Goal: Task Accomplishment & Management: Manage account settings

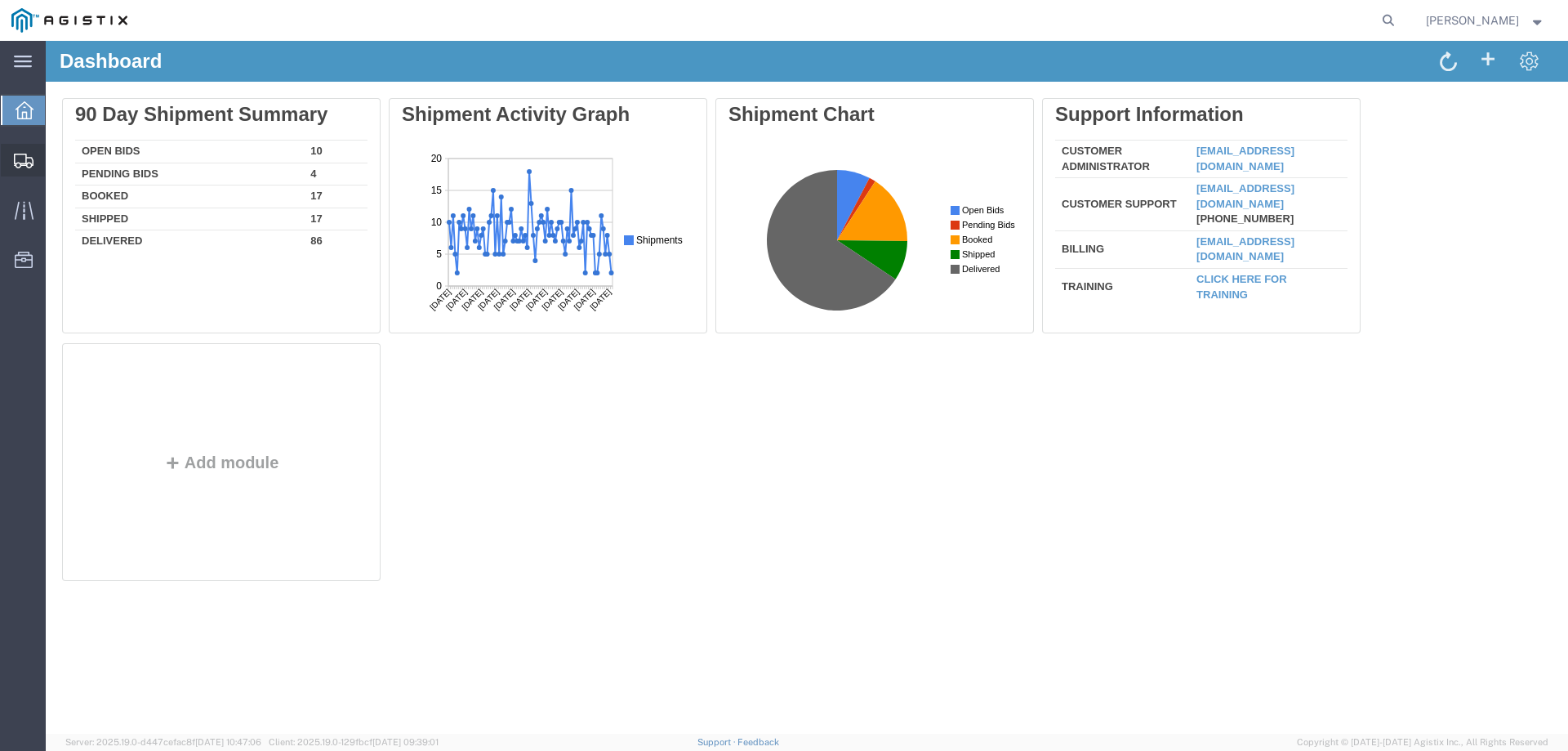
click at [32, 155] on icon at bounding box center [23, 161] width 20 height 14
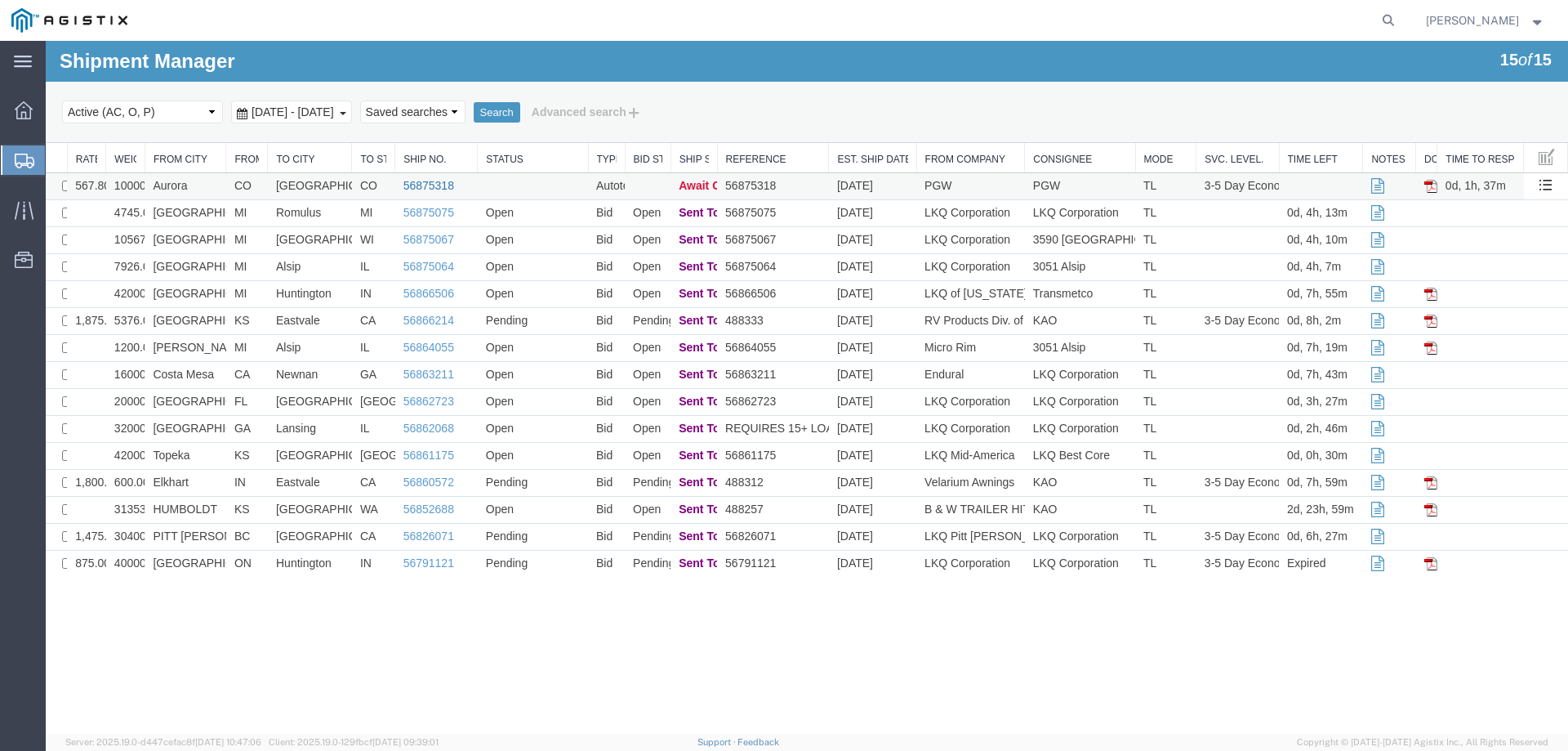
click at [418, 180] on link "56875318" at bounding box center [429, 185] width 50 height 13
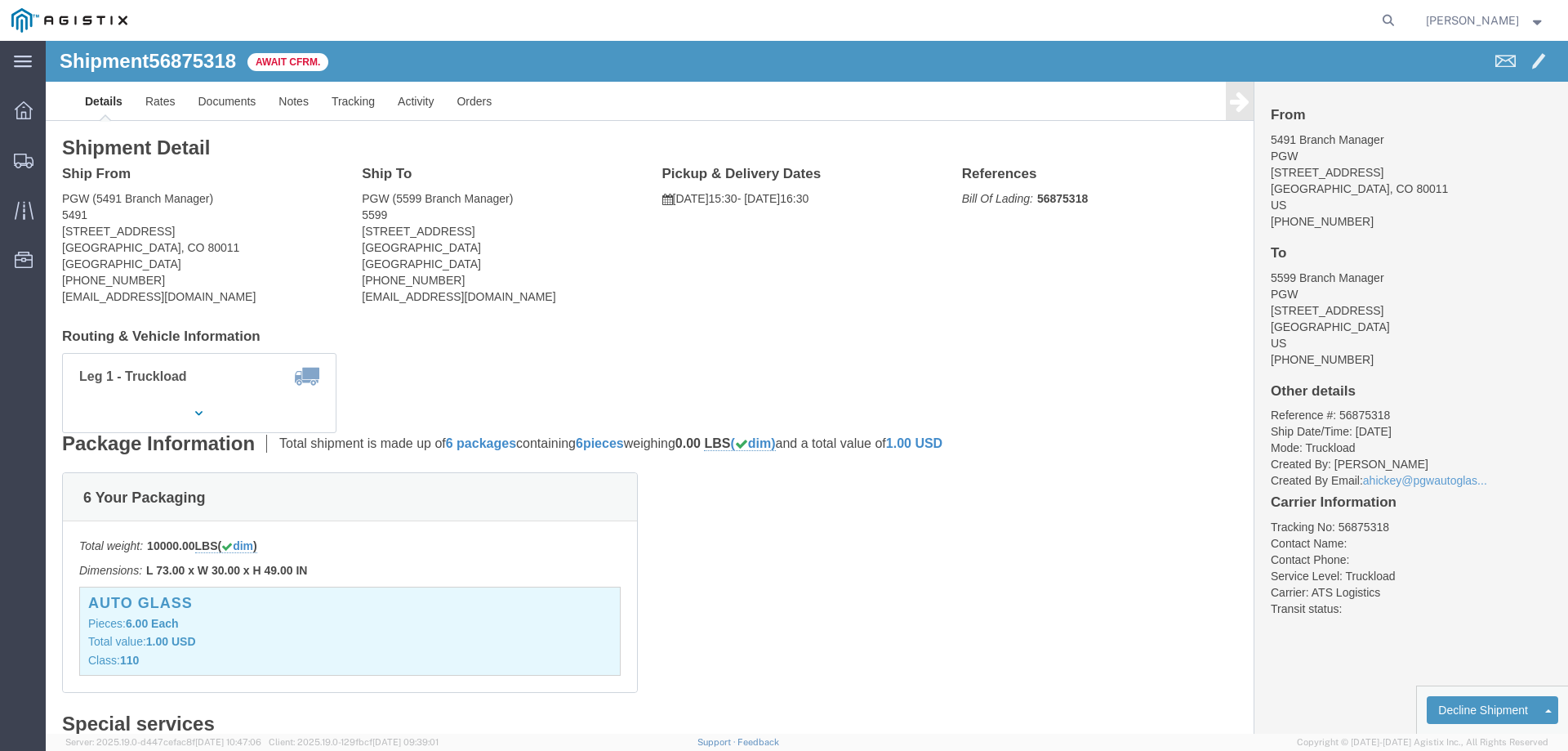
click b "56875318"
copy b "56875318"
click link "Confirm"
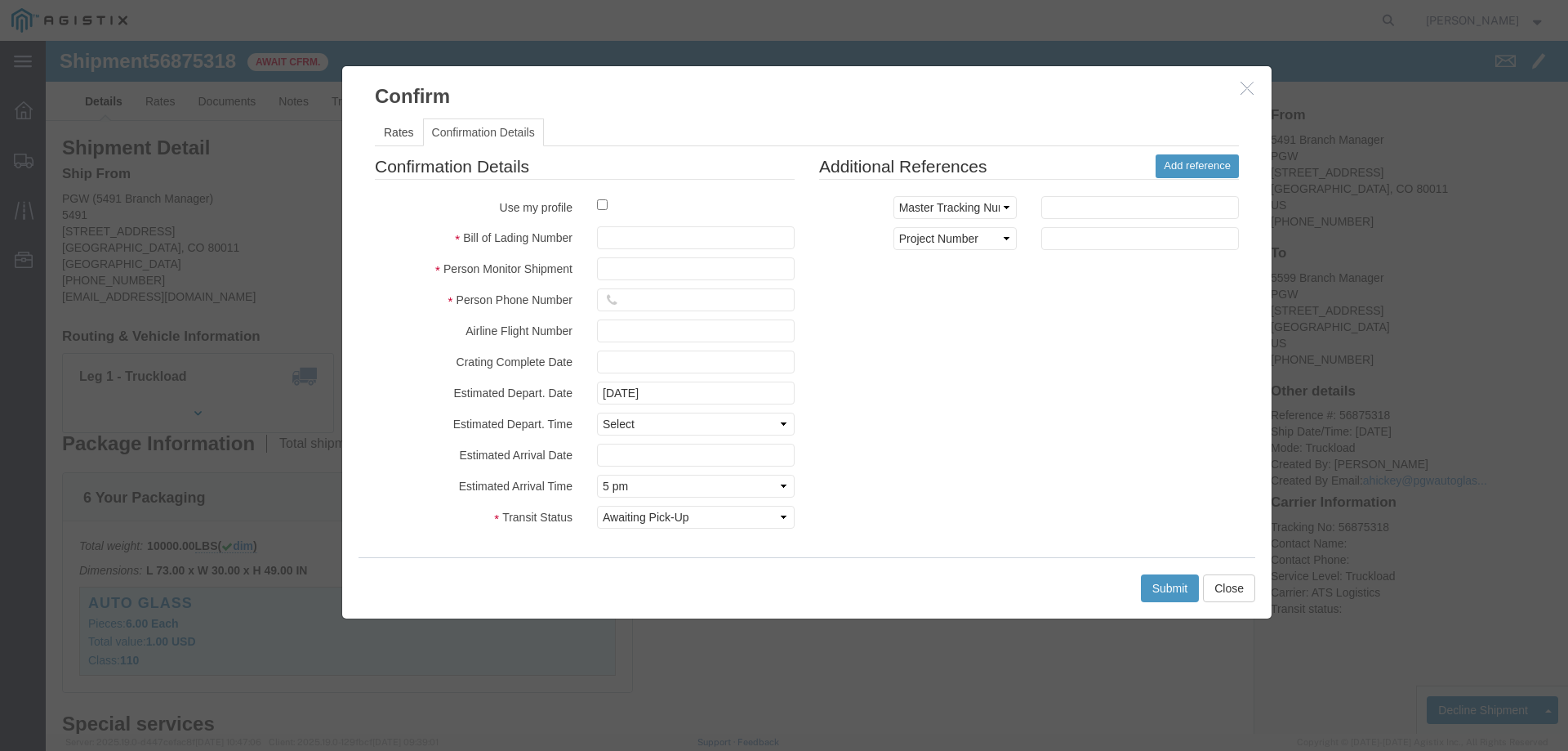
click label
click input "checkbox"
checkbox input "true"
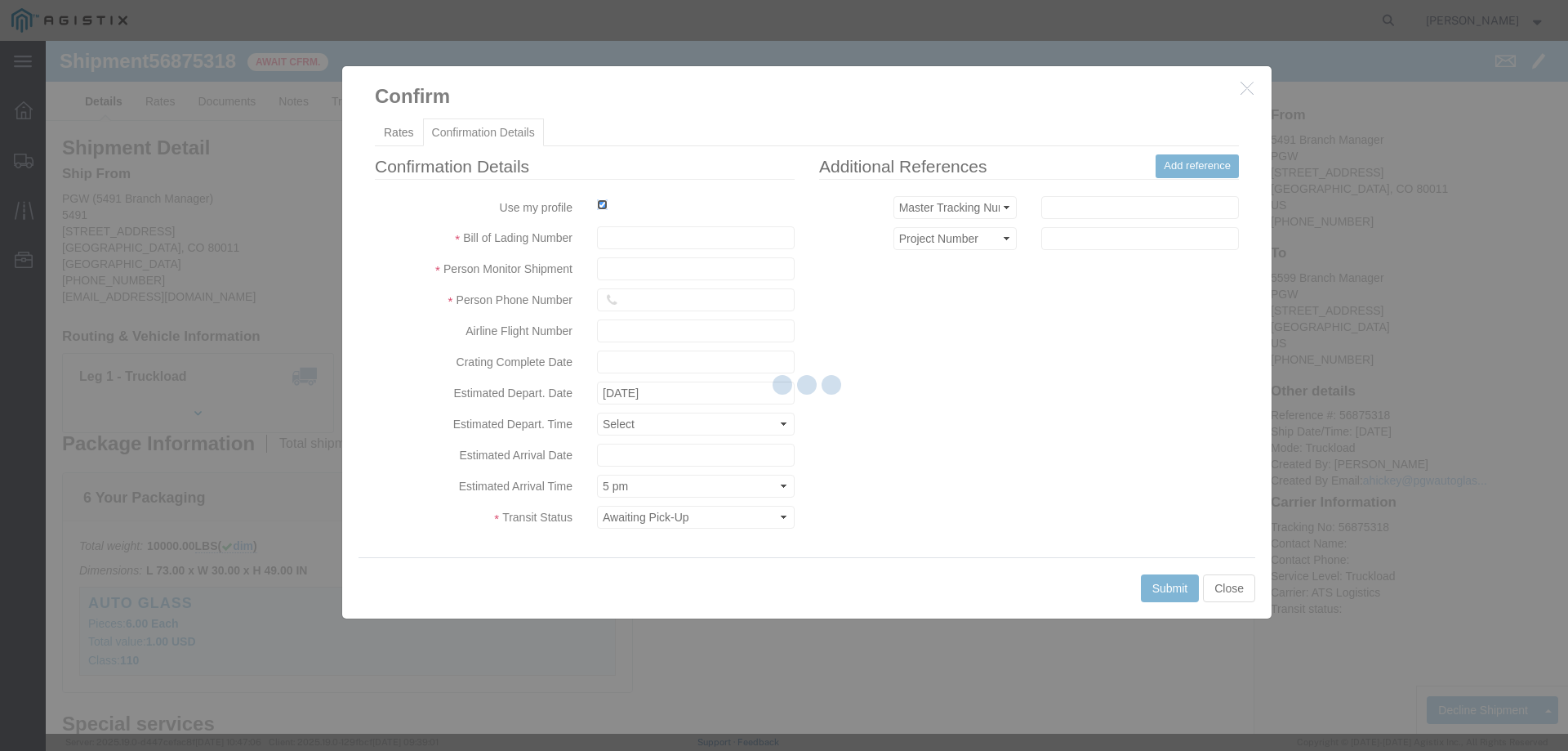
type input "Jesse Jordan"
type input "3204977237"
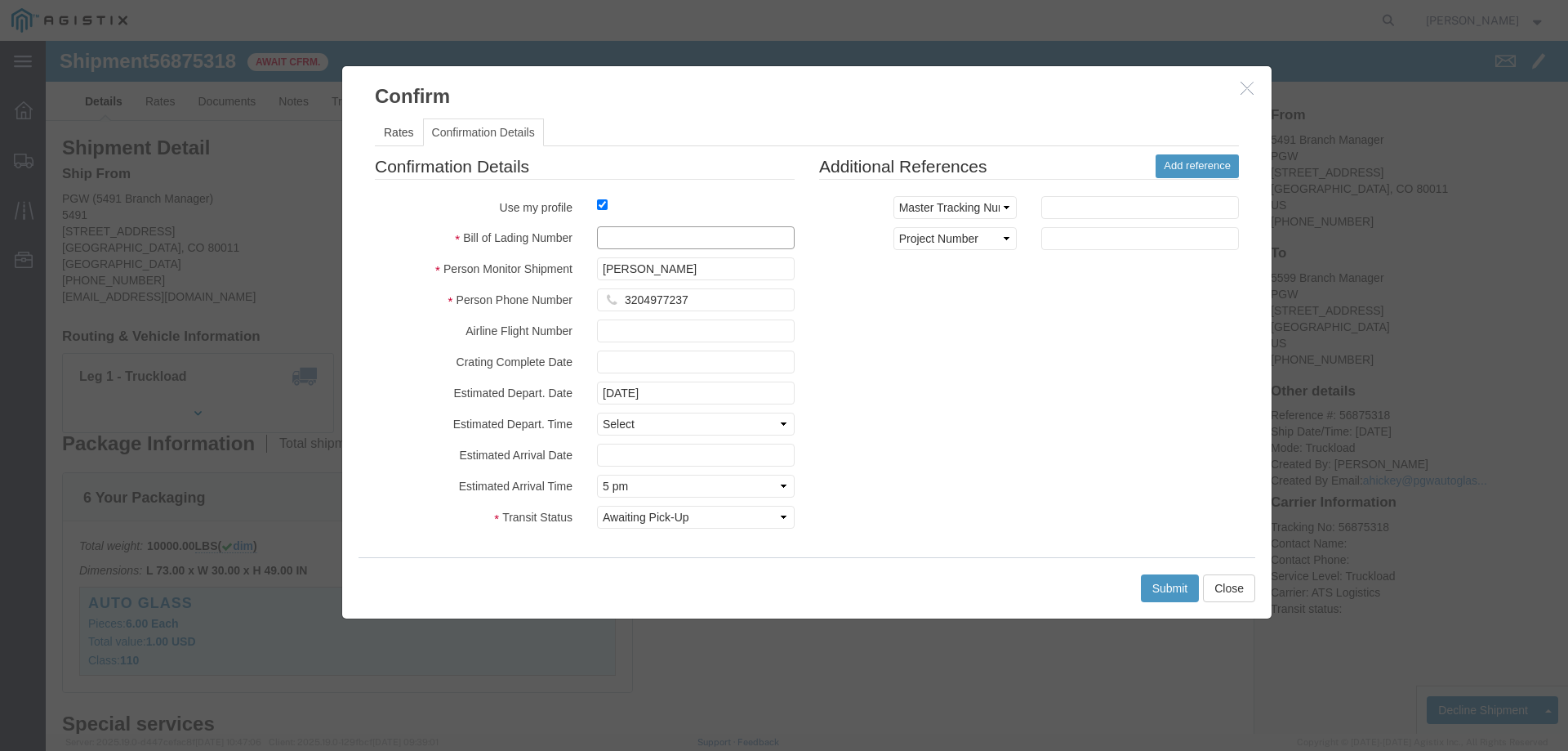
drag, startPoint x: 603, startPoint y: 233, endPoint x: 557, endPoint y: 194, distance: 60.3
click input "text"
paste input "56875318"
type input "56875318"
click button "Submit"
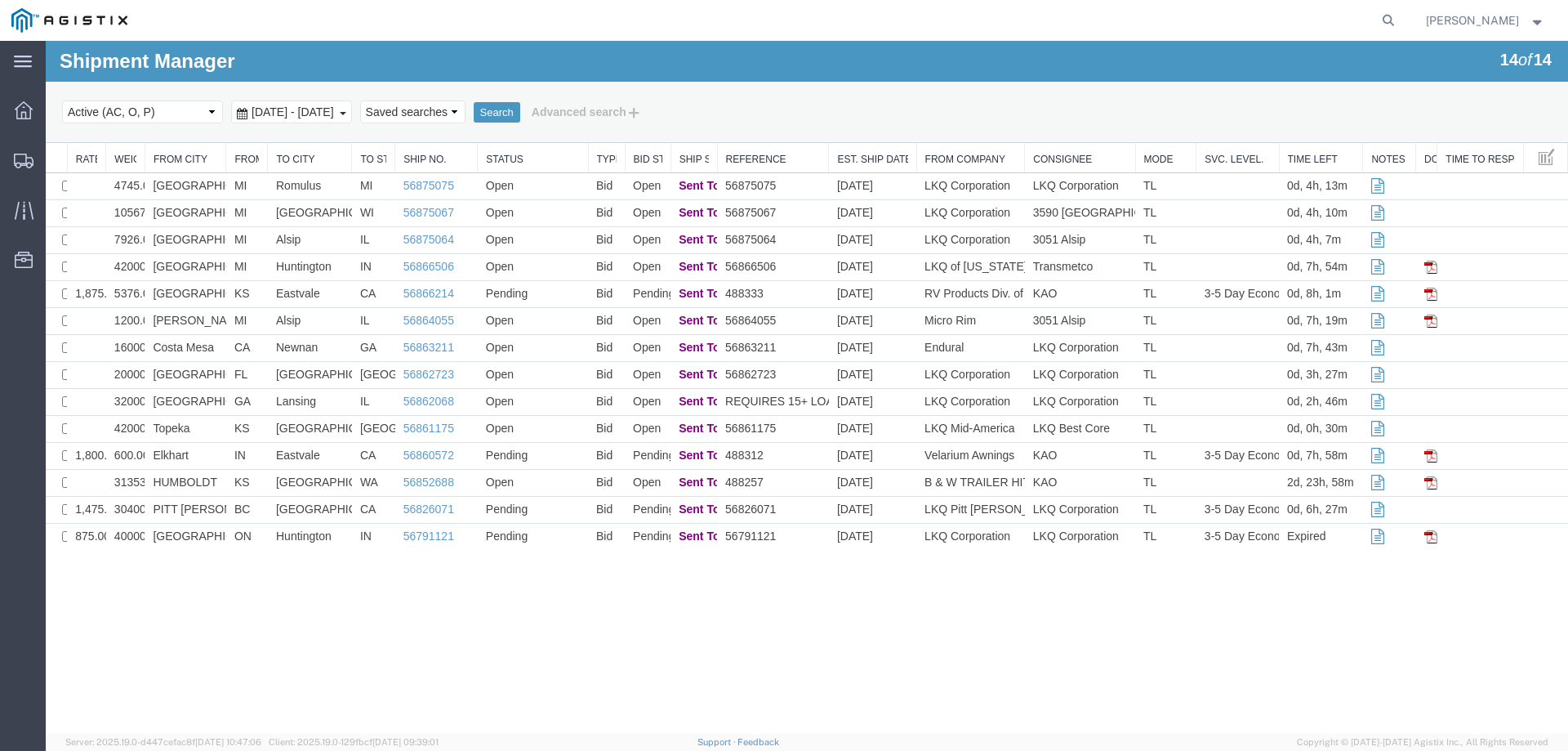
click at [151, 133] on div "Search Select status Active (AC, O, P) All Approved Awaiting Confirmation (AC) …" at bounding box center [806, 112] width 1522 height 61
click at [217, 293] on td "Burlington" at bounding box center [185, 294] width 82 height 27
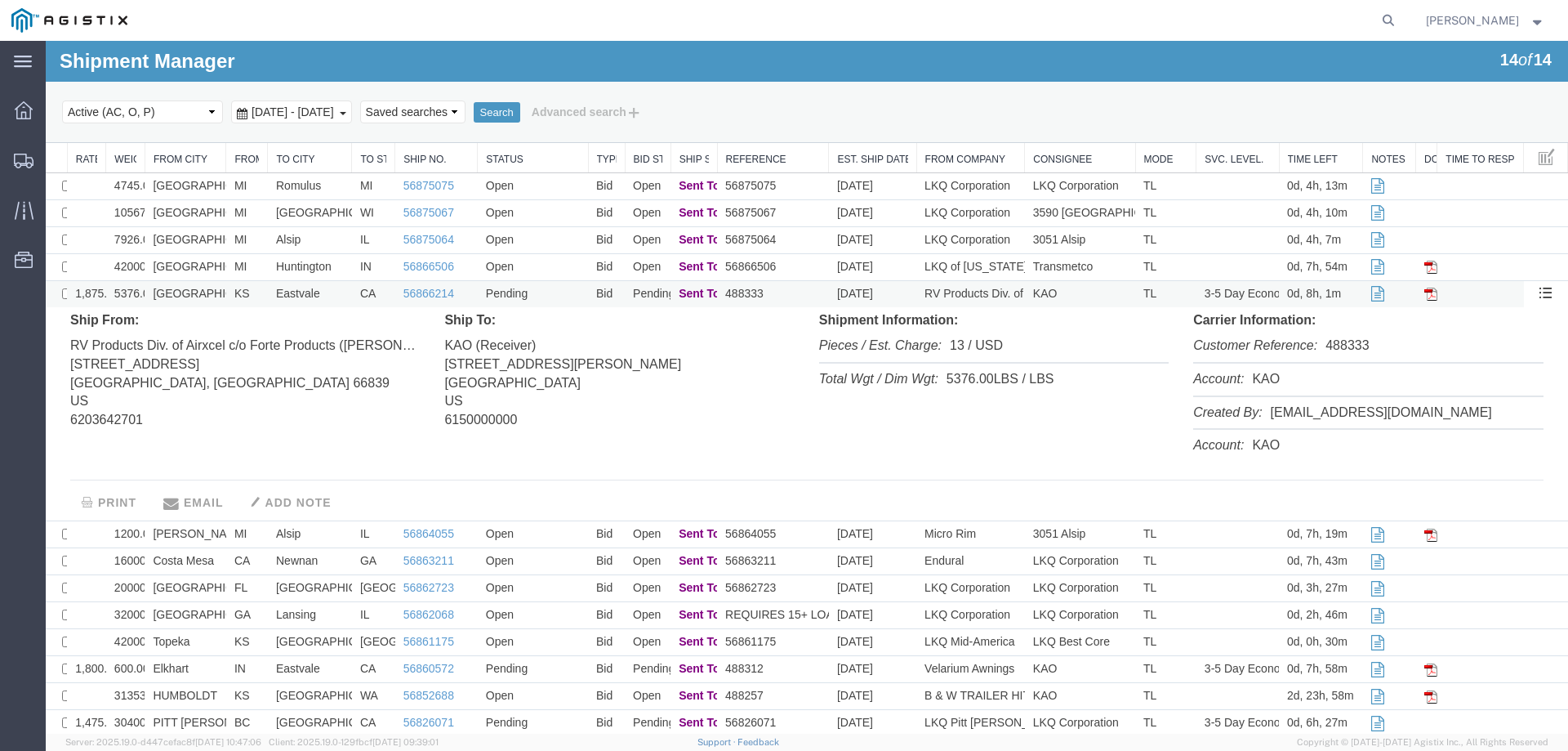
click at [217, 293] on td "Burlington" at bounding box center [185, 294] width 82 height 27
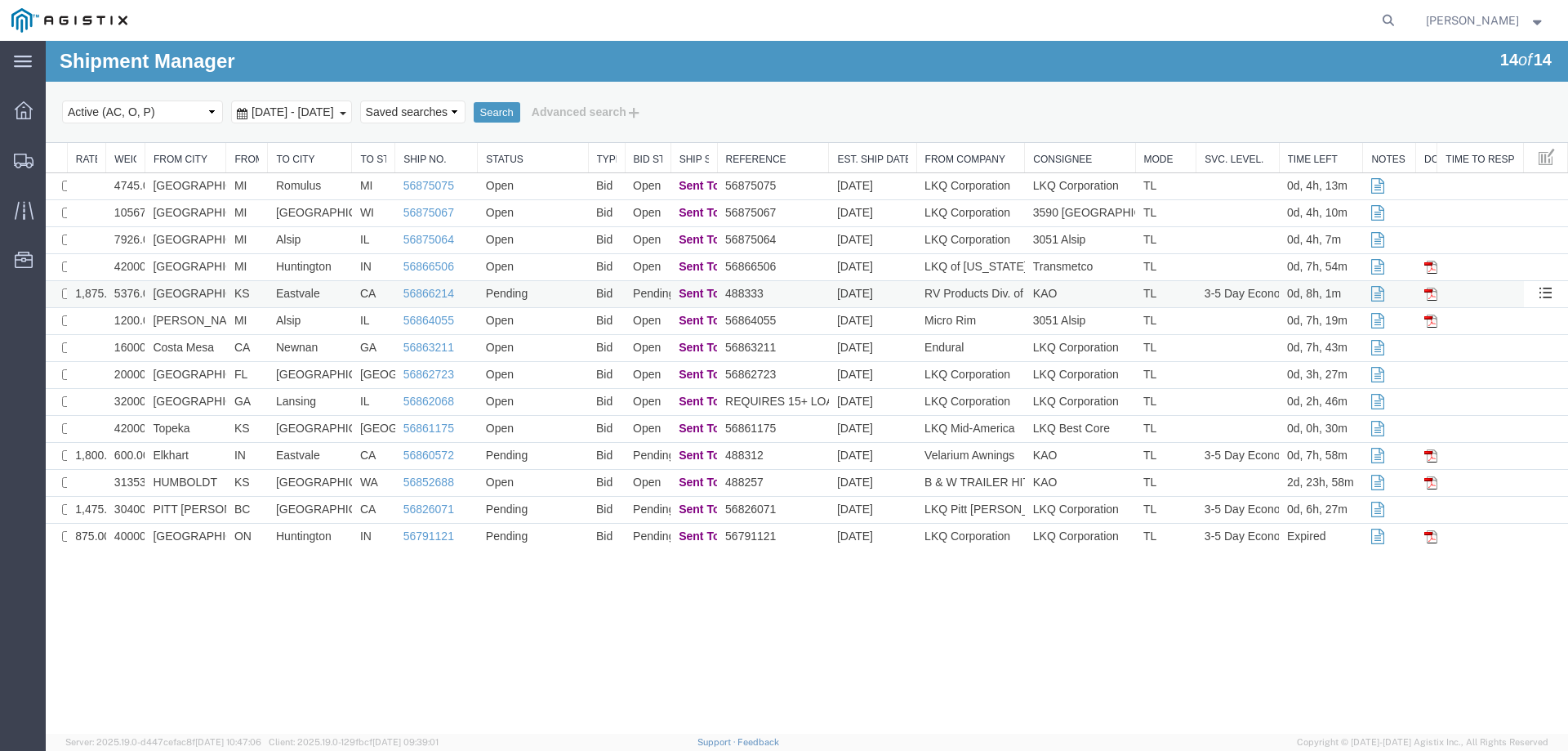
click at [226, 290] on td "KS" at bounding box center [247, 294] width 41 height 27
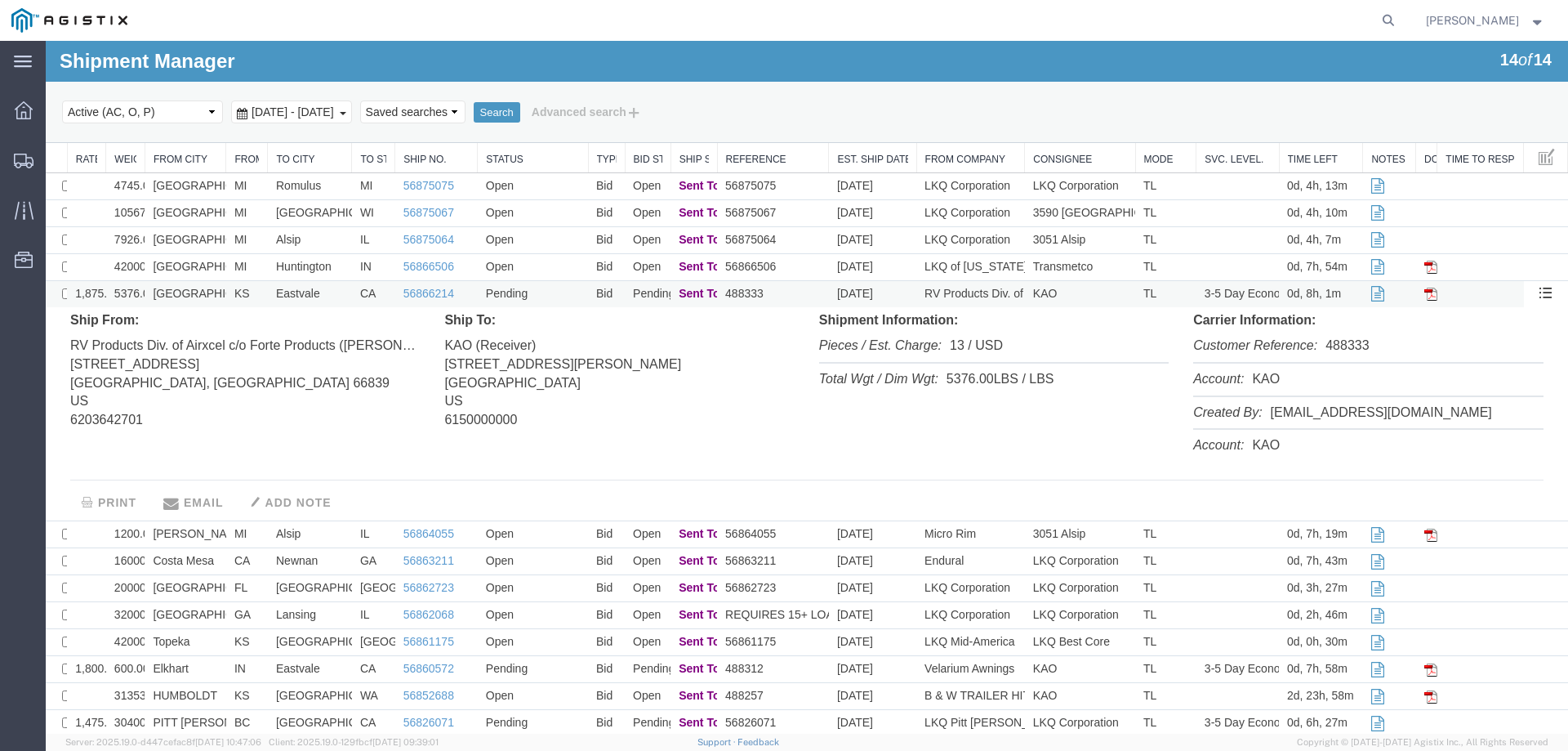
click at [226, 290] on td "KS" at bounding box center [247, 294] width 41 height 27
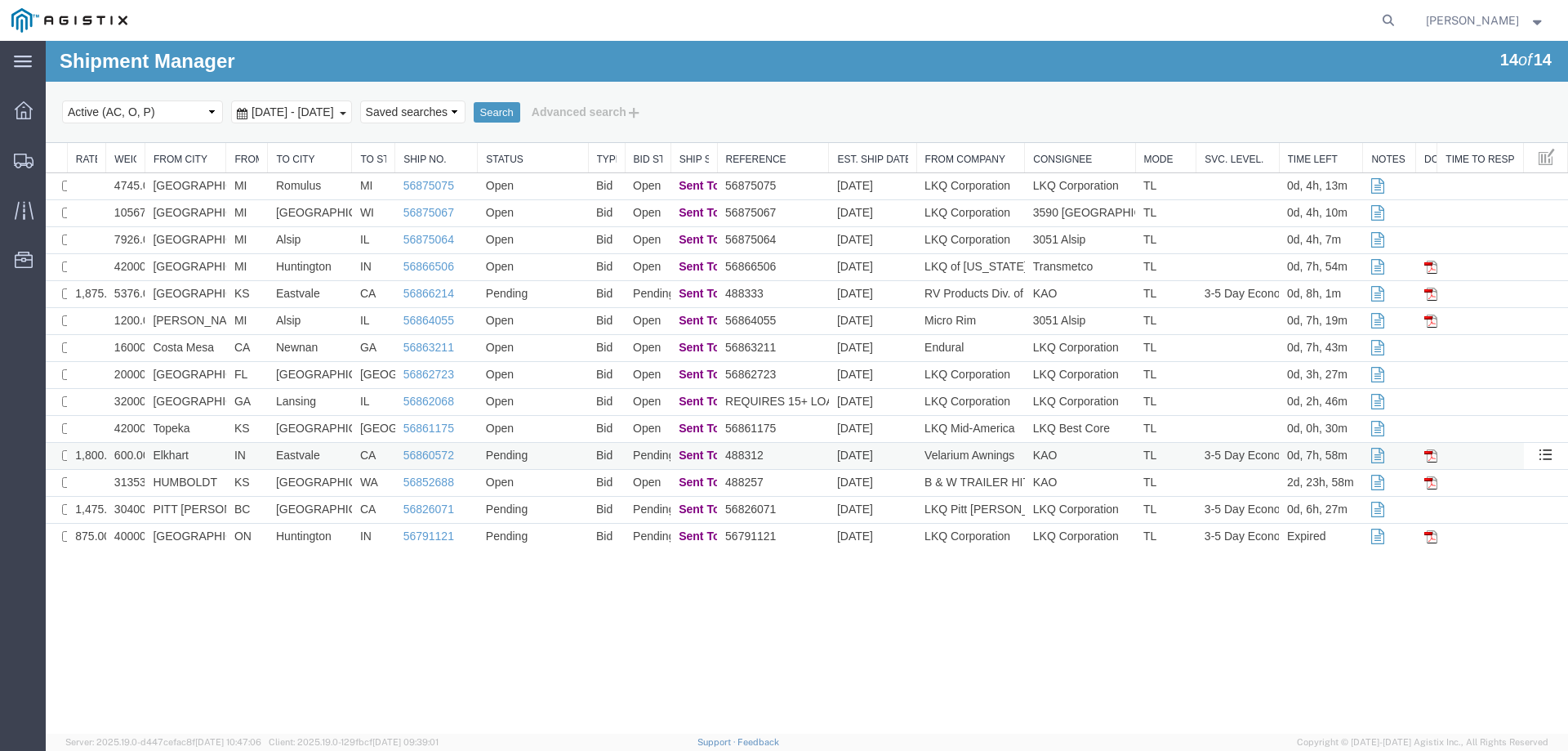
click at [217, 454] on td "Elkhart" at bounding box center [185, 457] width 82 height 27
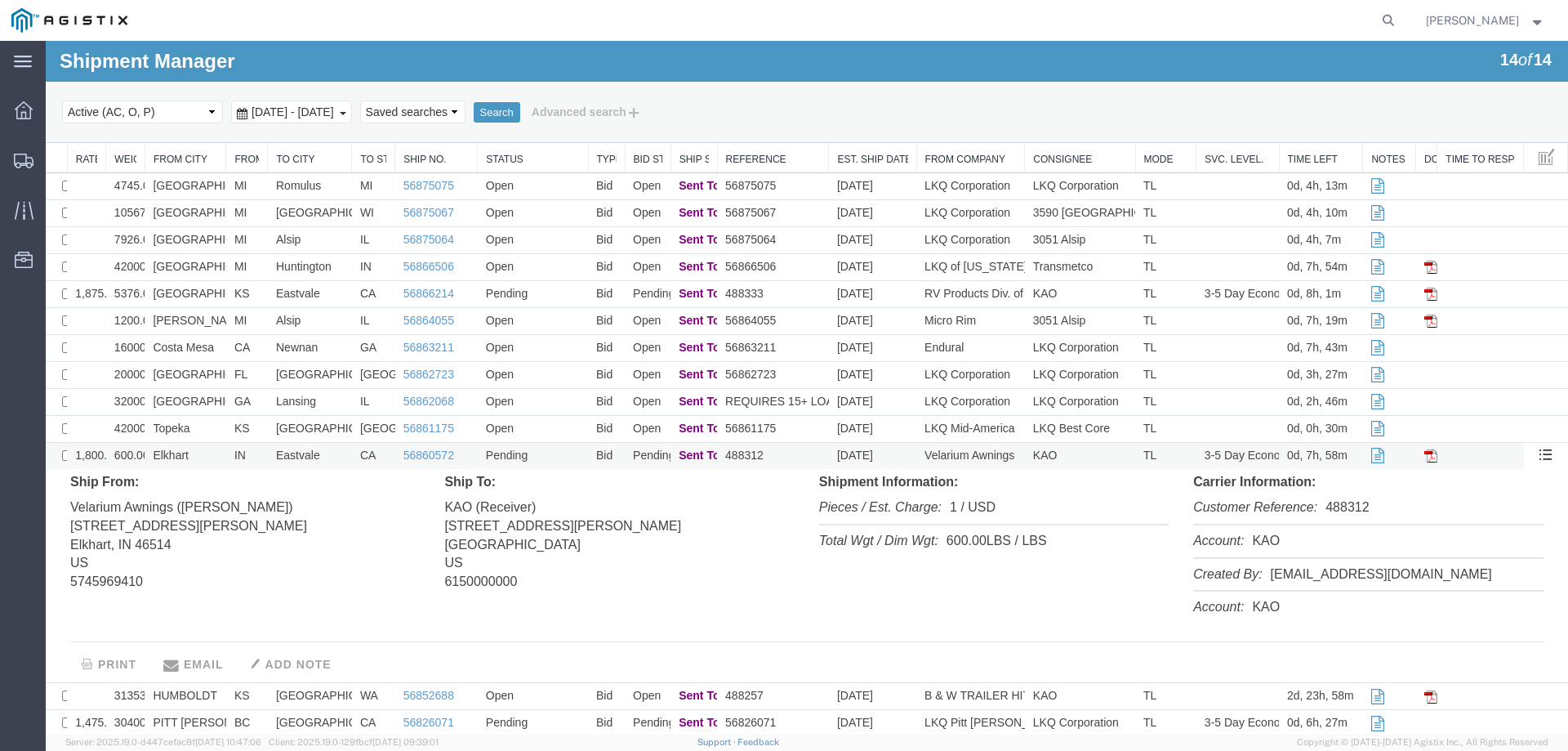
click at [217, 454] on td "Elkhart" at bounding box center [185, 457] width 82 height 27
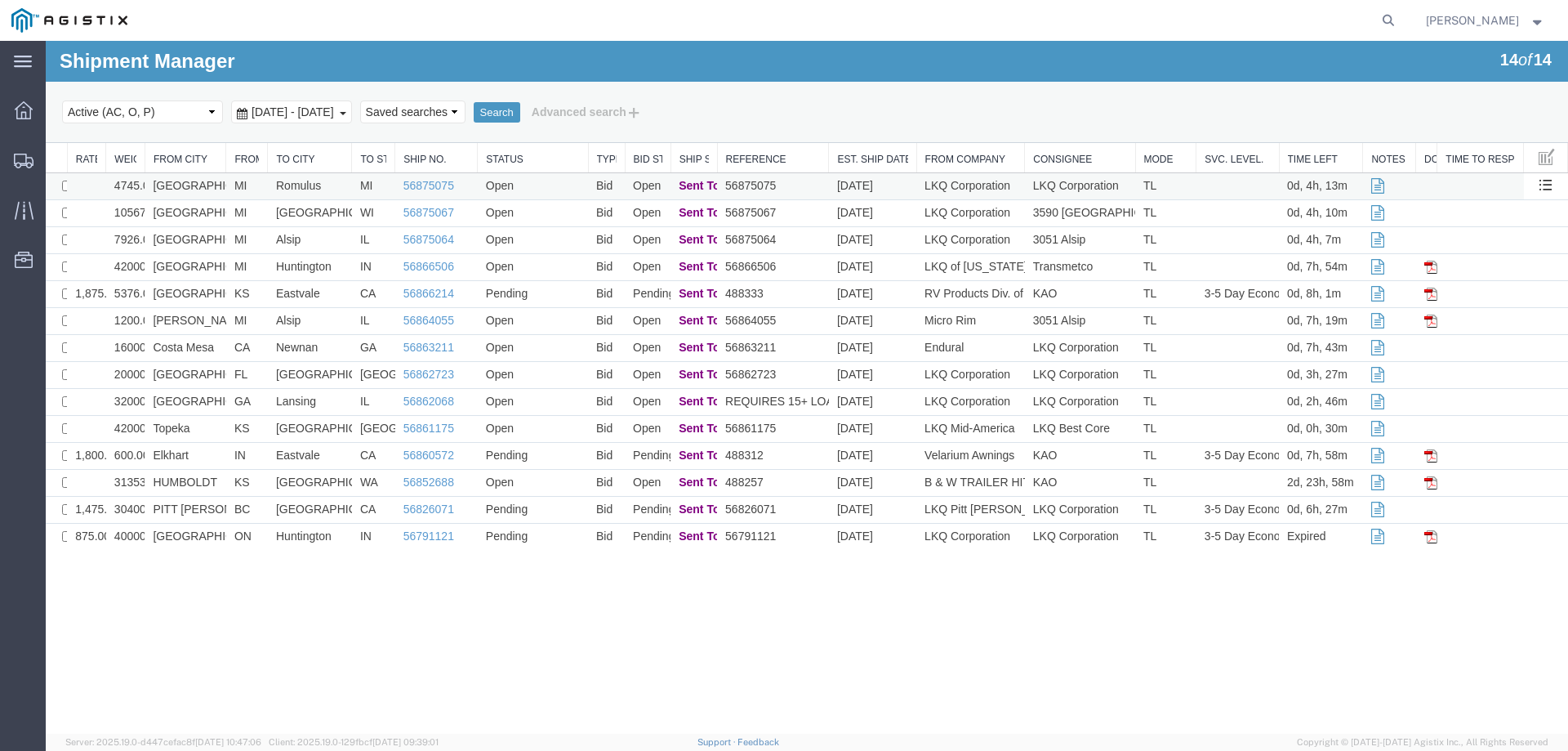
click at [271, 193] on td "Romulus" at bounding box center [310, 187] width 84 height 27
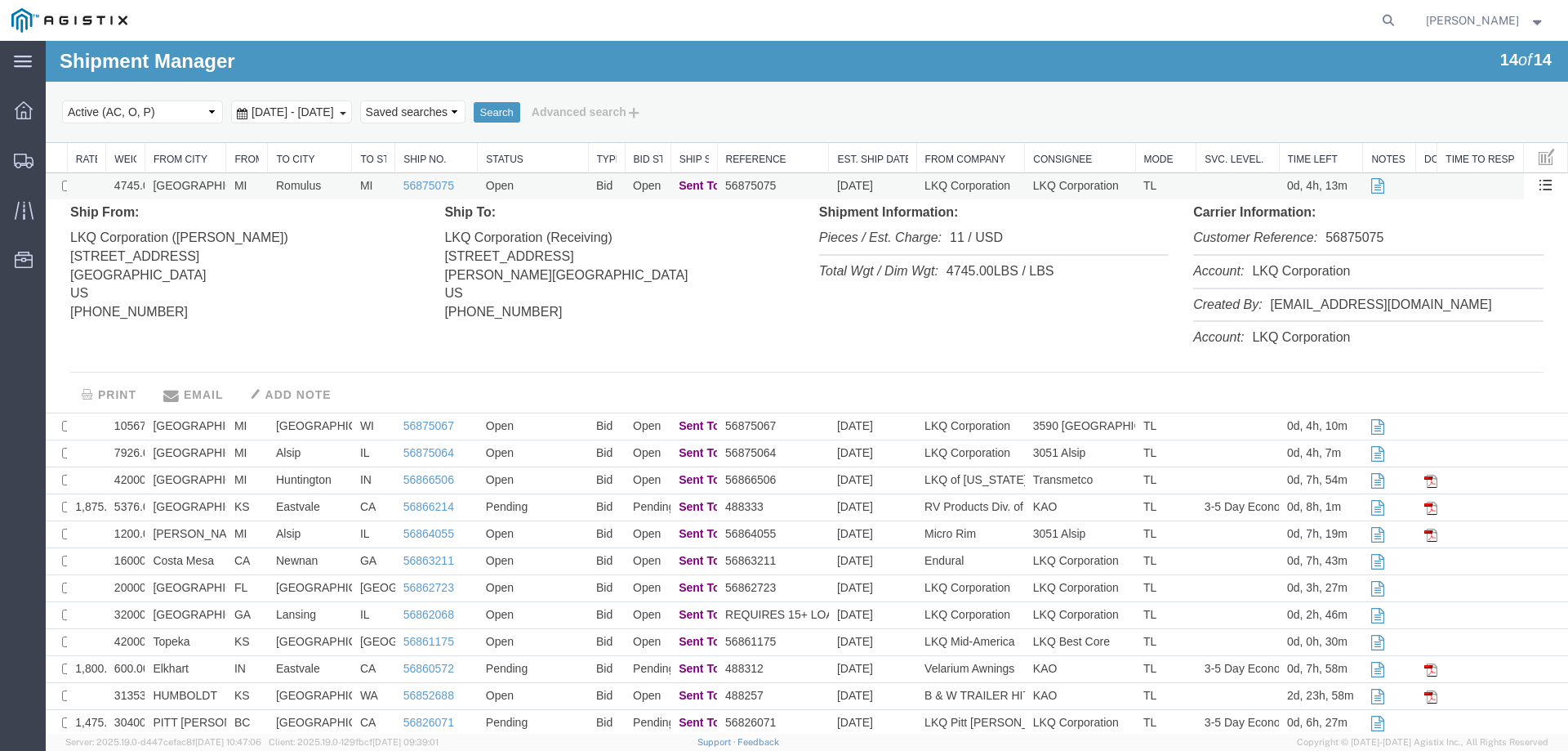
click at [271, 193] on td "Romulus" at bounding box center [310, 187] width 84 height 27
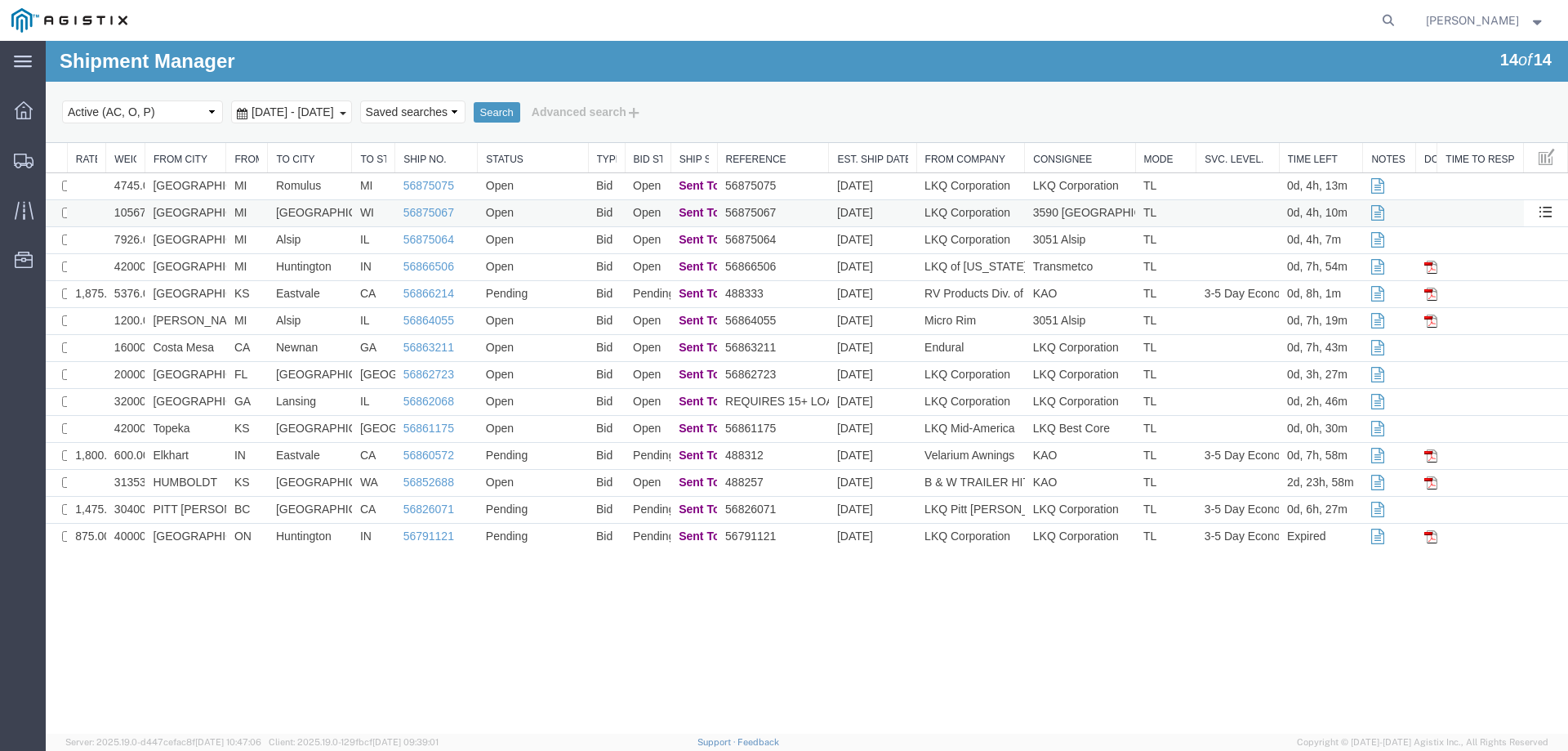
click at [271, 214] on td "Janesville" at bounding box center [310, 214] width 84 height 27
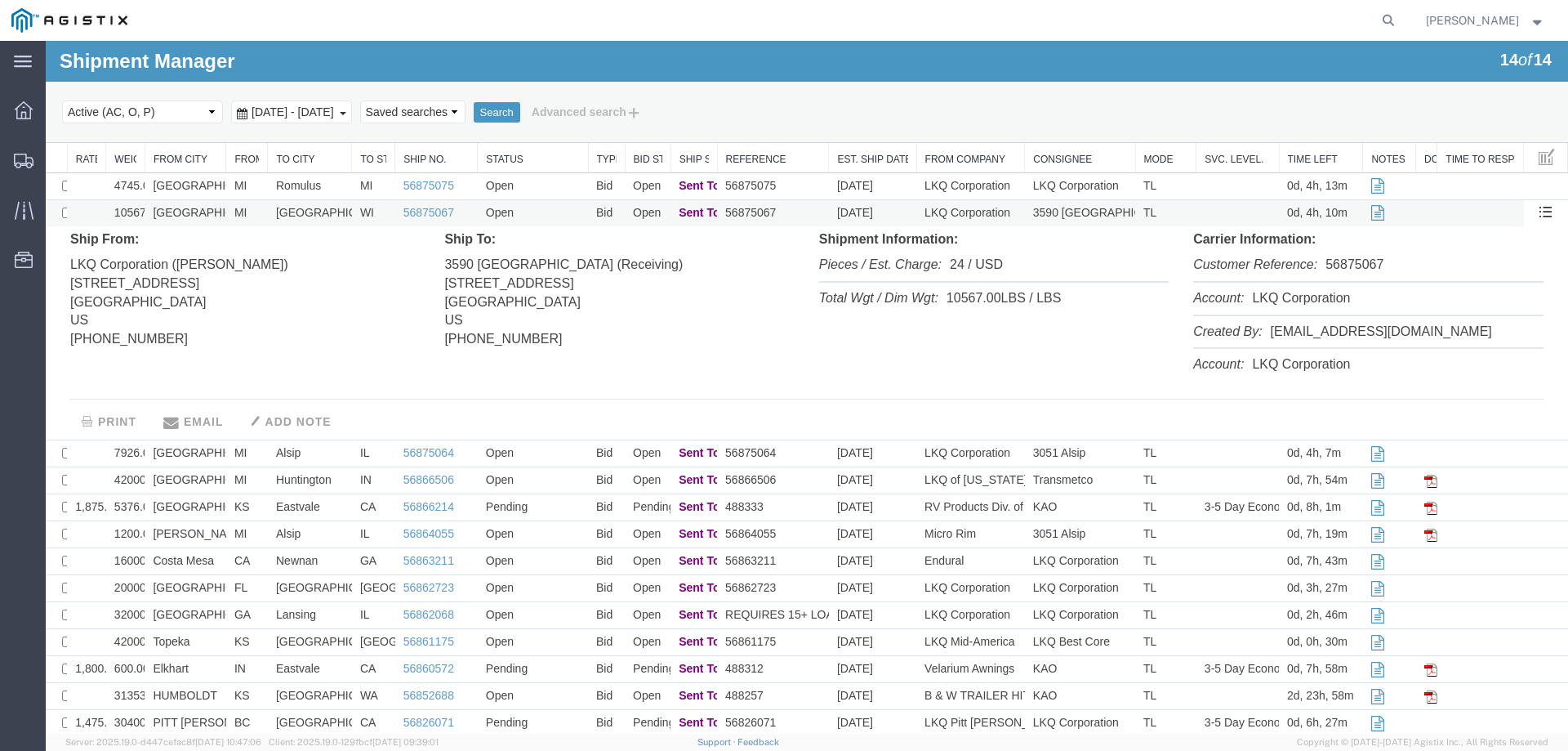
click at [271, 214] on td "Janesville" at bounding box center [310, 214] width 84 height 27
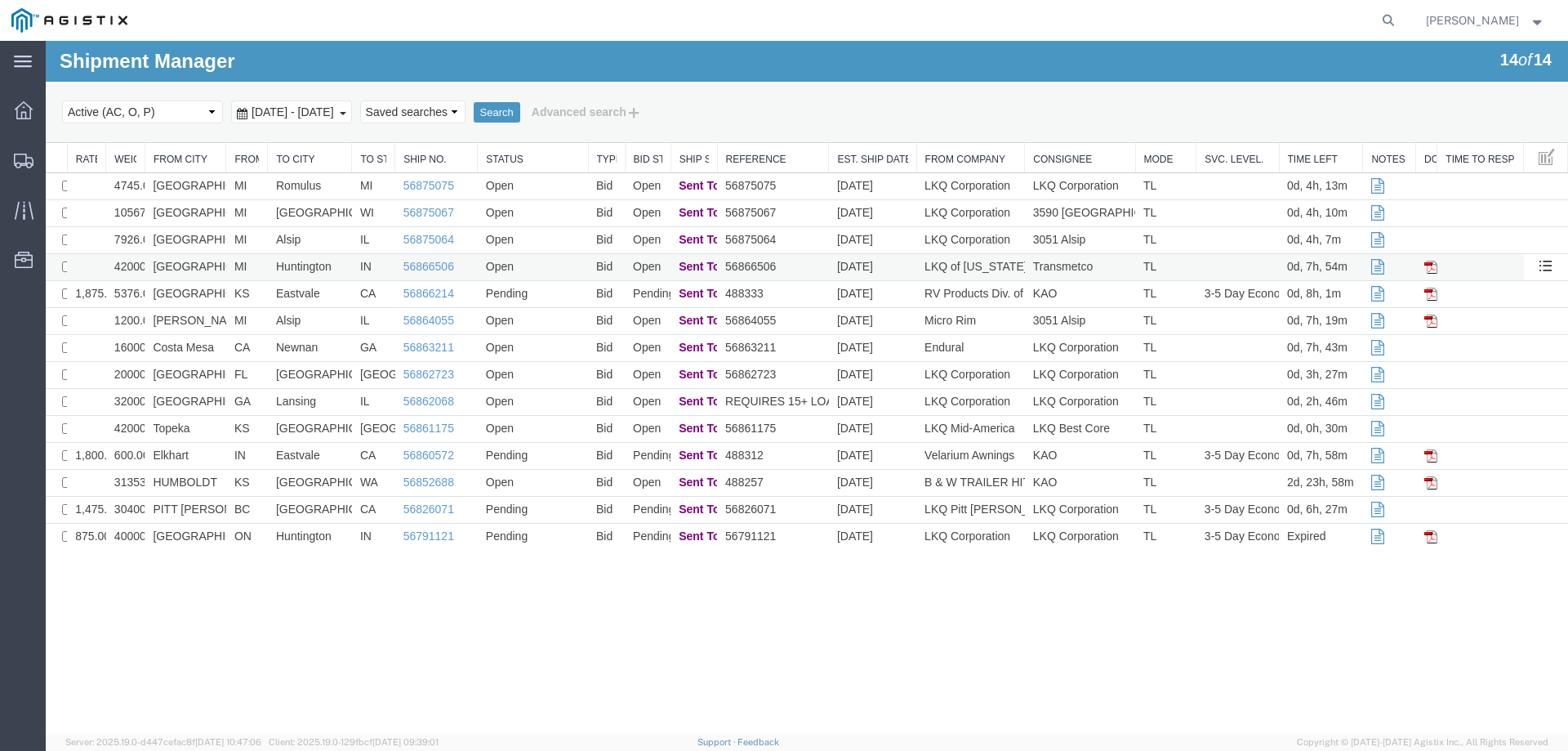
click at [262, 266] on td "MI" at bounding box center [247, 267] width 41 height 27
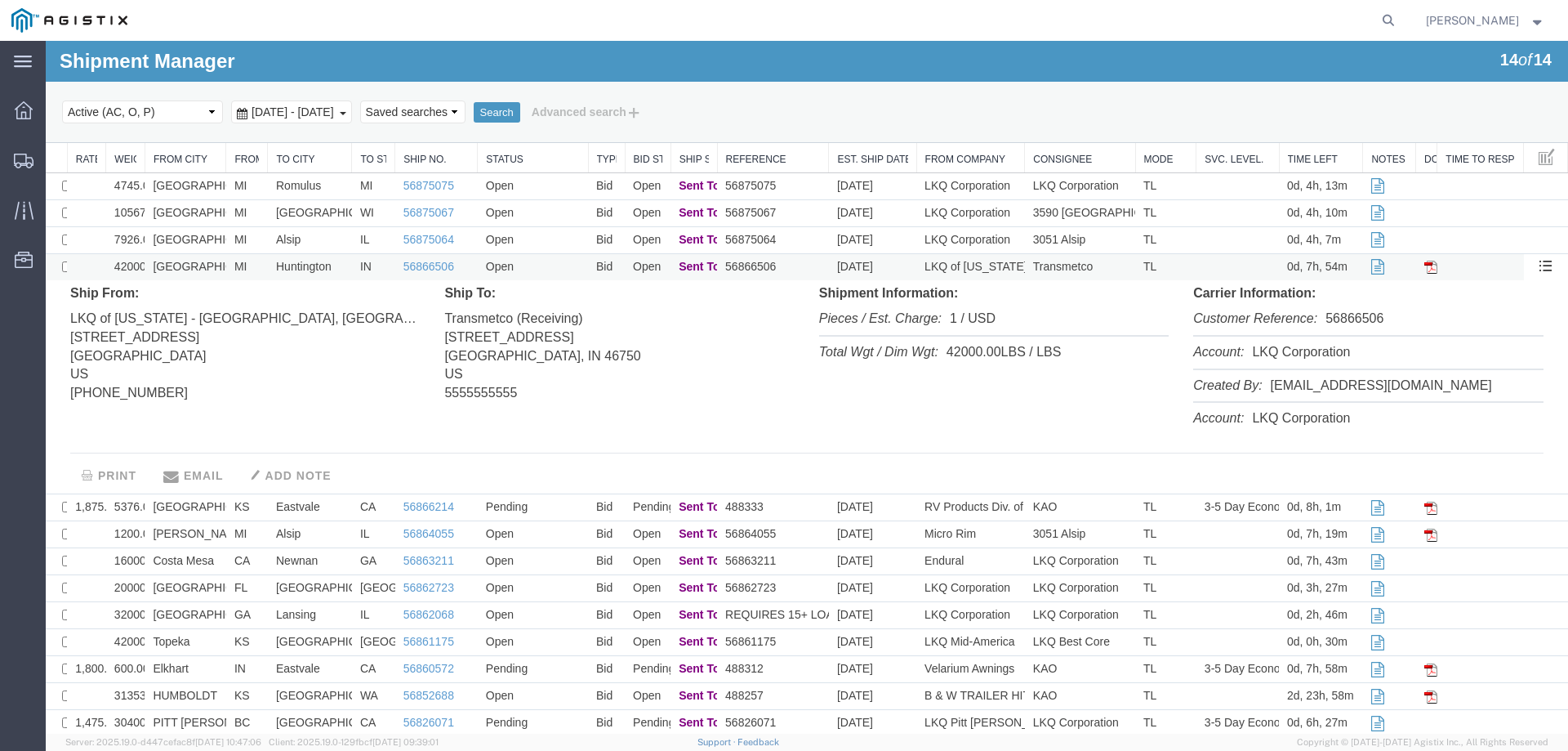
click at [262, 266] on td "MI" at bounding box center [247, 267] width 41 height 27
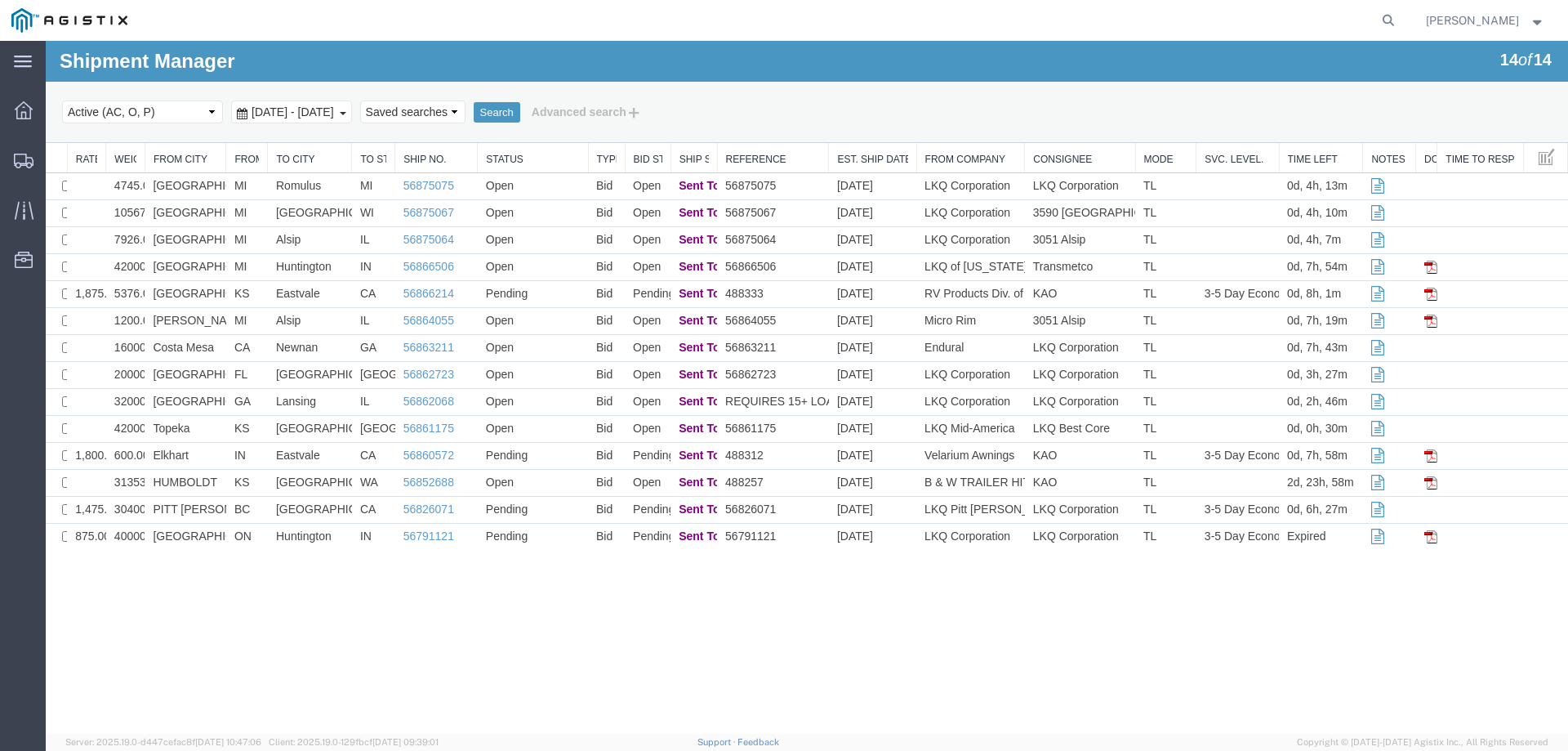
click at [867, 633] on div "Shipment Manager 14 of 14 Search Select status Active (AC, O, P) All Approved A…" at bounding box center [806, 388] width 1522 height 693
click at [898, 115] on div "Select status Active (AC, O, P) All Approved Awaiting Confirmation (AC) Booked …" at bounding box center [806, 111] width 1490 height 28
click at [0, 160] on ul "Dashboard Shipments Traffic Resources Address Book Saved Searches" at bounding box center [22, 194] width 46 height 199
click at [14, 163] on icon at bounding box center [23, 161] width 20 height 14
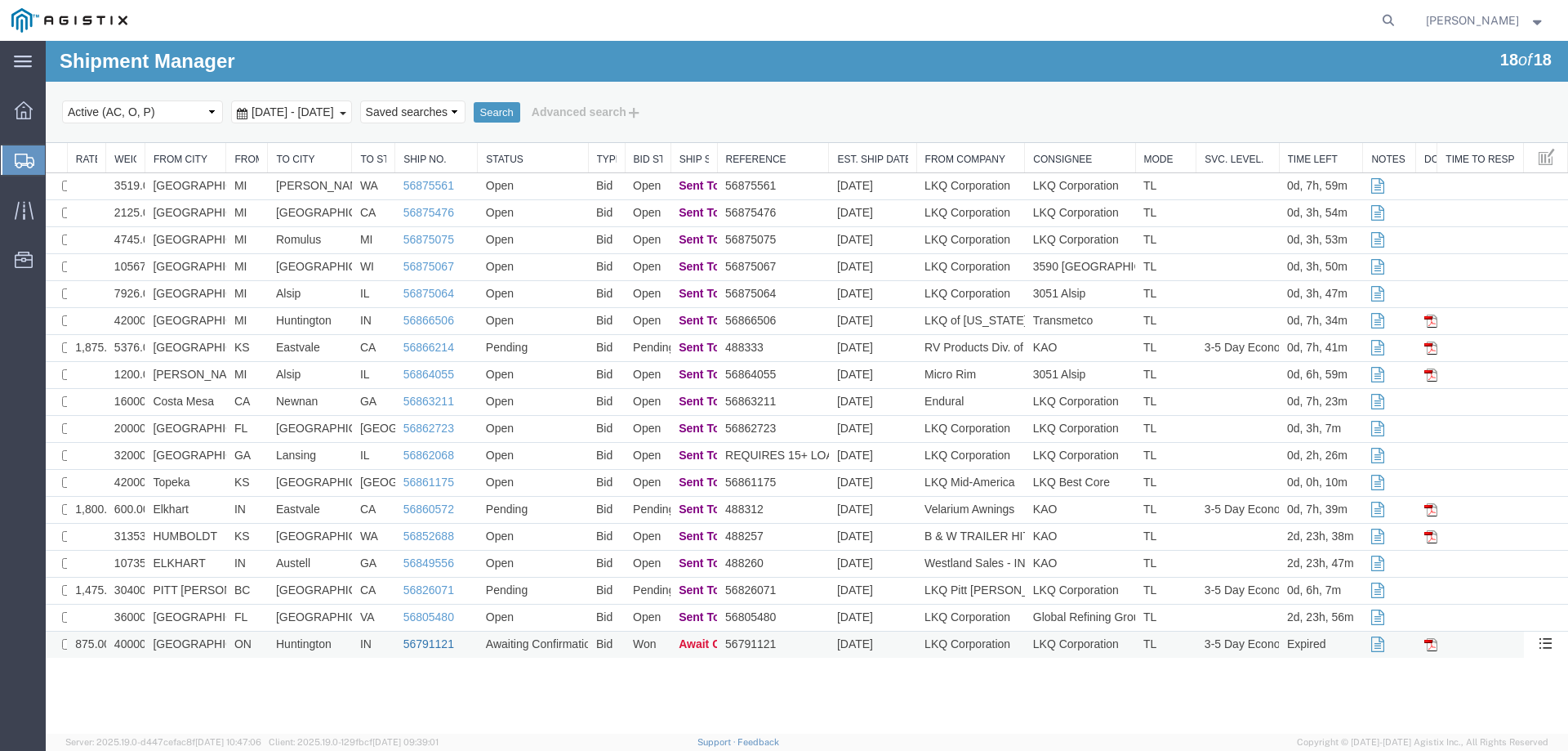
click at [440, 643] on link "56791121" at bounding box center [429, 643] width 50 height 13
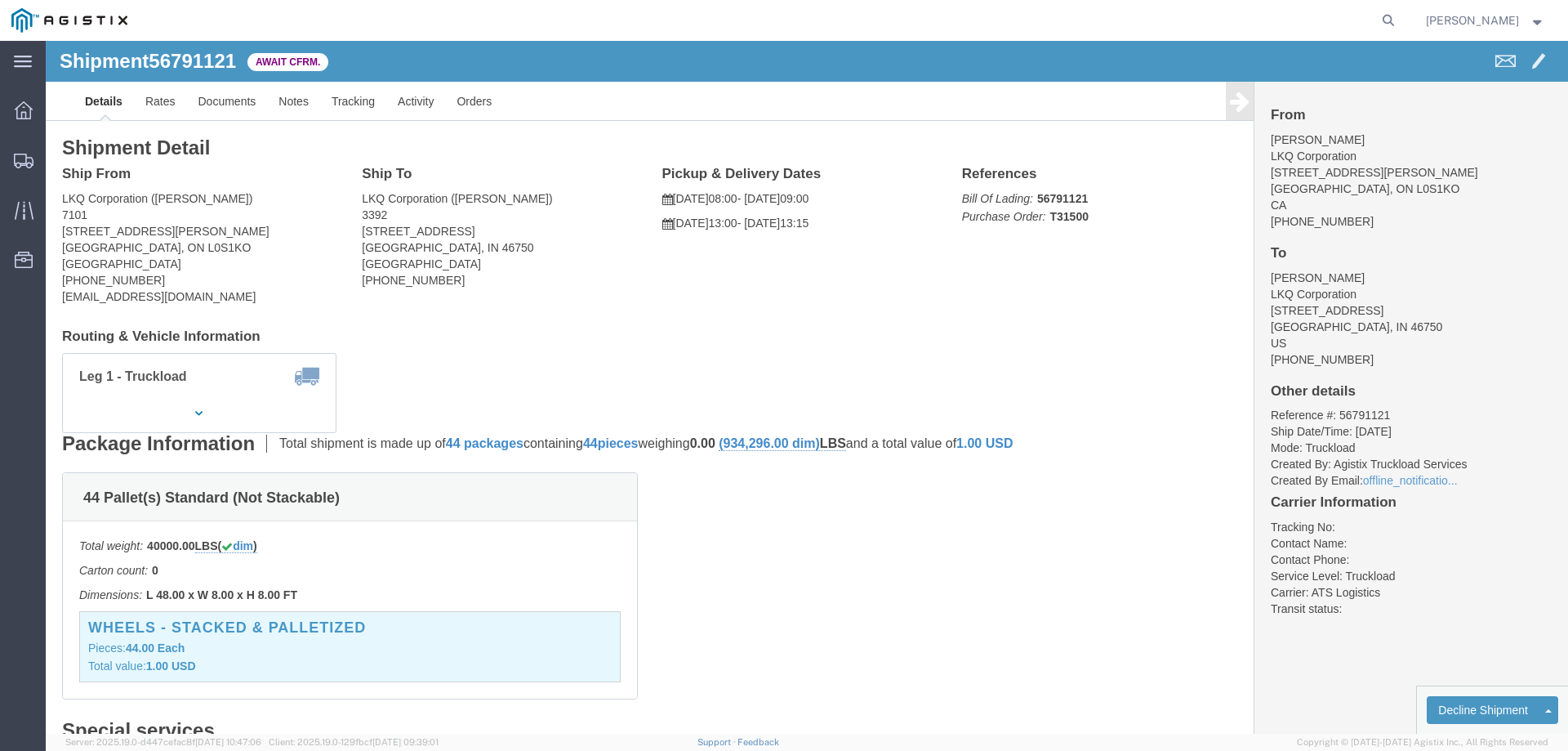
click b "56791121"
copy b "56791121"
click link "Confirm"
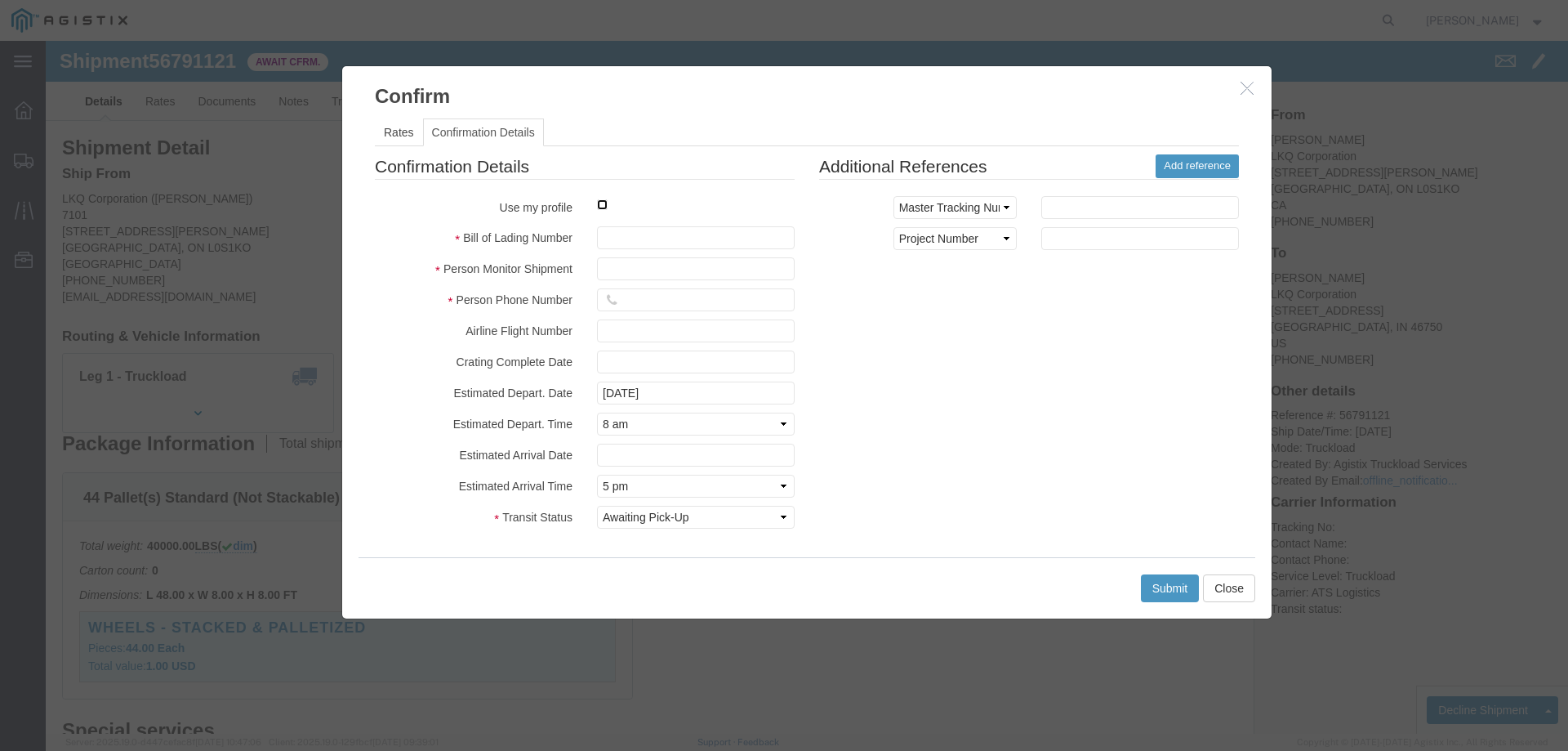
click input "checkbox"
checkbox input "true"
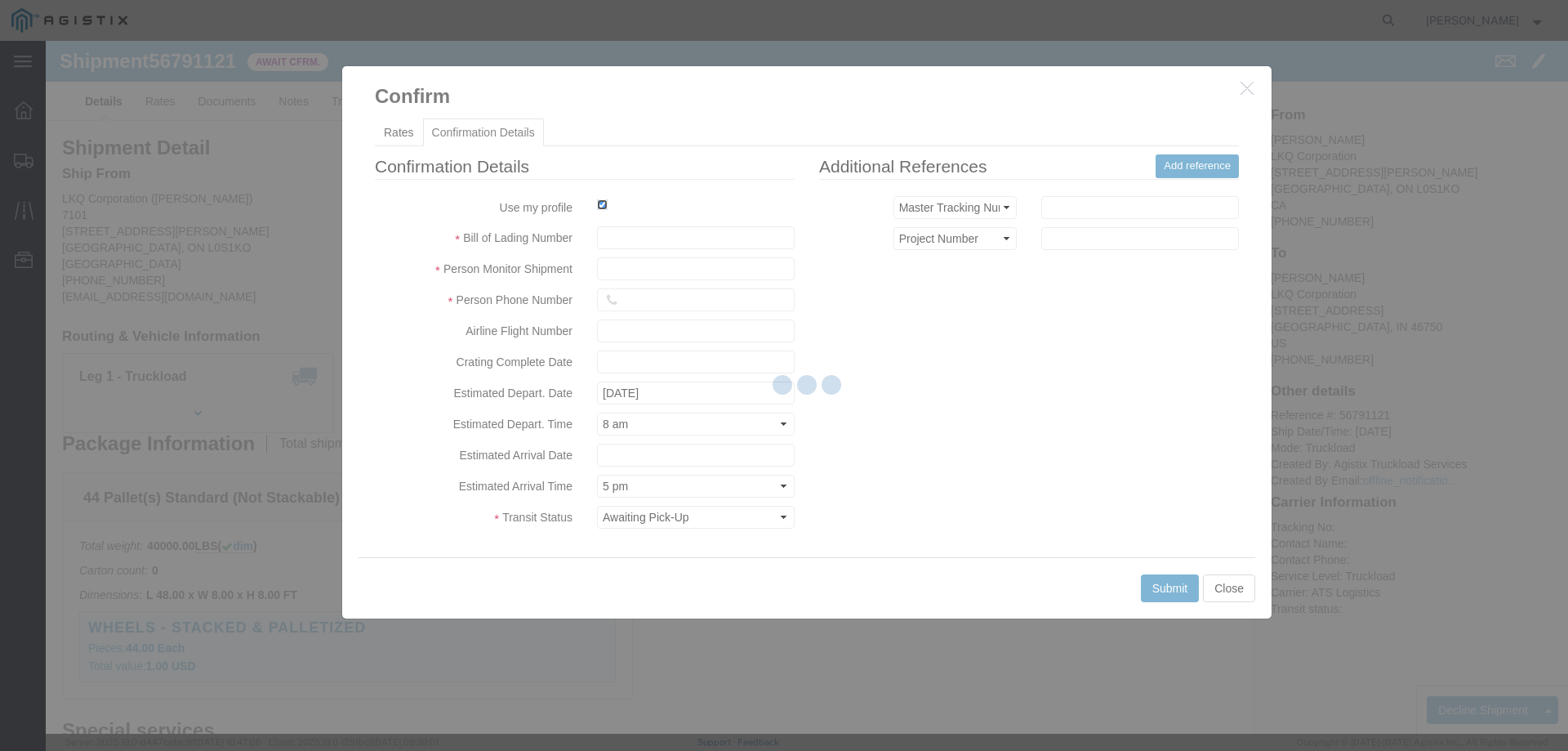
type input "Jesse Jordan"
type input "3204977237"
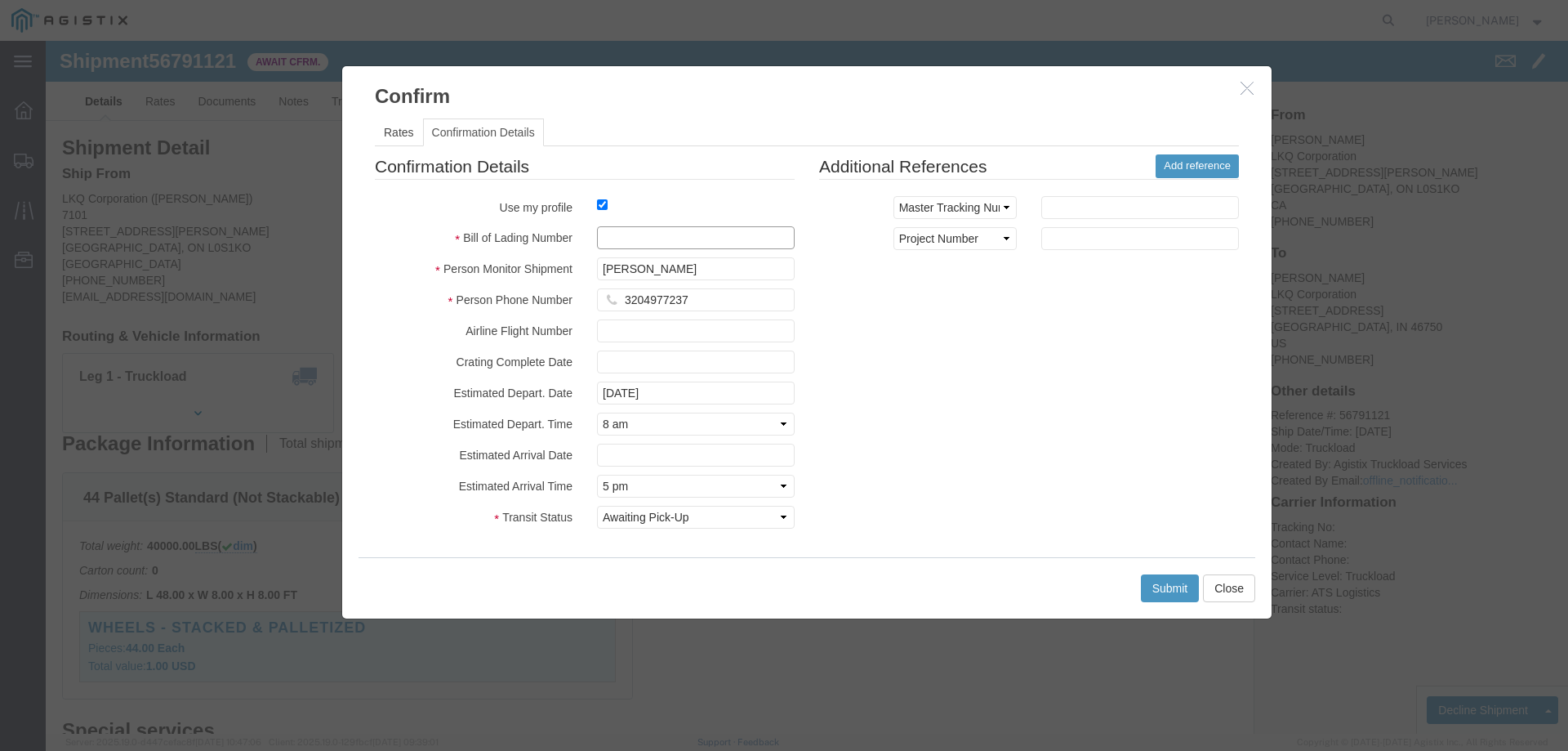
click input "text"
paste input "56791121"
type input "56791121"
click button "Submit"
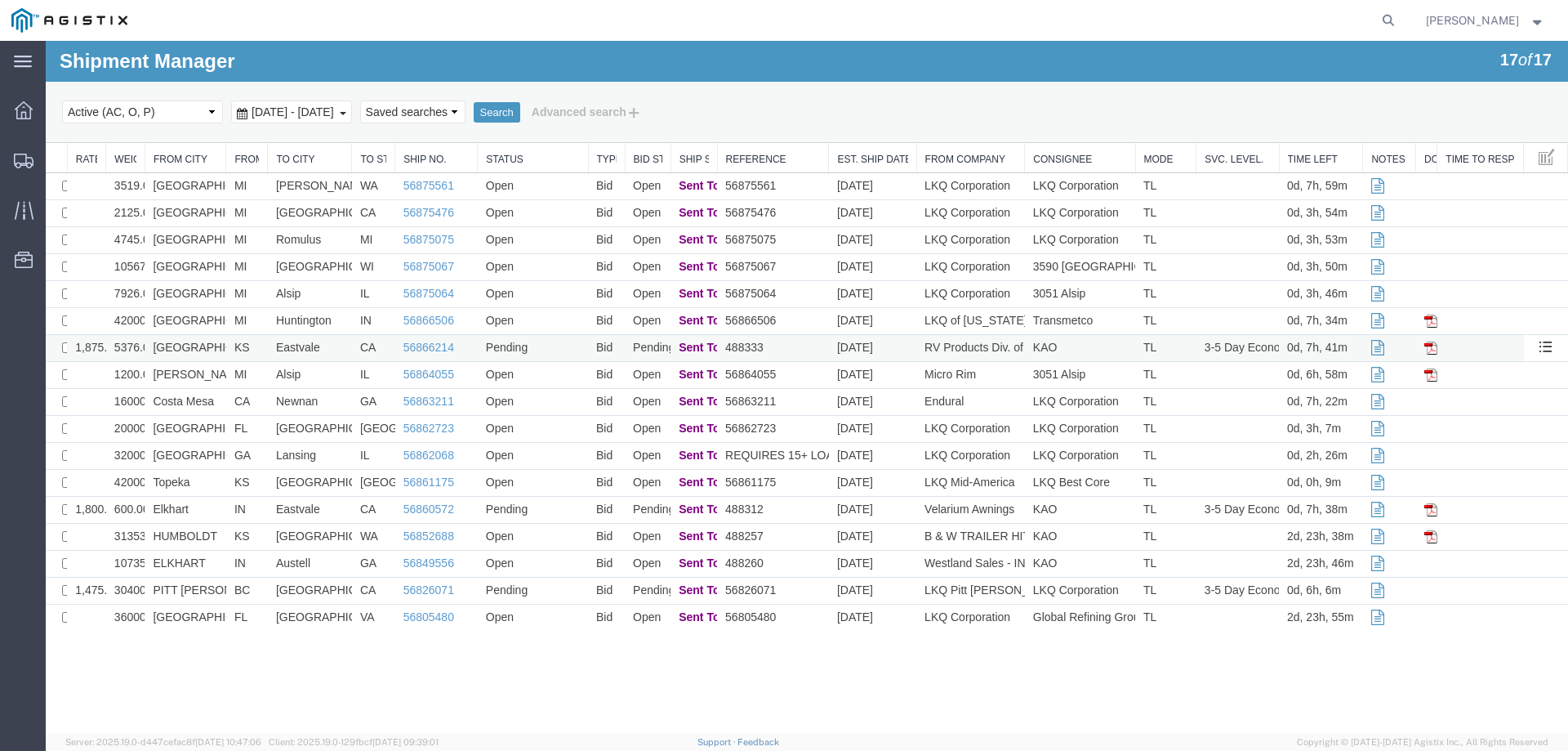
click at [223, 348] on td "Burlington" at bounding box center [185, 348] width 82 height 27
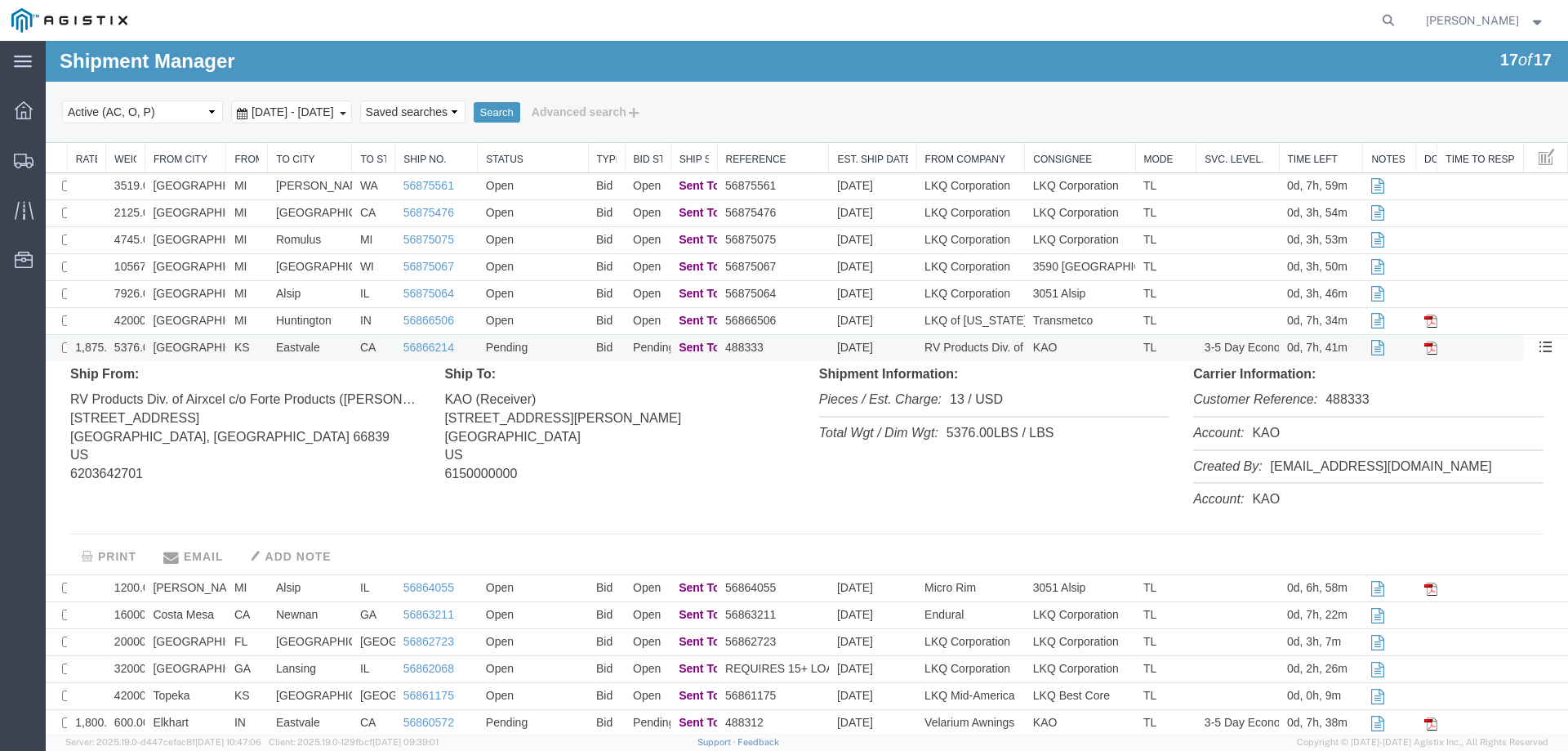
click at [223, 348] on td "Burlington" at bounding box center [185, 348] width 82 height 27
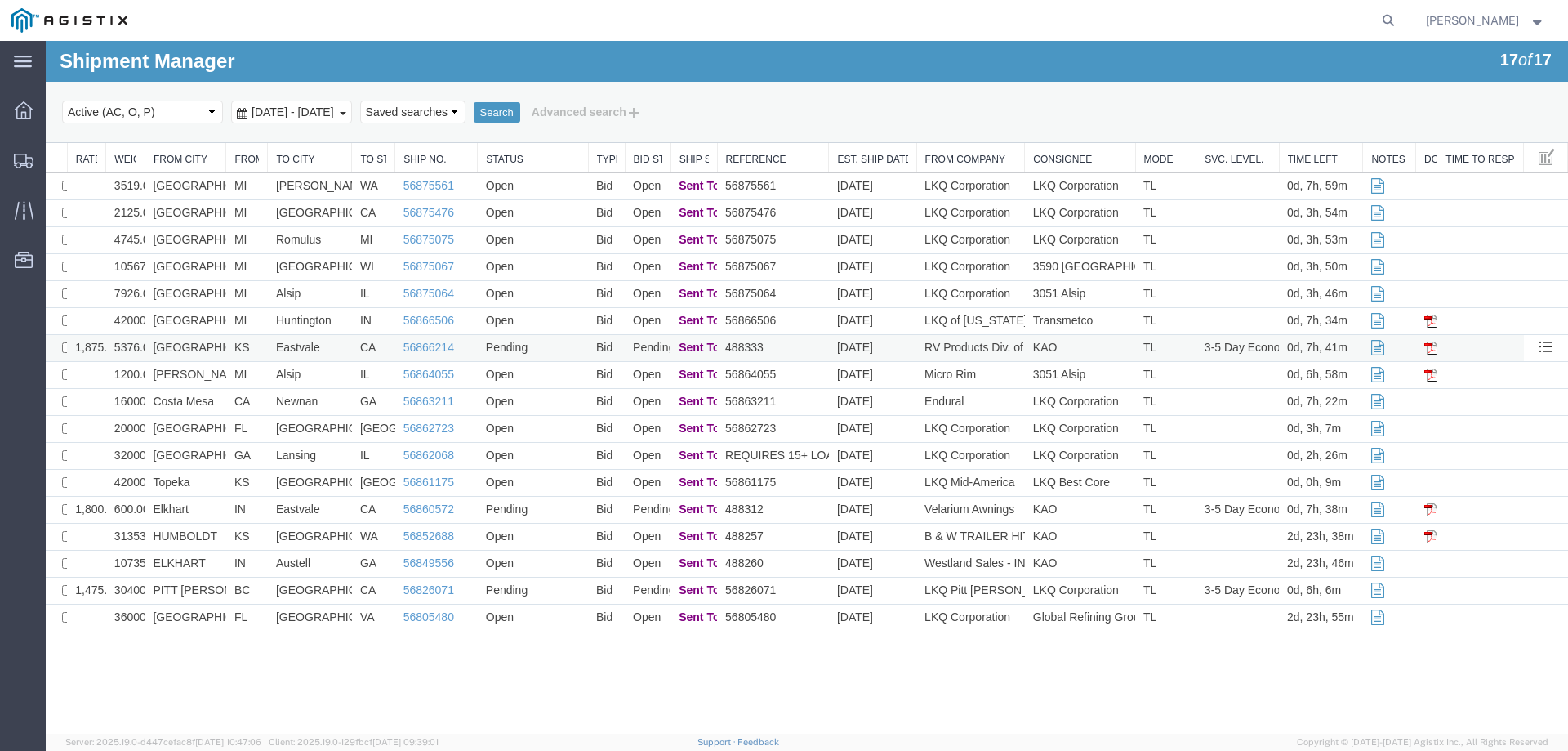
click at [205, 349] on td "Burlington" at bounding box center [185, 348] width 82 height 27
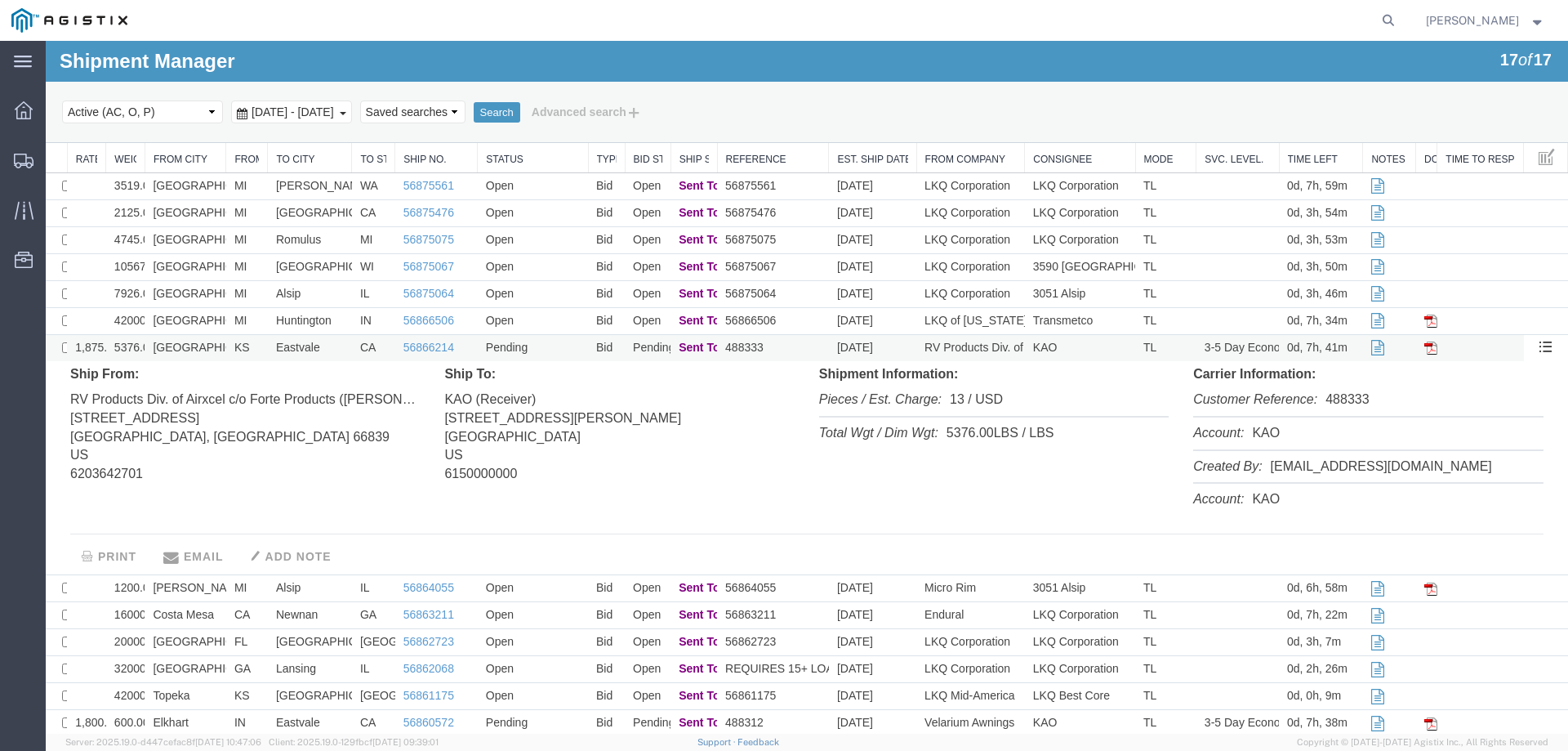
click at [205, 349] on td "Burlington" at bounding box center [185, 348] width 82 height 27
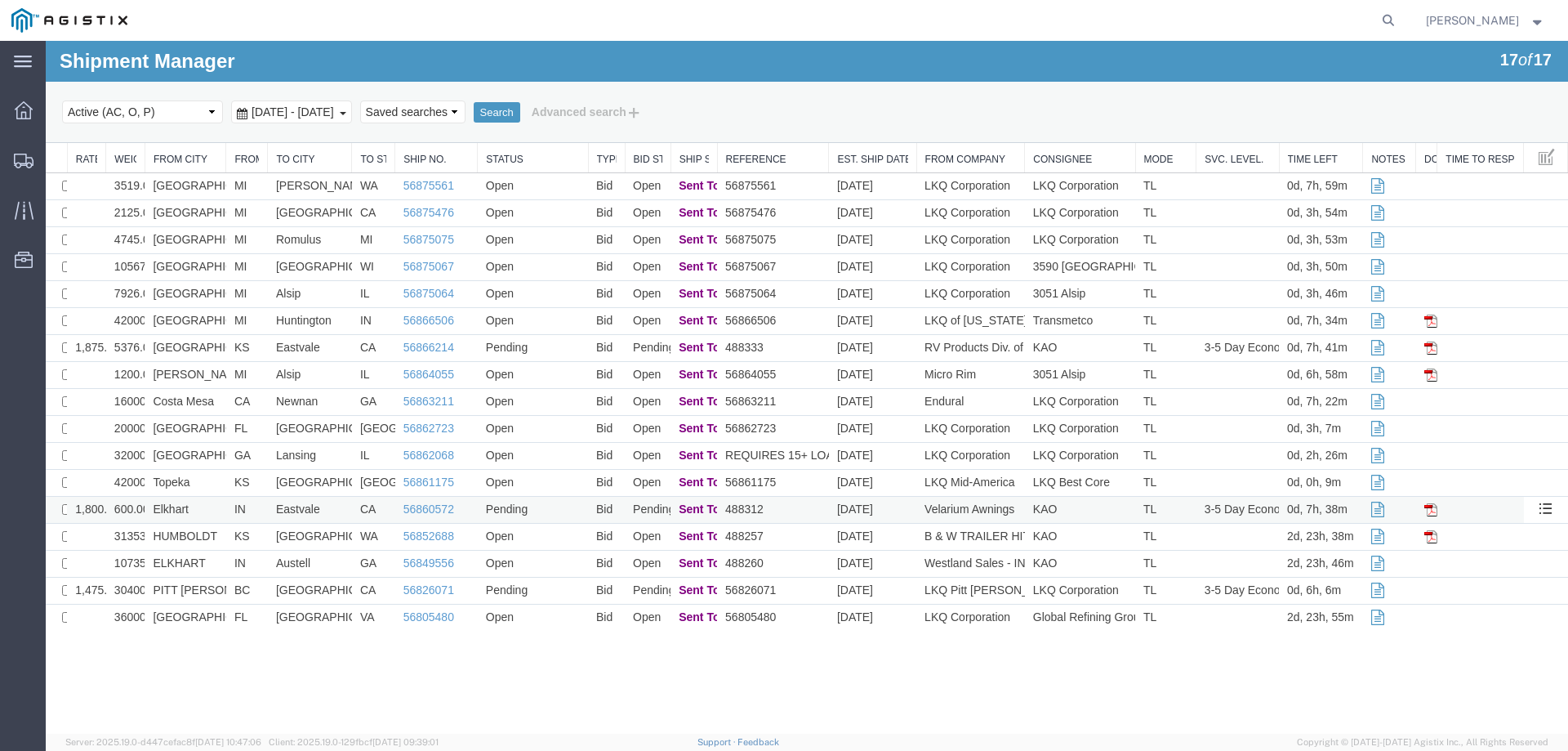
click at [214, 510] on td "Elkhart" at bounding box center [185, 511] width 82 height 27
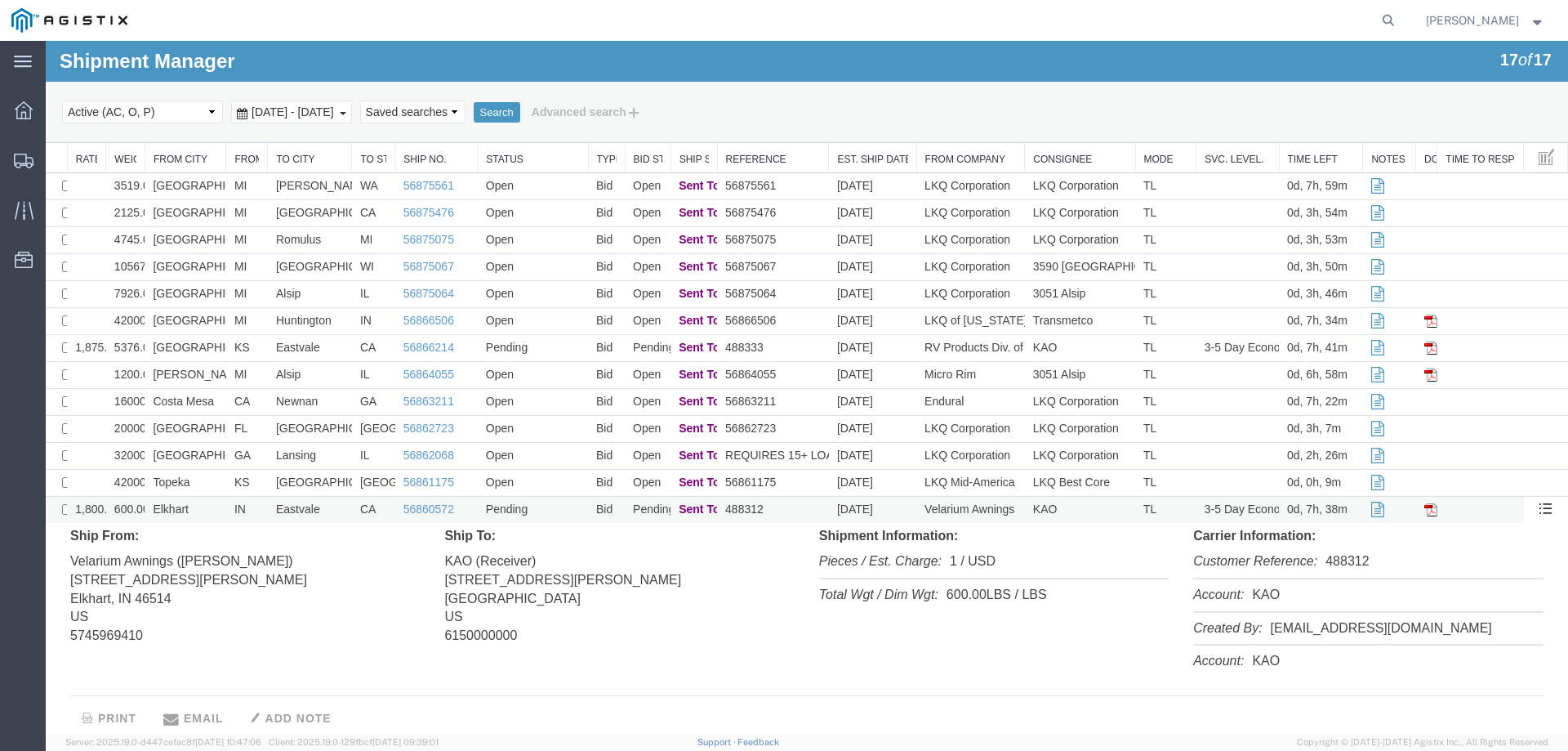
click at [214, 510] on td "Elkhart" at bounding box center [185, 511] width 82 height 27
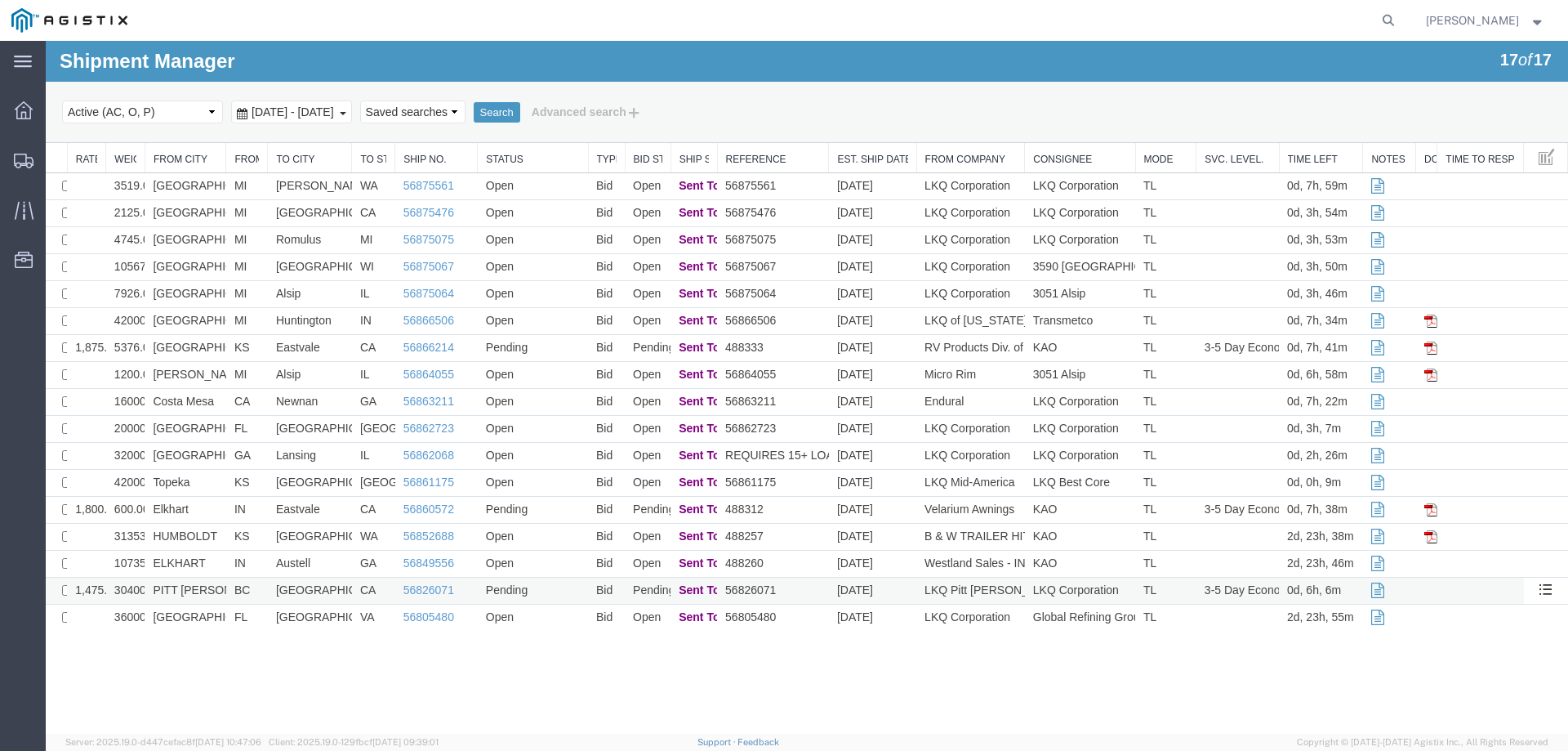
click at [259, 598] on td "BC" at bounding box center [247, 591] width 41 height 27
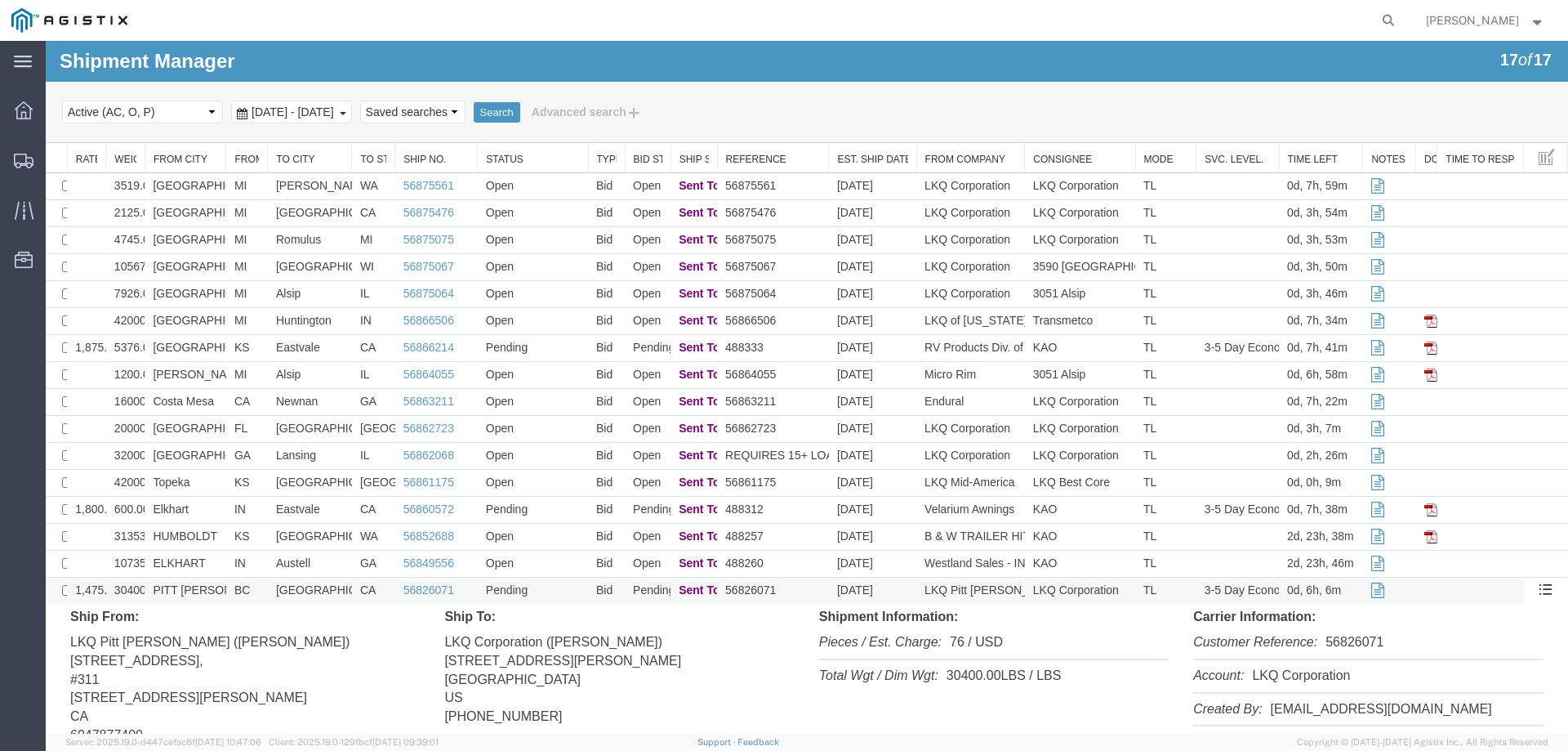
click at [259, 598] on td "BC" at bounding box center [247, 591] width 41 height 27
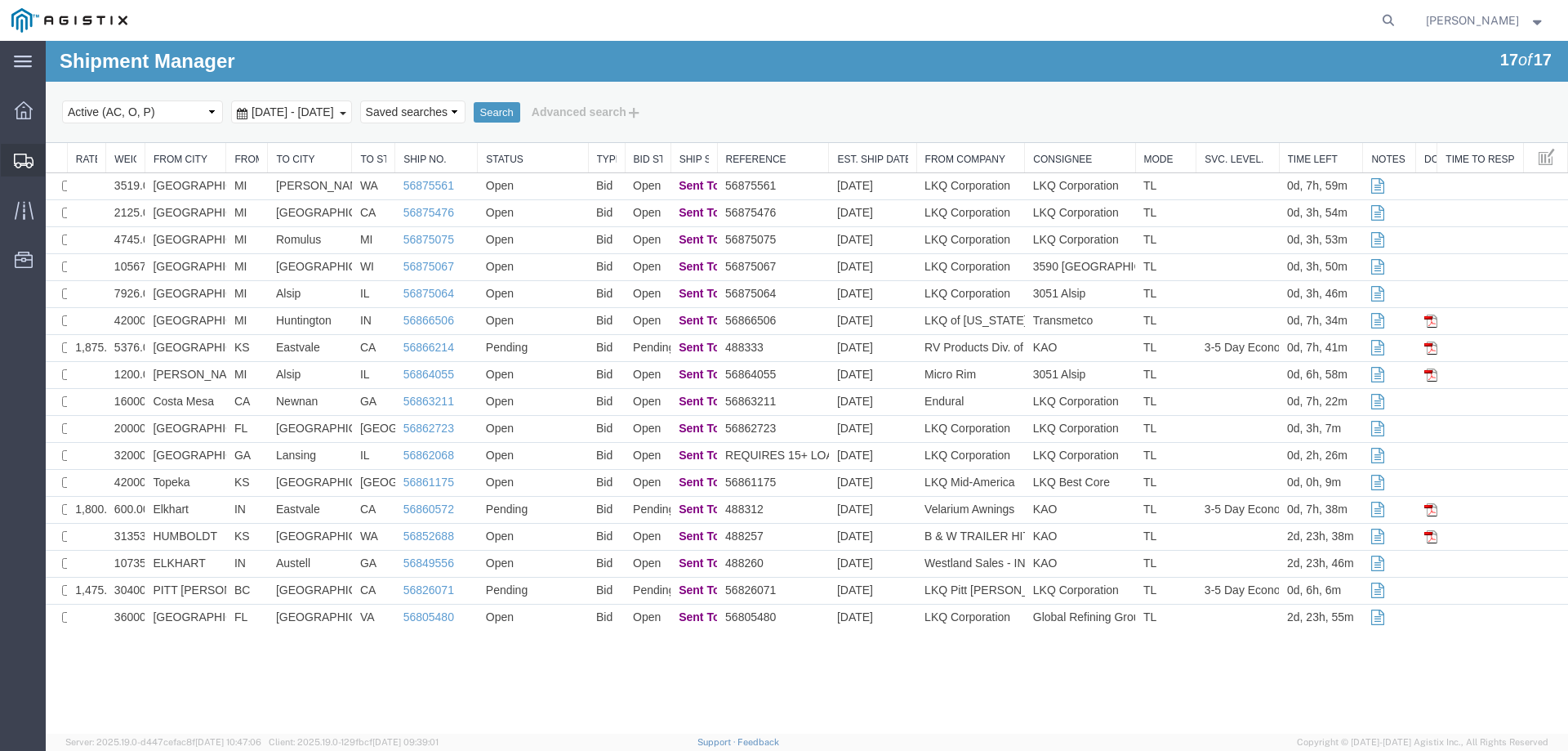
click at [16, 152] on svg-icon at bounding box center [23, 160] width 20 height 16
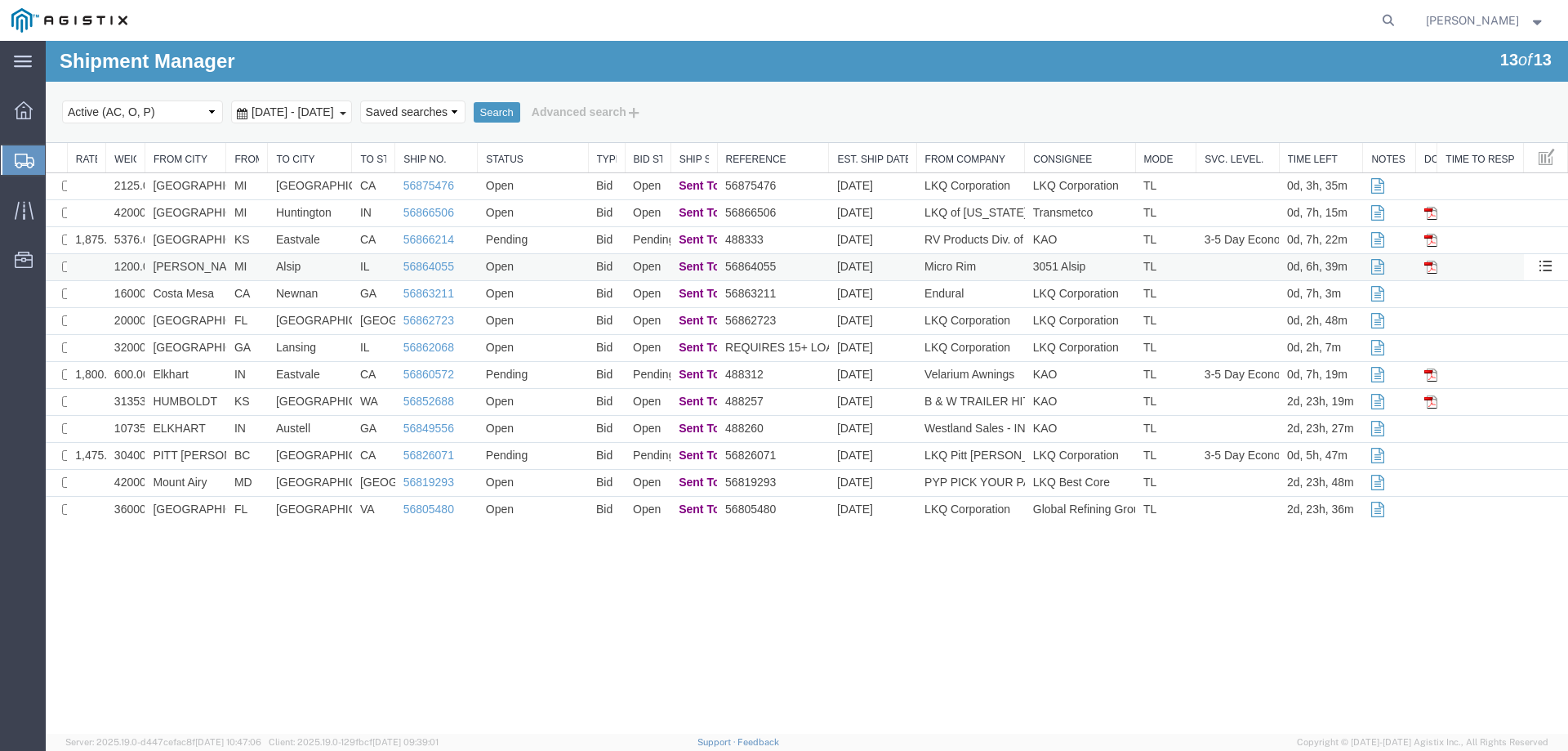
click at [205, 266] on td "Warren" at bounding box center [185, 267] width 82 height 27
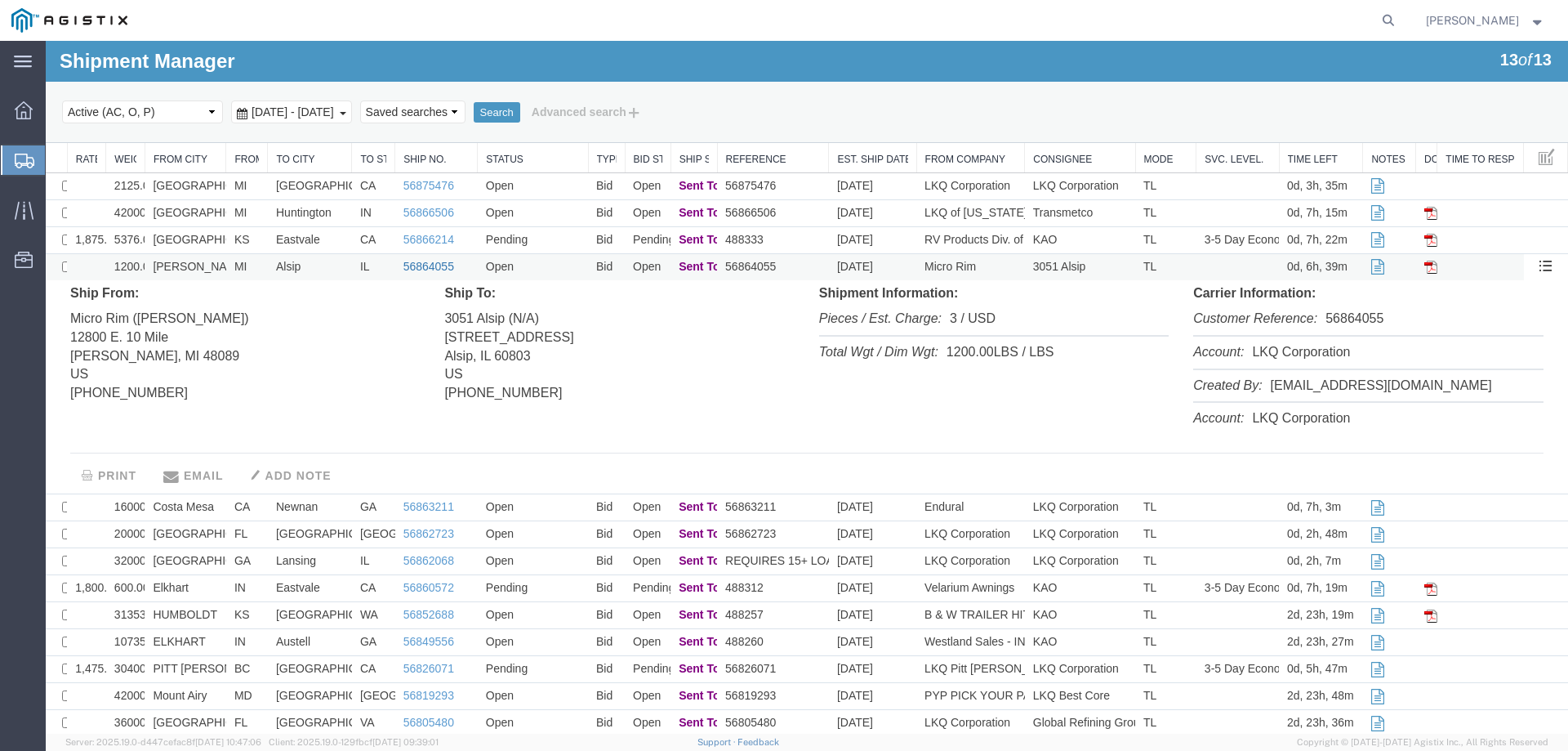
click at [423, 266] on link "56864055" at bounding box center [429, 266] width 50 height 13
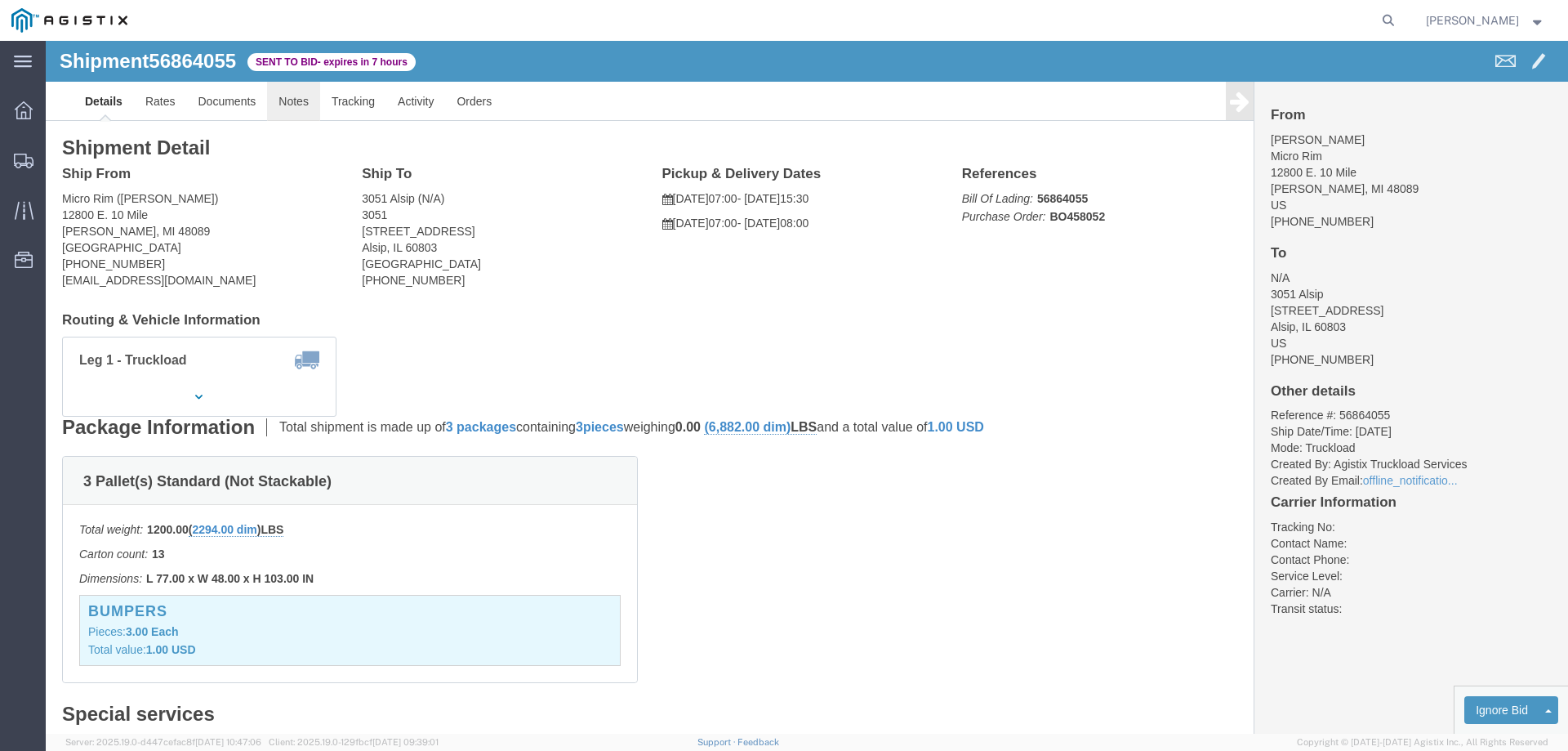
click link "Notes"
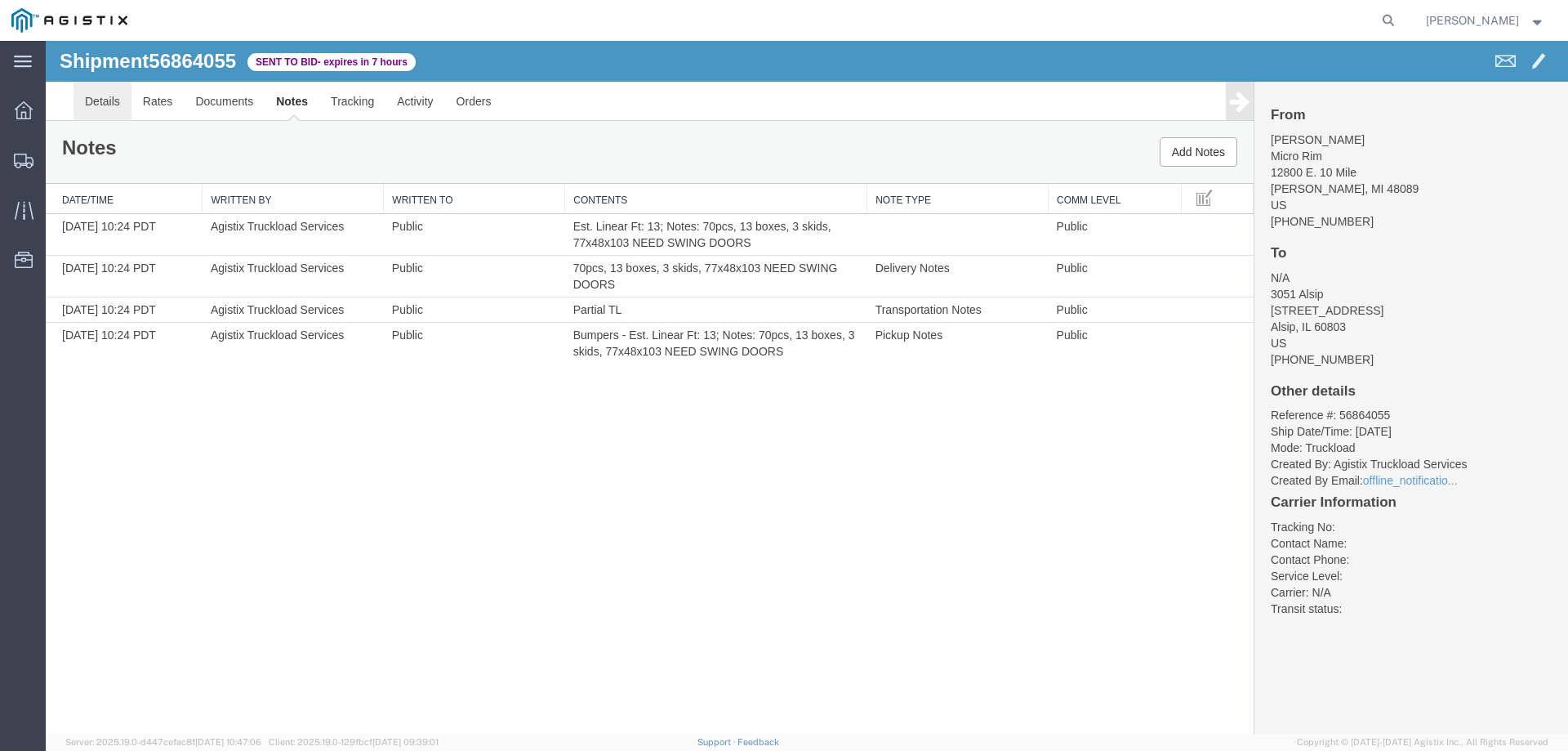
click at [105, 100] on link "Details" at bounding box center [102, 101] width 58 height 39
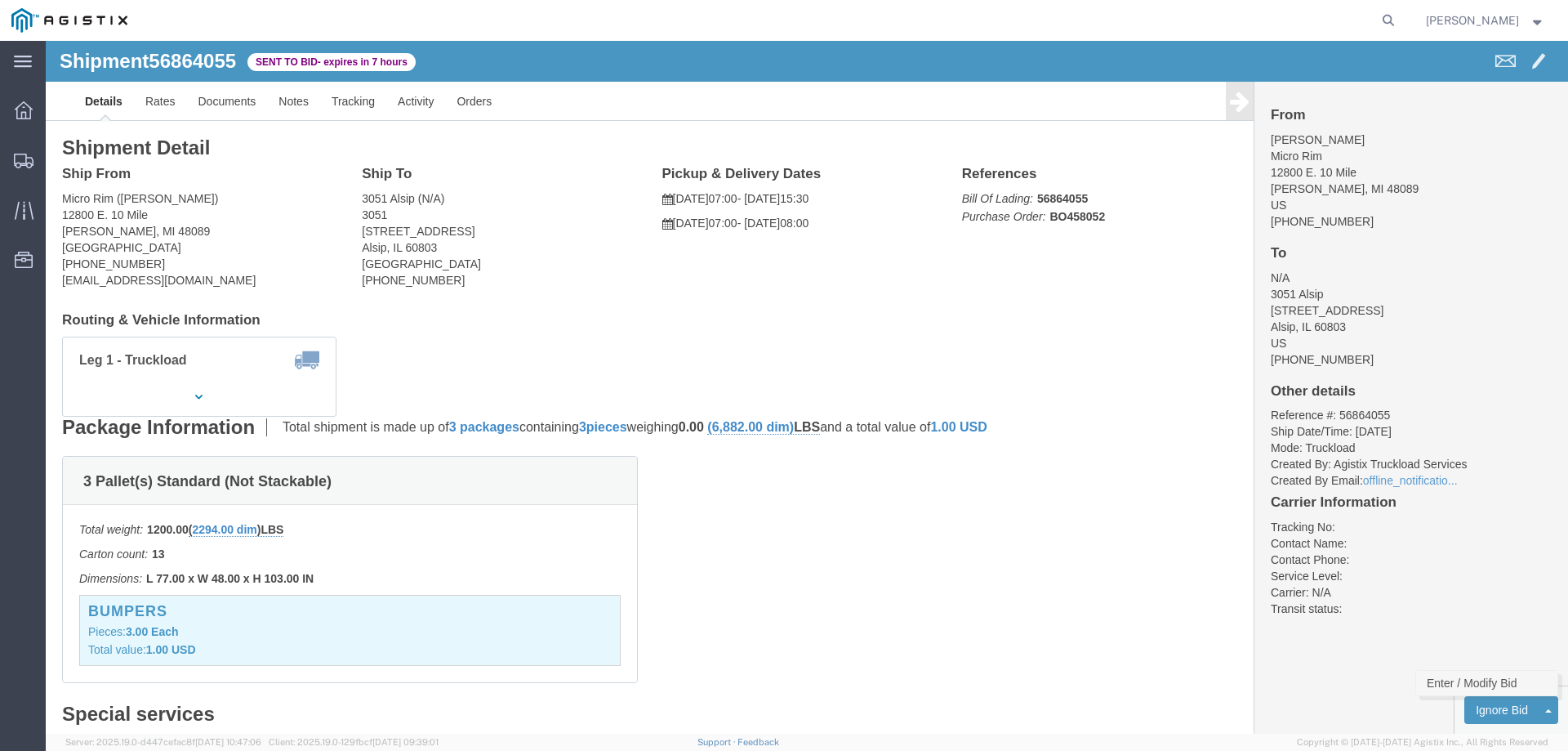
click link "Enter / Modify Bid"
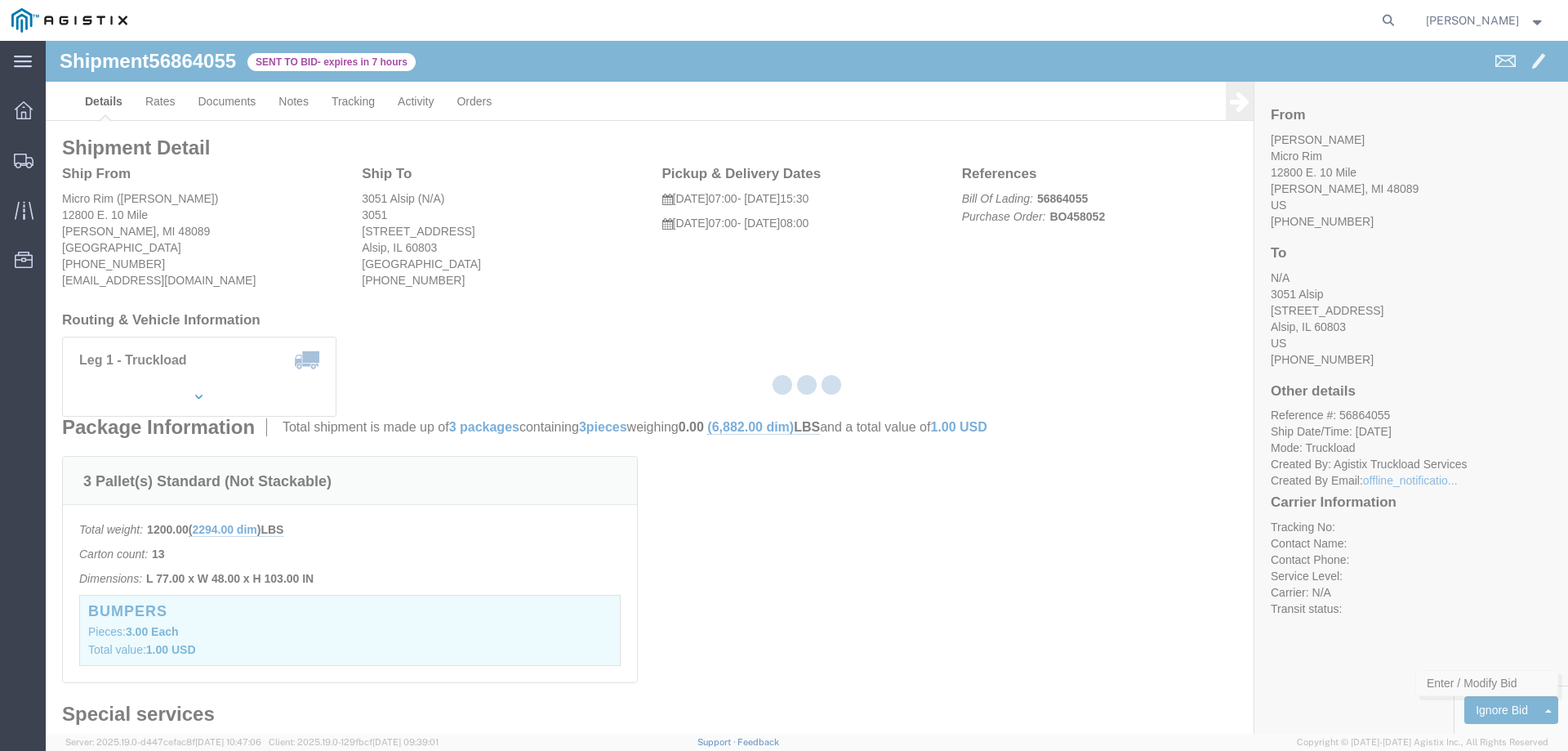
select select "146"
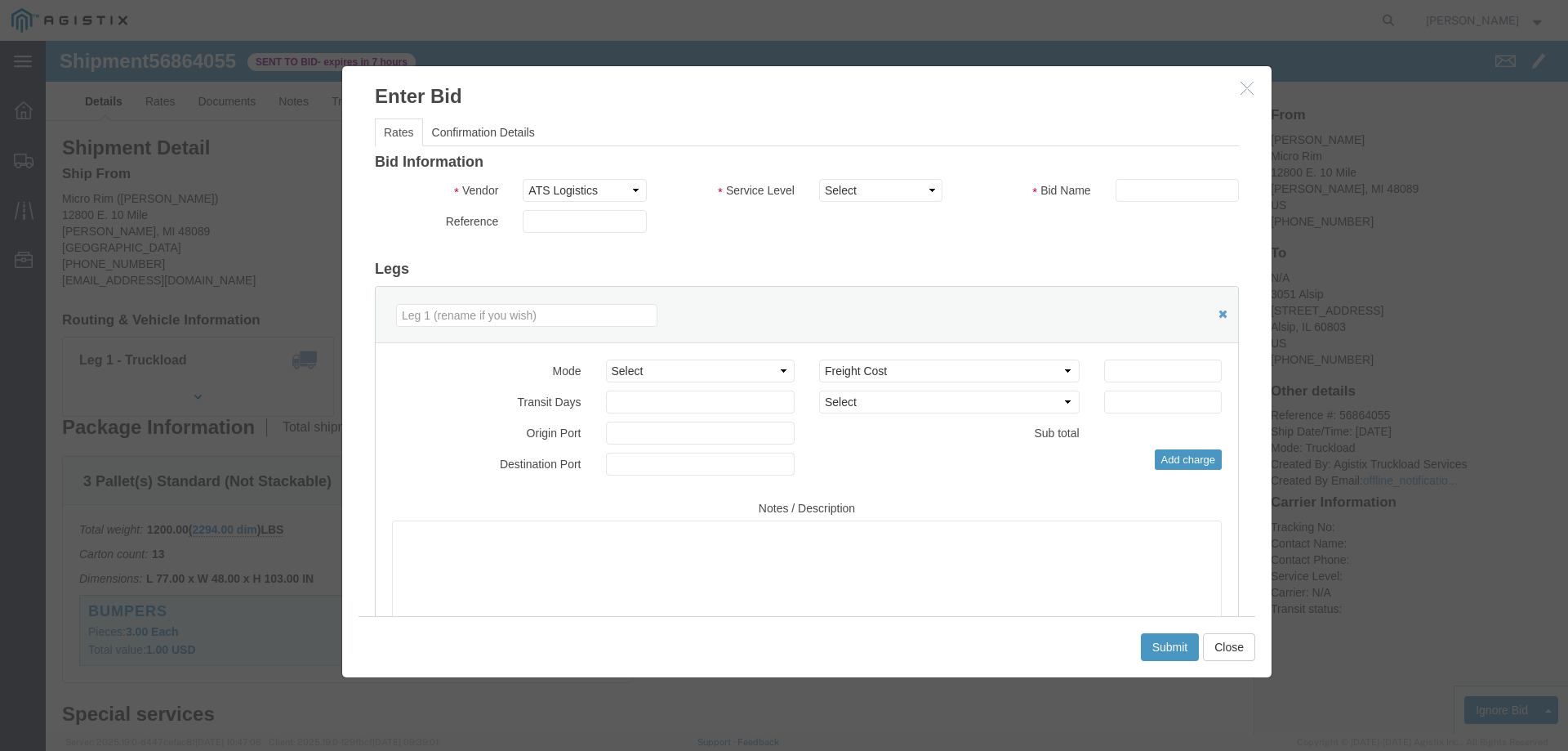
click div "Bid Information Vendor Select ATS Logistics Service Level Select CONESTOGA DFRM…"
click select "Select CONESTOGA DFRM/STEP Economy TL Flatbed Intermodal LTL Standard Next Day …"
select select "25032"
click select "Select CONESTOGA DFRM/STEP Economy TL Flatbed Intermodal LTL Standard Next Day …"
click input "text"
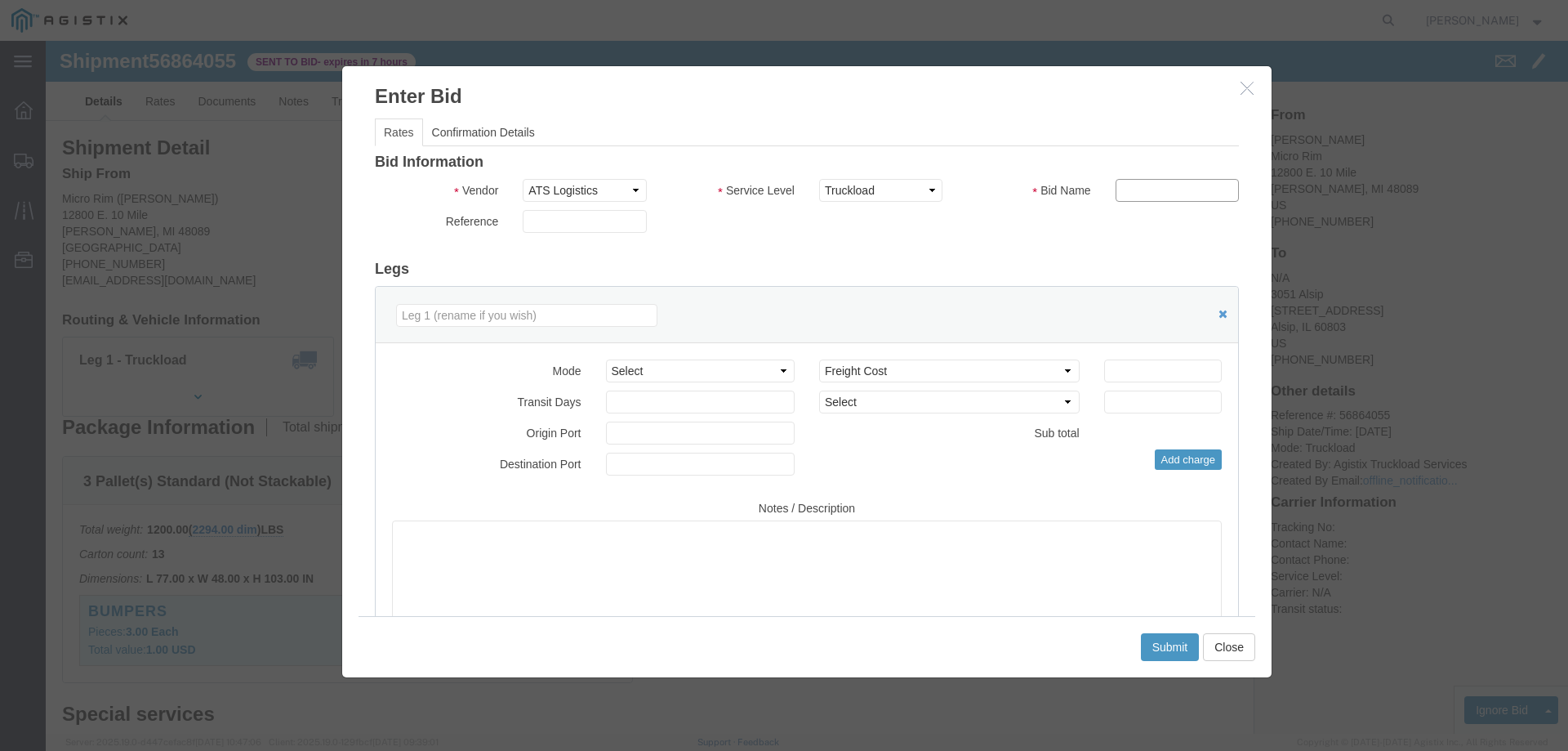
type input "ats"
click input "number"
type input "725"
click button "Submit"
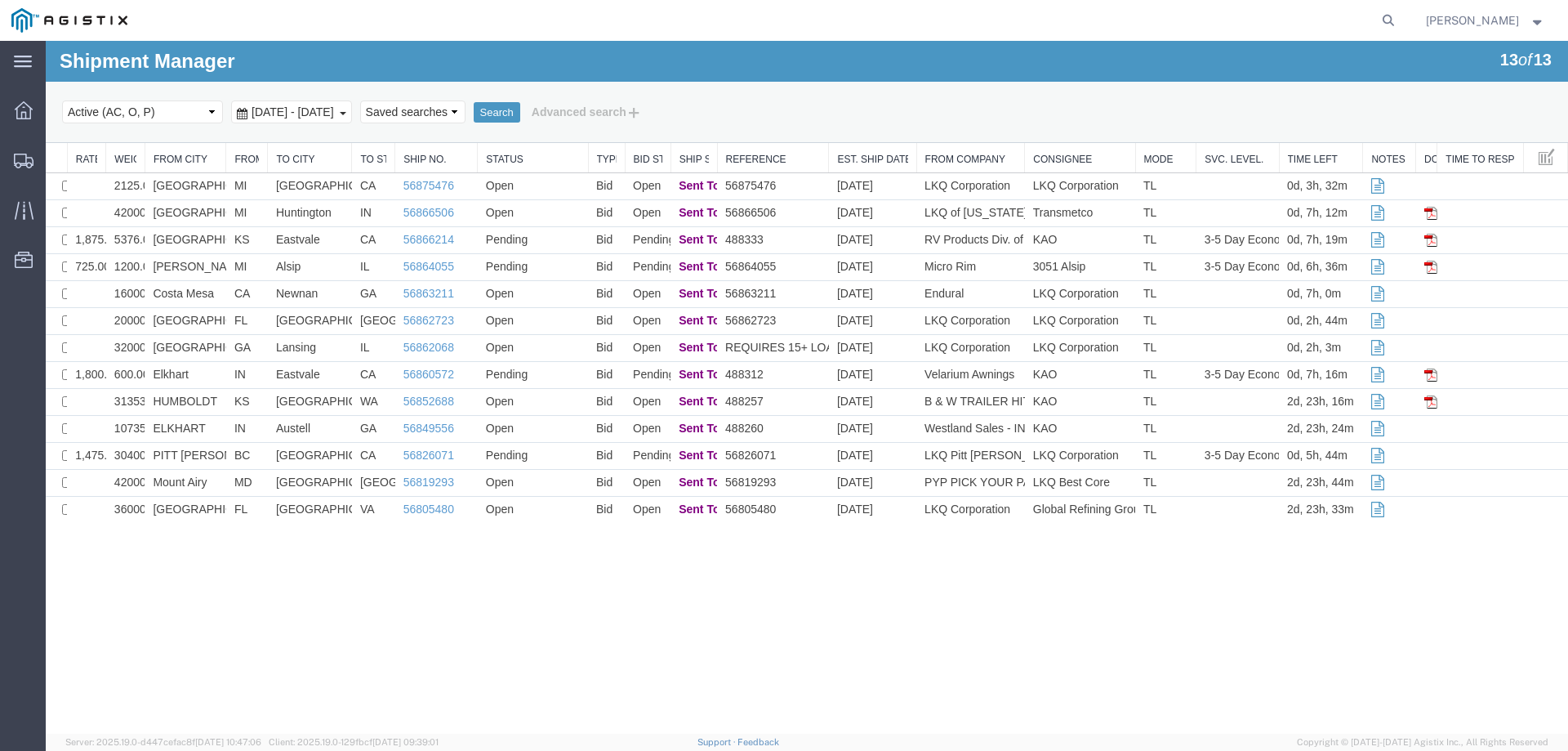
click at [977, 114] on div "Select status Active (AC, O, P) All Approved Awaiting Confirmation (AC) Booked …" at bounding box center [806, 111] width 1490 height 28
click at [250, 187] on td "MI" at bounding box center [247, 187] width 41 height 27
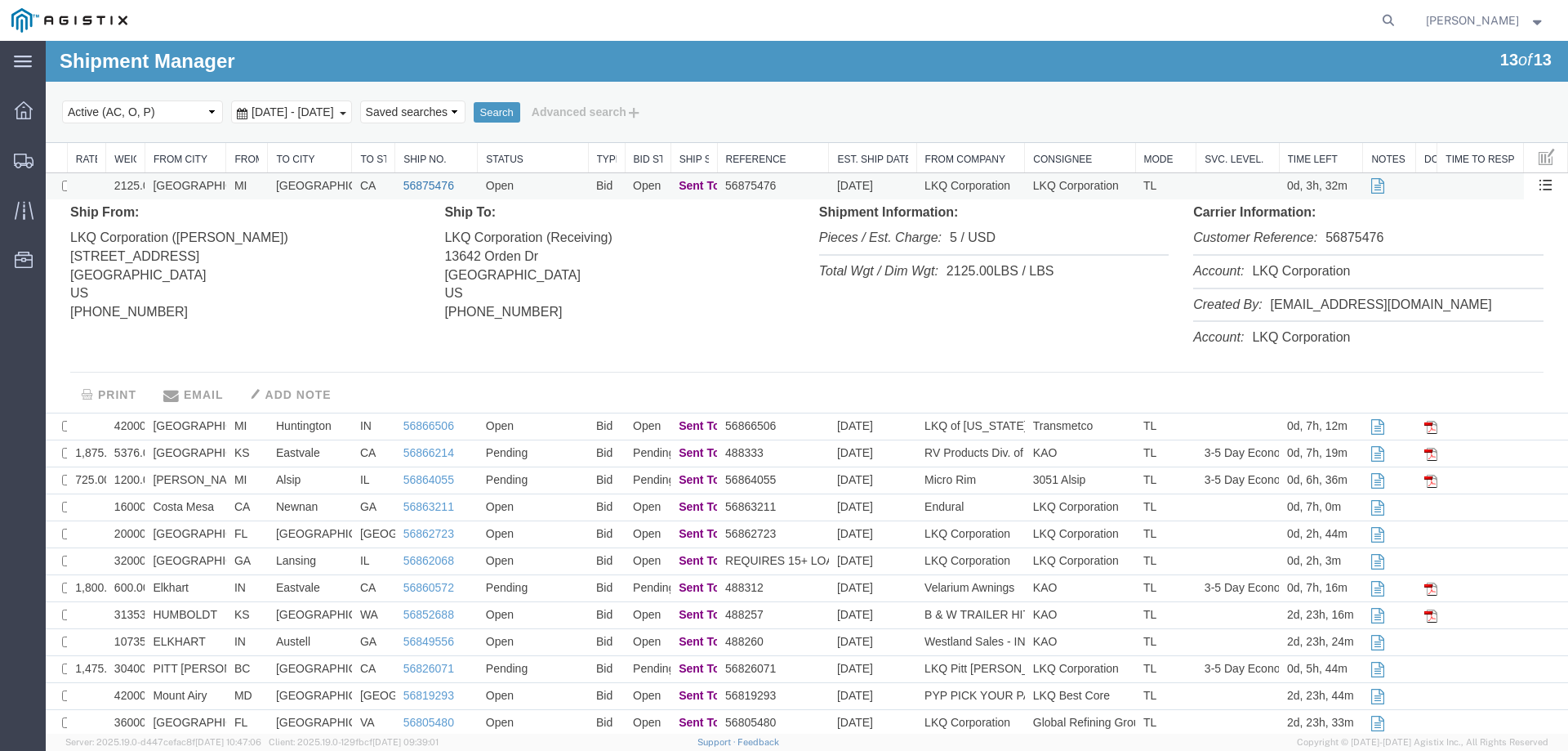
click at [427, 185] on link "56875476" at bounding box center [429, 185] width 50 height 13
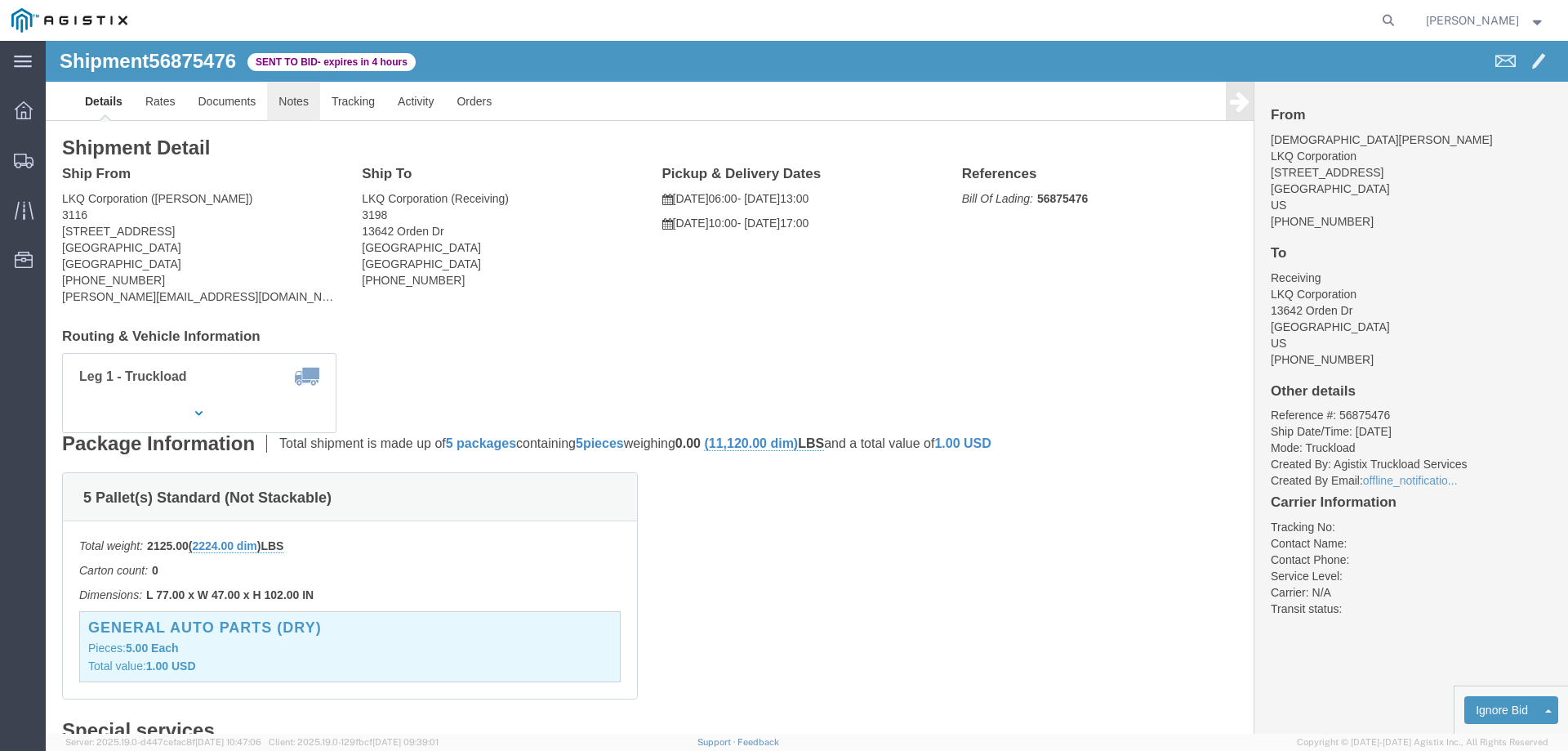
click link "Notes"
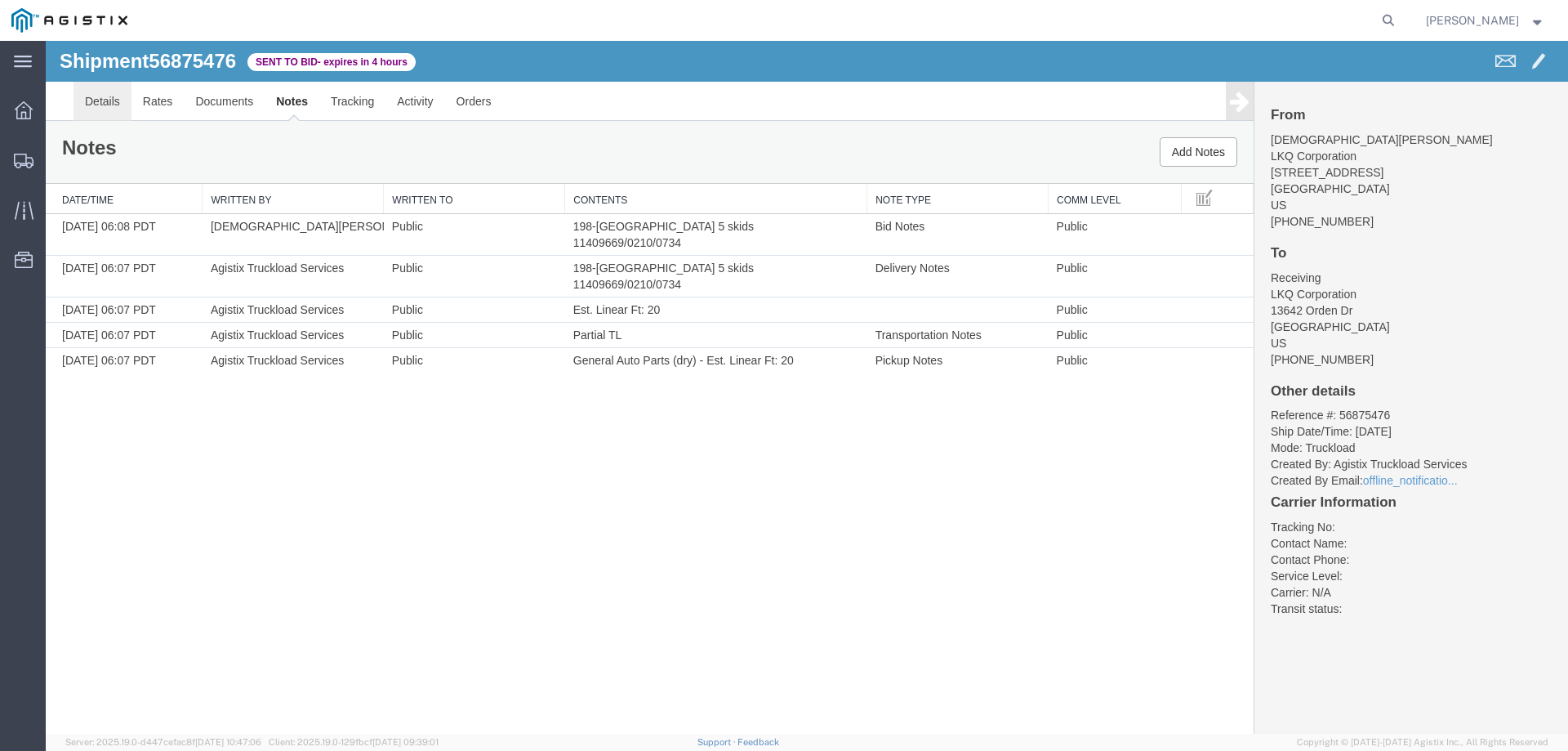
click at [107, 100] on link "Details" at bounding box center [102, 101] width 58 height 39
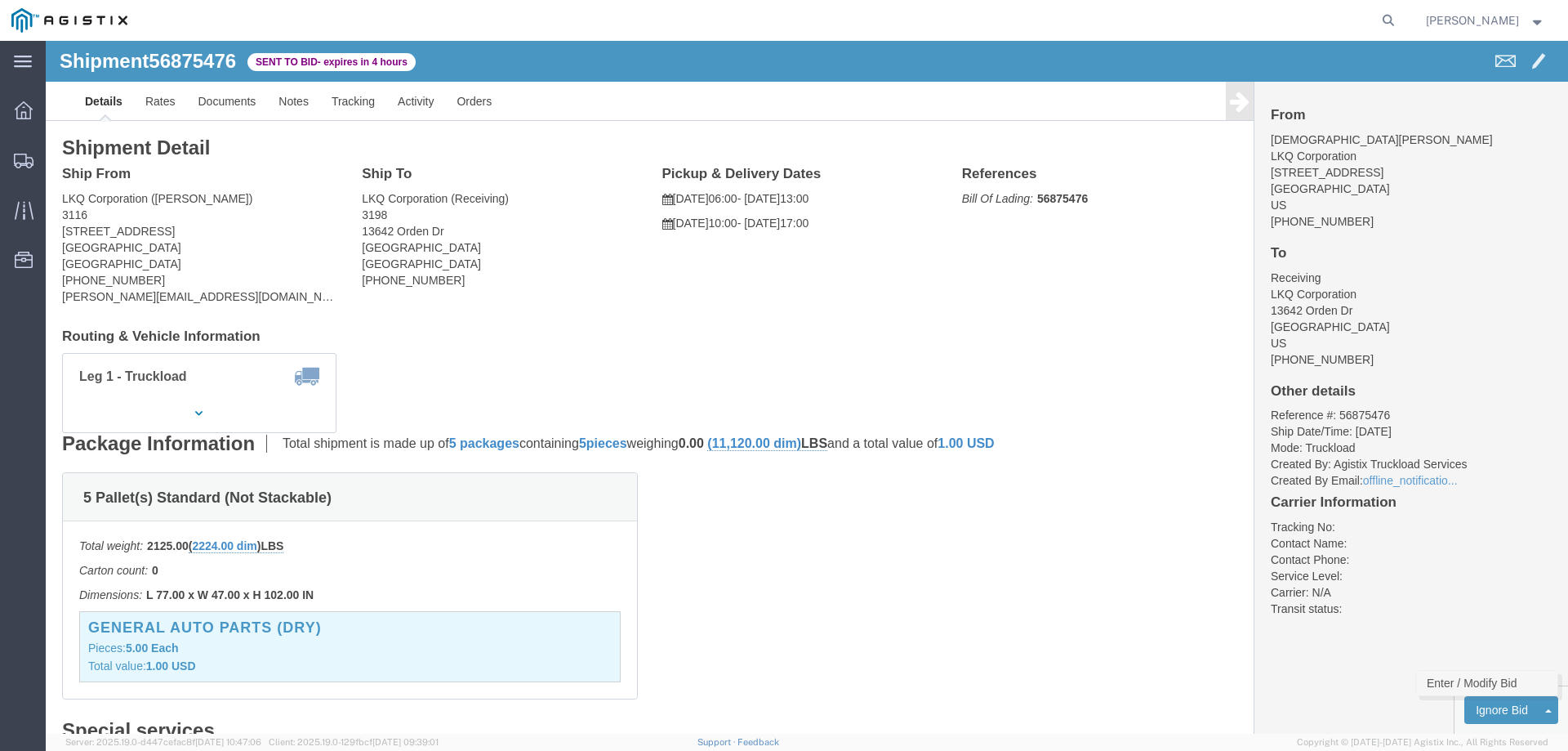
click link "Enter / Modify Bid"
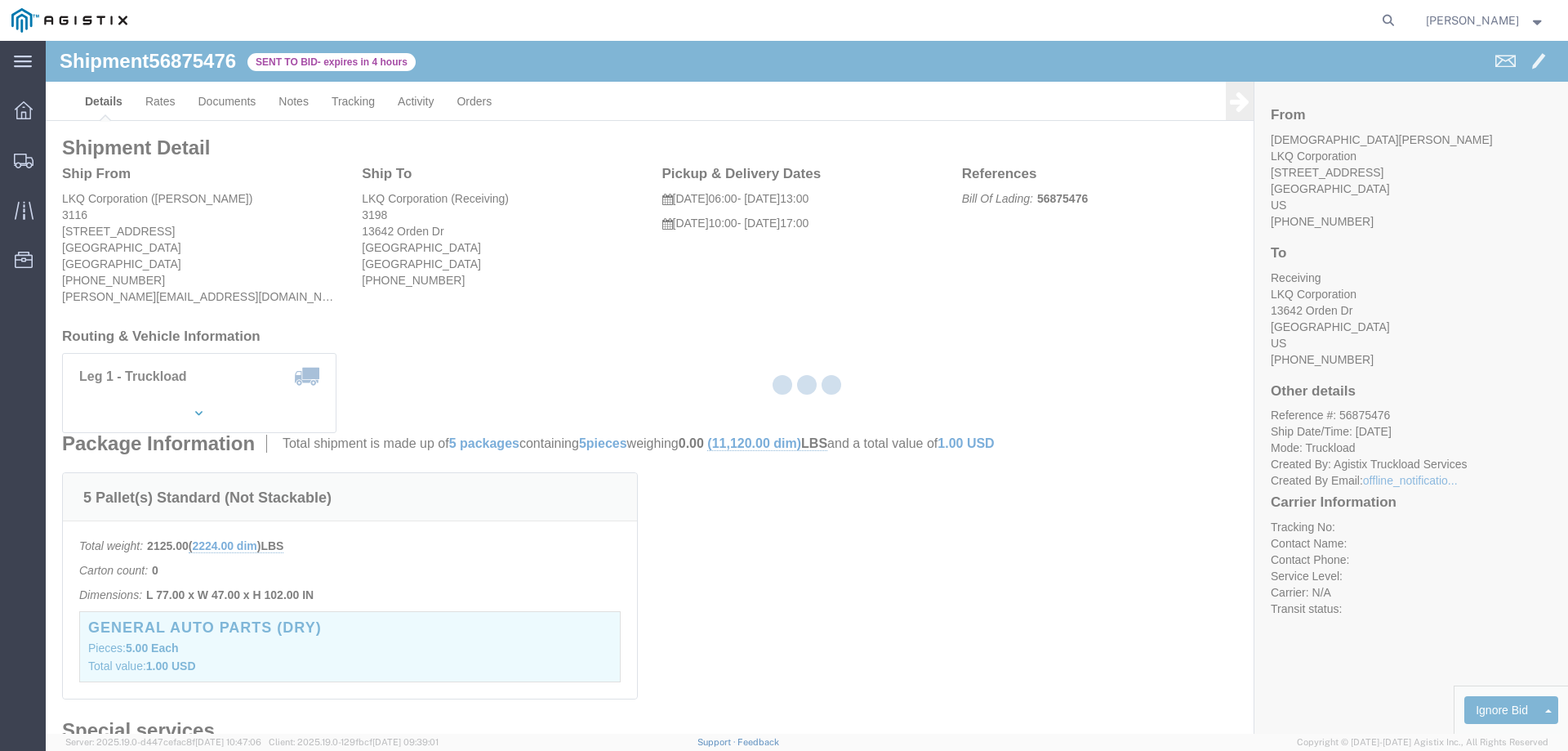
select select "146"
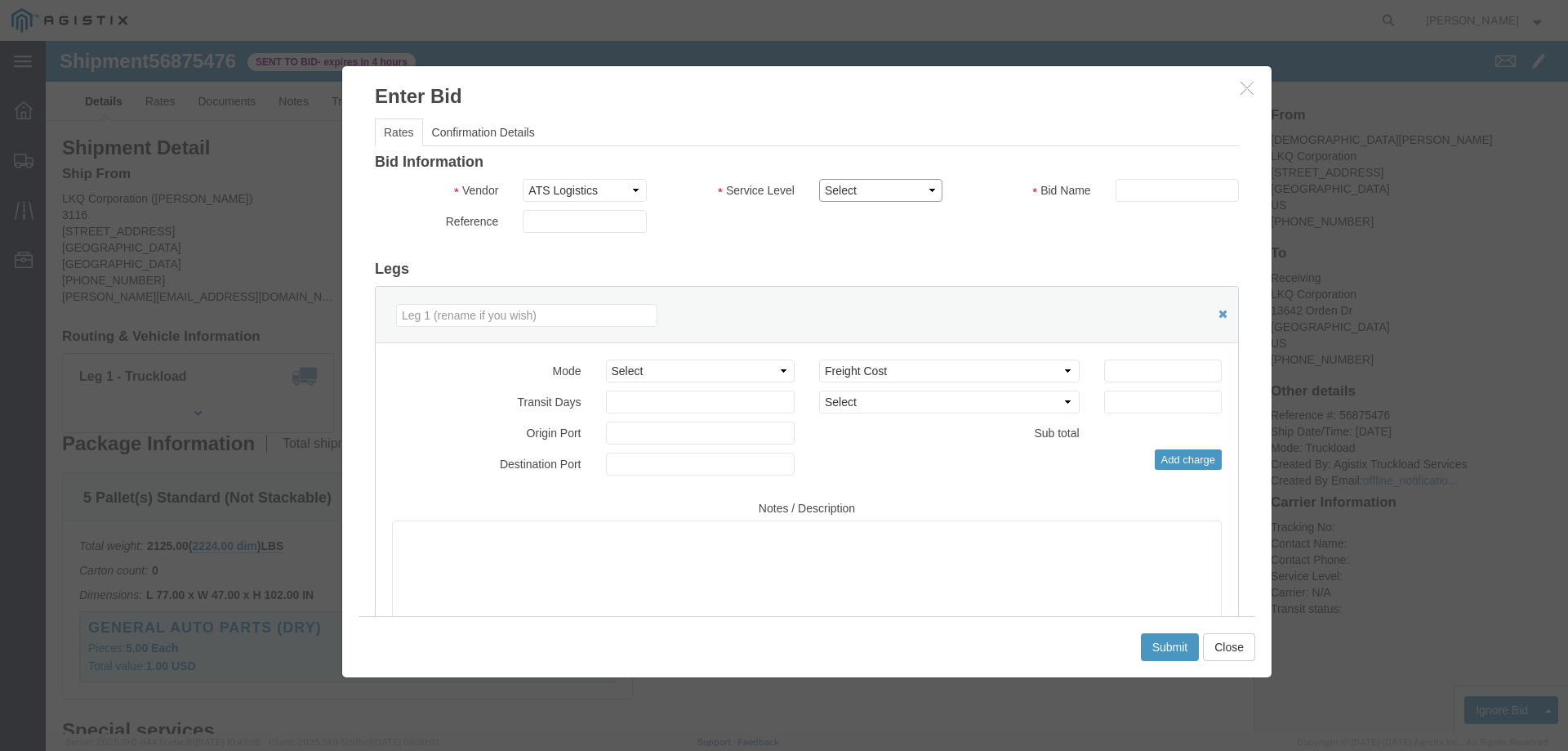
drag, startPoint x: 800, startPoint y: 151, endPoint x: 823, endPoint y: 160, distance: 24.7
click select "Select CONESTOGA DFRM/STEP Economy TL Flatbed Intermodal LTL Standard Next Day …"
select select "25032"
click select "Select CONESTOGA DFRM/STEP Economy TL Flatbed Intermodal LTL Standard Next Day …"
click input "text"
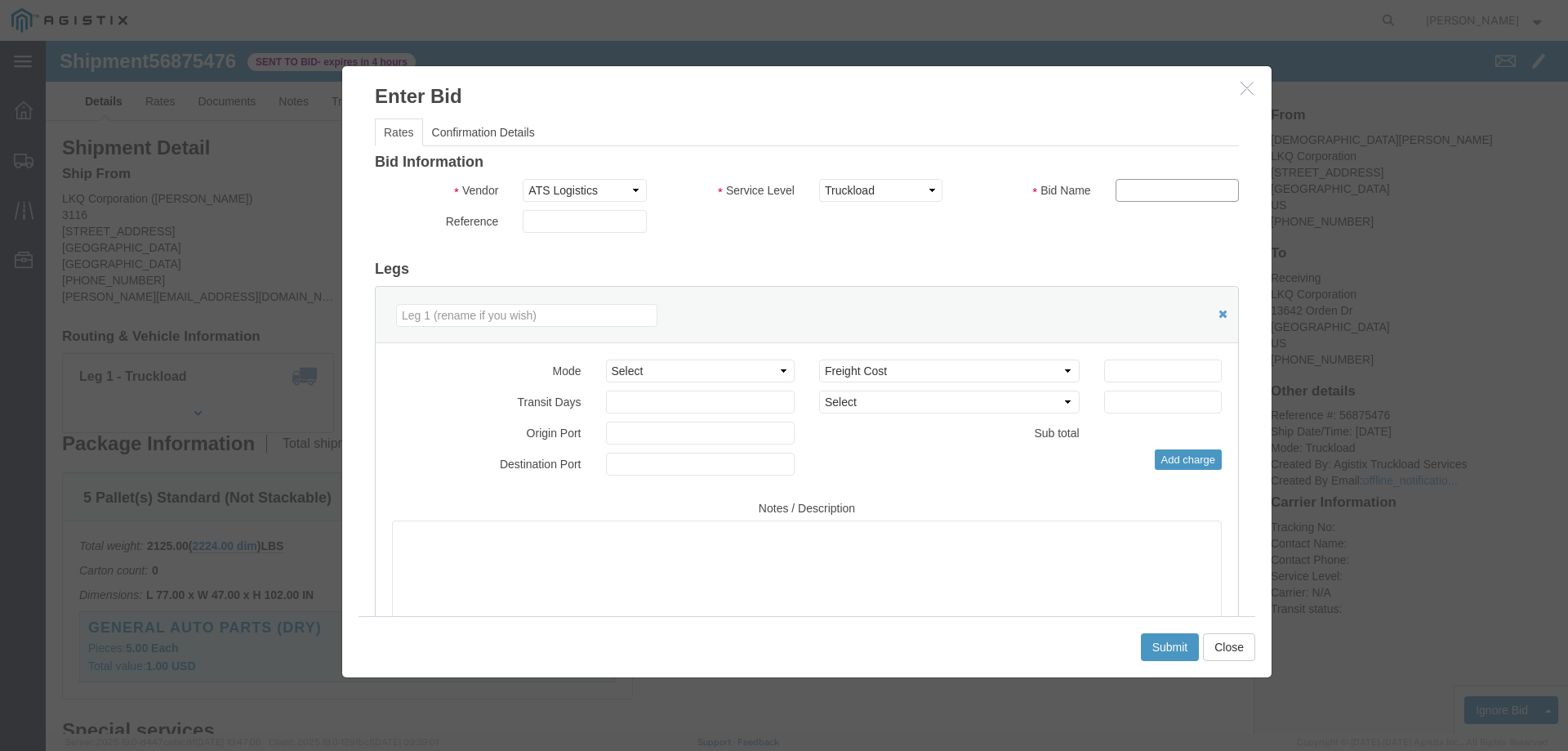
type input "ats"
click input "number"
type input "1875"
click button "Submit"
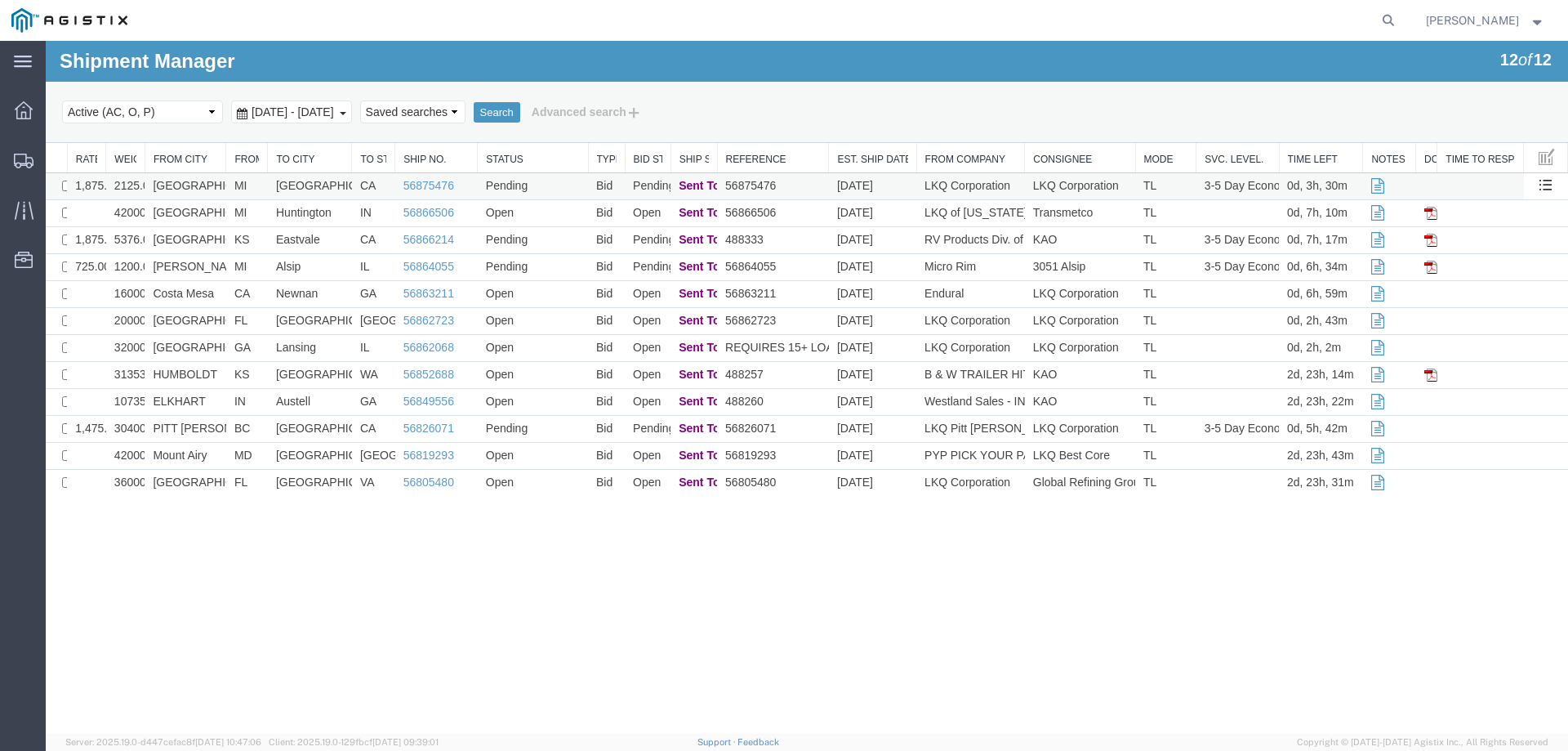
click at [813, 185] on td "56875476" at bounding box center [773, 187] width 112 height 27
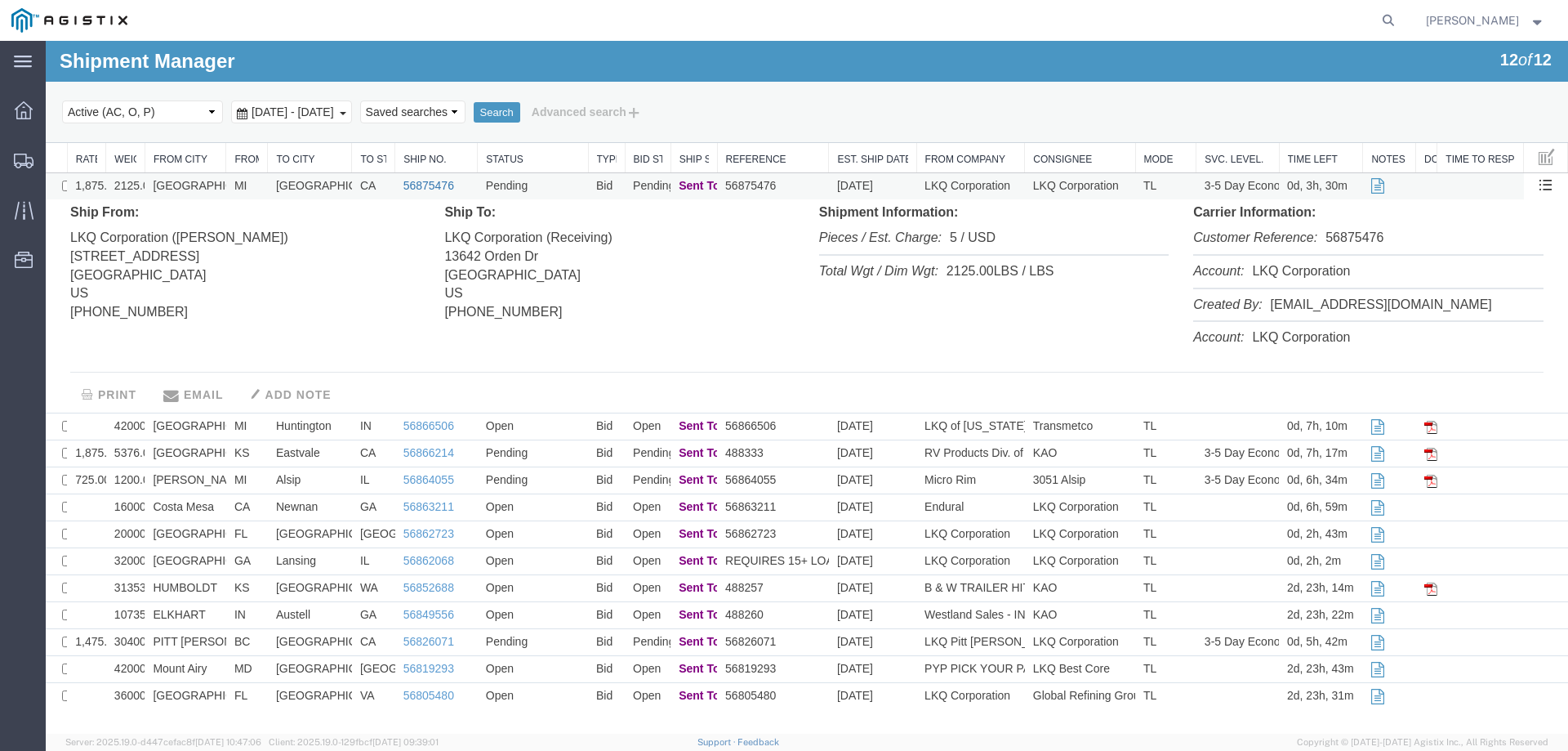
click at [434, 184] on link "56875476" at bounding box center [429, 185] width 50 height 13
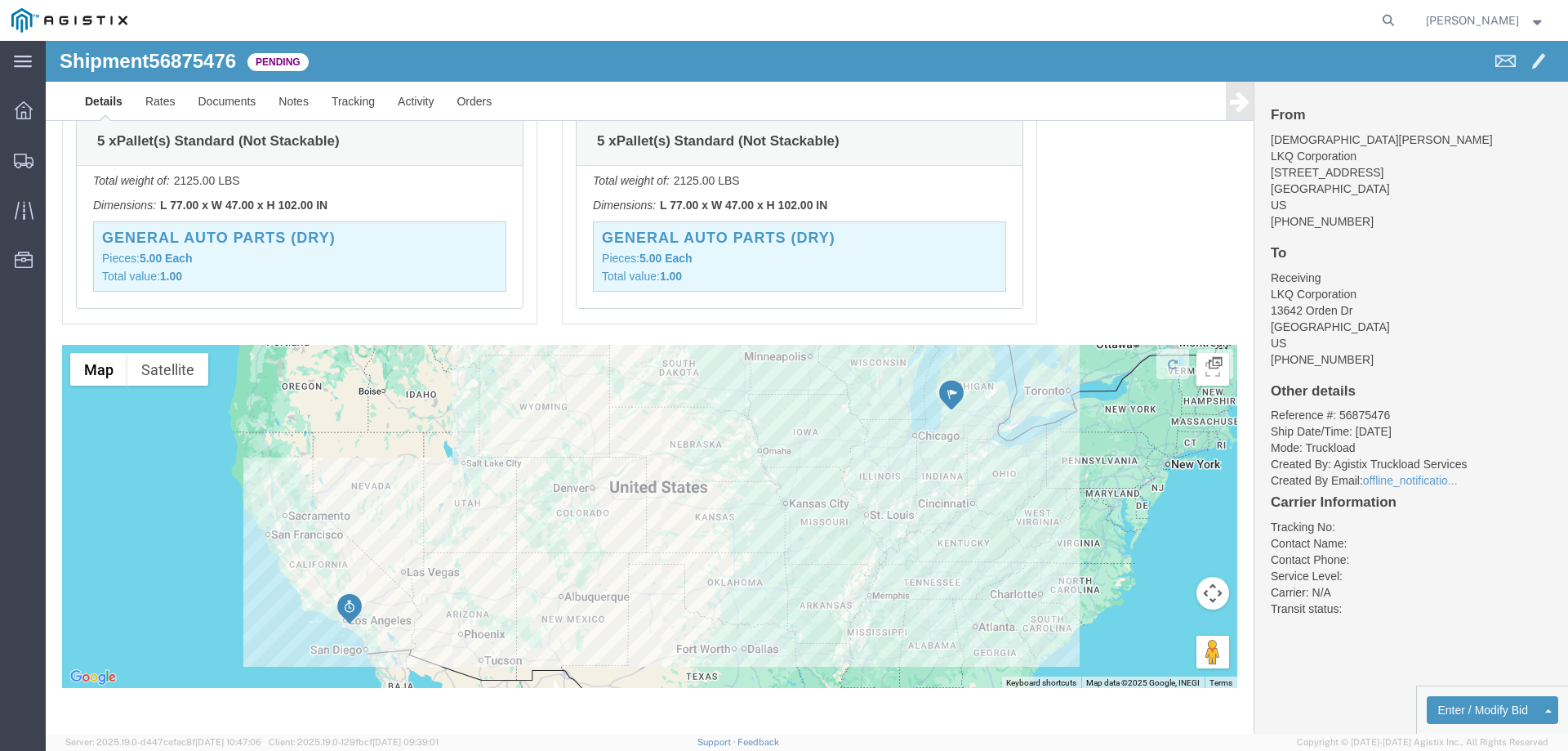
scroll to position [1097, 0]
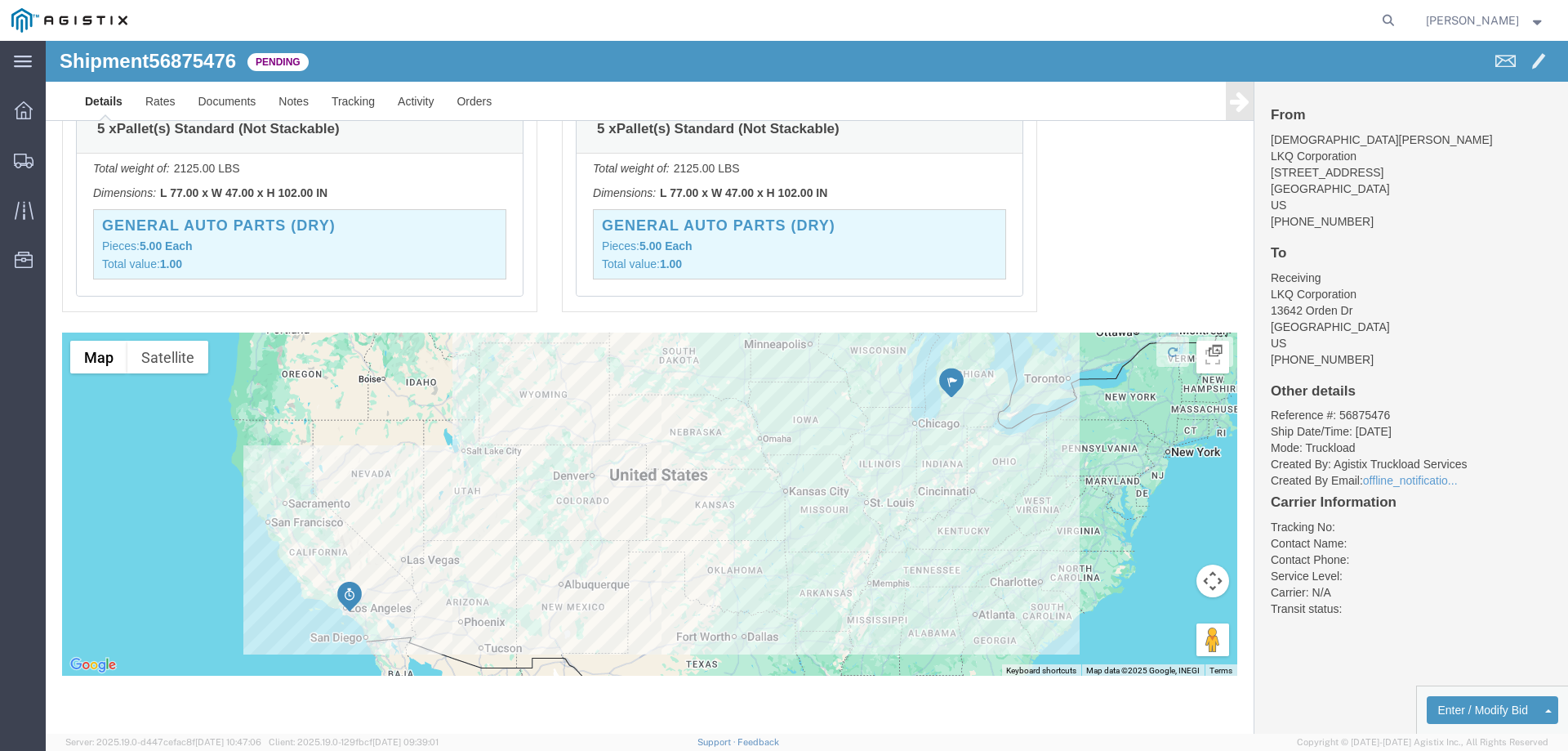
click div "Pickups STOP 1 : LKQ Corporation - 3116 1120 36th St. SE suite 540, Grand Rapid…"
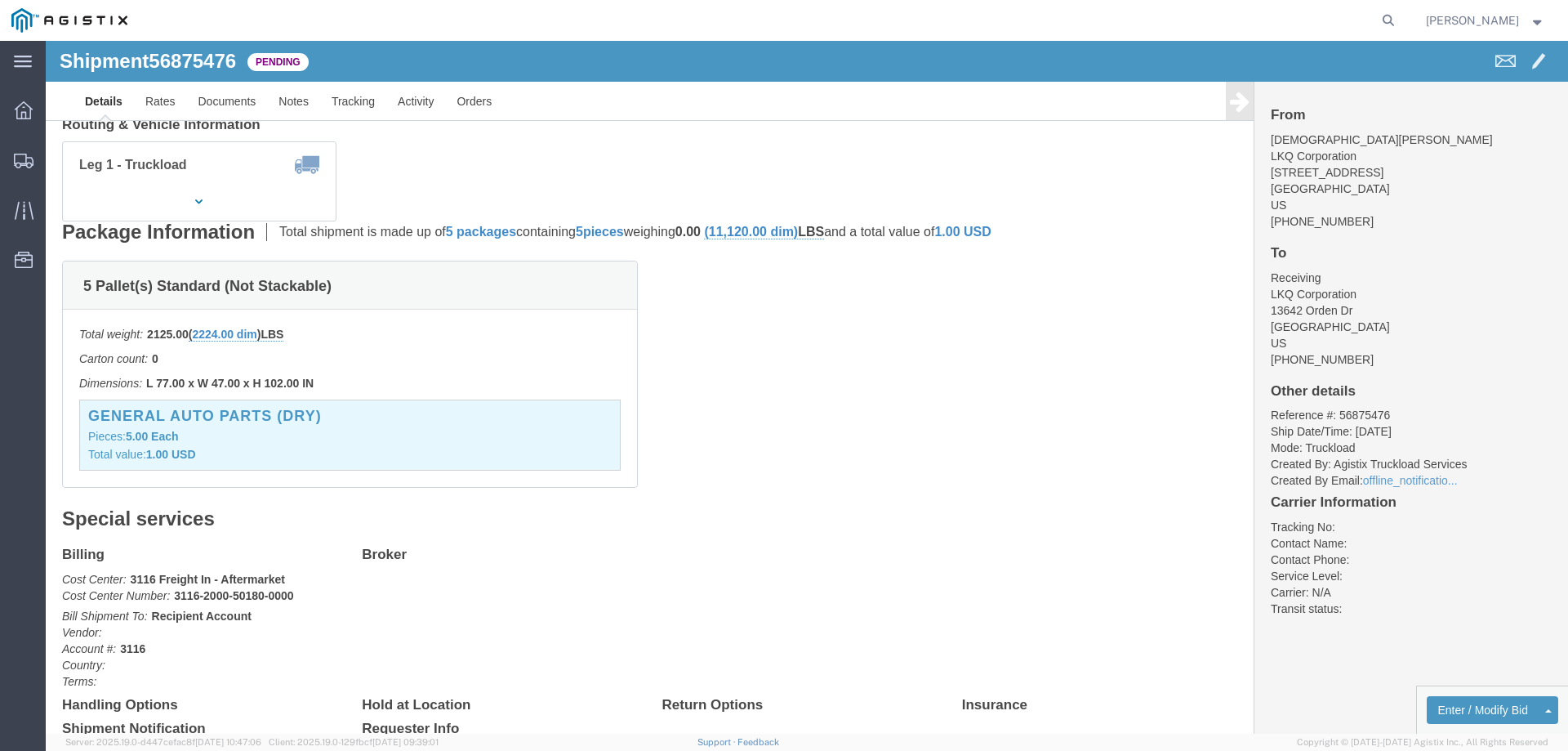
scroll to position [0, 0]
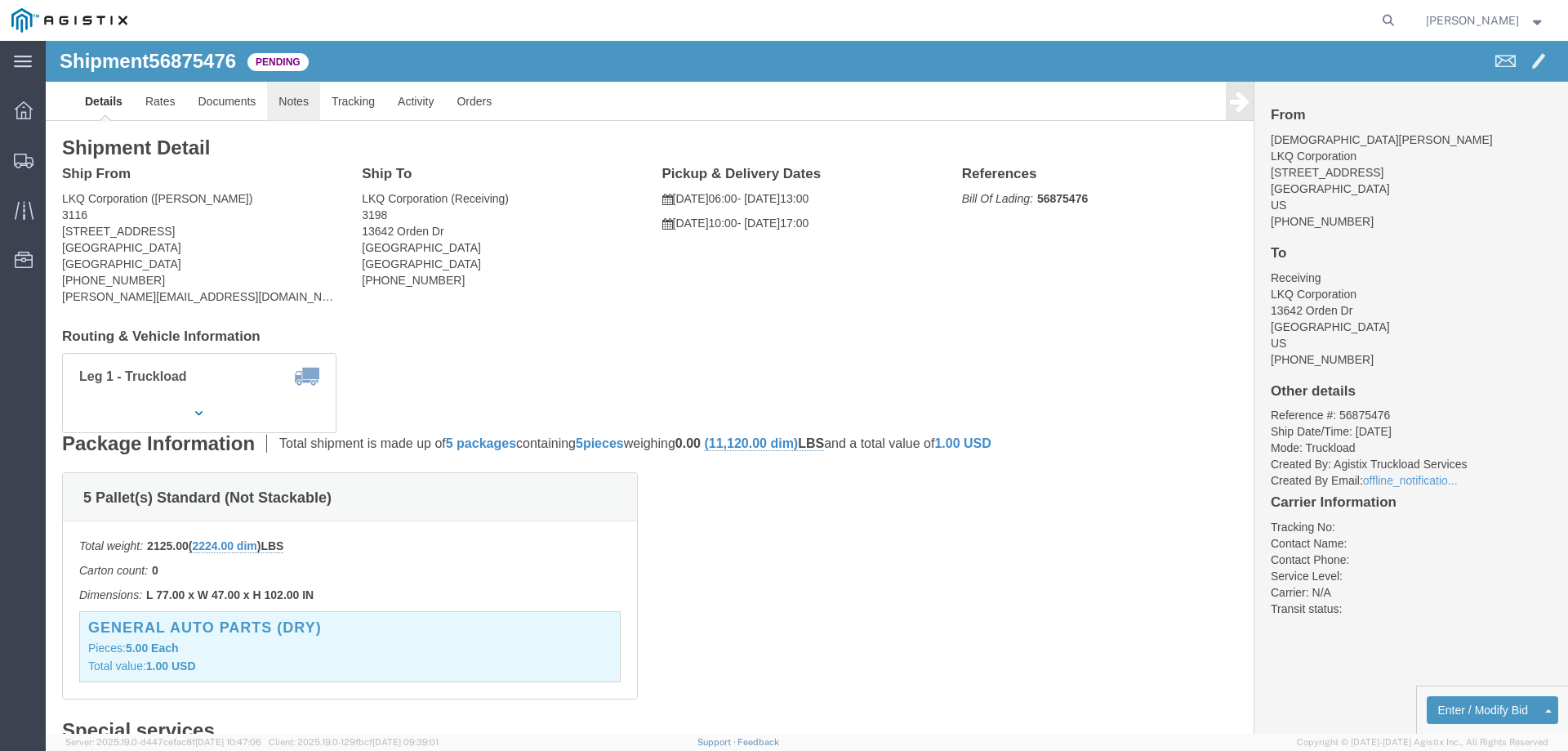
click link "Notes"
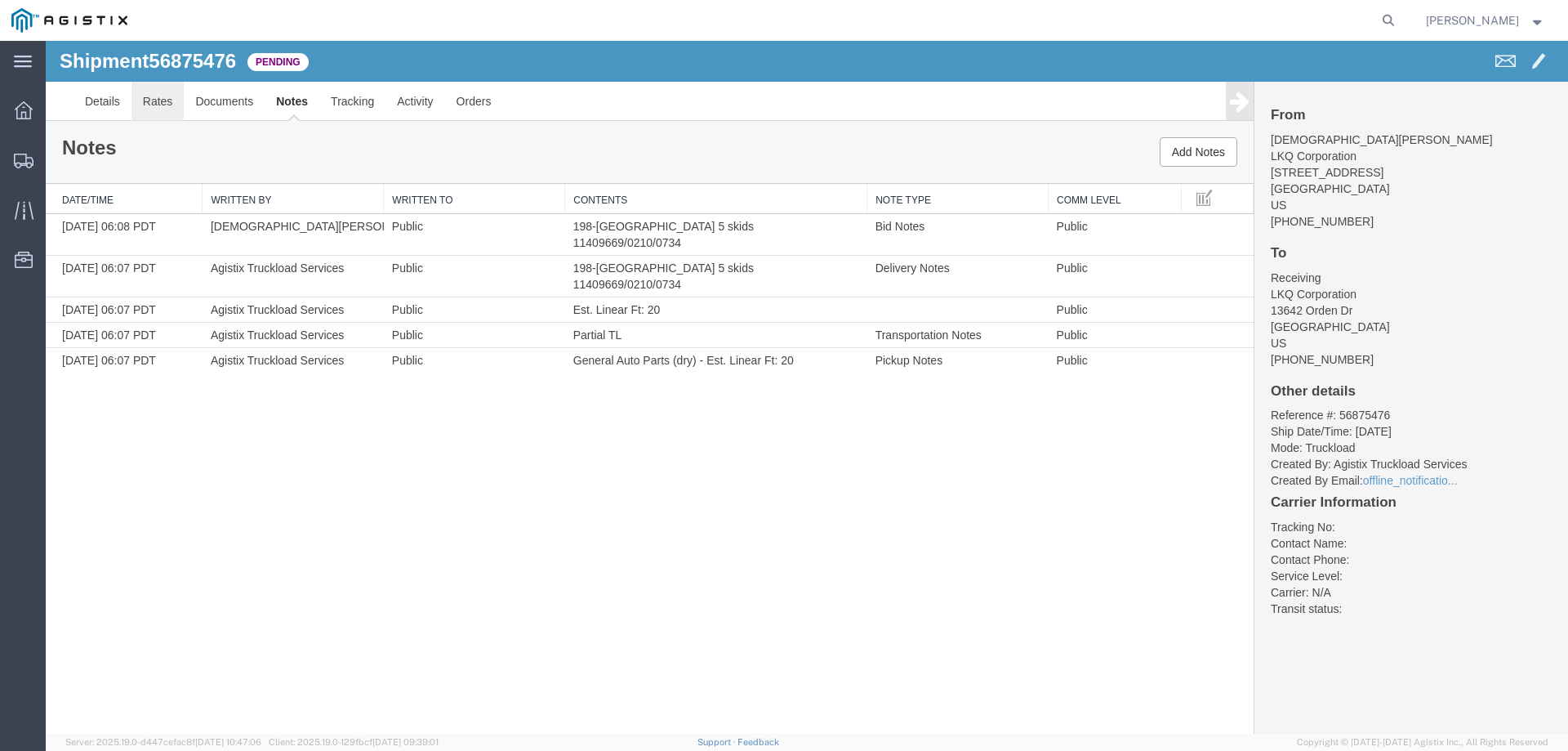
click at [168, 99] on link "Rates" at bounding box center [158, 101] width 53 height 39
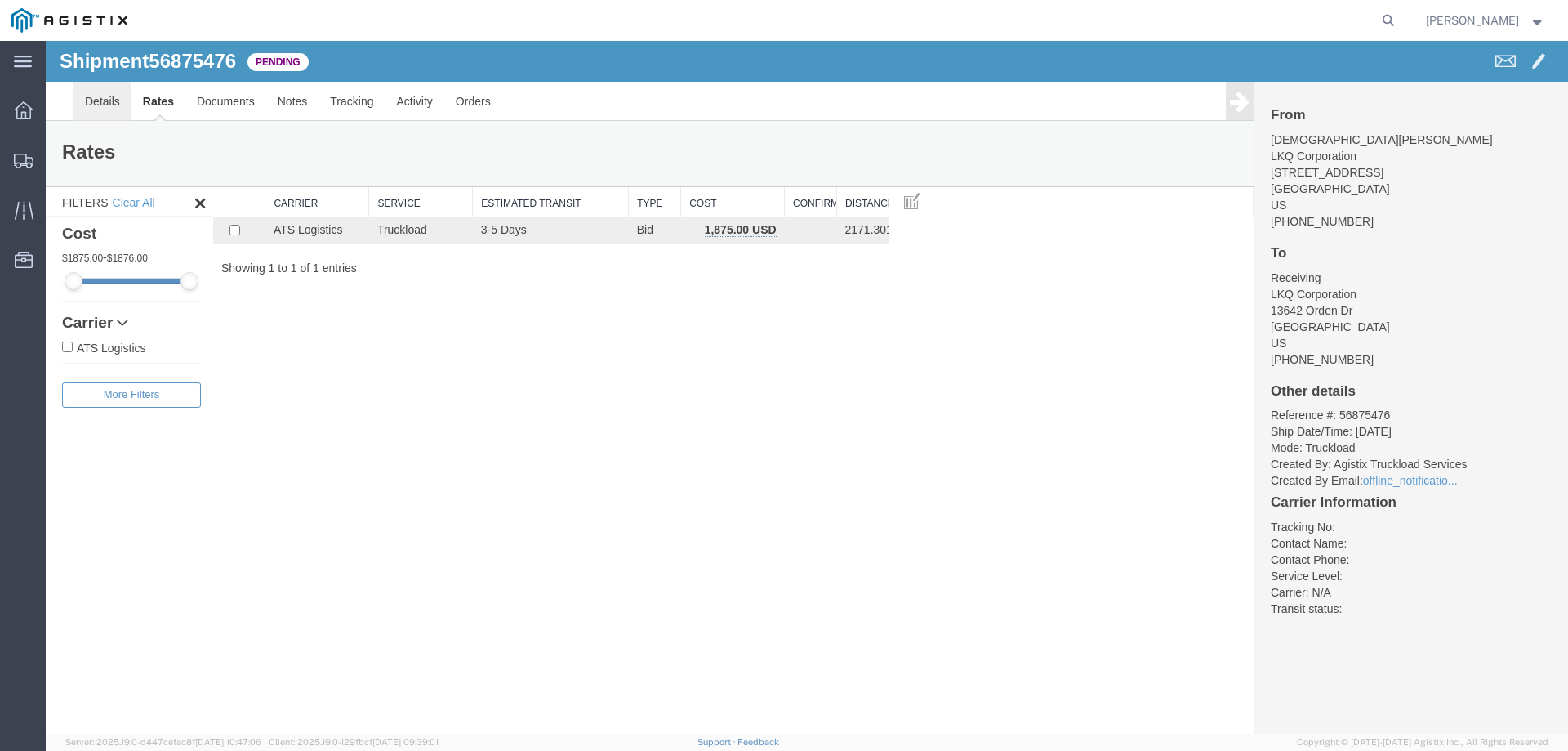
click at [103, 105] on link "Details" at bounding box center [102, 101] width 58 height 39
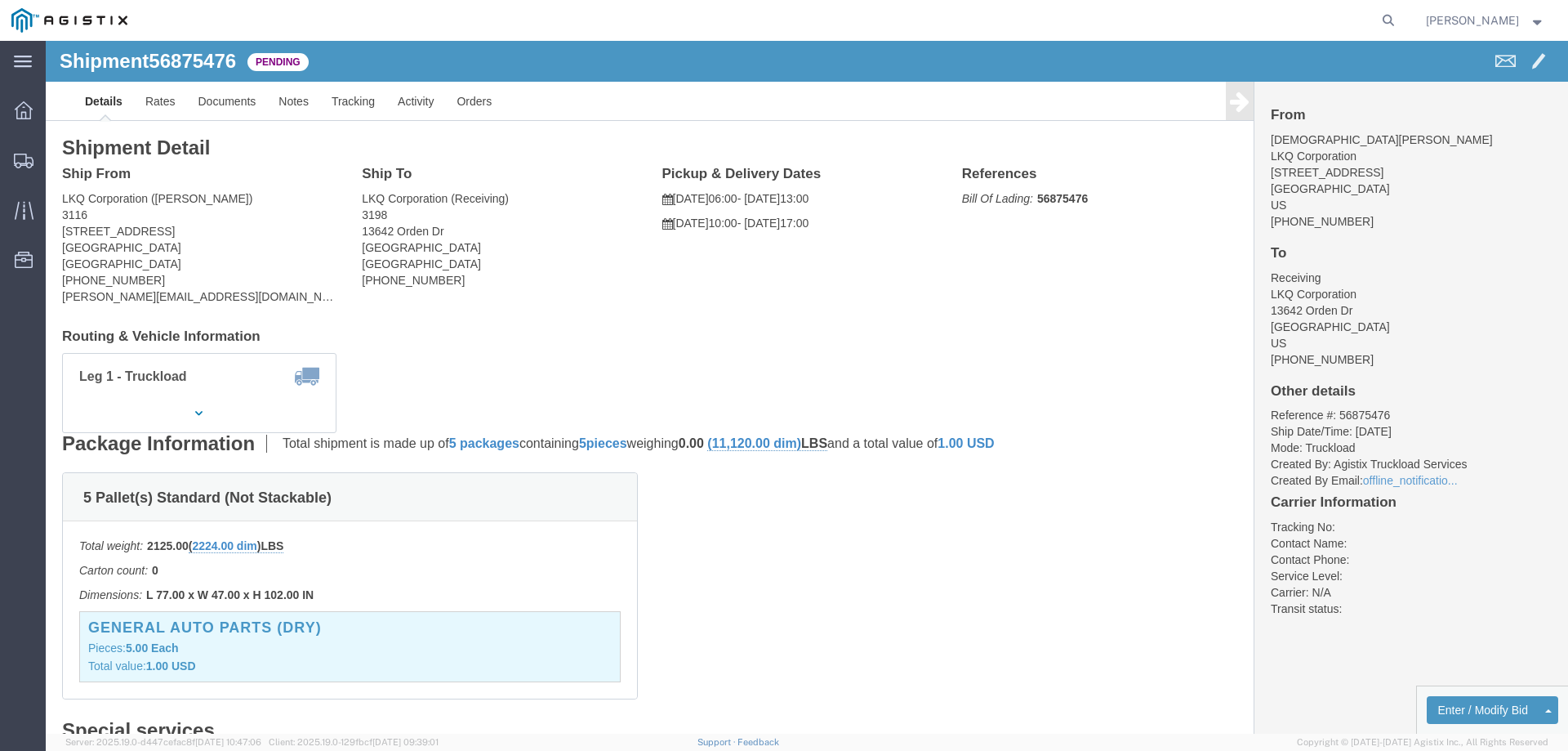
click div "Ship From LKQ Corporation (Kristen Lund) 3116 1120 36th St. SE suite 540 Grand …"
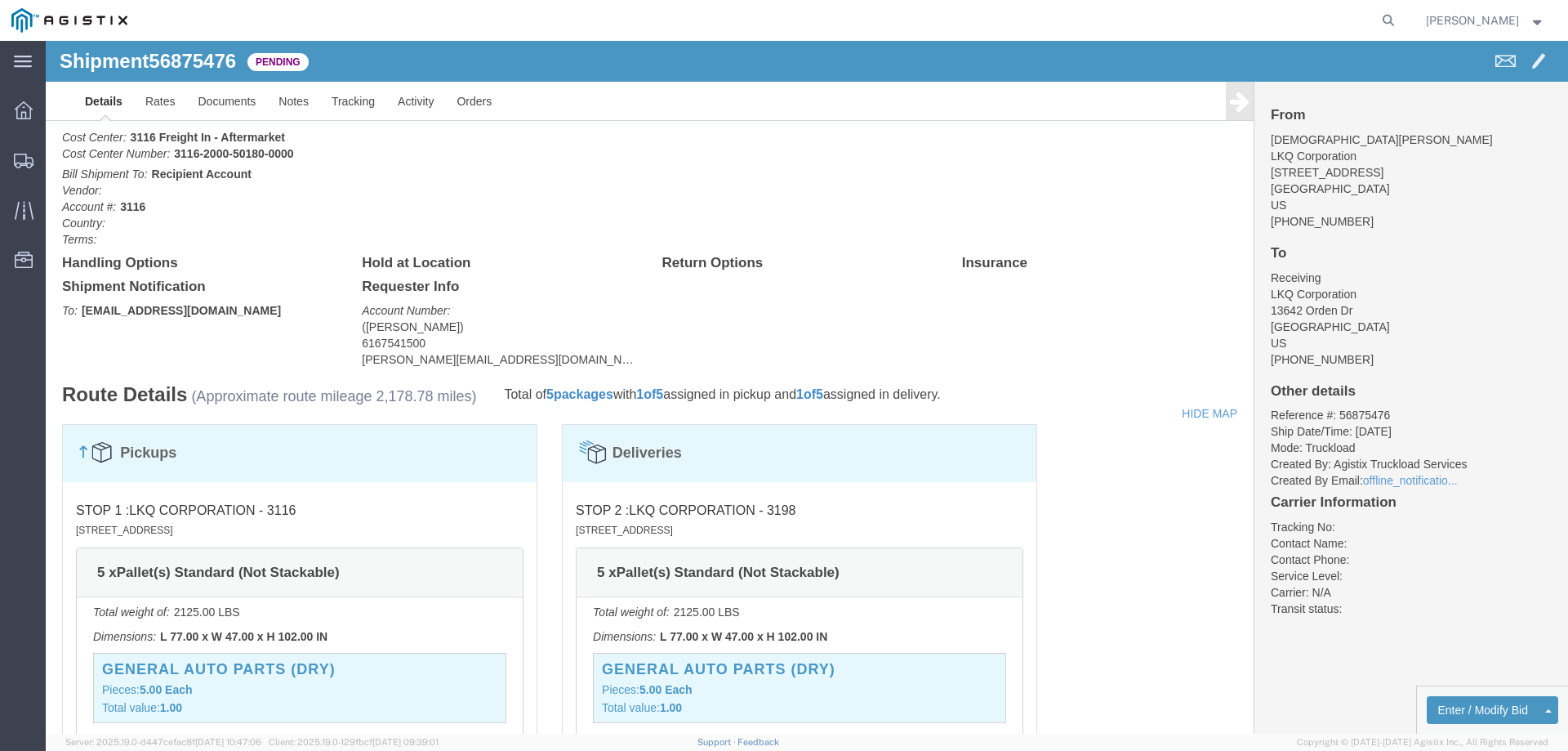
scroll to position [163, 0]
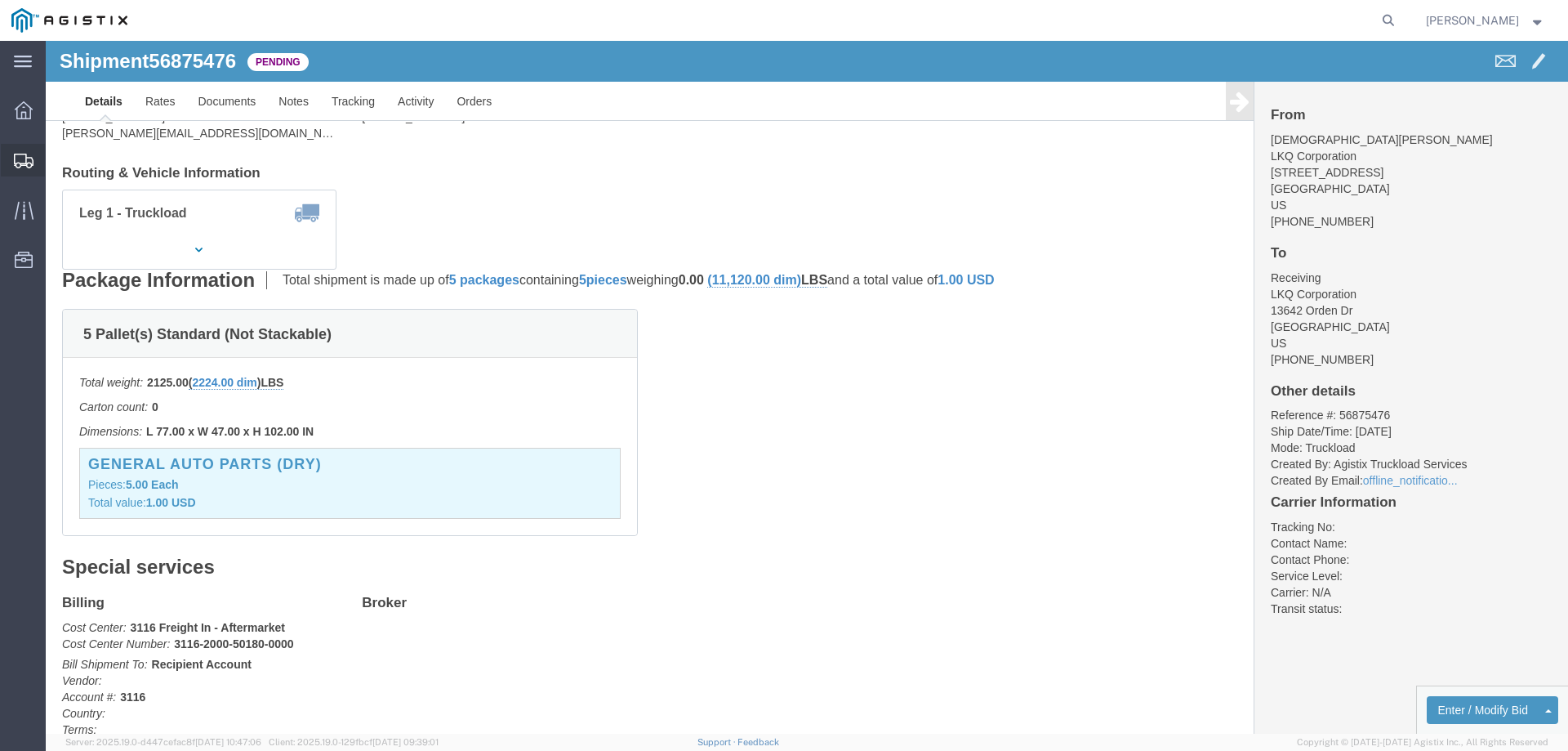
click at [13, 156] on div at bounding box center [23, 160] width 46 height 32
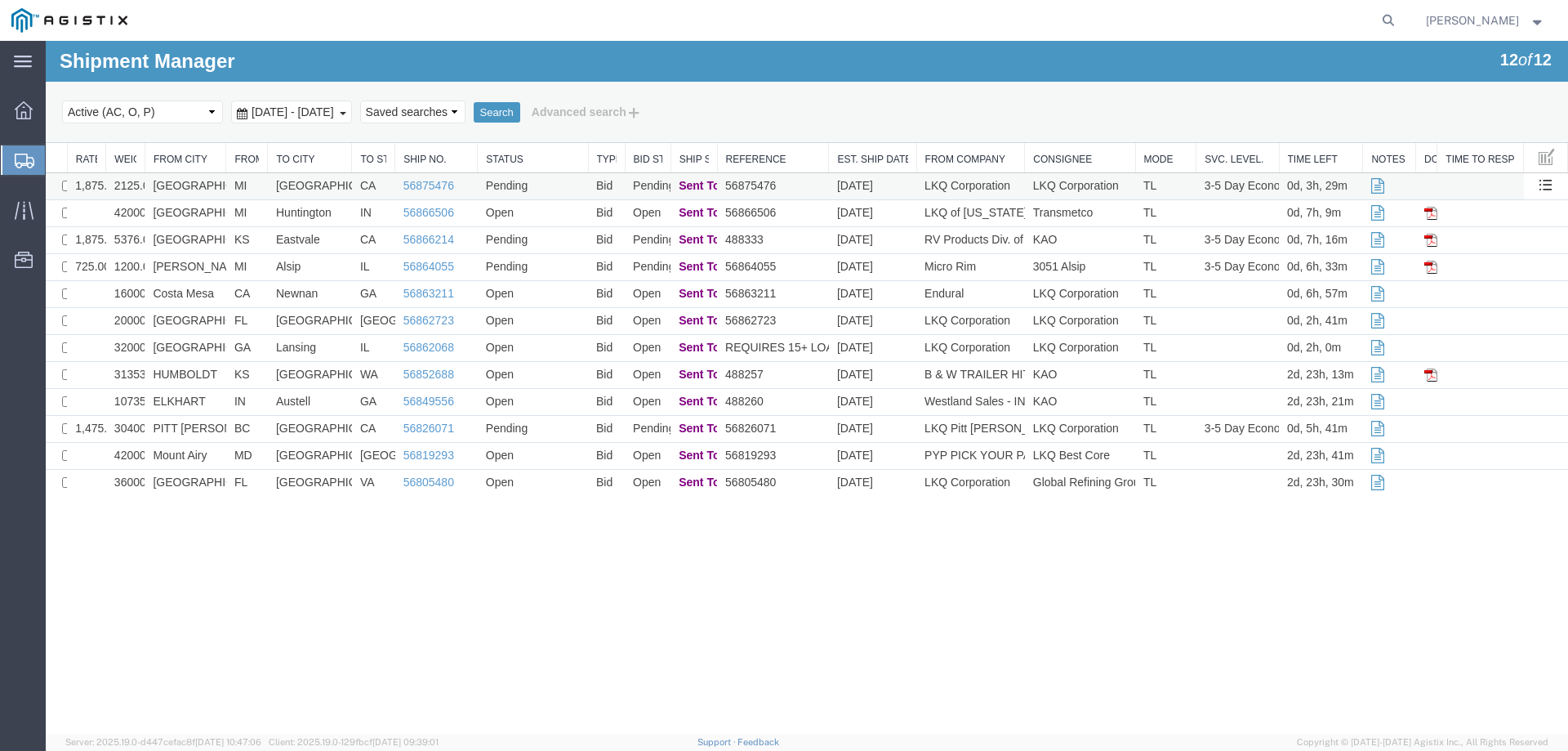
click at [243, 182] on td "MI" at bounding box center [247, 187] width 41 height 27
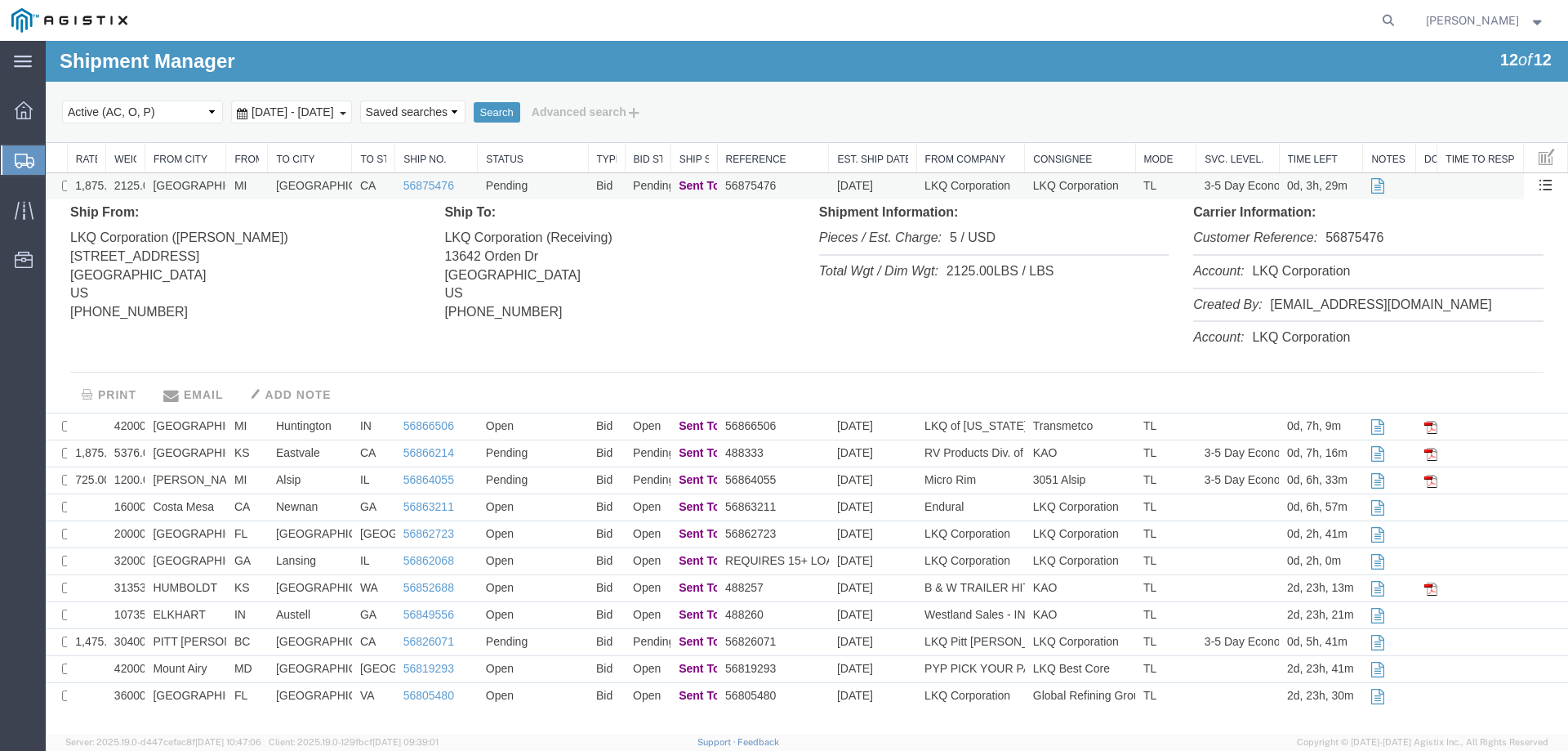
click at [258, 182] on td "MI" at bounding box center [247, 187] width 41 height 27
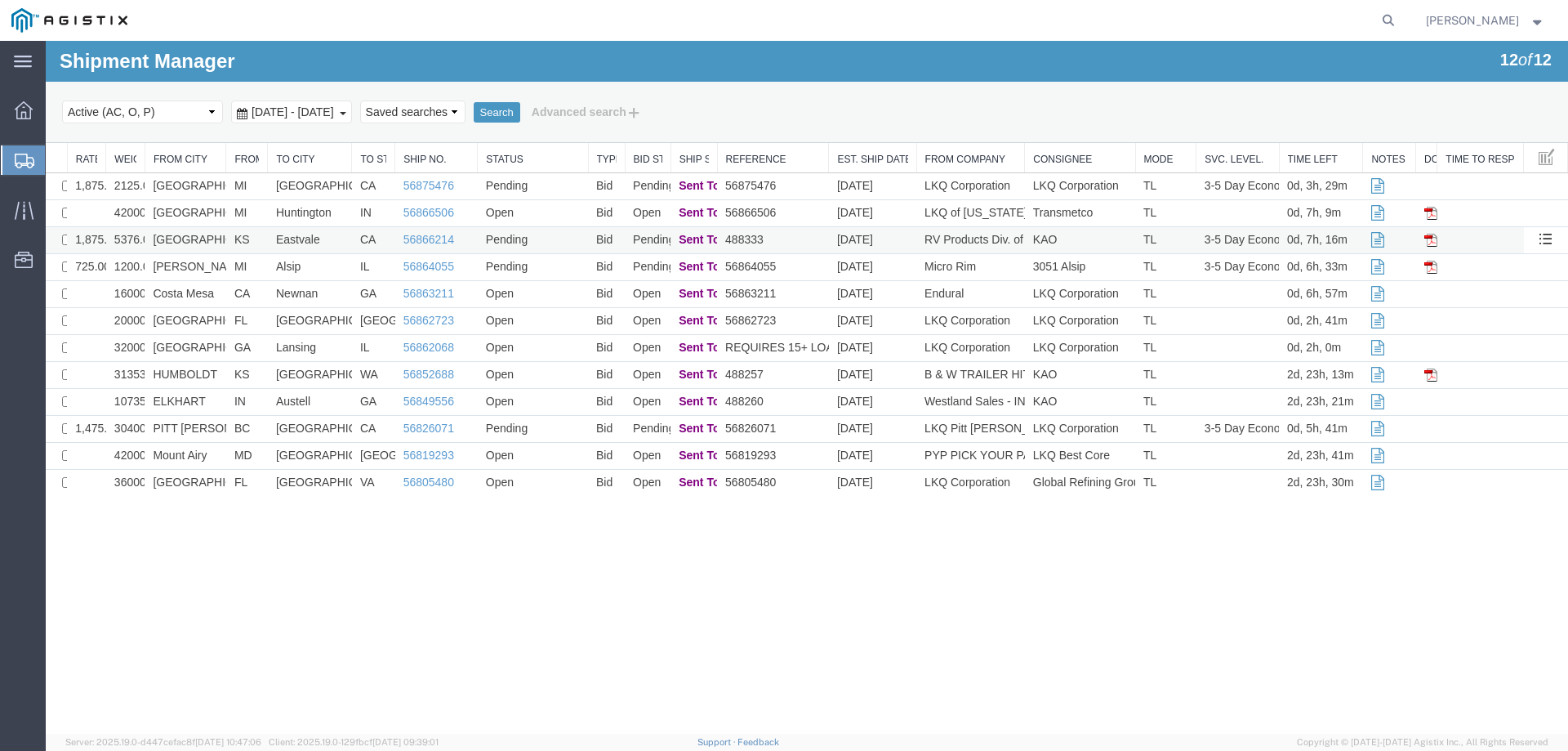
click at [249, 241] on td "KS" at bounding box center [247, 240] width 41 height 27
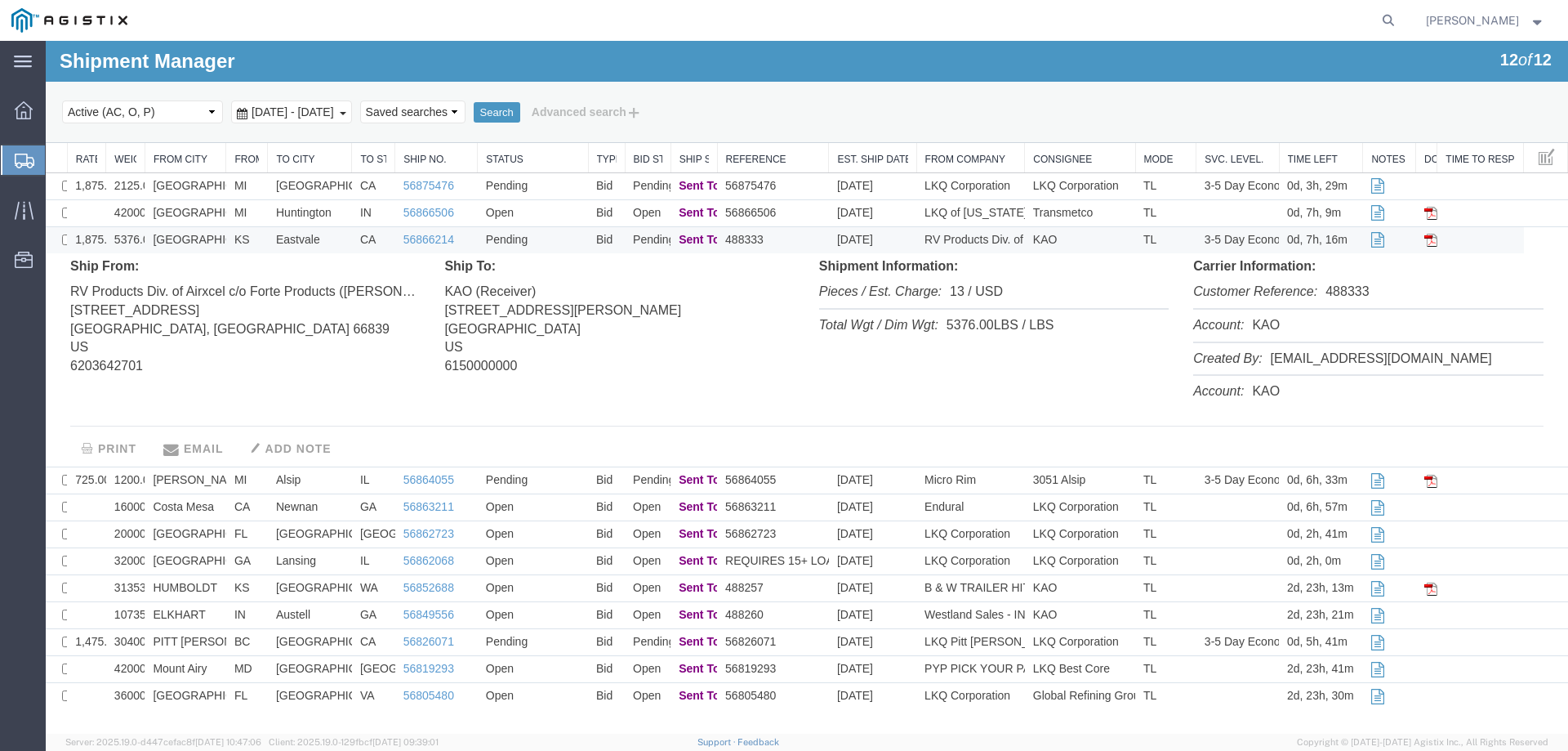
click at [249, 241] on td "KS" at bounding box center [247, 240] width 41 height 27
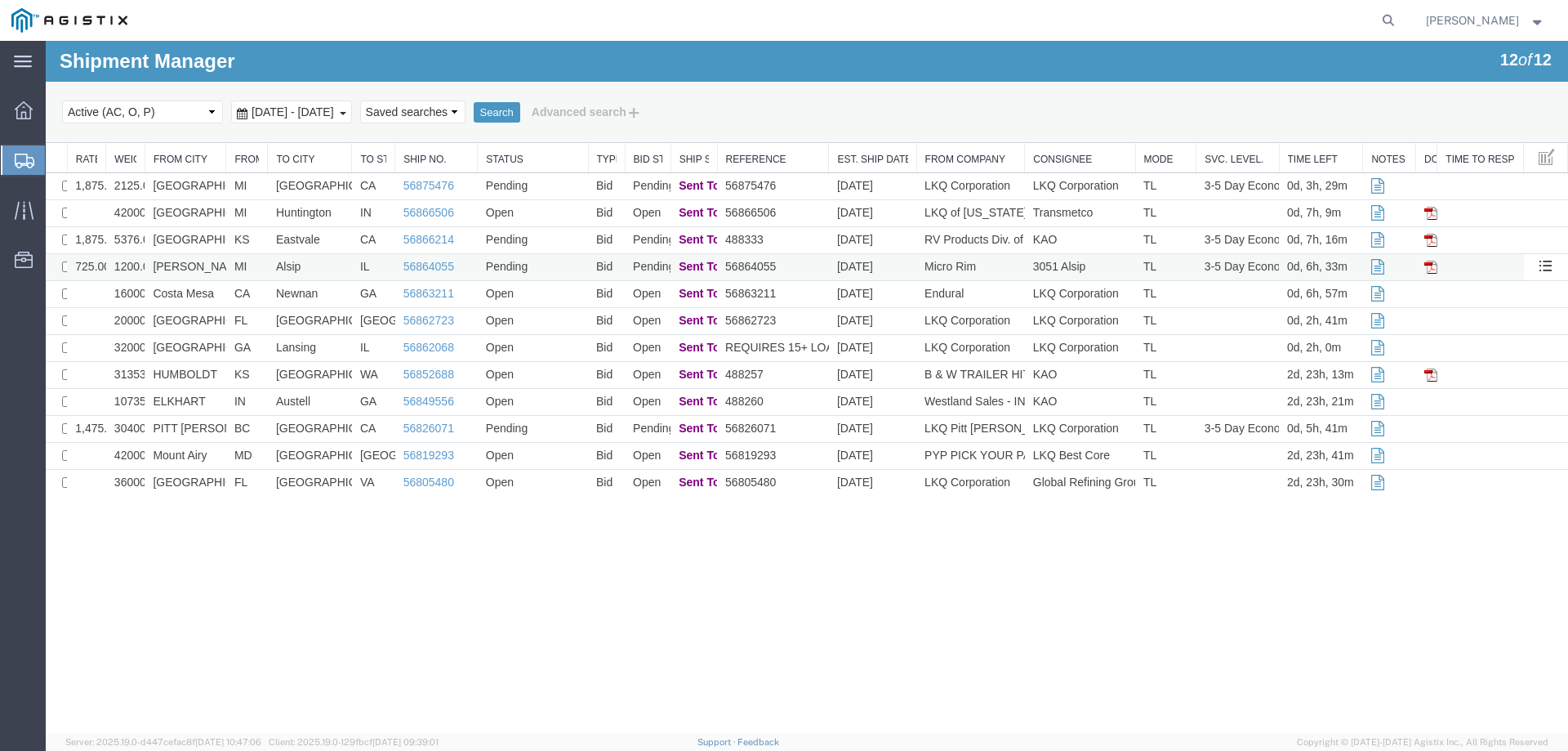
click at [258, 268] on td "MI" at bounding box center [247, 267] width 41 height 27
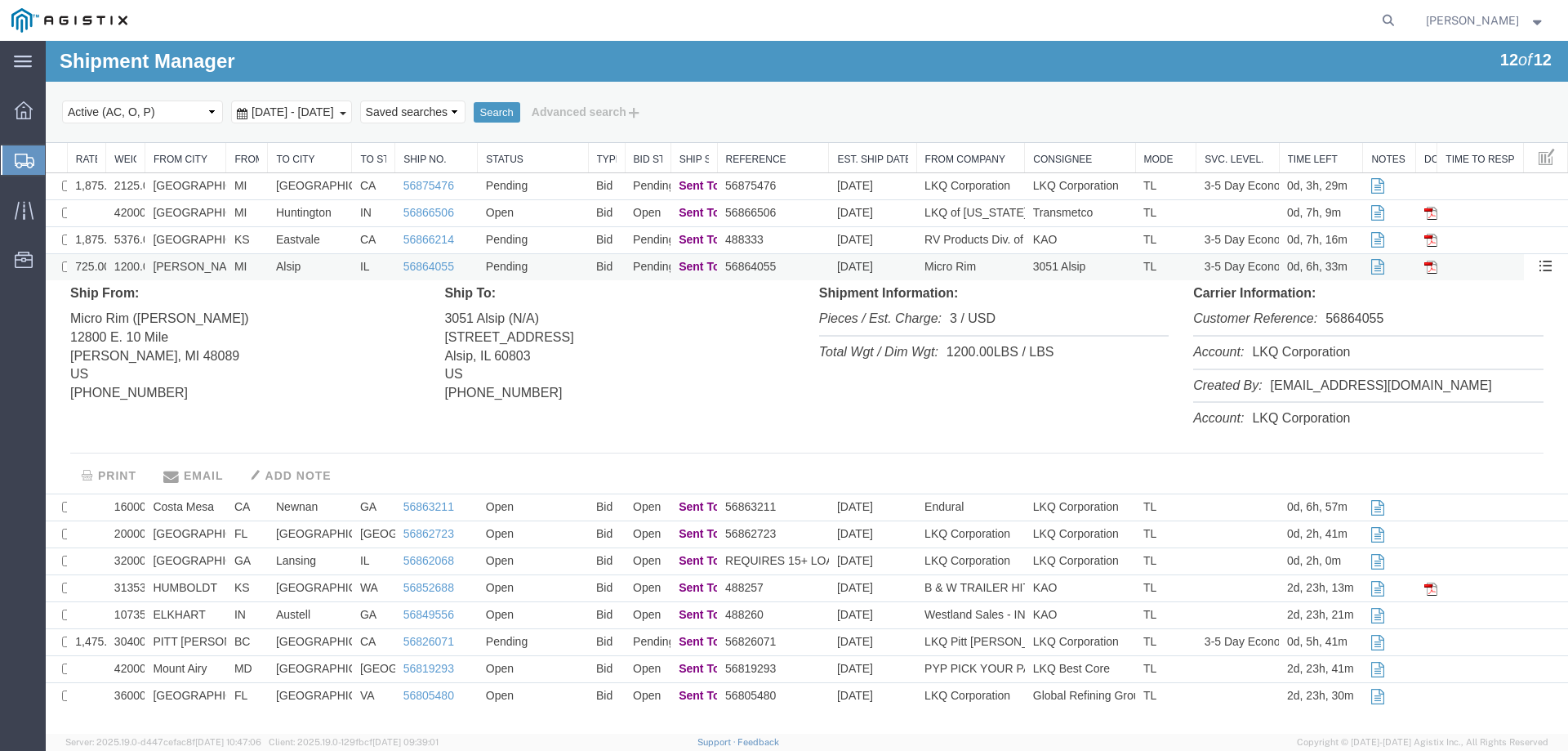
click at [258, 268] on td "MI" at bounding box center [247, 267] width 41 height 27
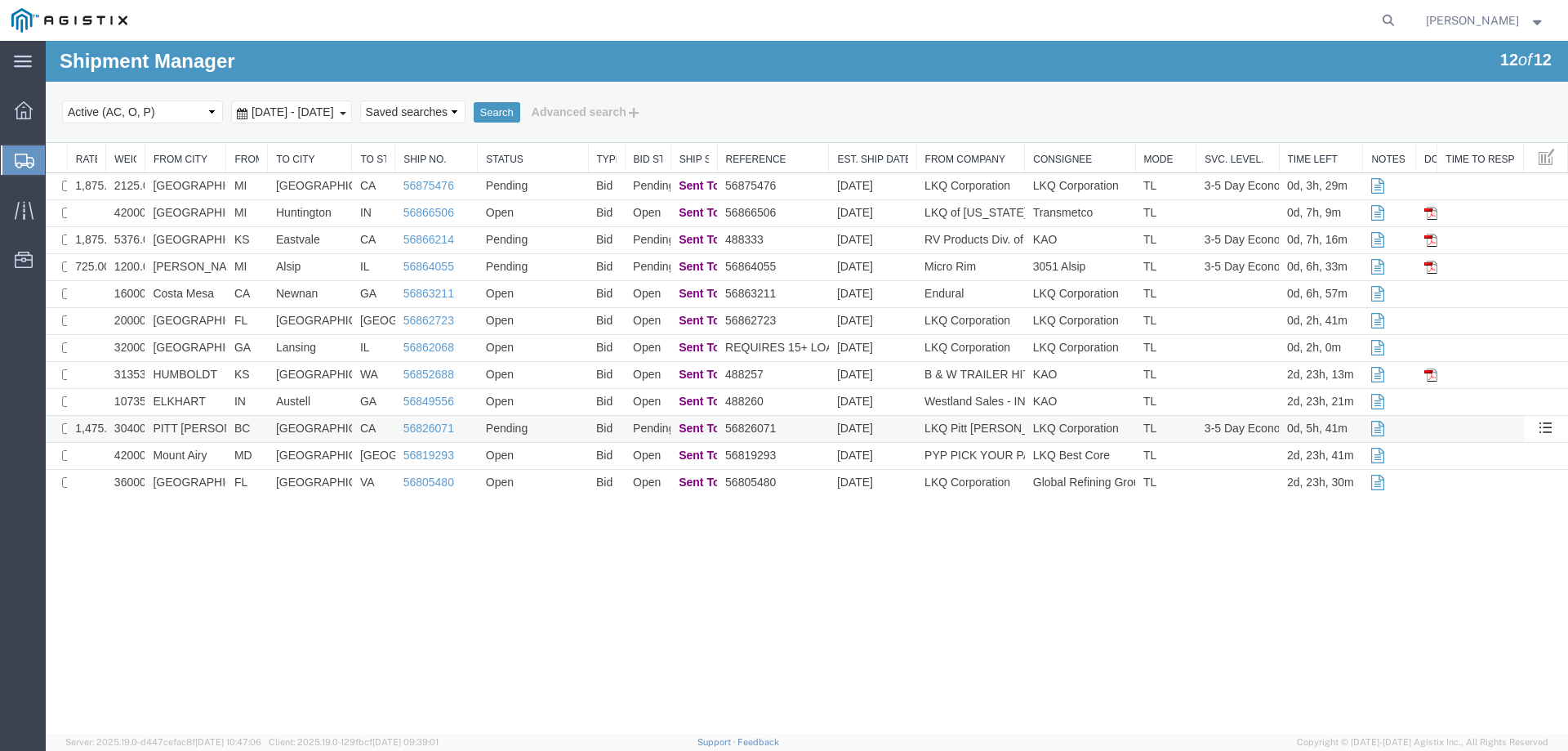
click at [341, 423] on td "Ontario" at bounding box center [310, 430] width 84 height 27
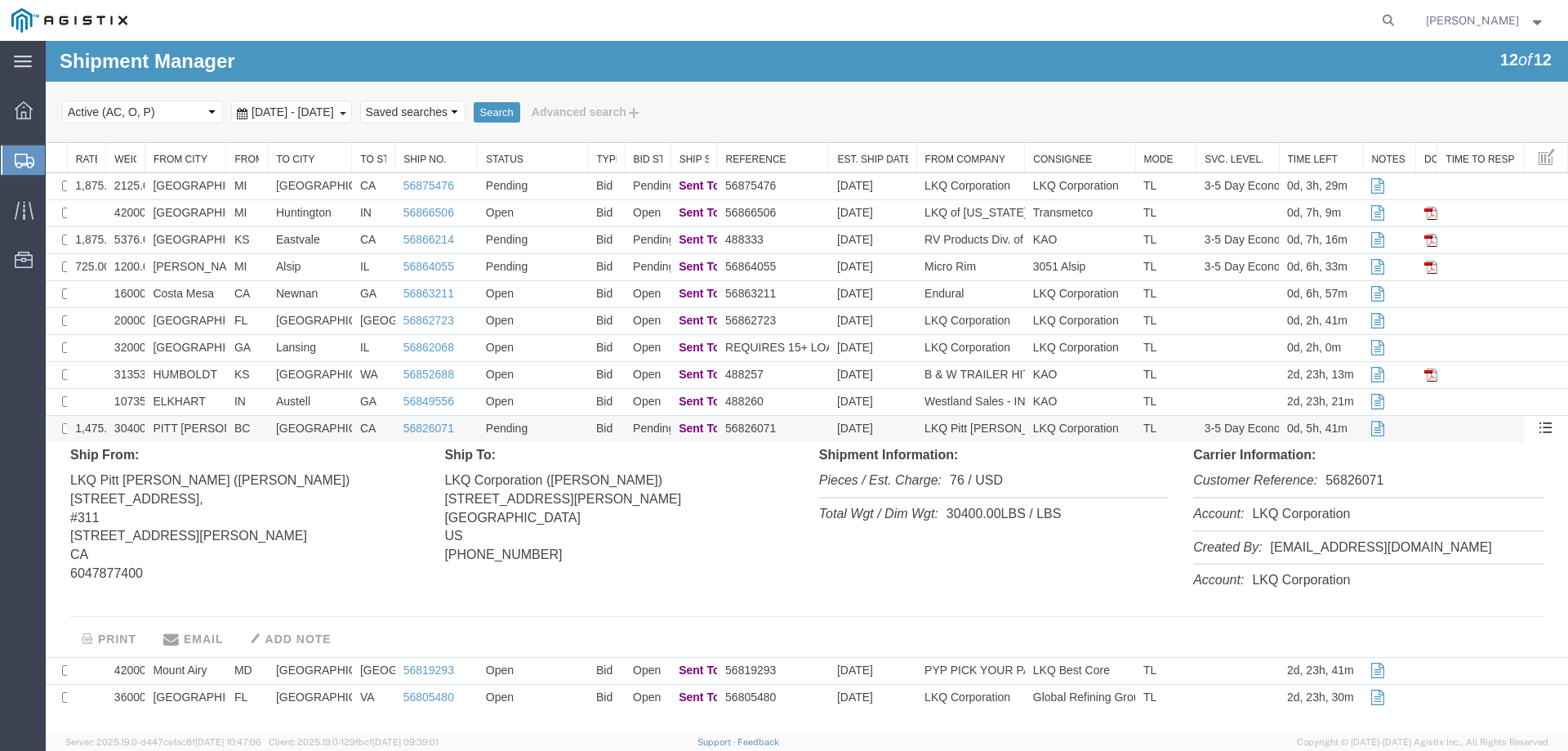
click at [341, 423] on td "Ontario" at bounding box center [310, 430] width 84 height 27
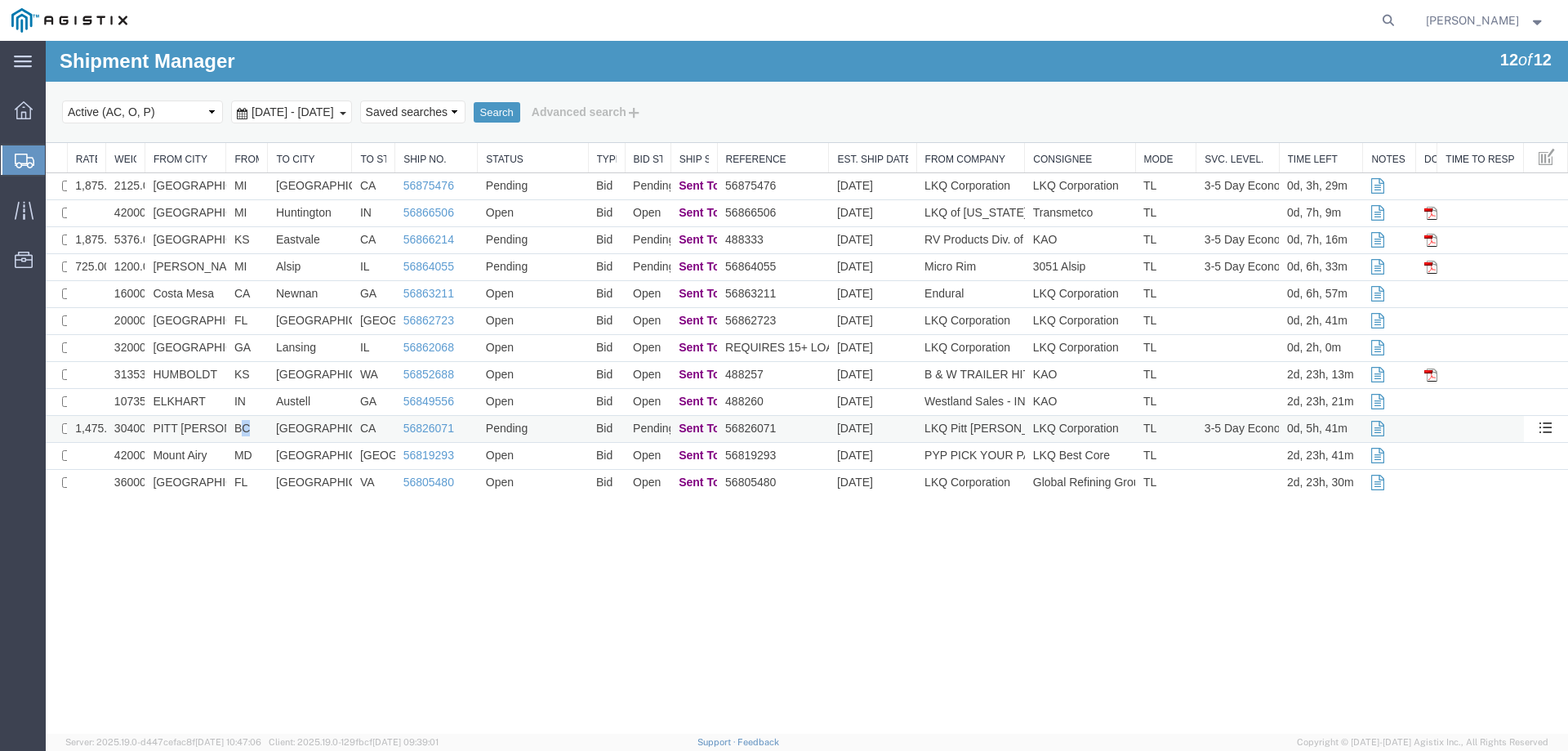
click at [247, 431] on td "BC" at bounding box center [247, 430] width 41 height 27
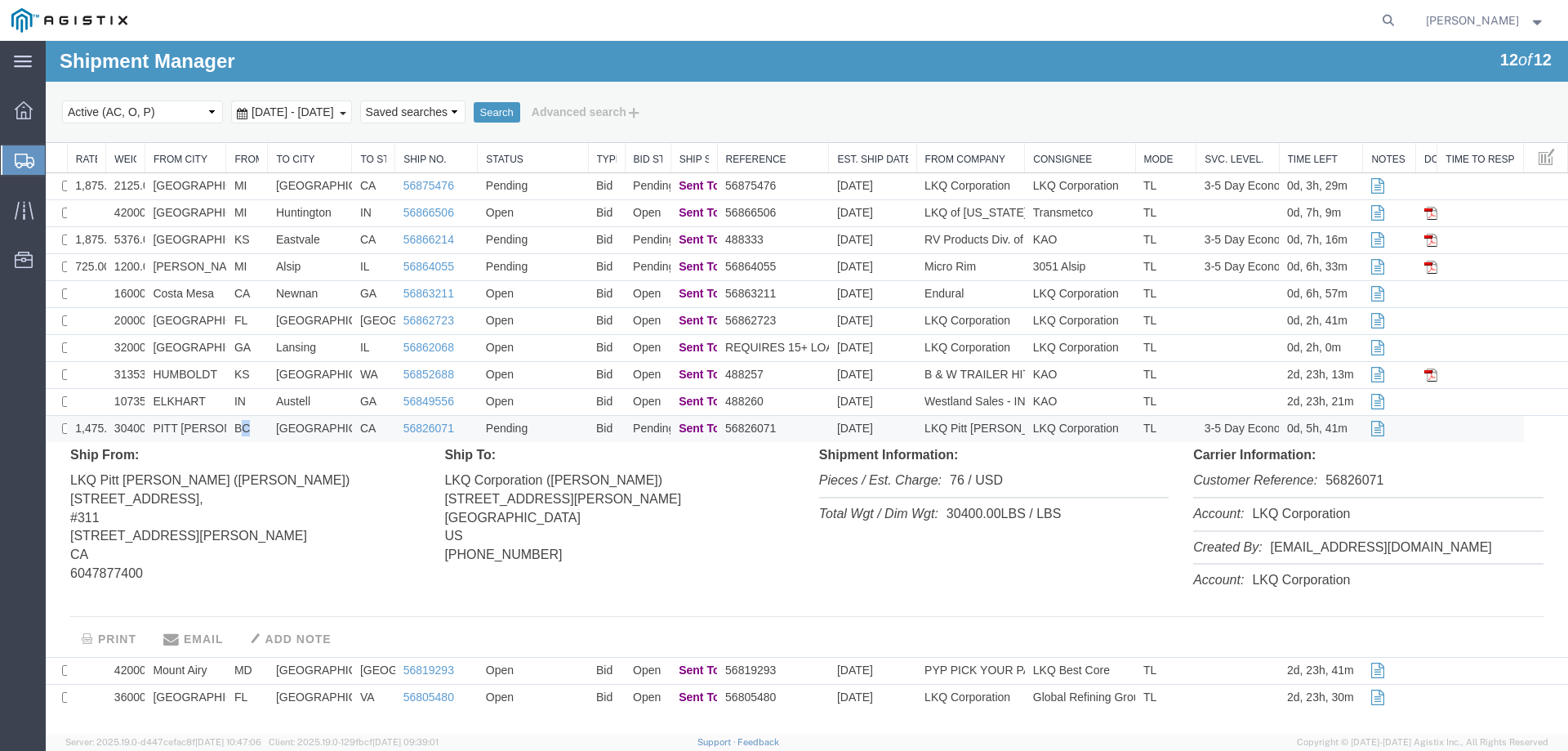
click at [247, 431] on td "BC" at bounding box center [247, 430] width 41 height 27
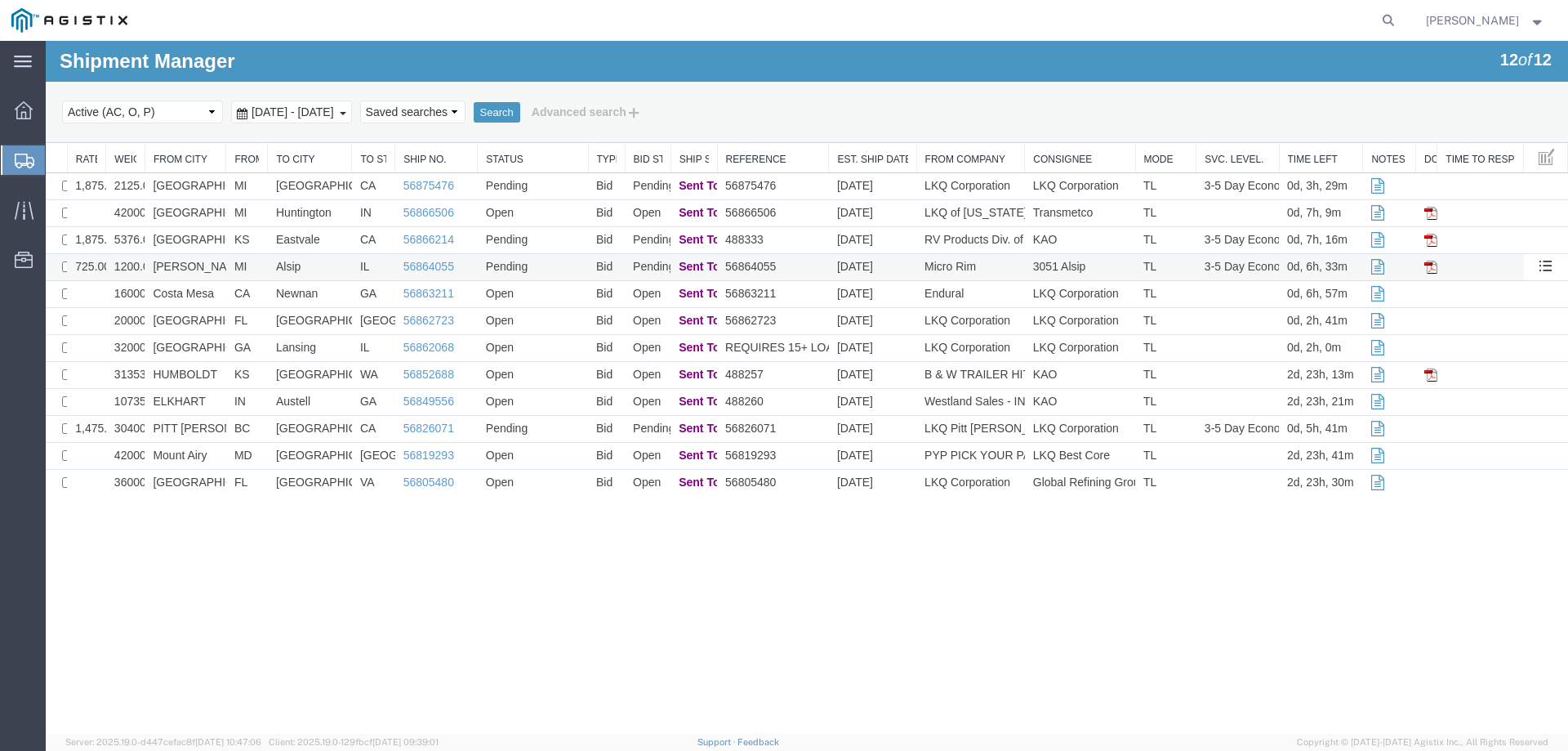
click at [257, 266] on td "MI" at bounding box center [247, 267] width 41 height 27
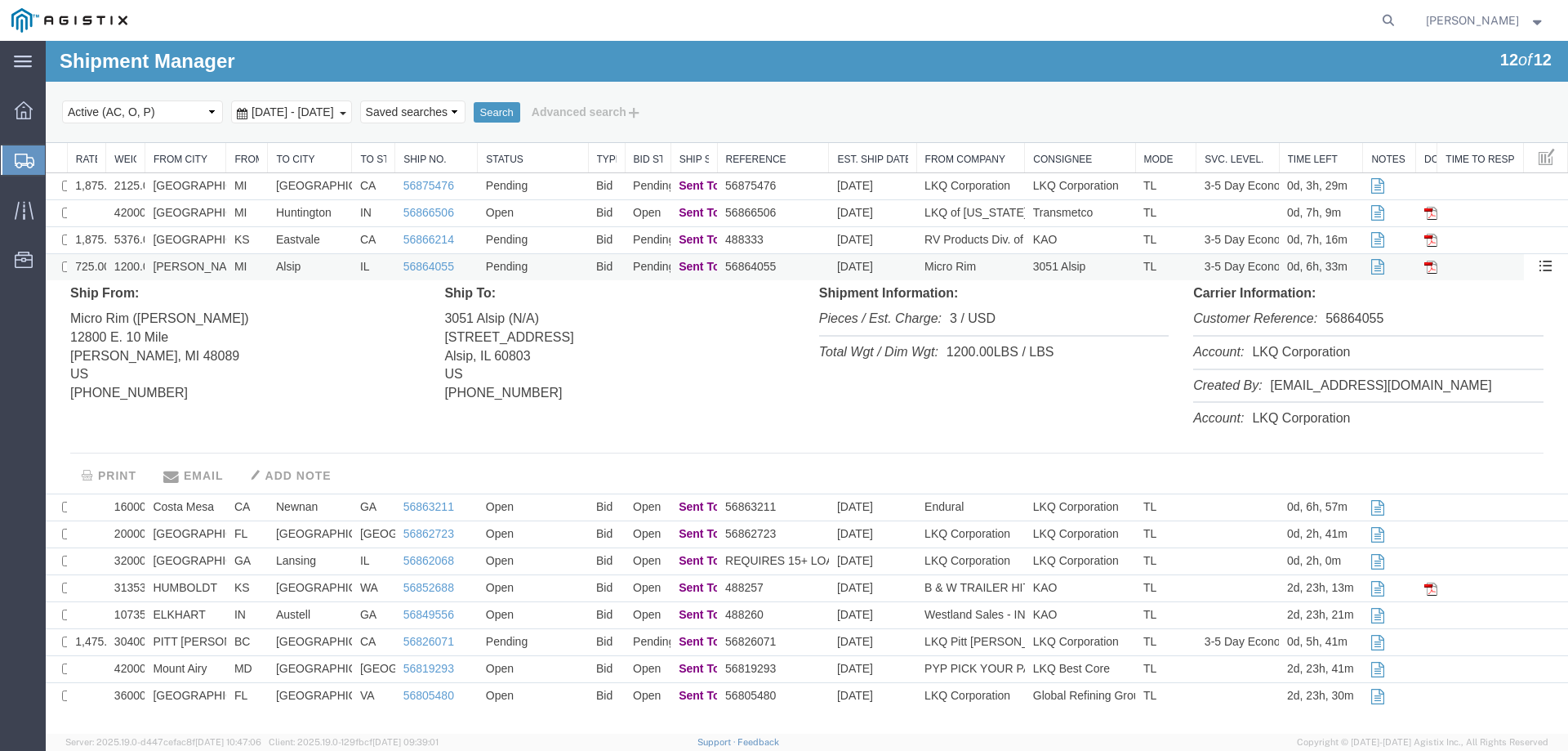
click at [257, 266] on td "MI" at bounding box center [247, 267] width 41 height 27
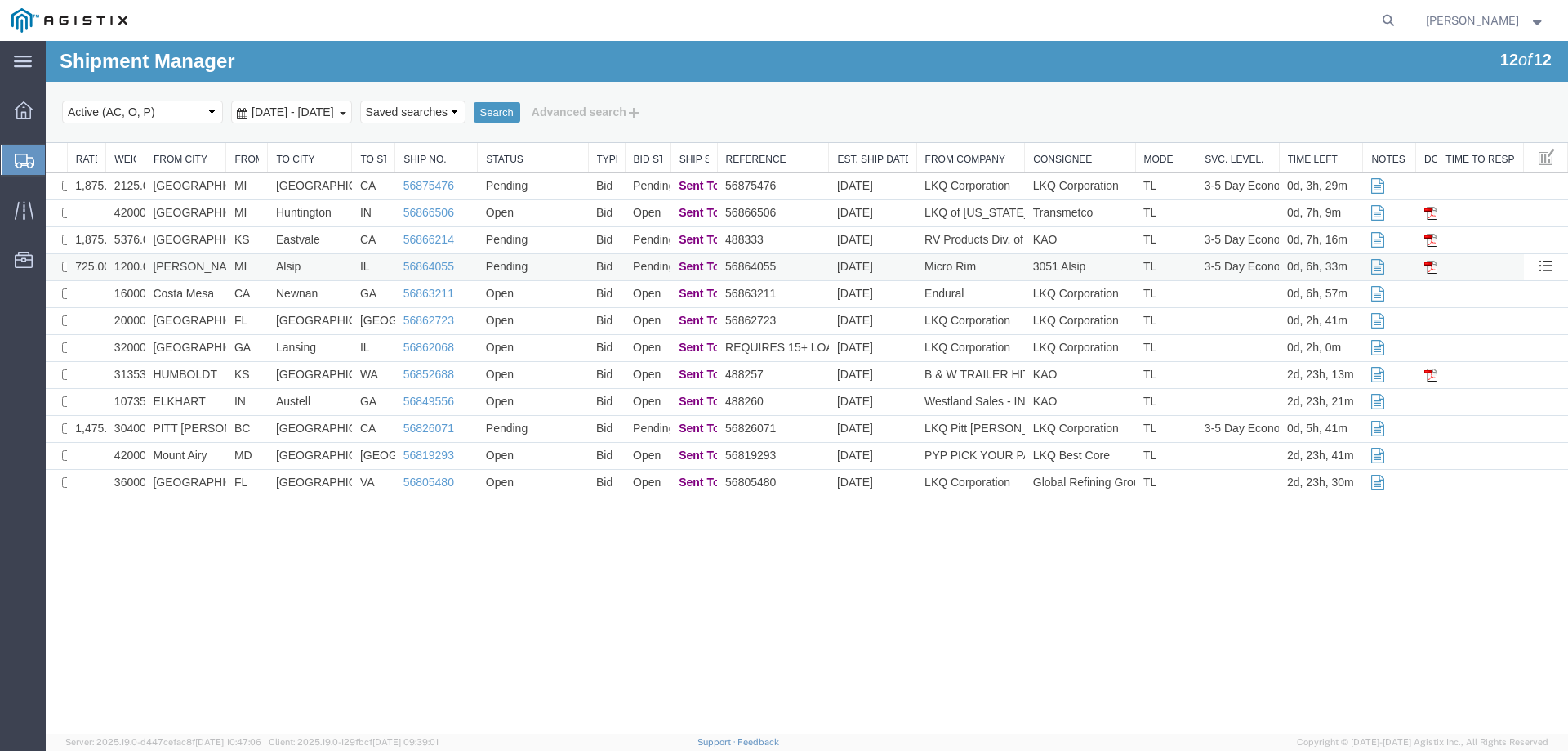
click at [257, 266] on td "MI" at bounding box center [247, 267] width 41 height 27
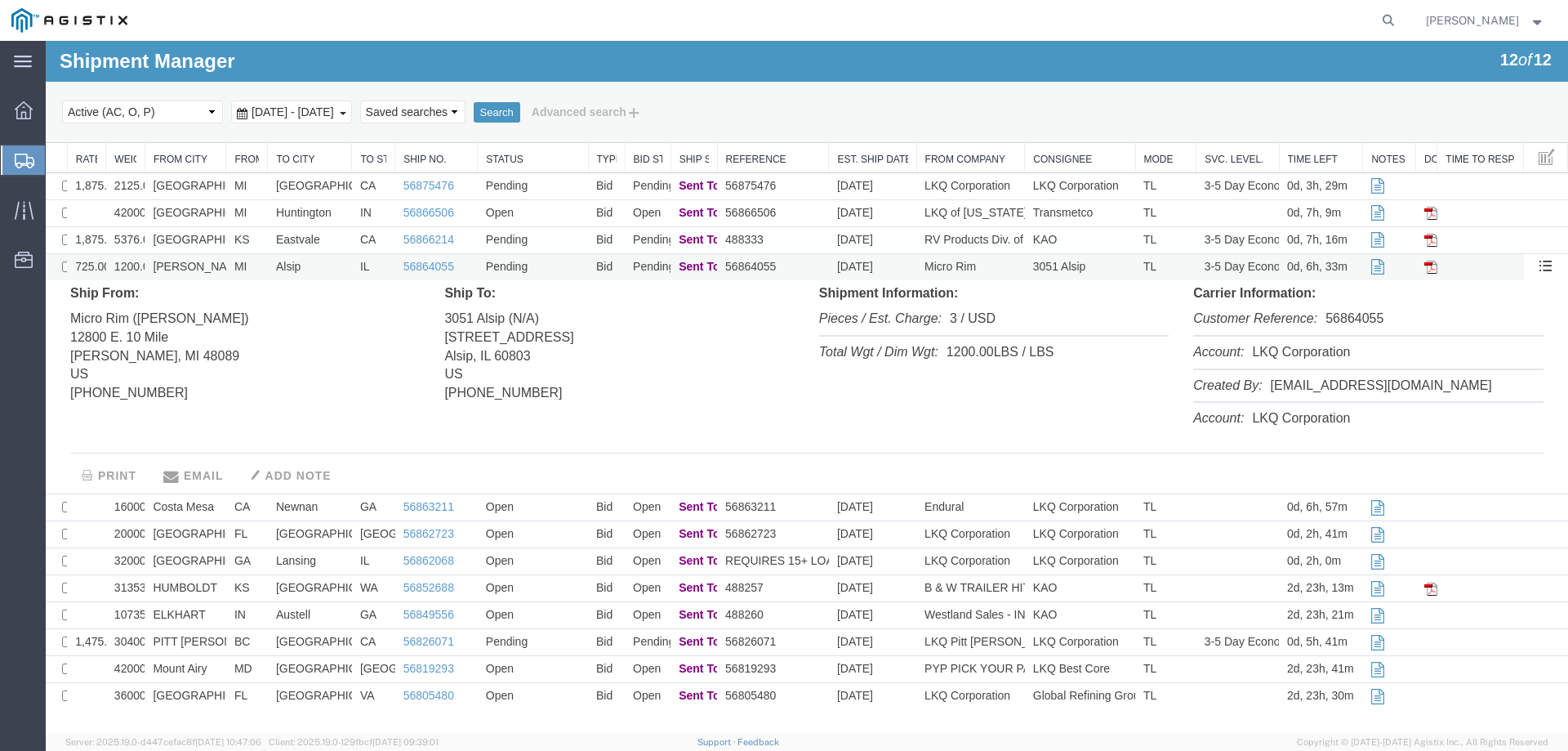
click at [257, 266] on td "MI" at bounding box center [247, 267] width 41 height 27
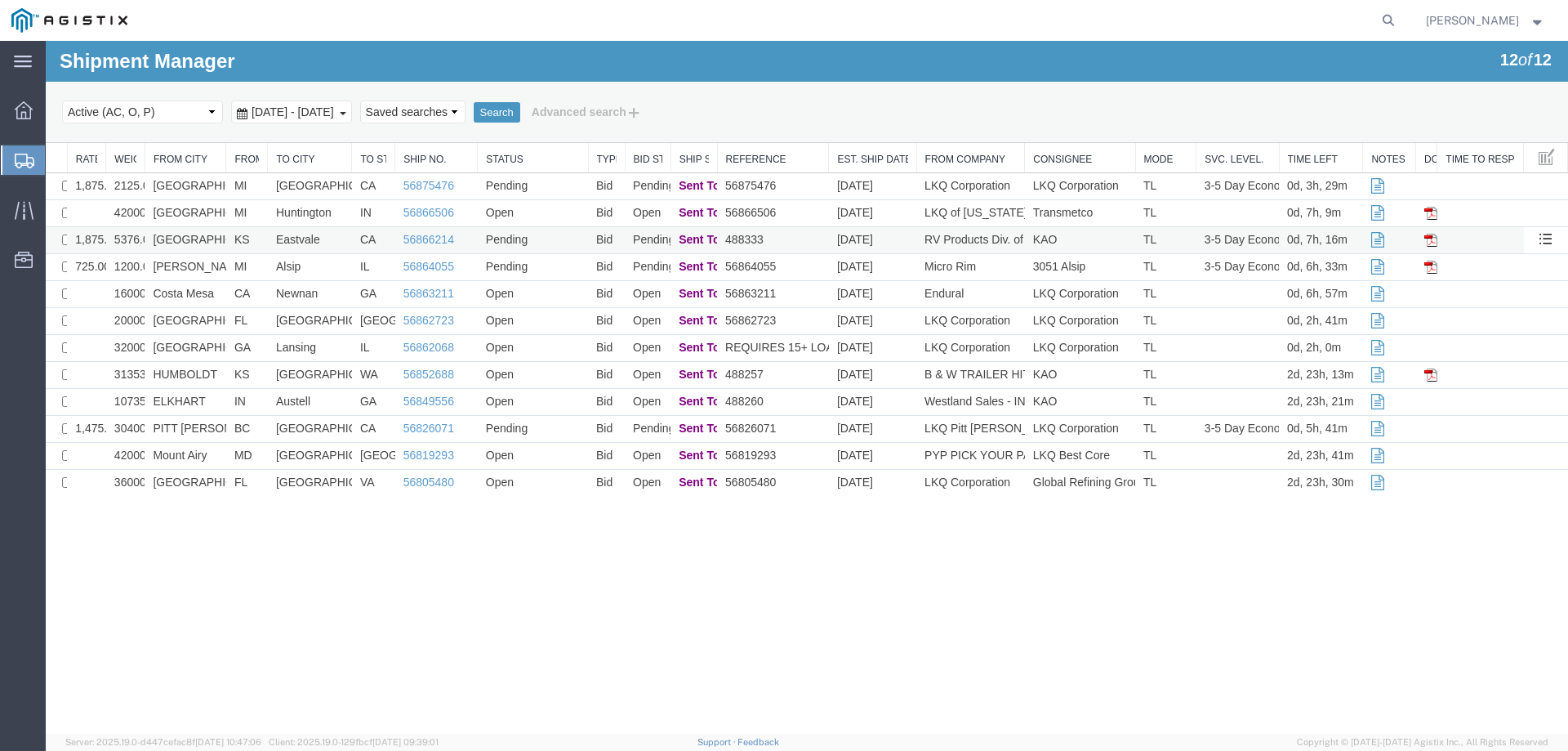
click at [257, 238] on td "KS" at bounding box center [247, 240] width 41 height 27
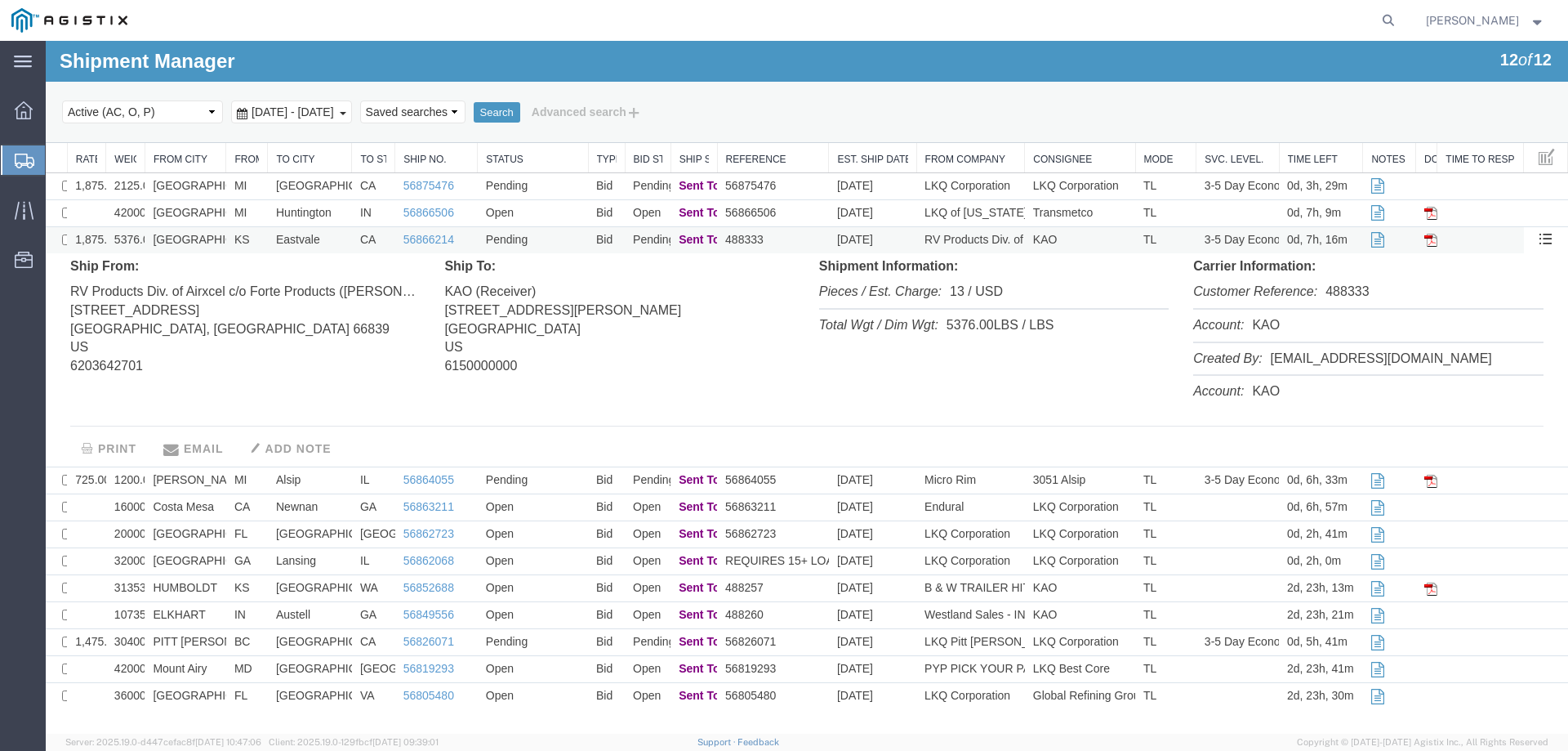
click at [257, 238] on td "KS" at bounding box center [247, 240] width 41 height 27
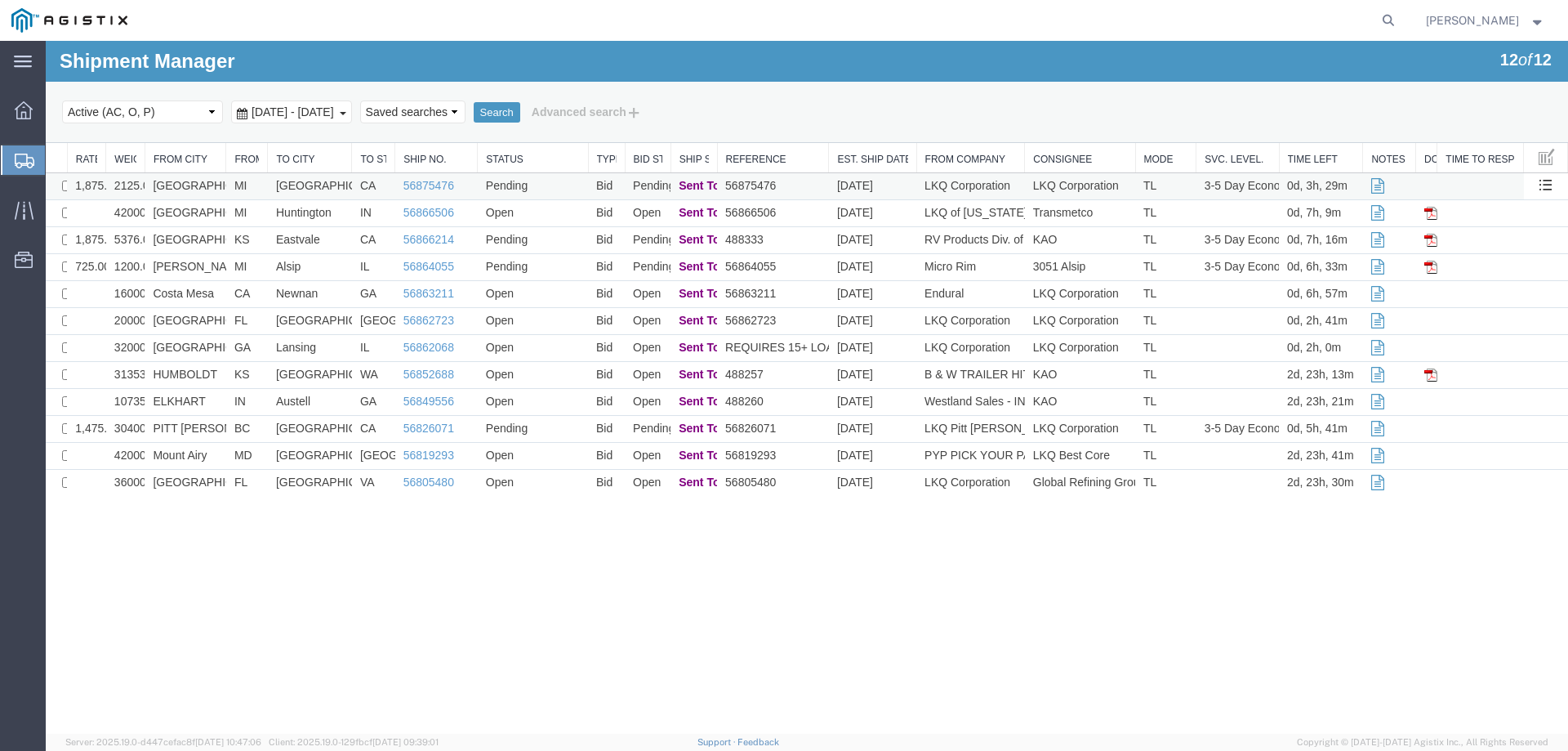
click at [268, 182] on td "Santa Fe Springs" at bounding box center [310, 187] width 84 height 27
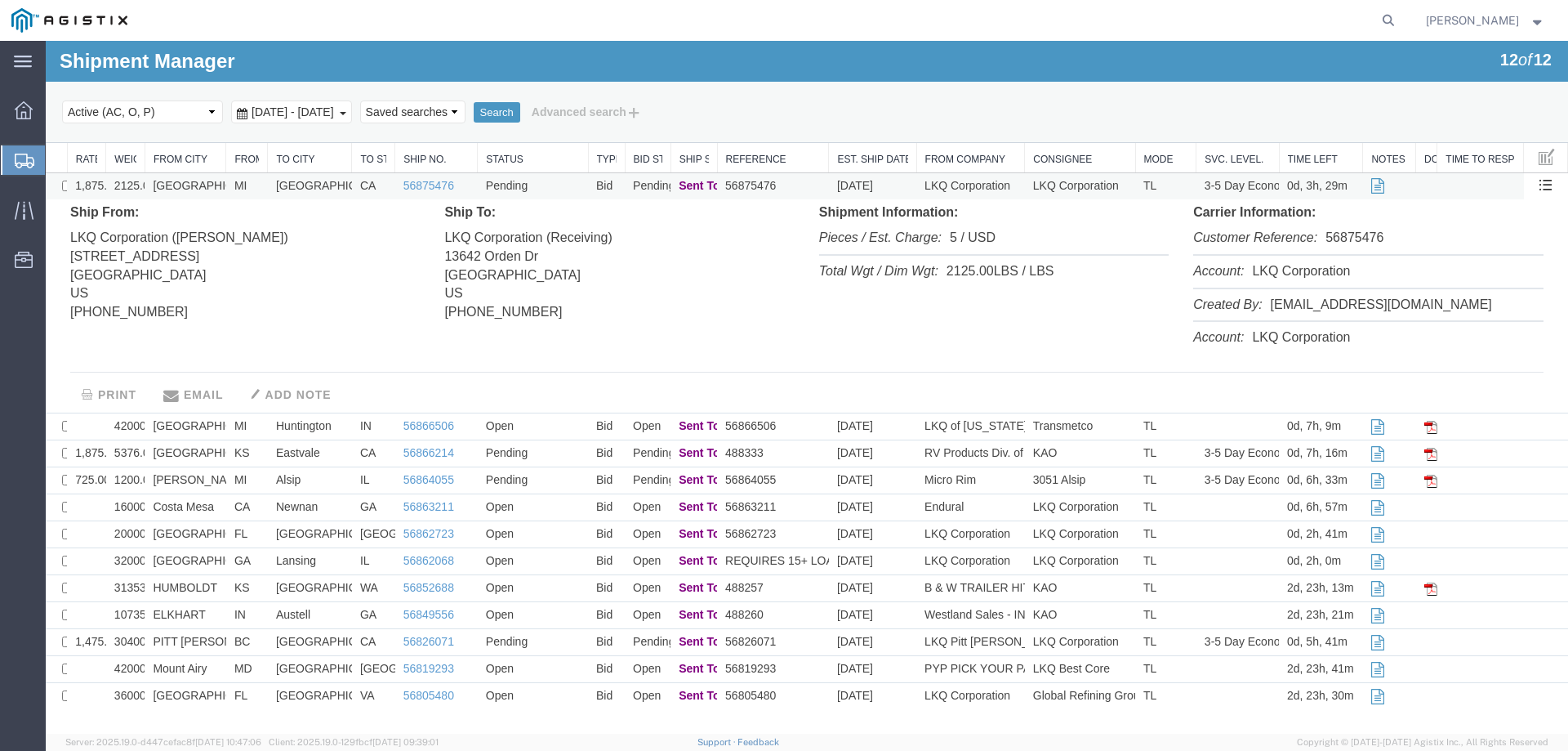
click at [268, 182] on td "Santa Fe Springs" at bounding box center [310, 187] width 84 height 27
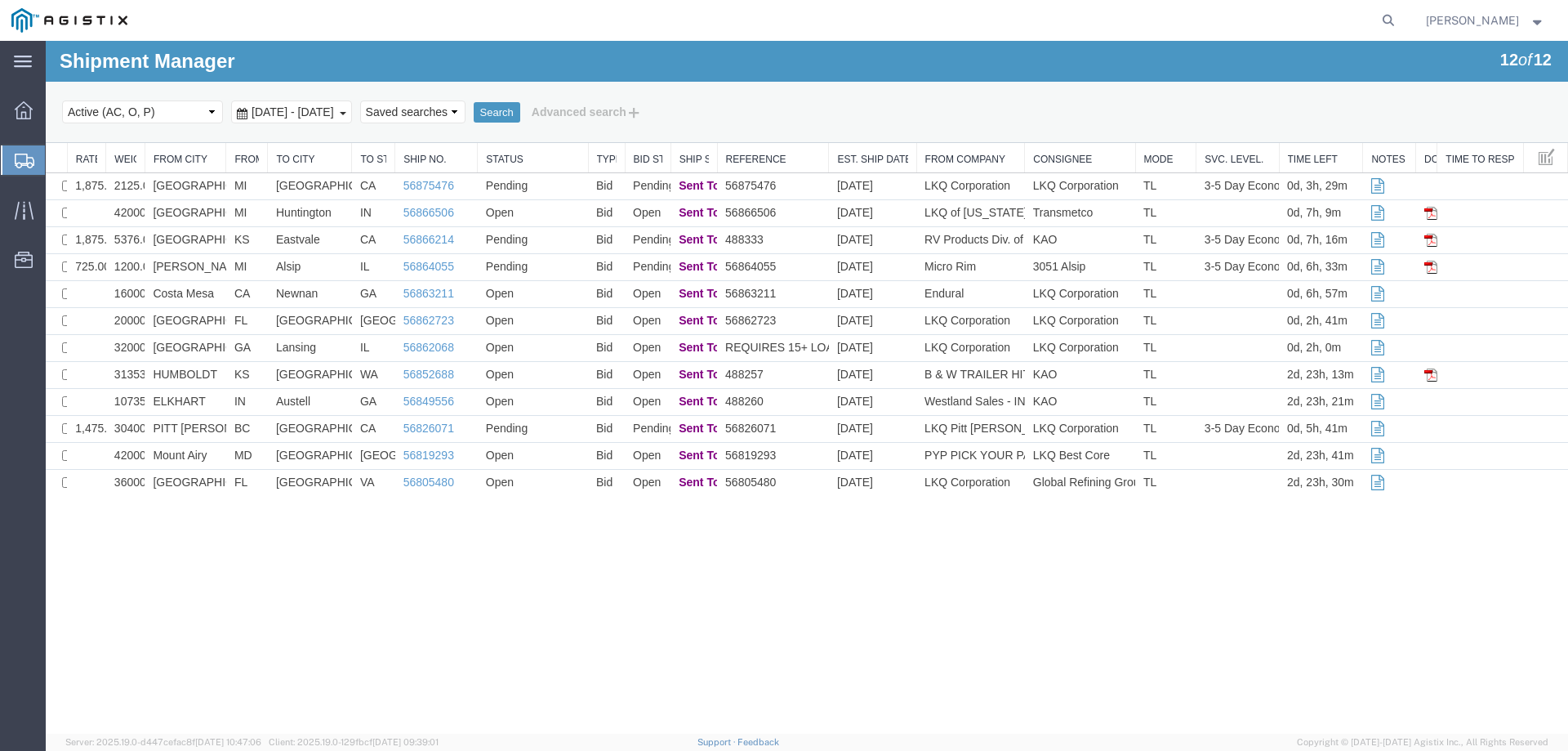
click at [15, 157] on icon at bounding box center [24, 161] width 20 height 14
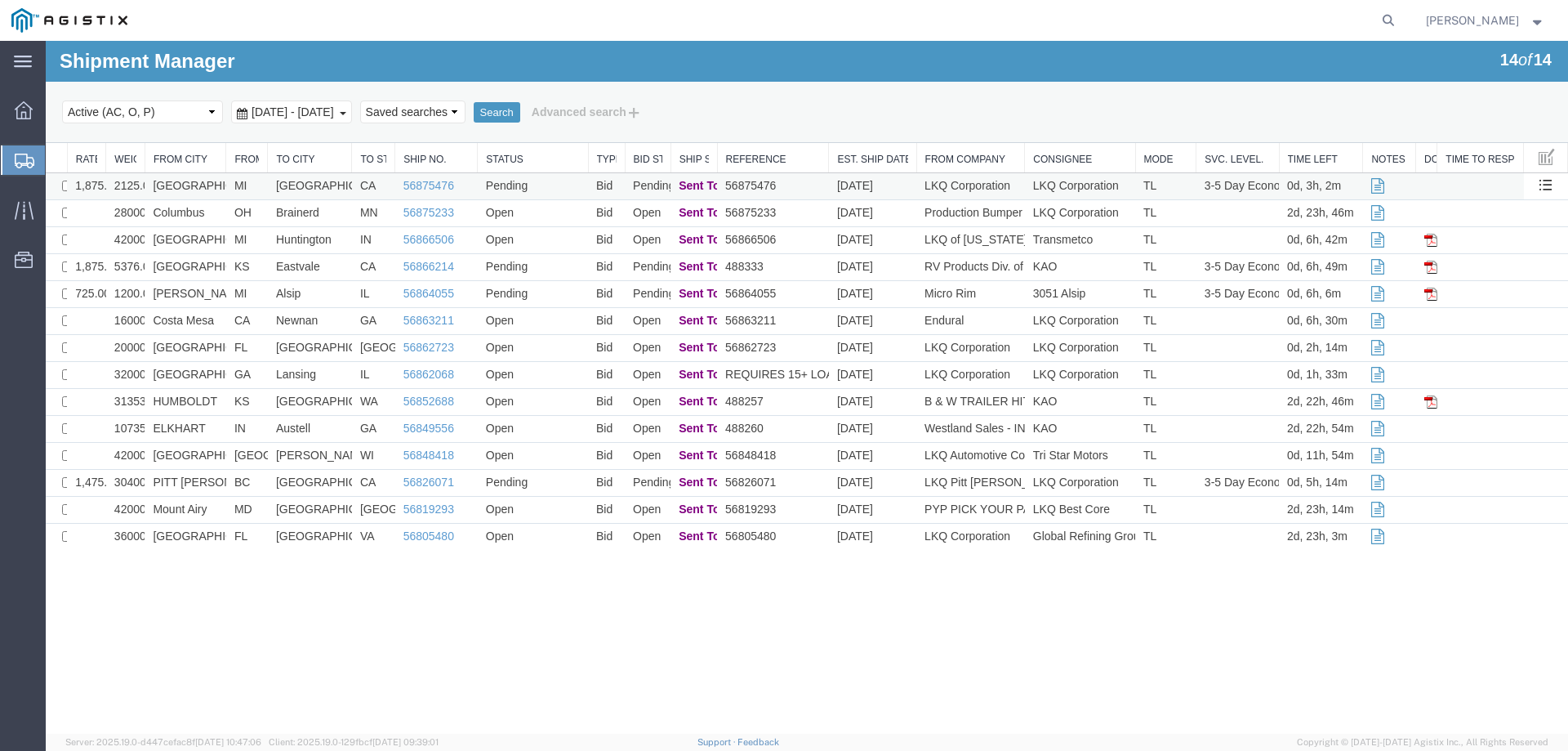
click at [257, 185] on td "MI" at bounding box center [247, 187] width 41 height 27
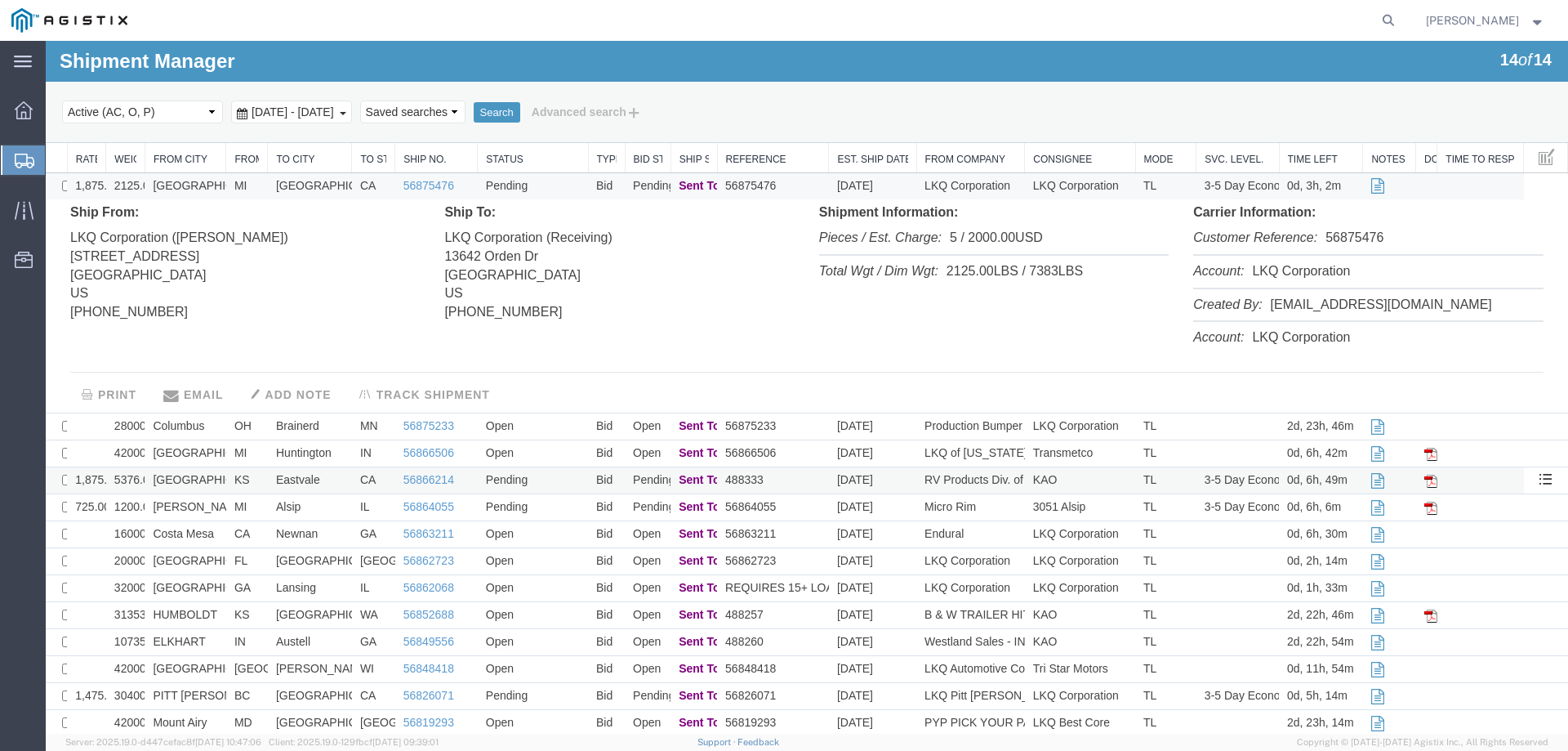
click at [344, 480] on td "Eastvale" at bounding box center [310, 481] width 84 height 27
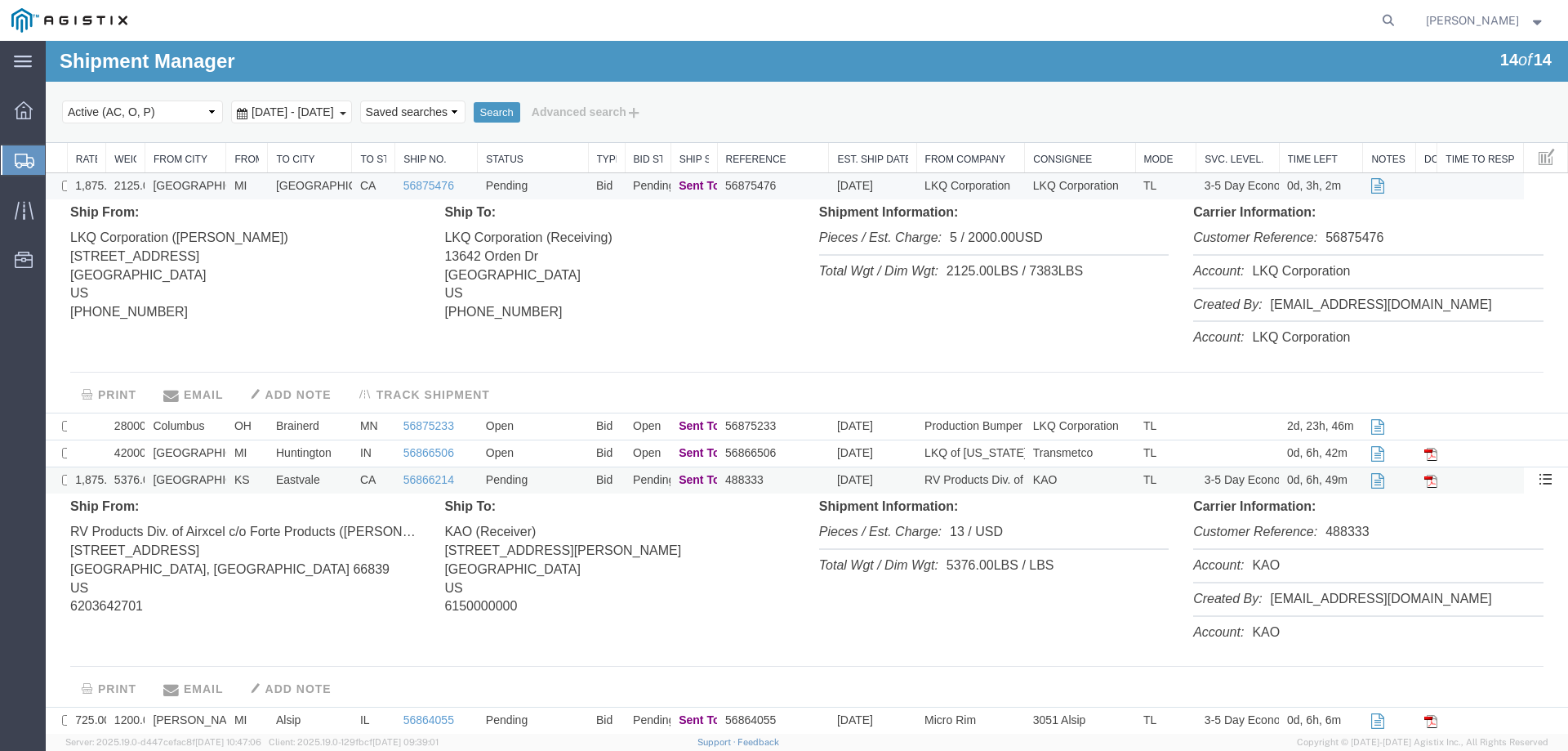
click at [344, 480] on td "Eastvale" at bounding box center [310, 481] width 84 height 27
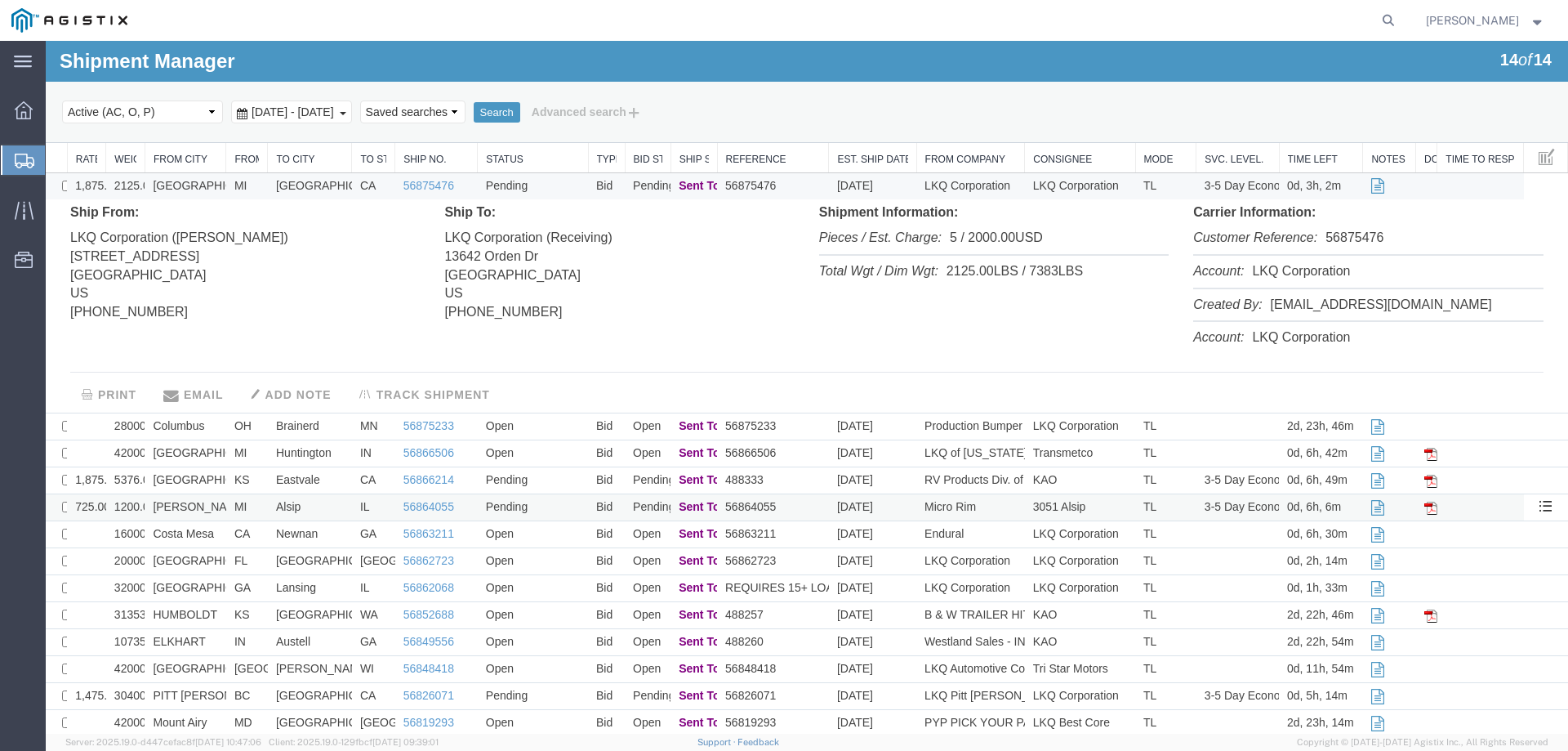
click at [327, 508] on td "Alsip" at bounding box center [310, 508] width 84 height 27
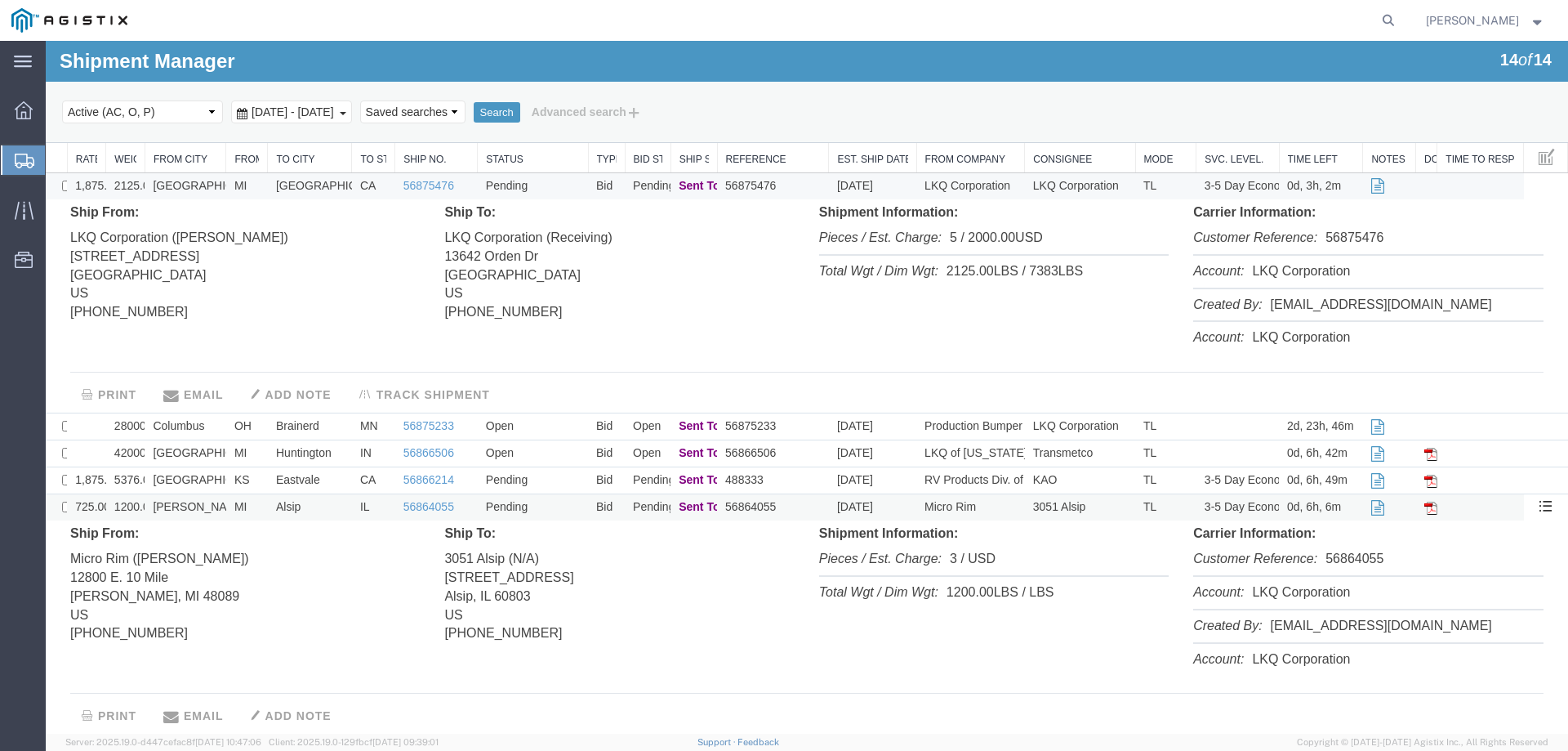
click at [327, 508] on td "Alsip" at bounding box center [310, 508] width 84 height 27
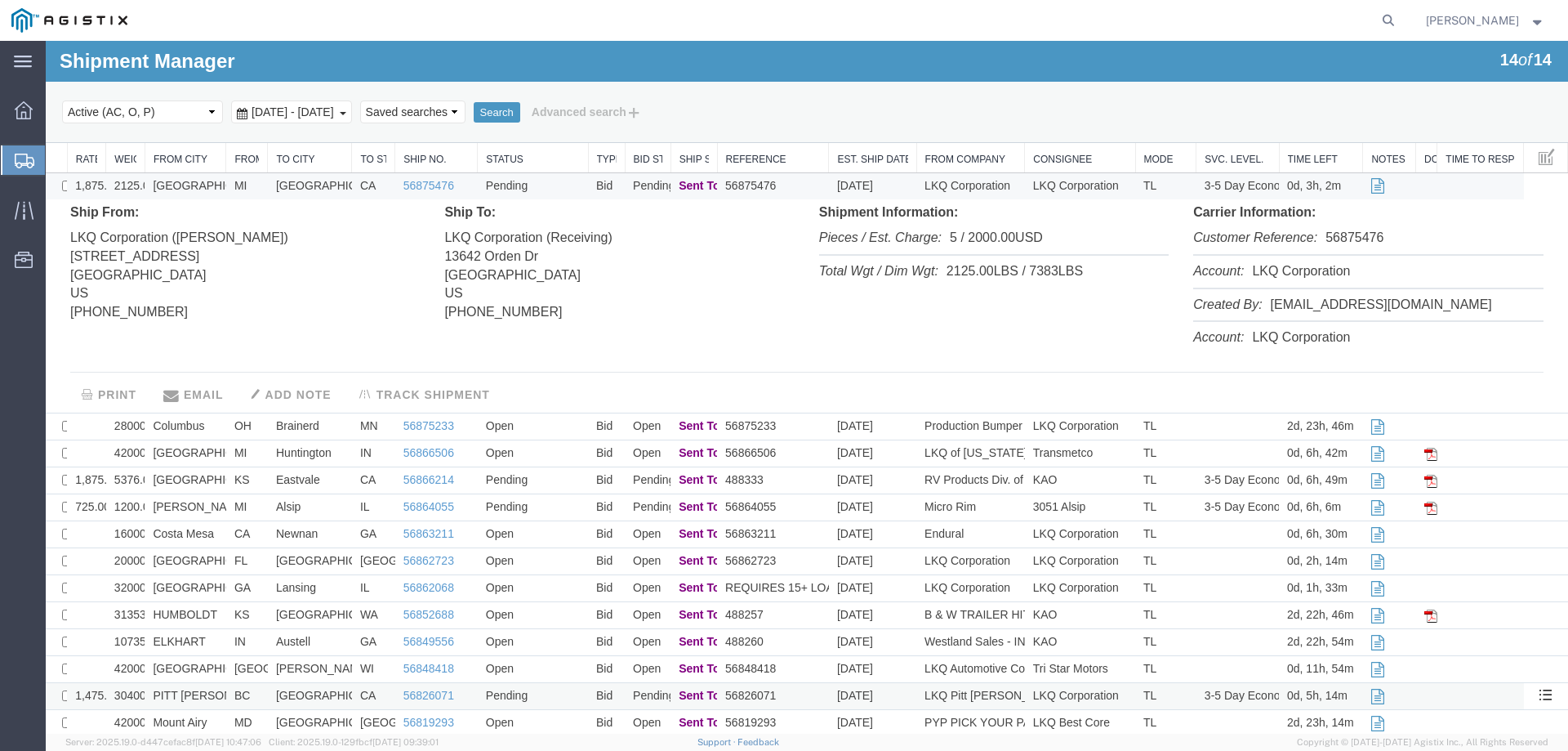
click at [338, 696] on td "Ontario" at bounding box center [310, 696] width 84 height 27
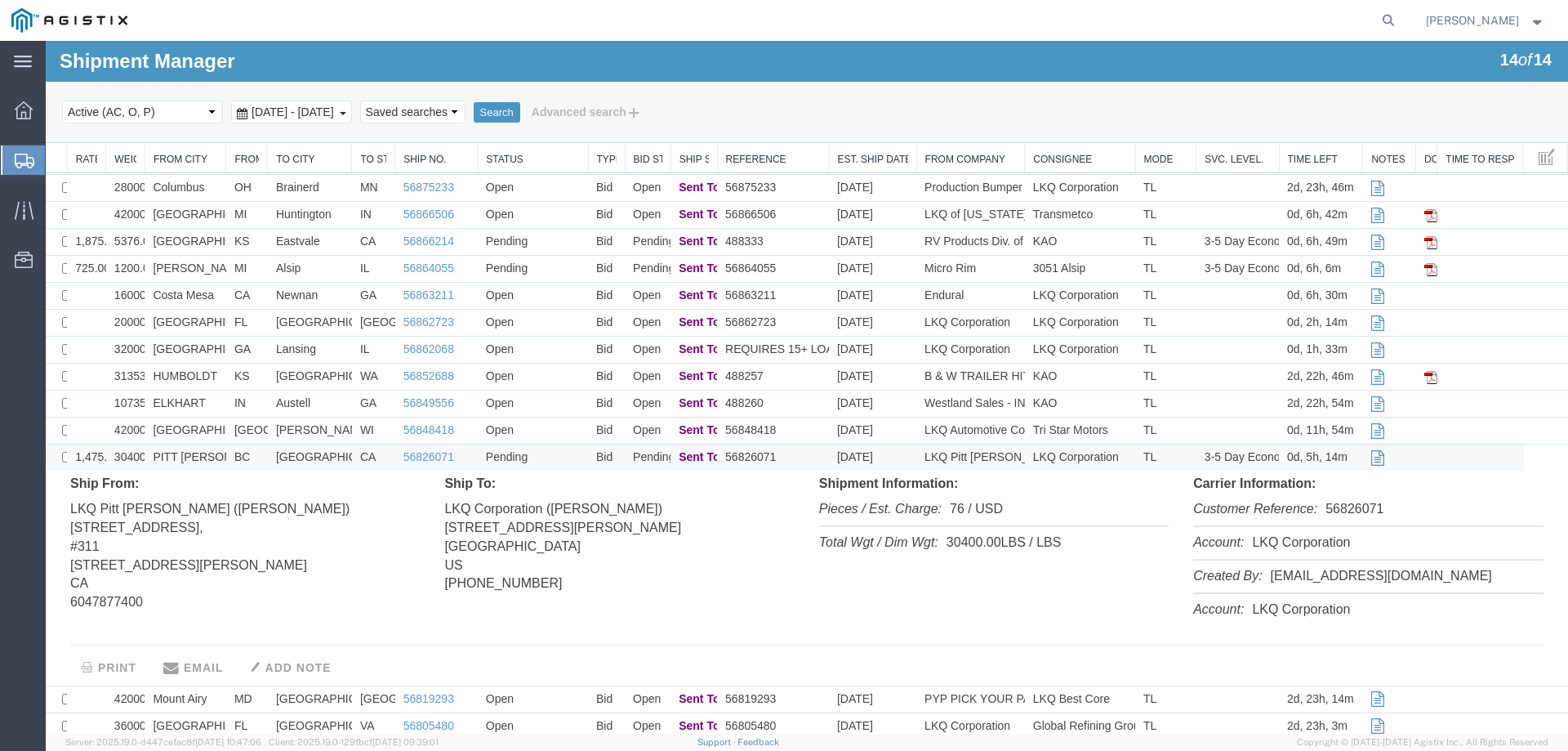
scroll to position [245, 0]
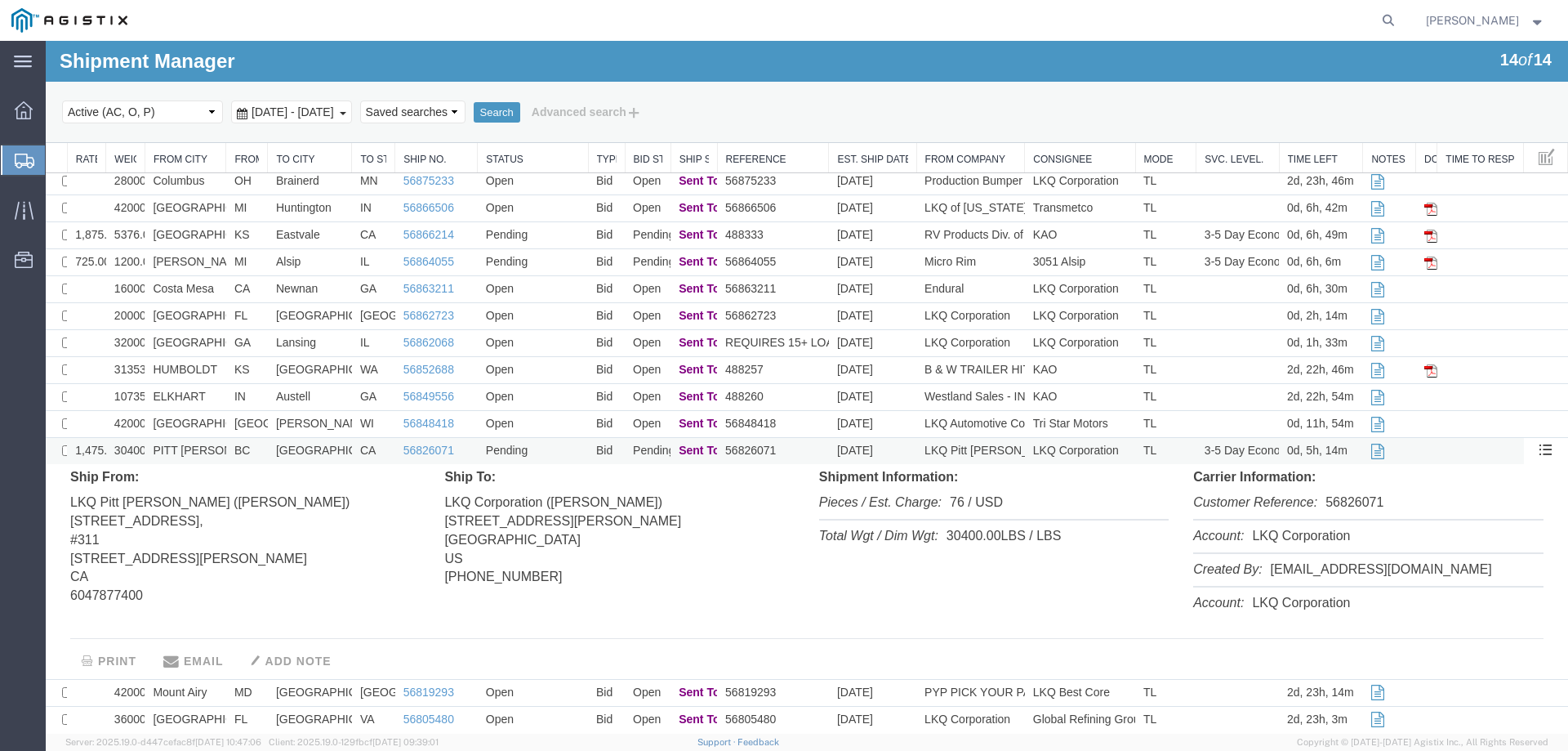
click at [322, 454] on td "Ontario" at bounding box center [310, 451] width 84 height 27
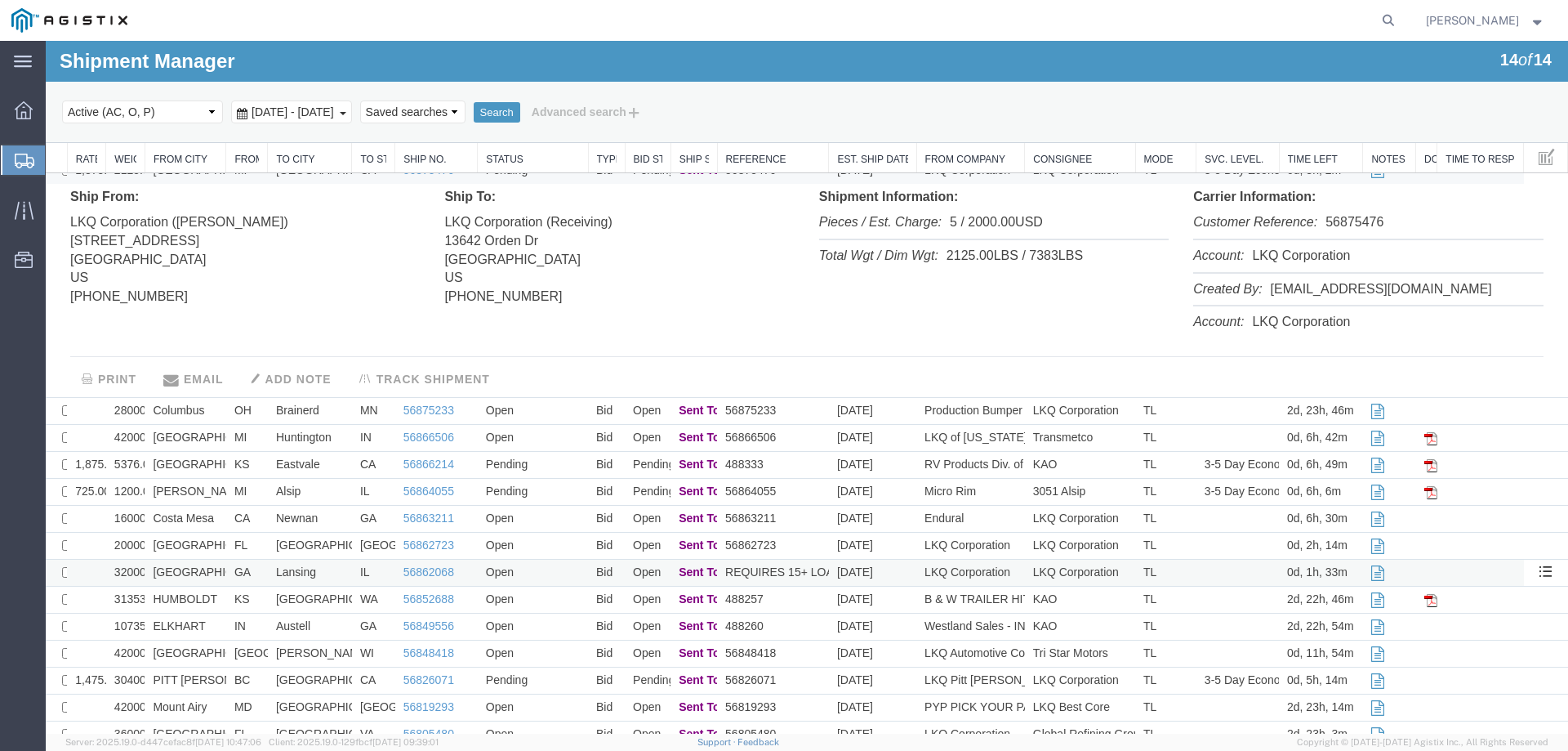
scroll to position [0, 0]
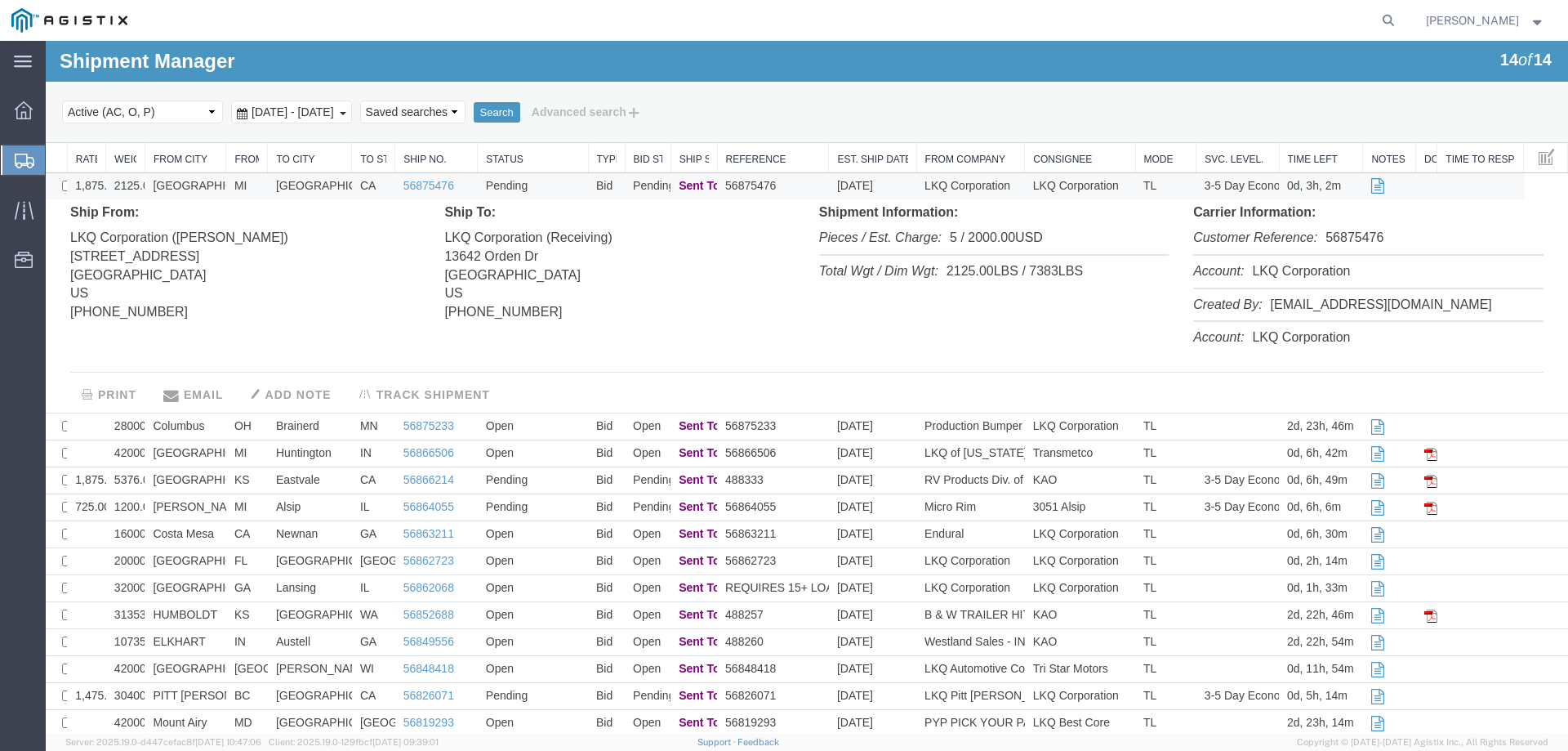
click at [1449, 225] on li "Customer Reference: 56875476" at bounding box center [1368, 239] width 350 height 33
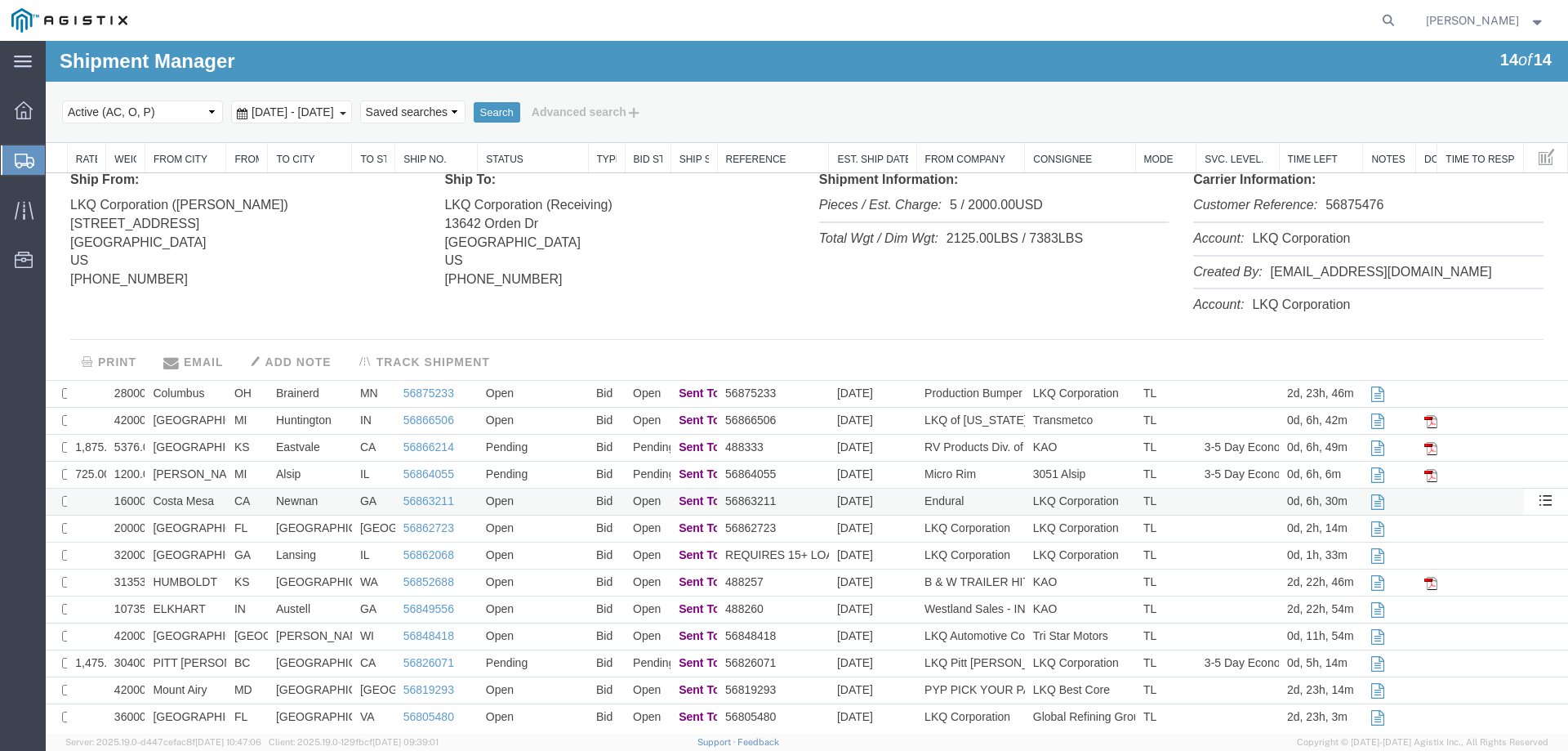
scroll to position [47, 0]
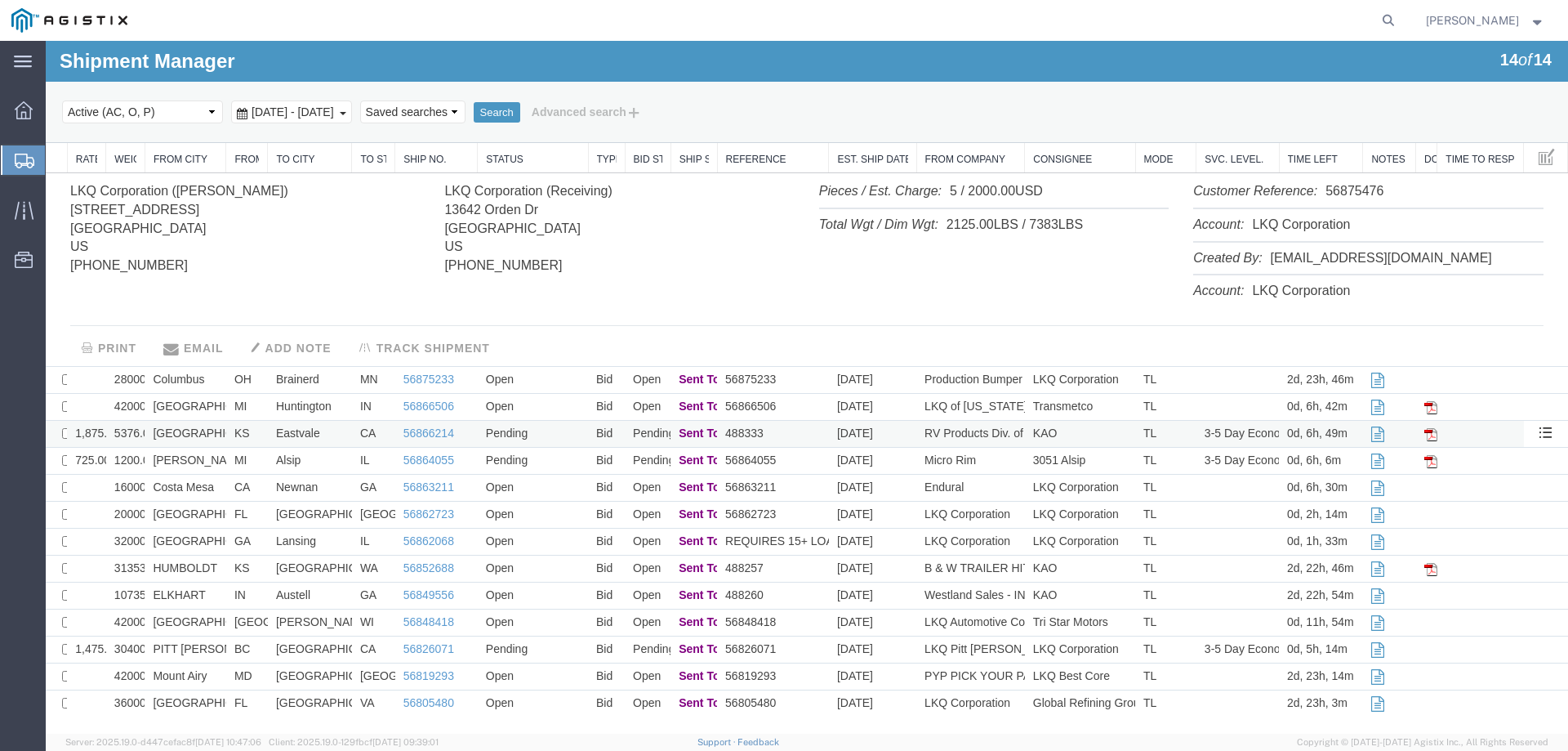
click at [334, 434] on td "Eastvale" at bounding box center [310, 434] width 84 height 27
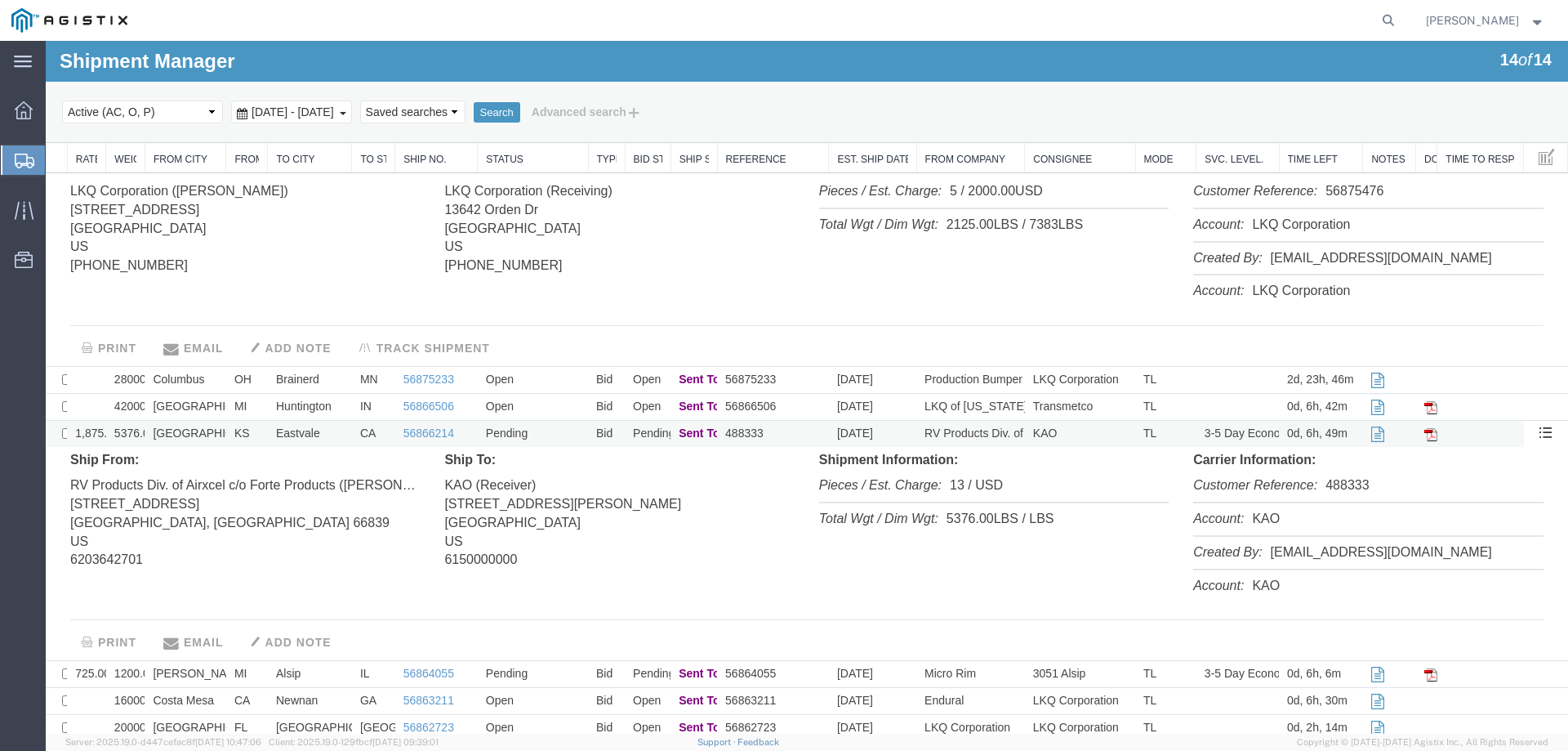
click at [334, 434] on td "Eastvale" at bounding box center [310, 434] width 84 height 27
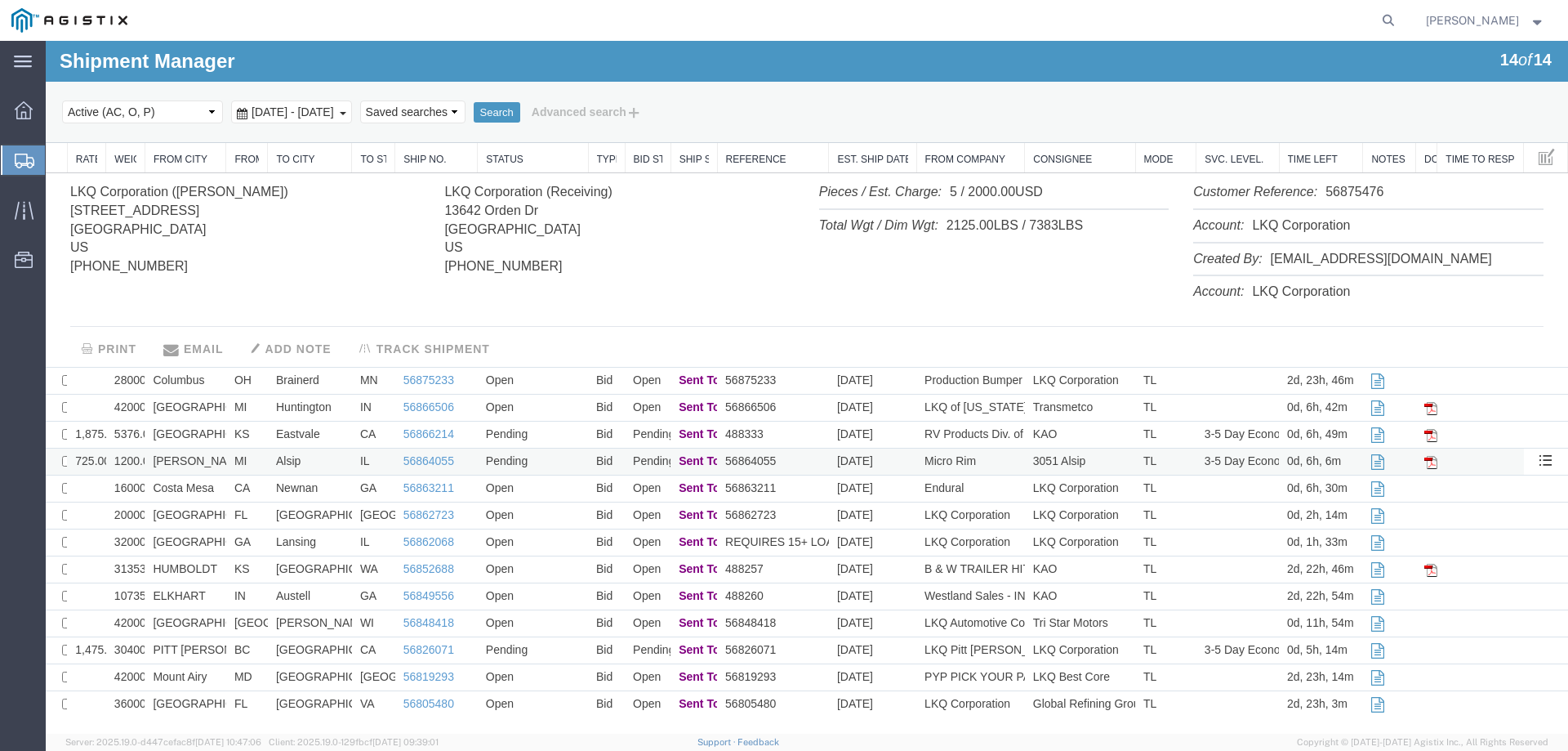
scroll to position [0, 0]
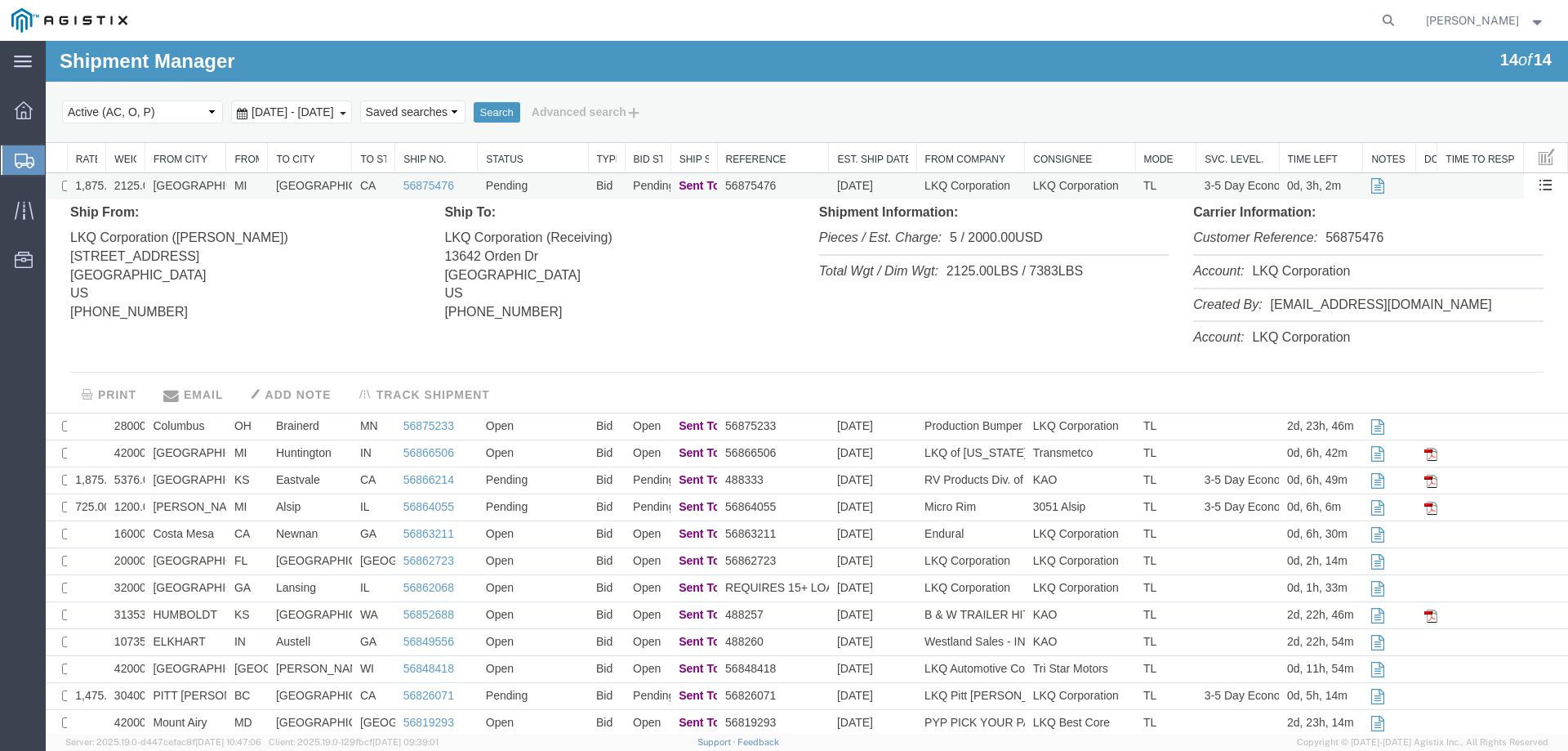
click at [557, 179] on td "Pending" at bounding box center [533, 187] width 110 height 27
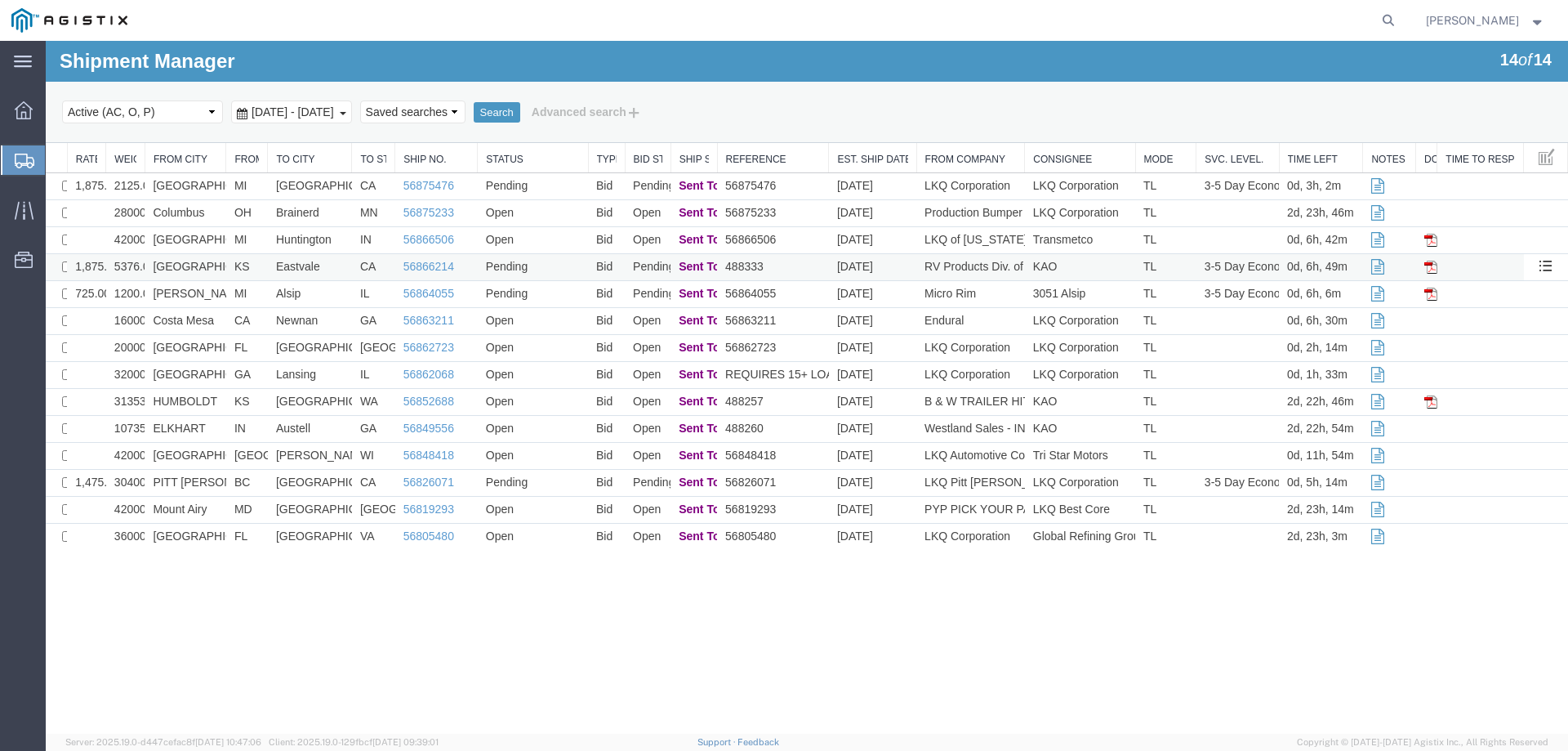
click at [241, 270] on td "KS" at bounding box center [247, 267] width 41 height 27
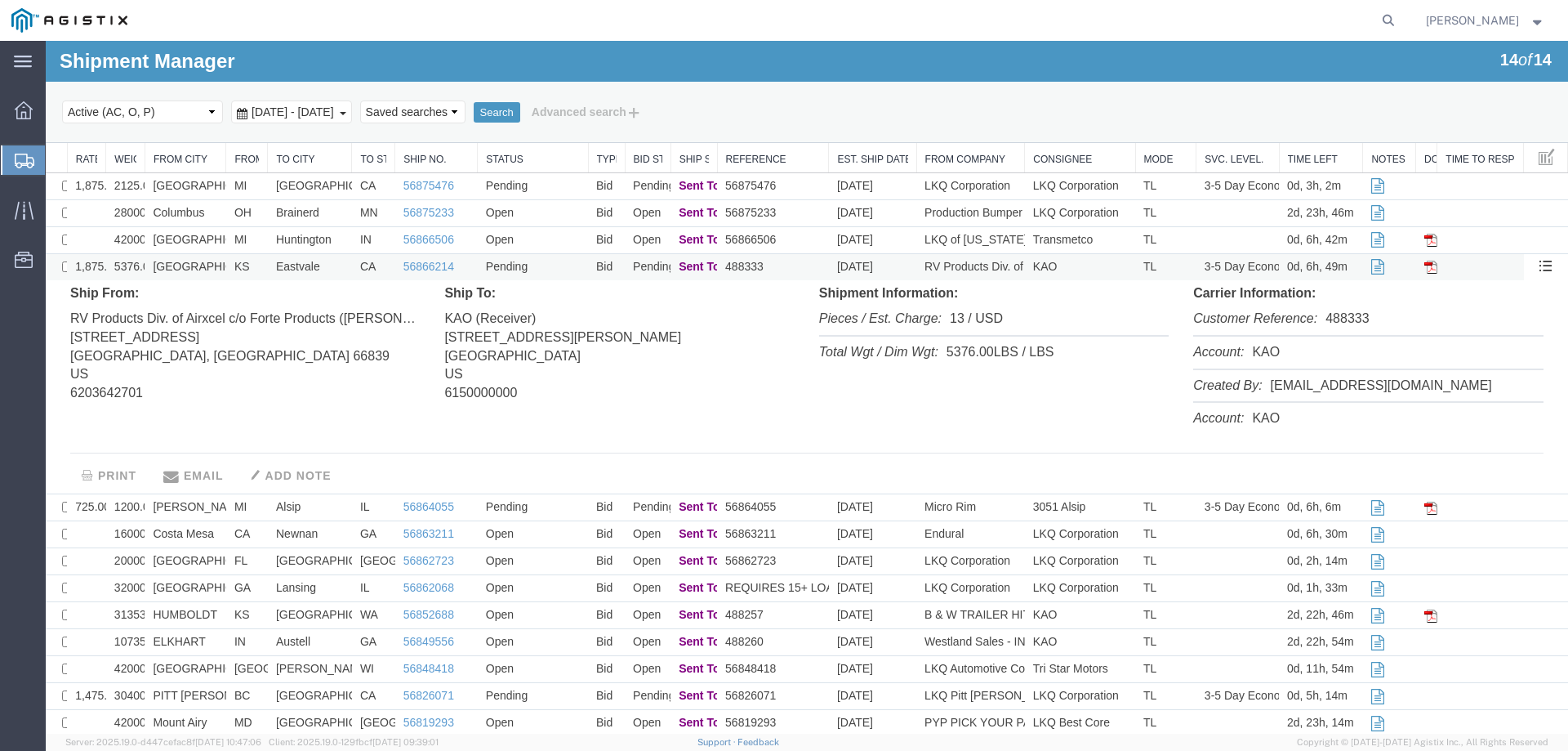
click at [241, 270] on td "KS" at bounding box center [247, 267] width 41 height 27
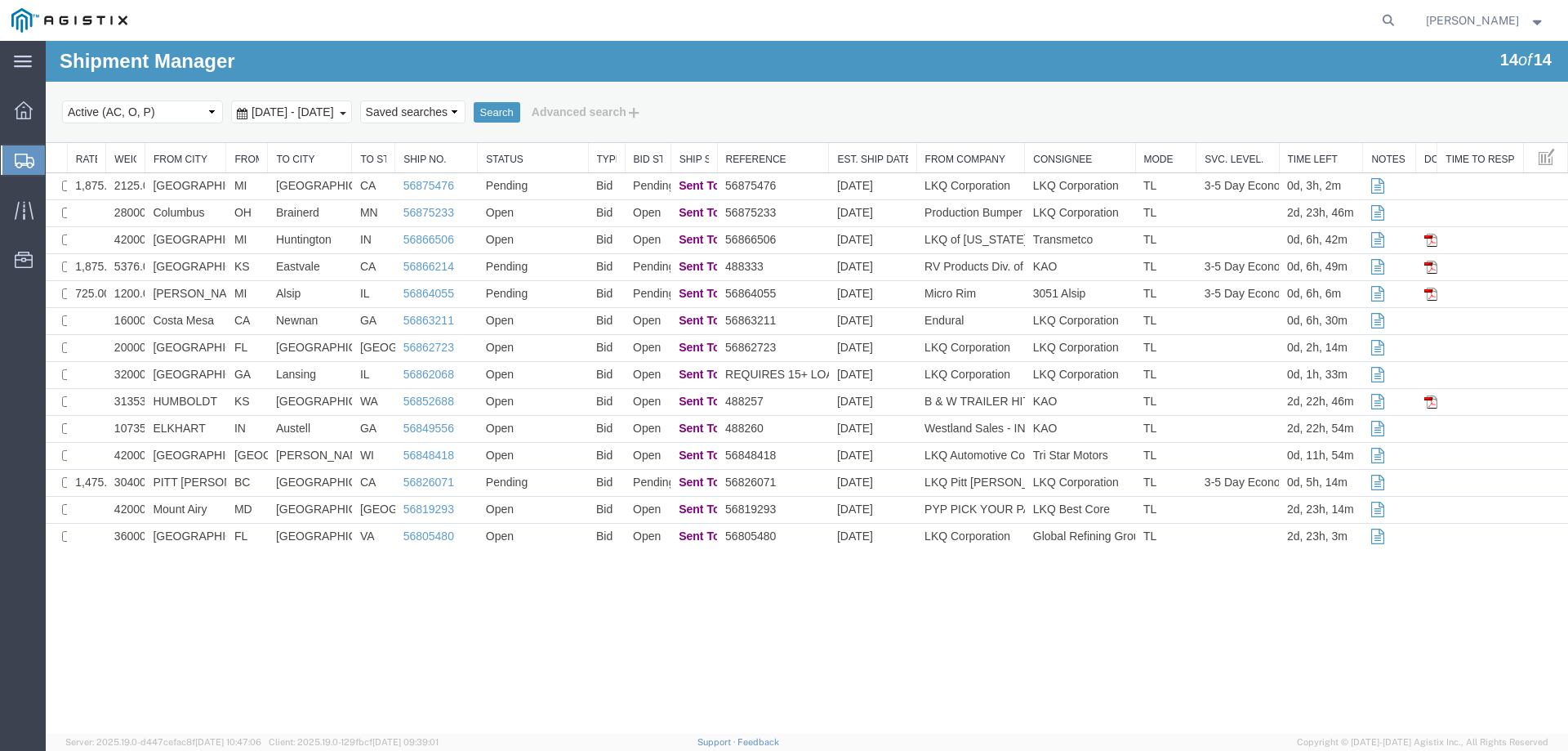
click at [17, 161] on icon at bounding box center [24, 161] width 20 height 14
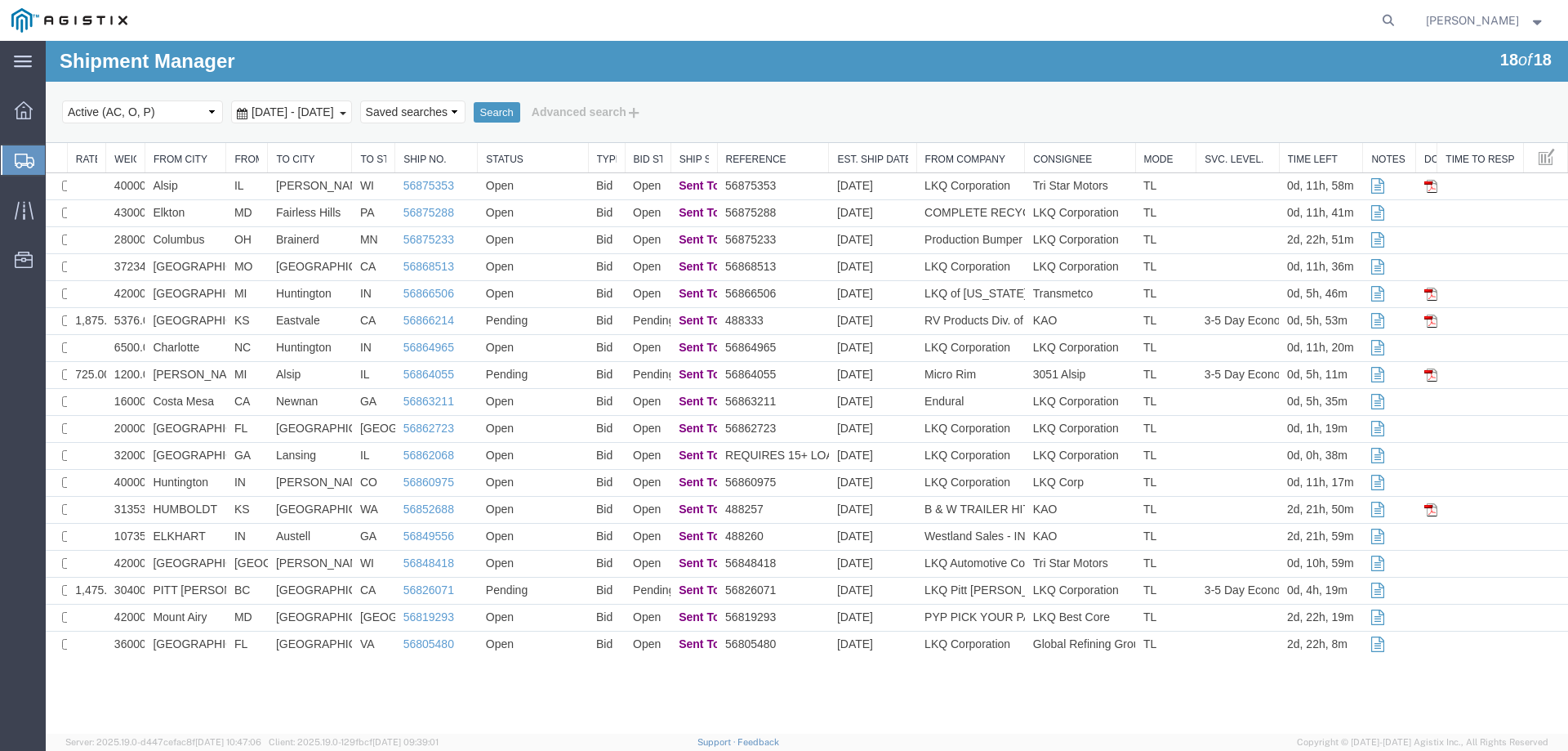
click at [13, 161] on div at bounding box center [23, 160] width 46 height 30
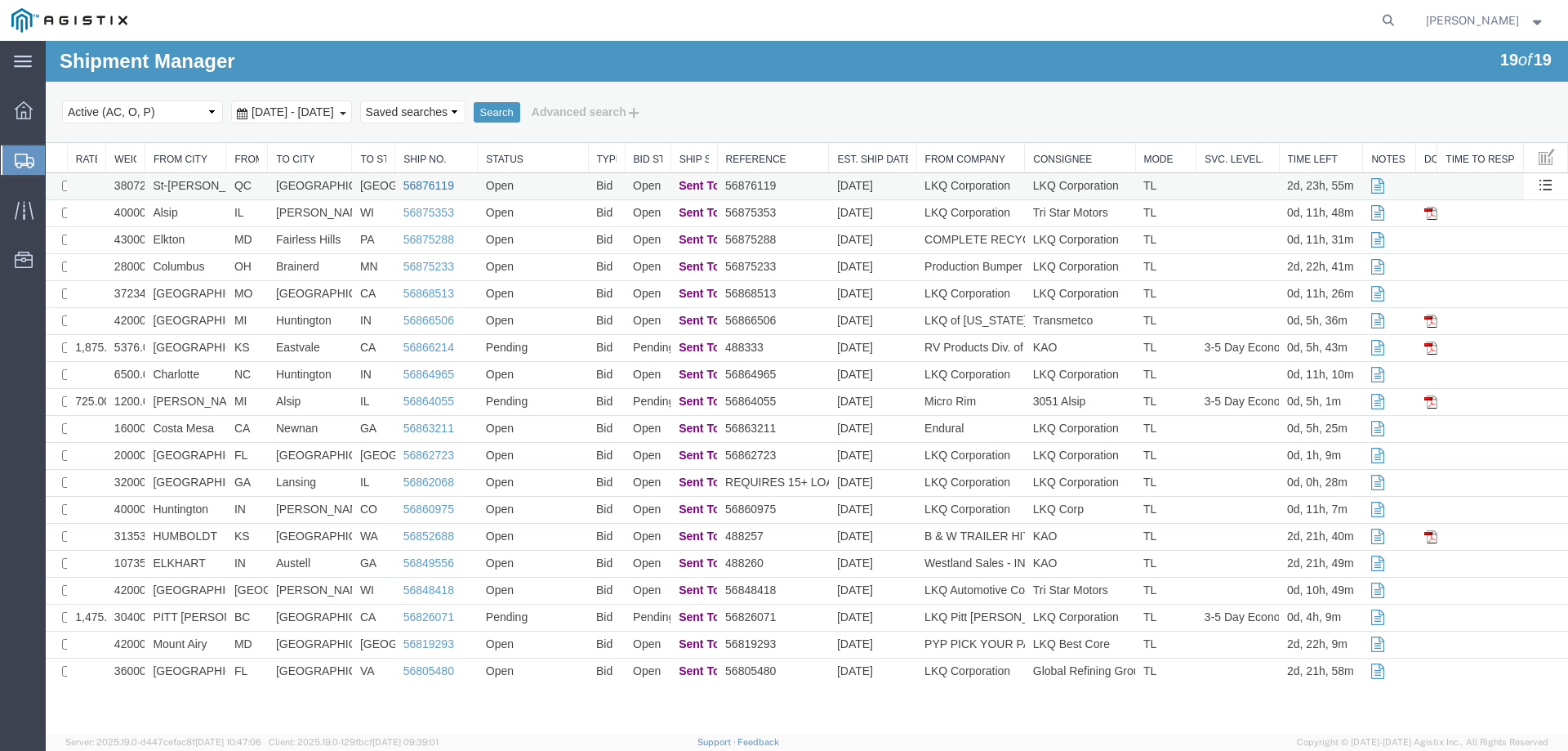
click at [431, 185] on link "56876119" at bounding box center [429, 185] width 50 height 13
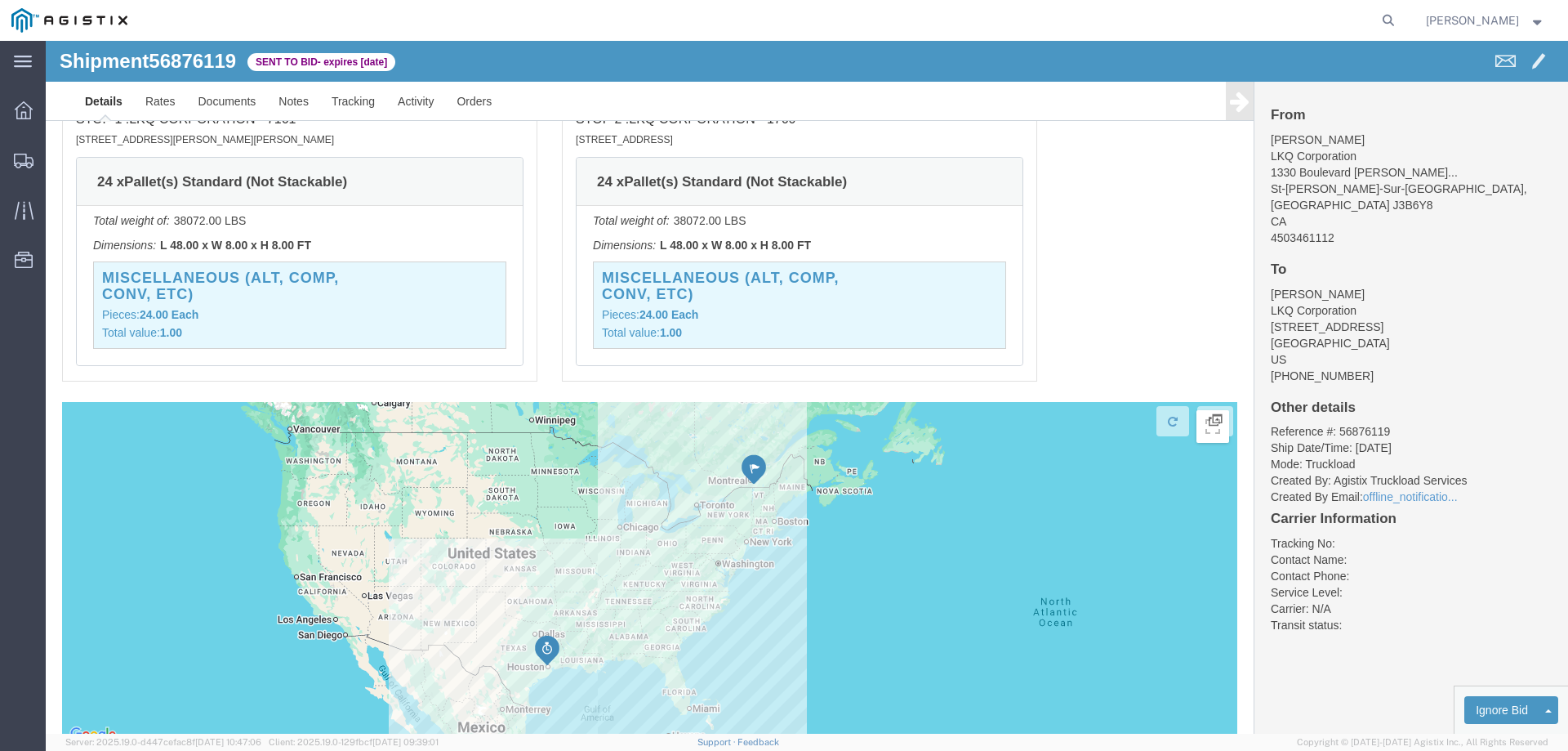
scroll to position [1035, 0]
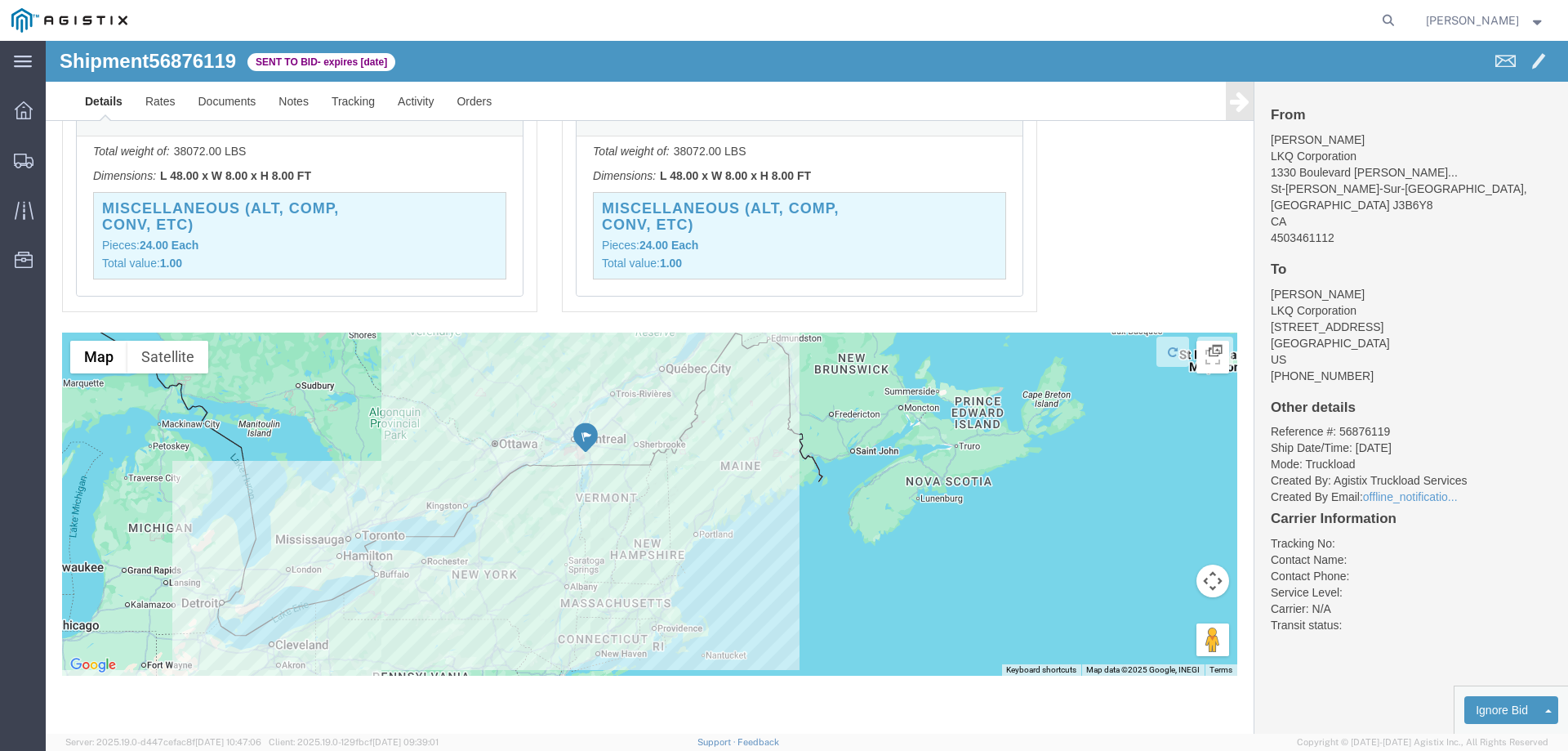
drag, startPoint x: 572, startPoint y: 389, endPoint x: 795, endPoint y: 598, distance: 305.6
click div "Shipment Detail Ship From LKQ Corporation (Sebastien Dion) 7161 1330 Boulevard …"
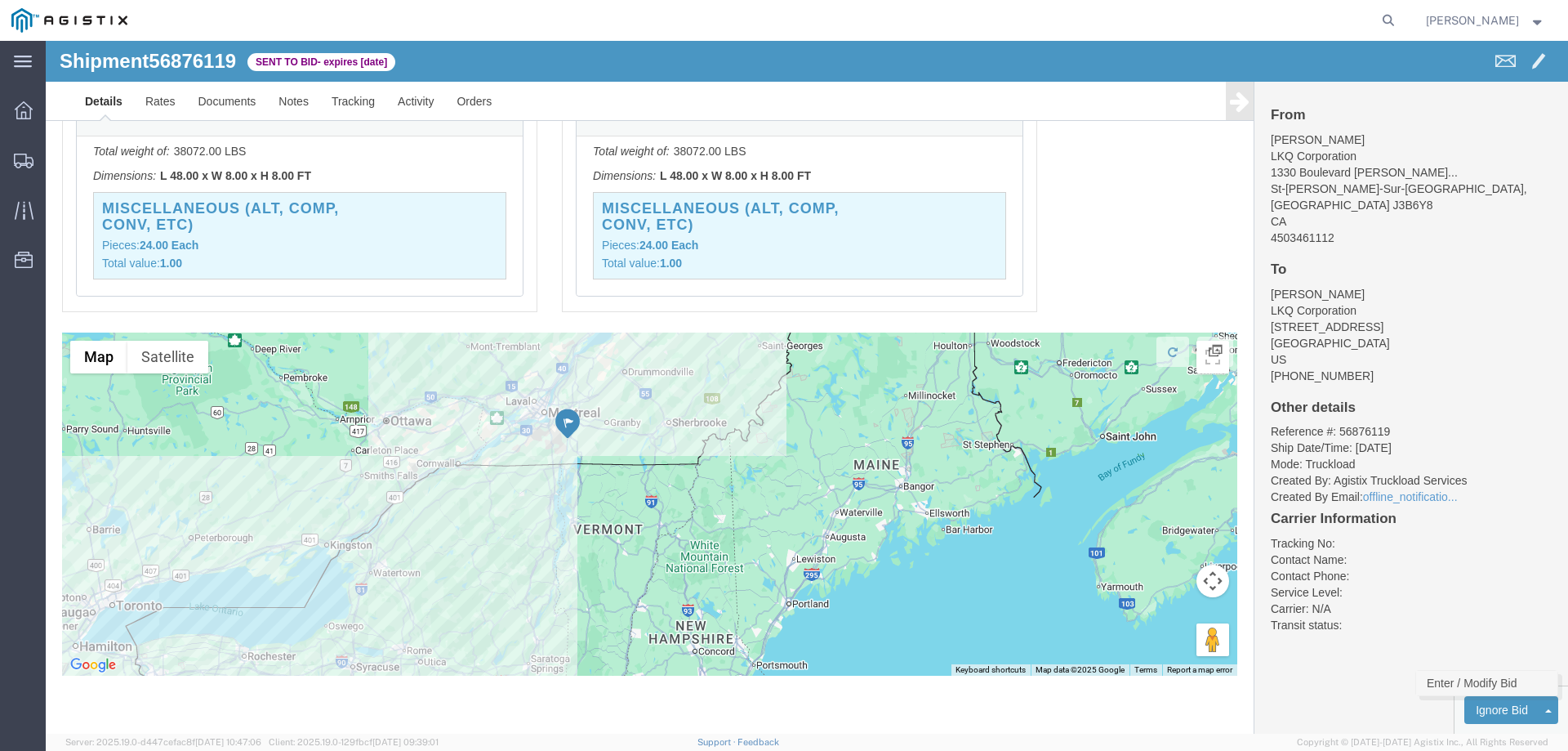
click link "Enter / Modify Bid"
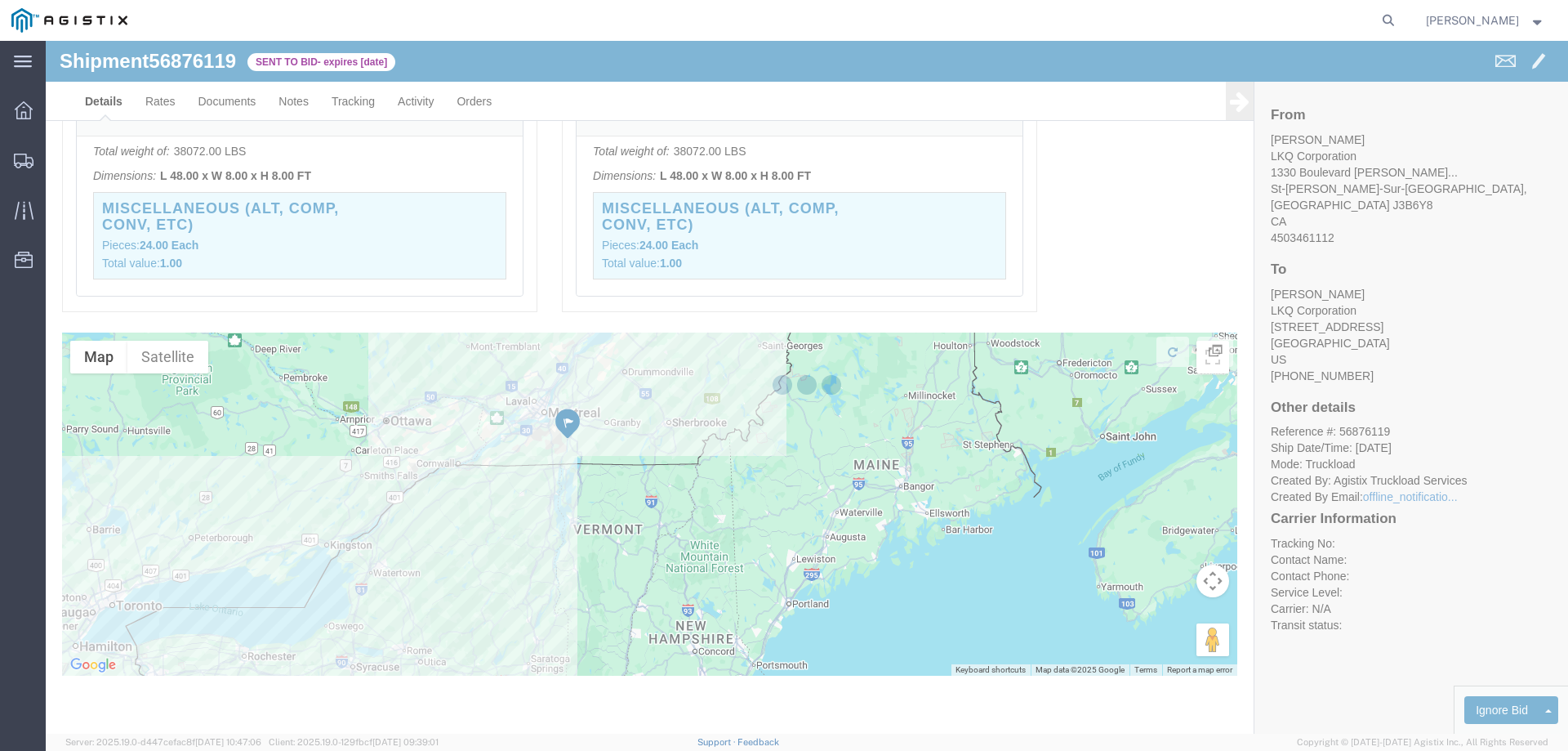
select select "146"
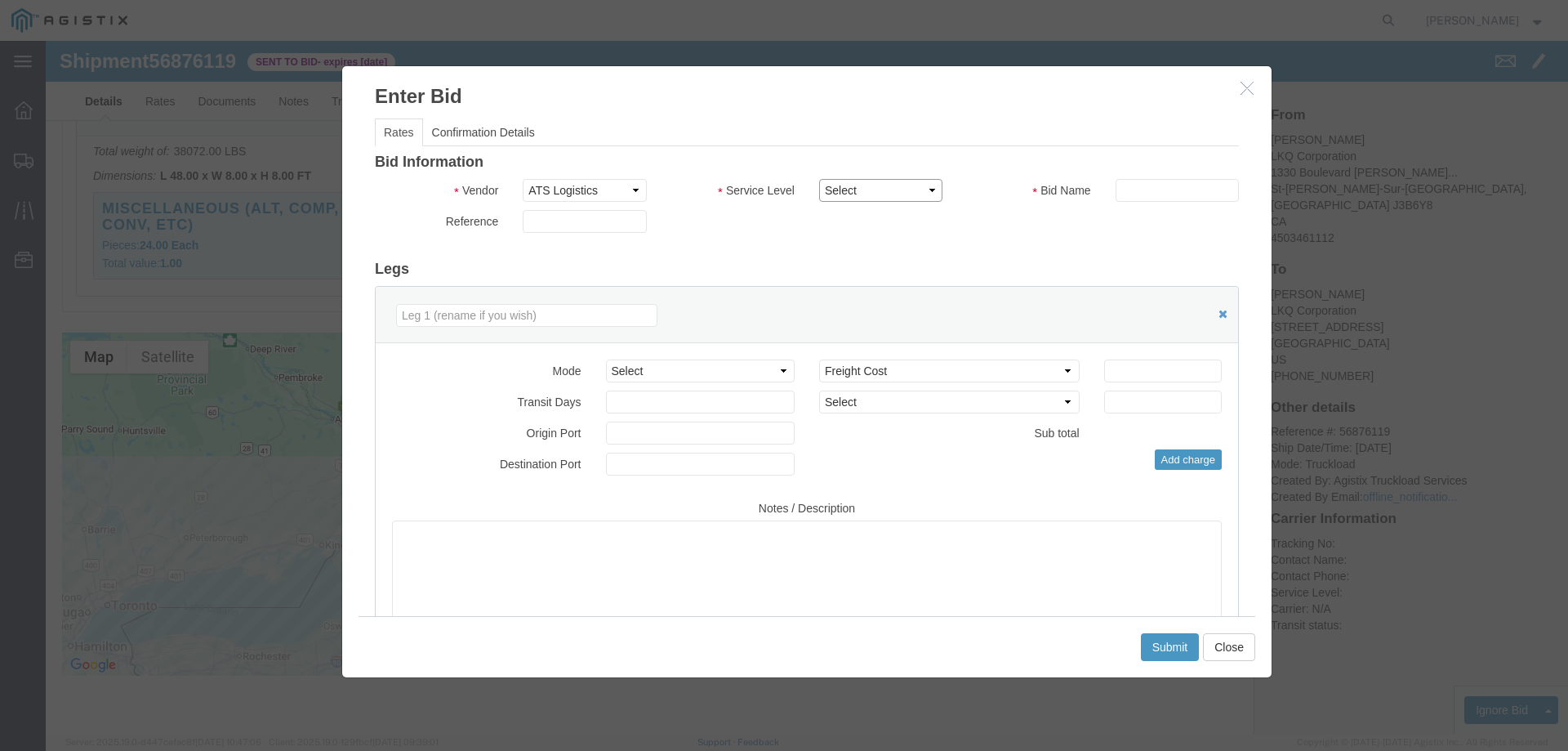
click select "Select CONESTOGA DFRM/STEP Economy TL Flatbed Intermodal LTL Standard Next Day …"
select select "25032"
click select "Select CONESTOGA DFRM/STEP Economy TL Flatbed Intermodal LTL Standard Next Day …"
click div "Bid Information Vendor Select ATS Logistics Service Level Select CONESTOGA DFRM…"
click input "text"
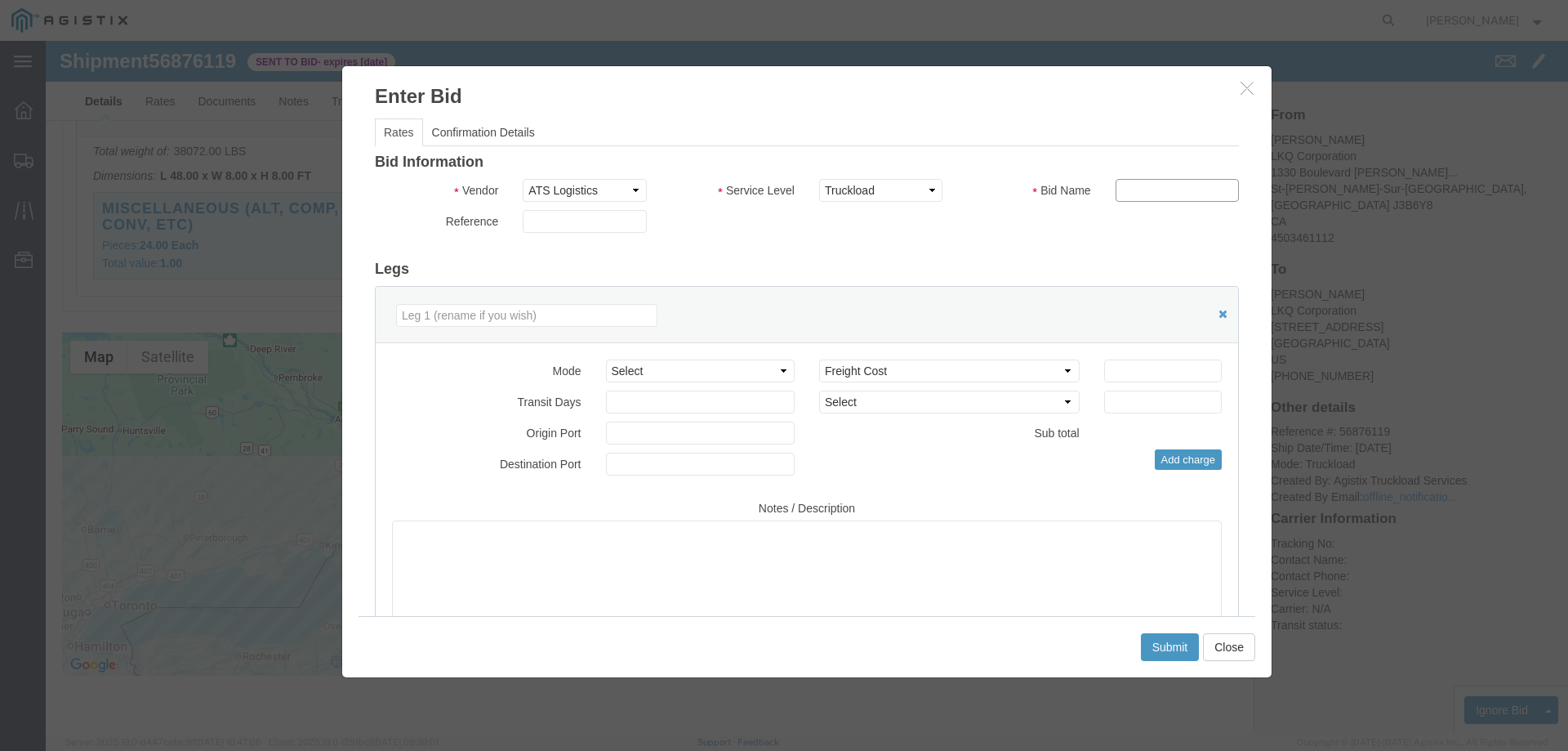
type input "ats"
click input "number"
type input "2650"
click button "Submit"
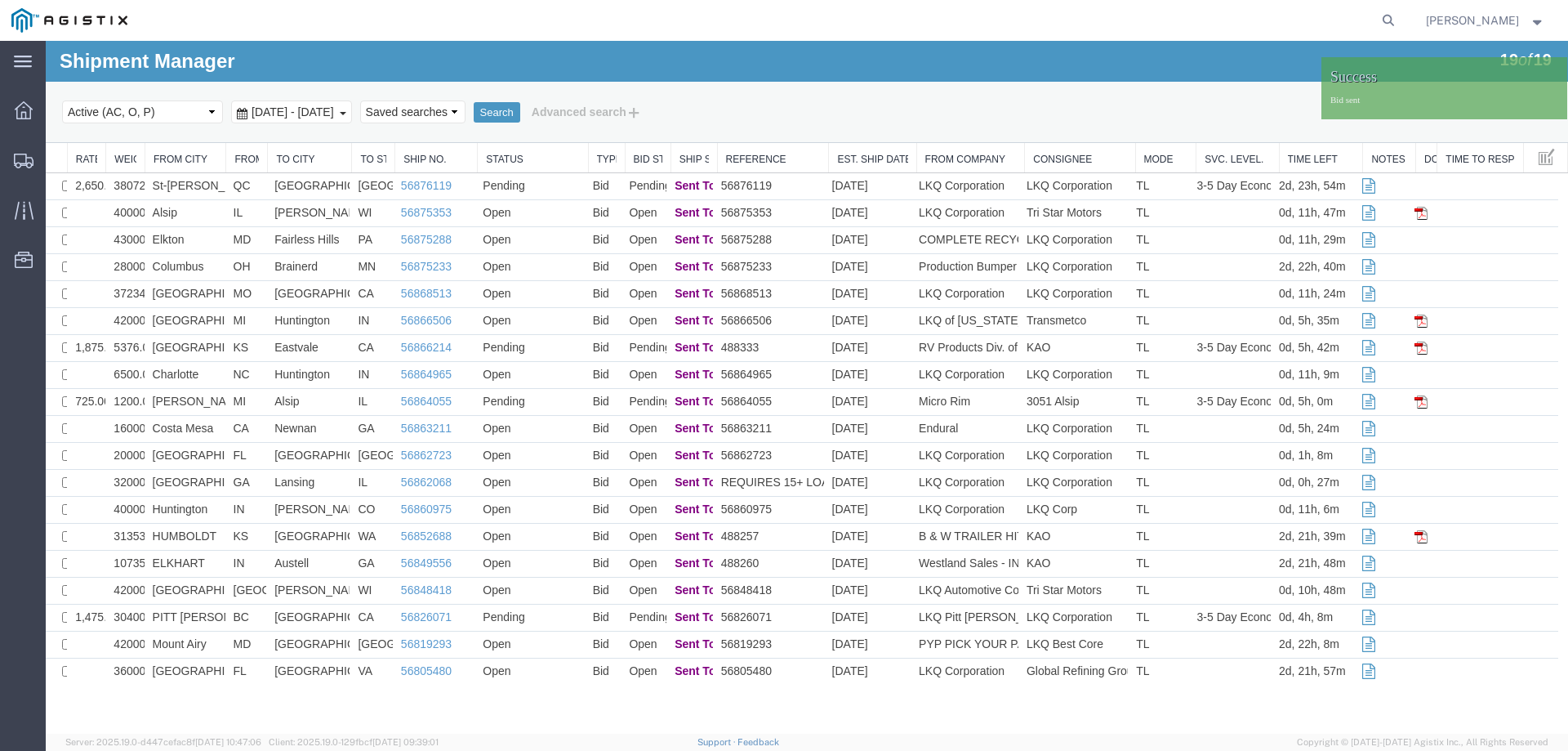
scroll to position [0, 0]
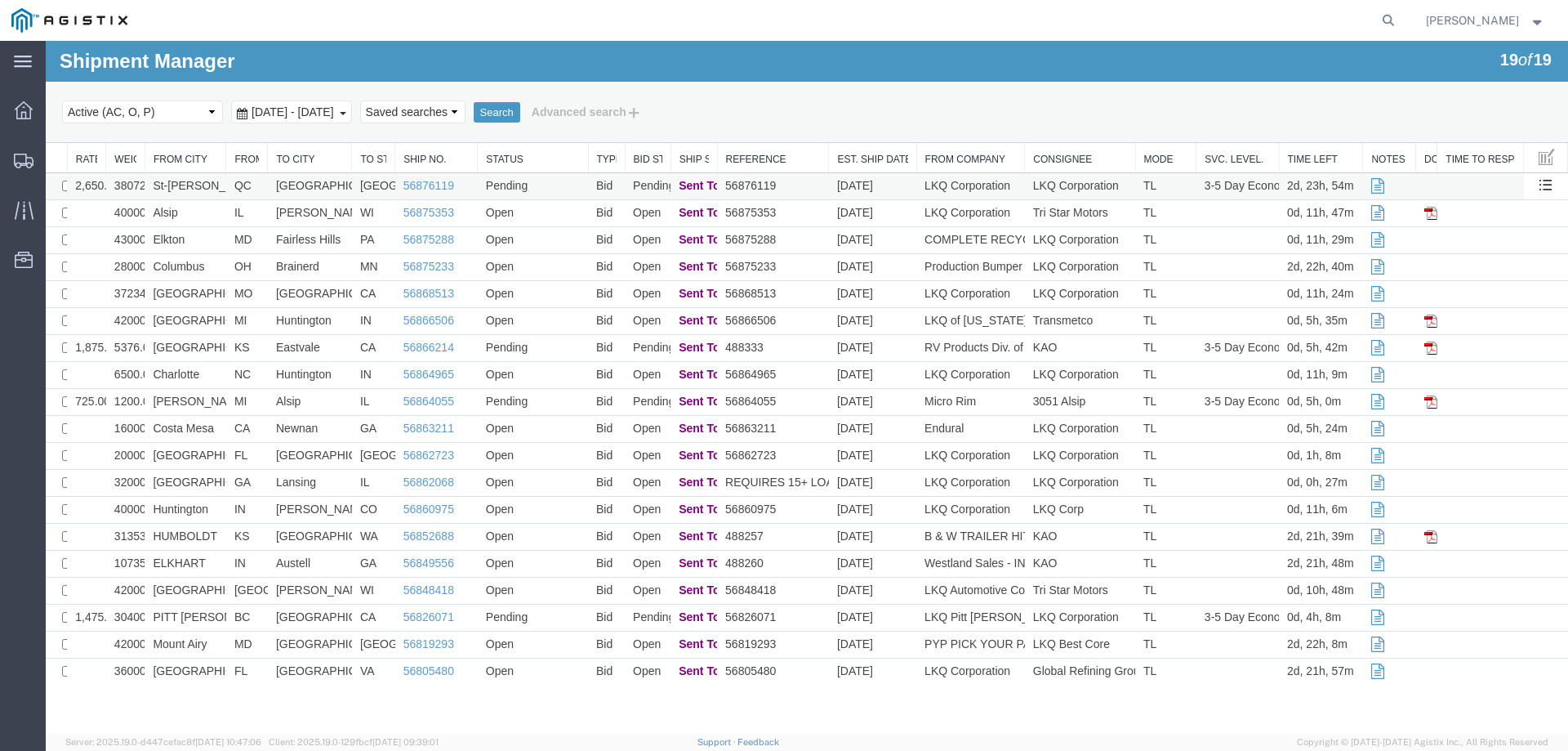
click at [246, 184] on td "QC" at bounding box center [247, 187] width 41 height 27
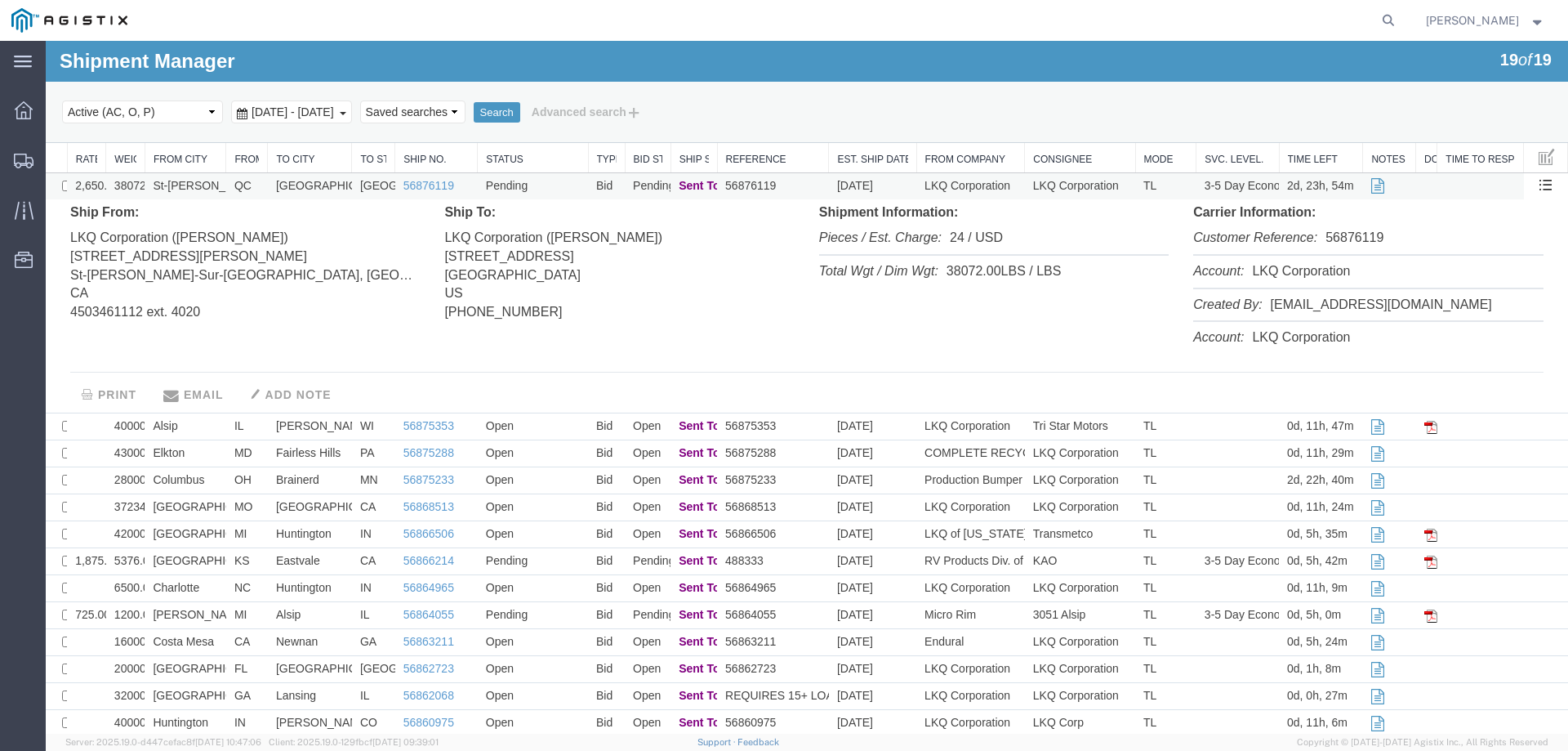
click at [246, 184] on td "QC" at bounding box center [247, 187] width 41 height 27
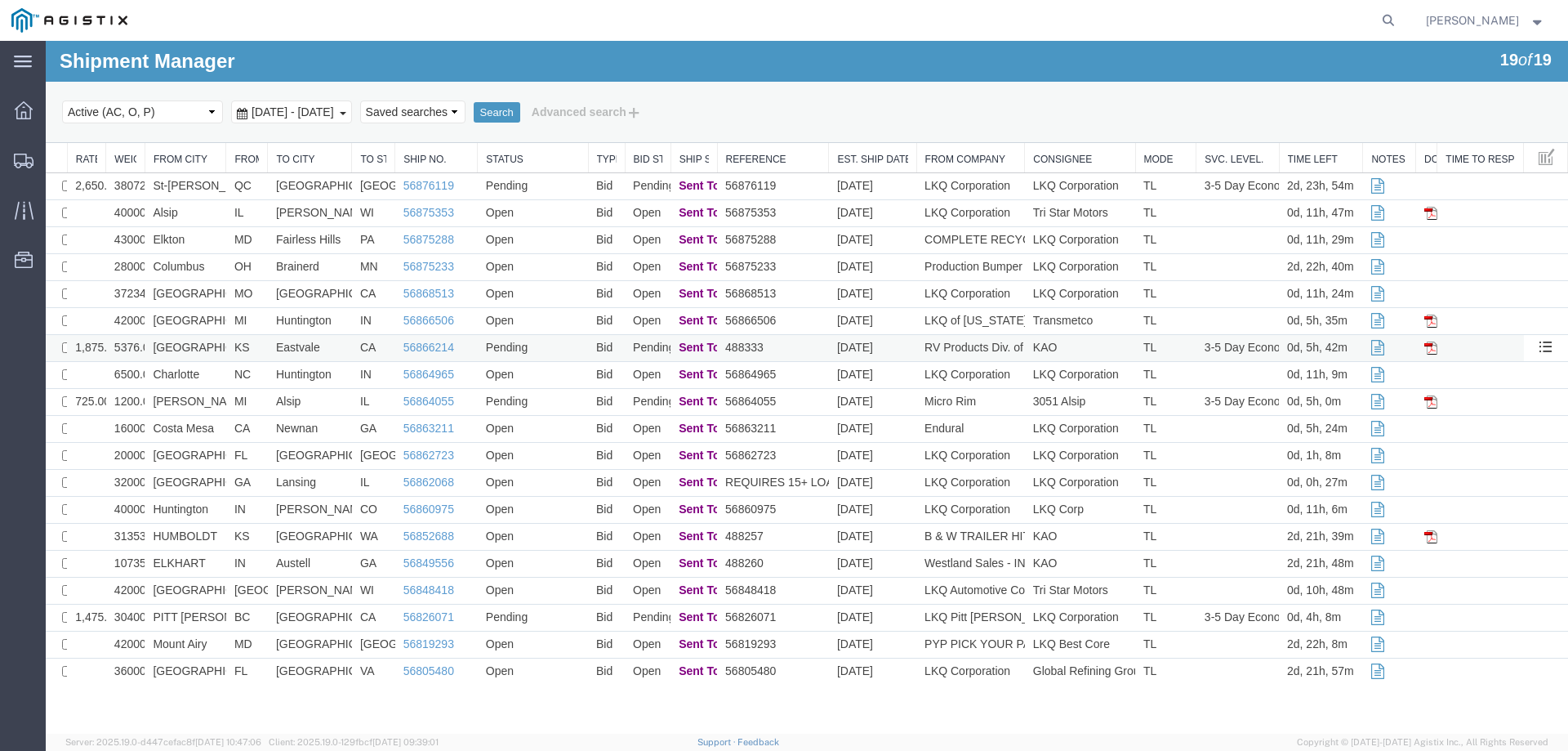
click at [240, 344] on td "KS" at bounding box center [247, 348] width 41 height 27
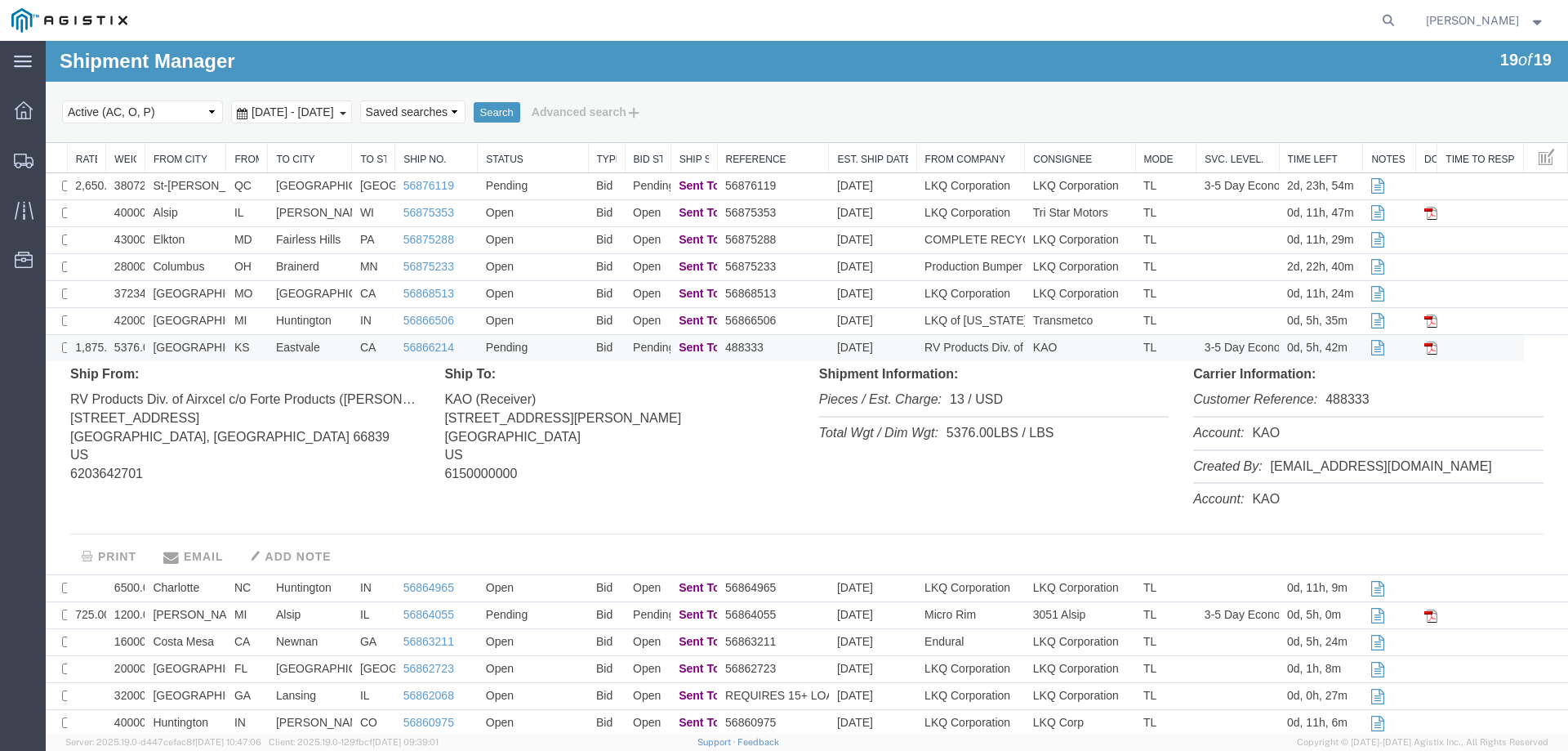
click at [240, 344] on td "KS" at bounding box center [247, 348] width 41 height 27
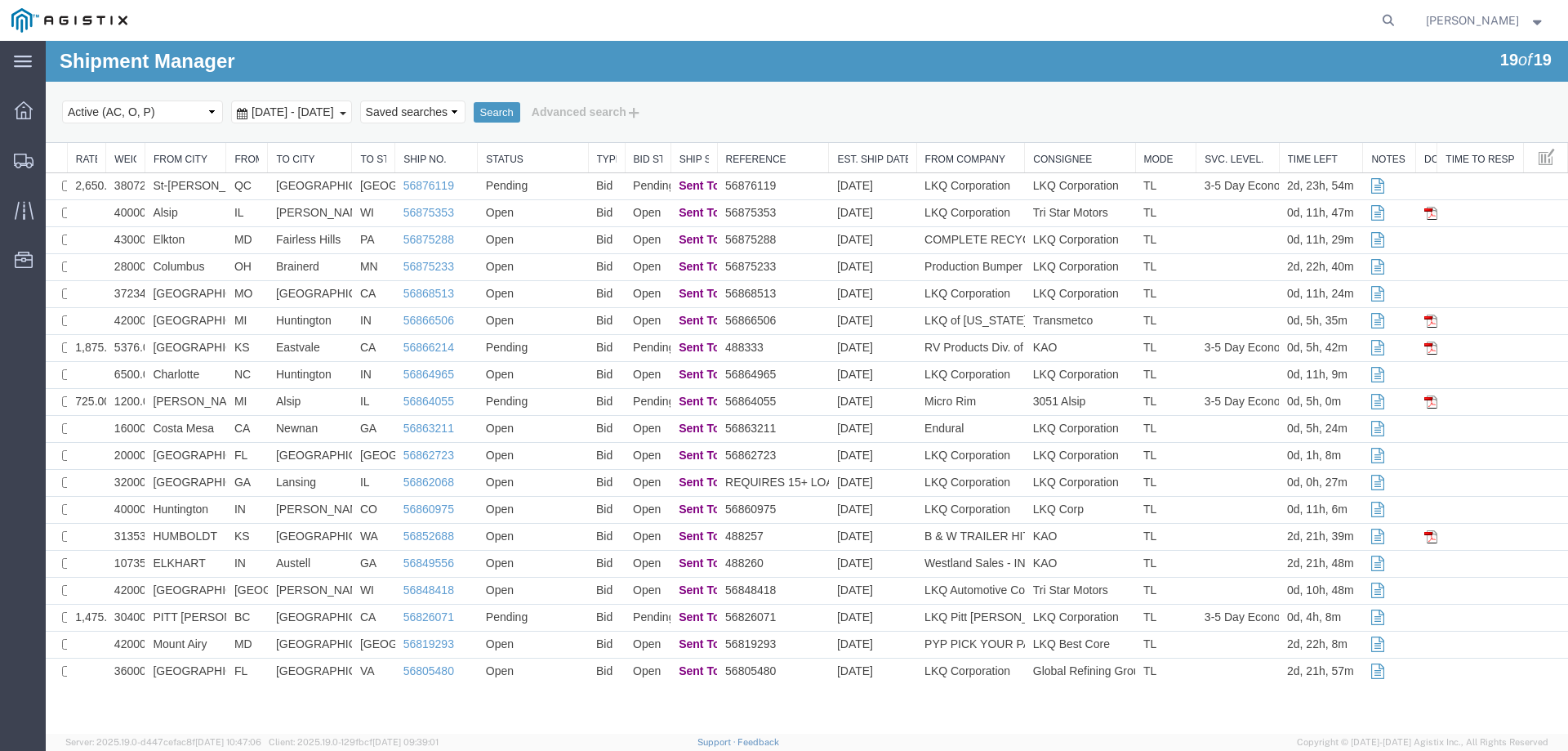
click at [1059, 114] on div "Select status Active (AC, O, P) All Approved Awaiting Confirmation (AC) Booked …" at bounding box center [806, 111] width 1490 height 28
click at [212, 373] on td "Charlotte" at bounding box center [185, 375] width 82 height 27
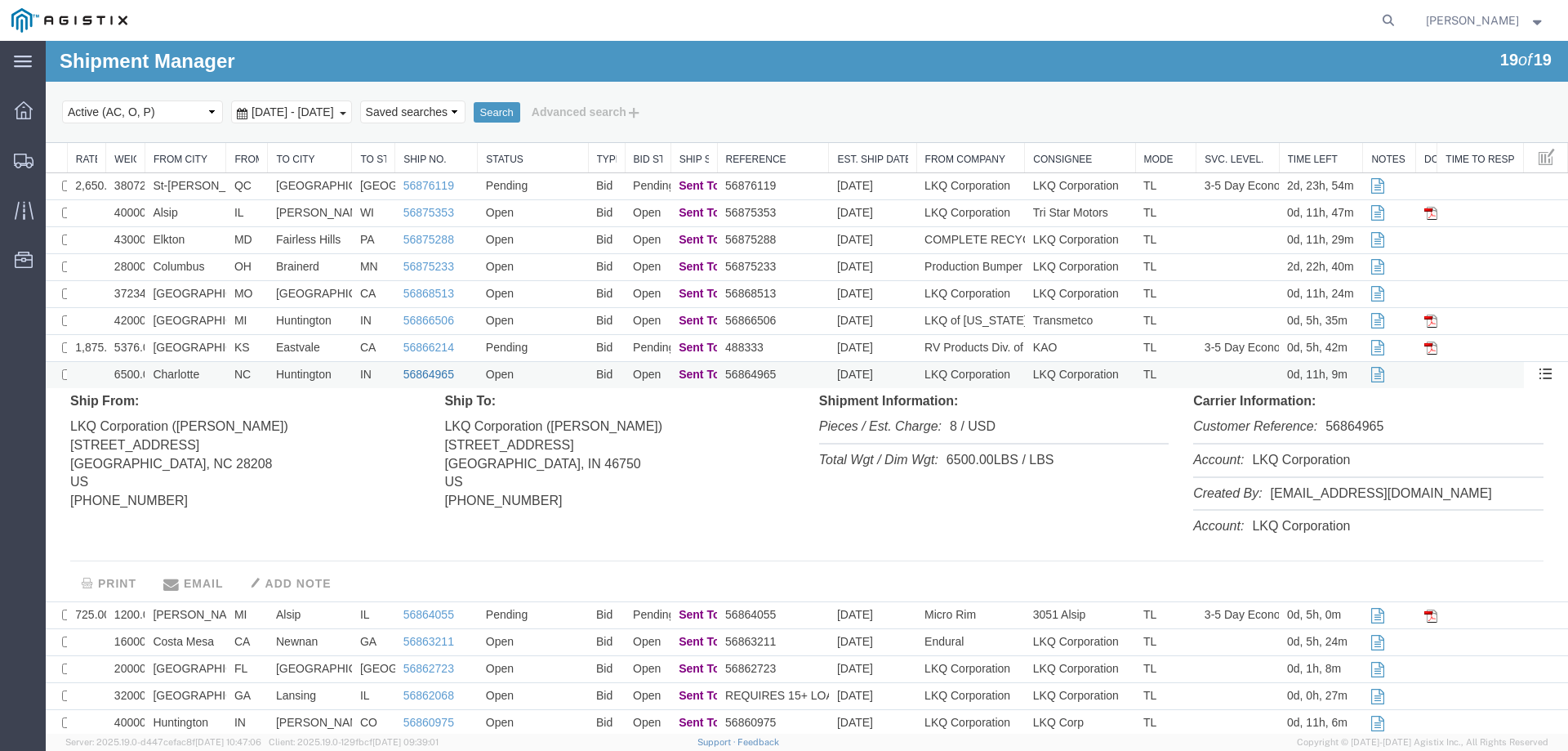
click at [425, 378] on link "56864965" at bounding box center [429, 374] width 50 height 13
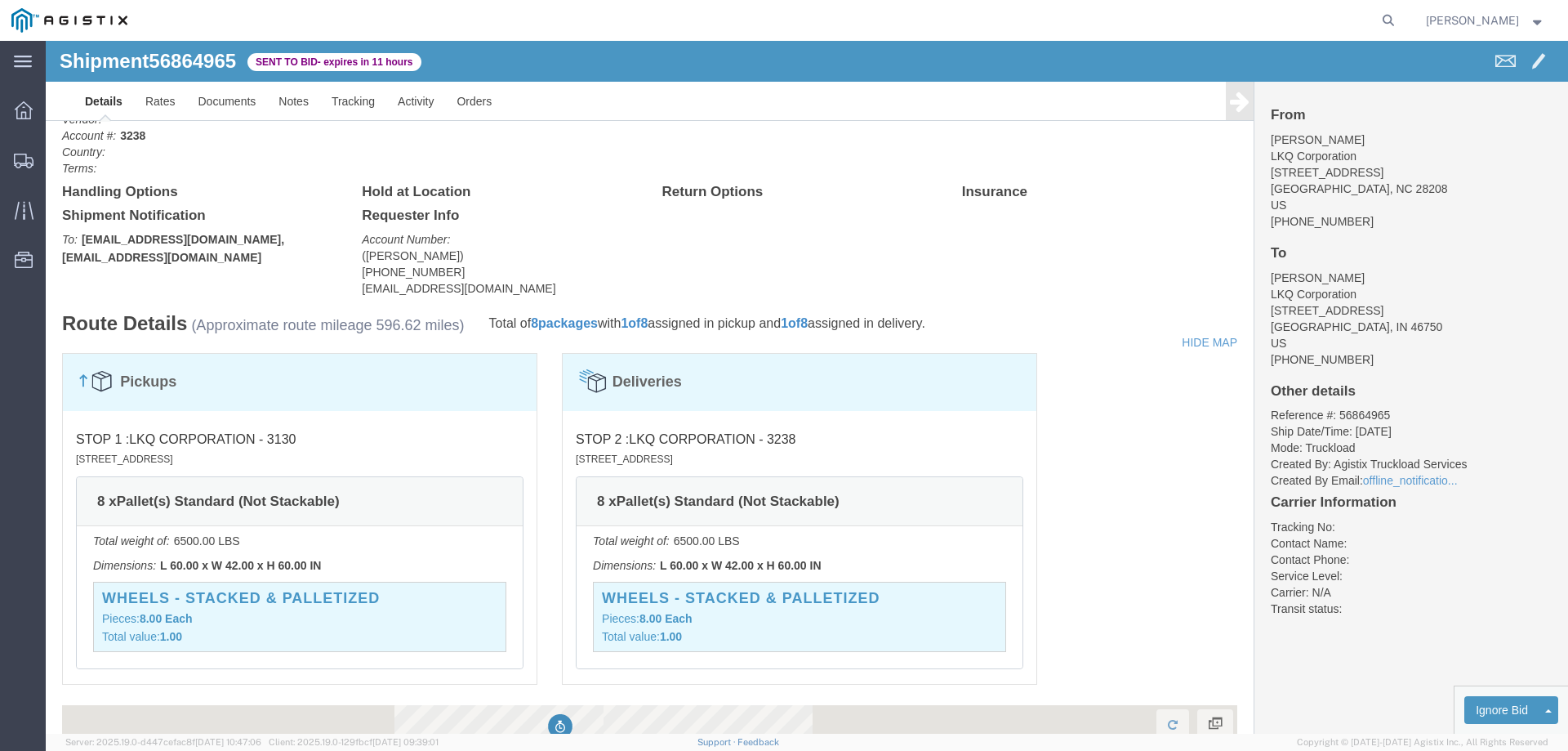
scroll to position [736, 0]
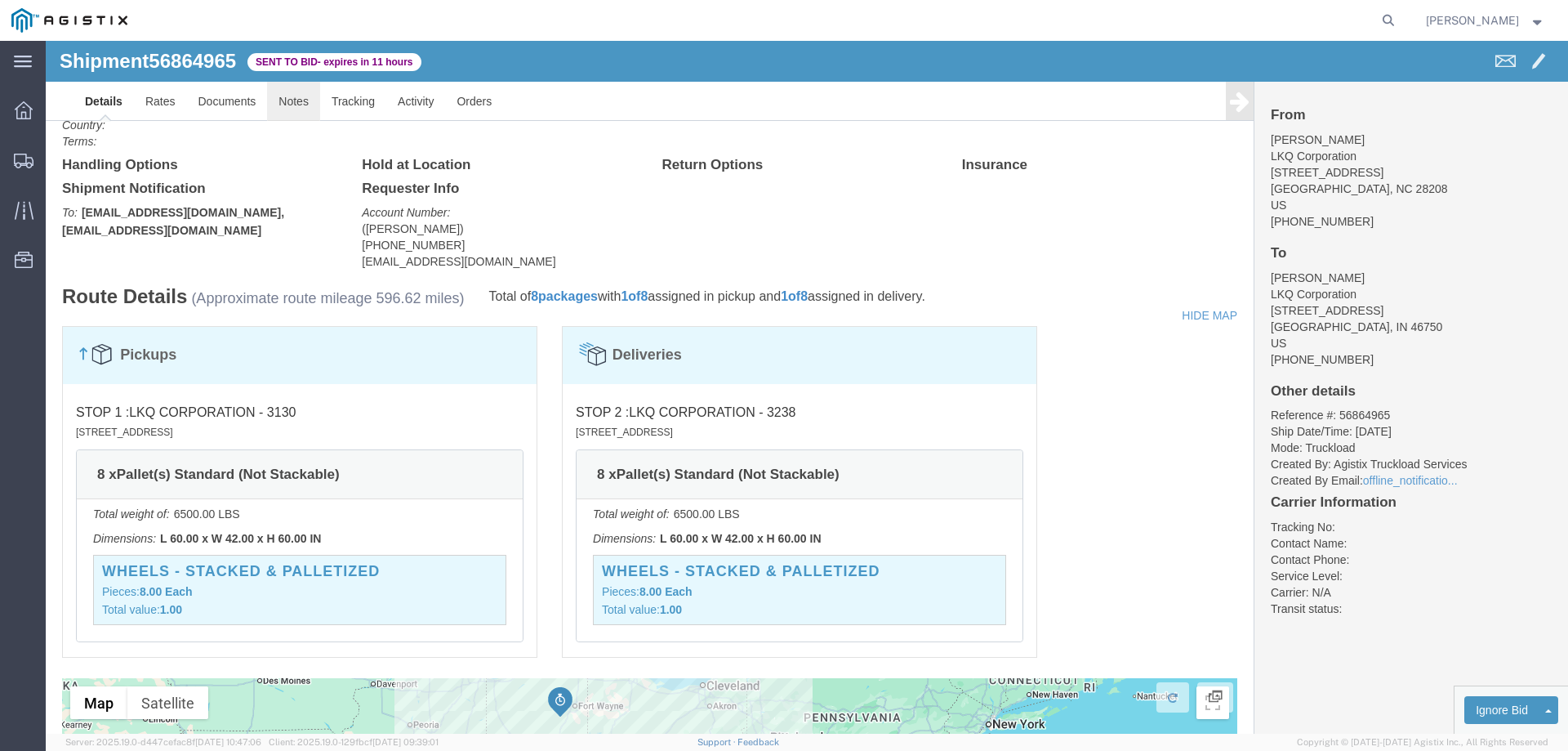
click link "Notes"
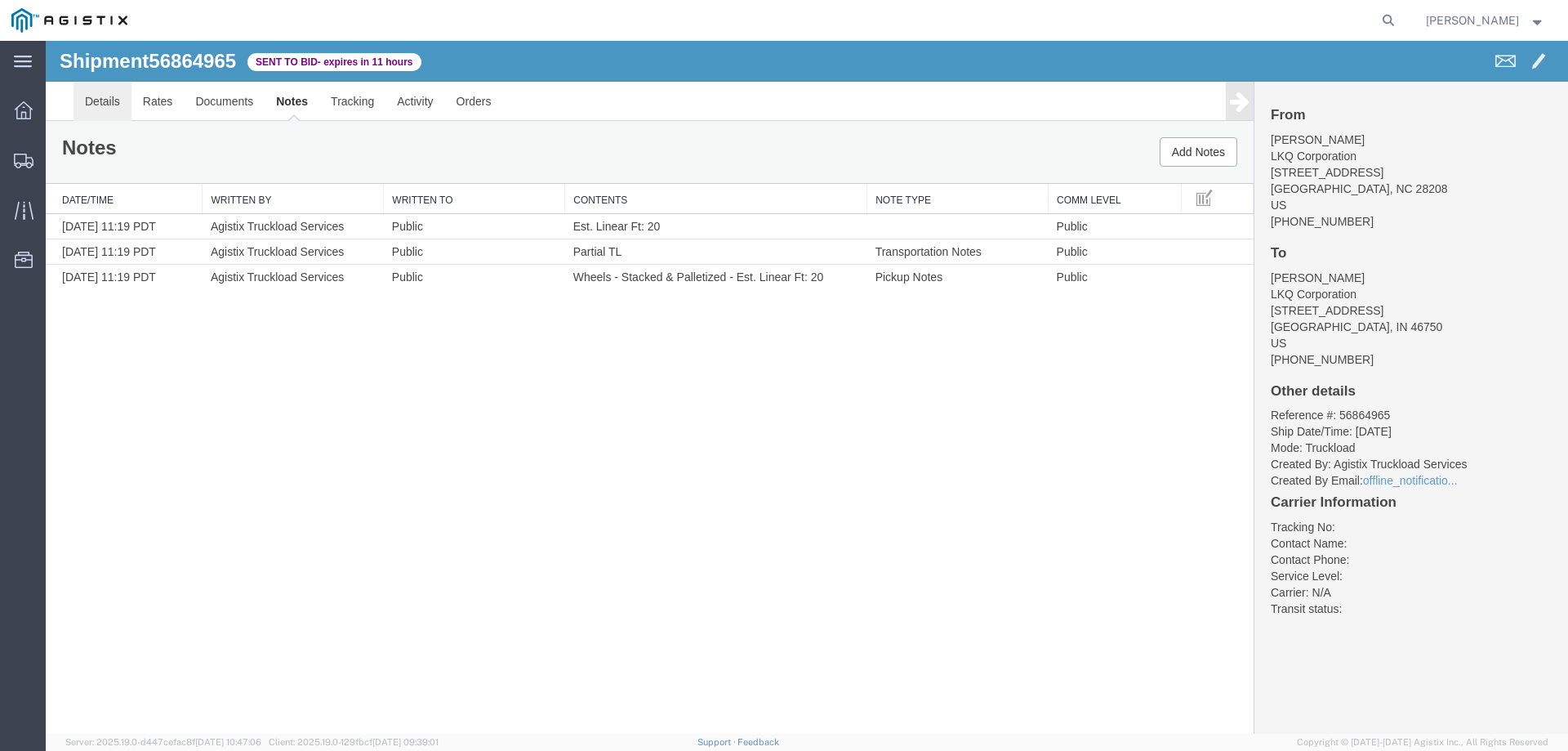
click at [102, 106] on link "Details" at bounding box center [102, 101] width 58 height 39
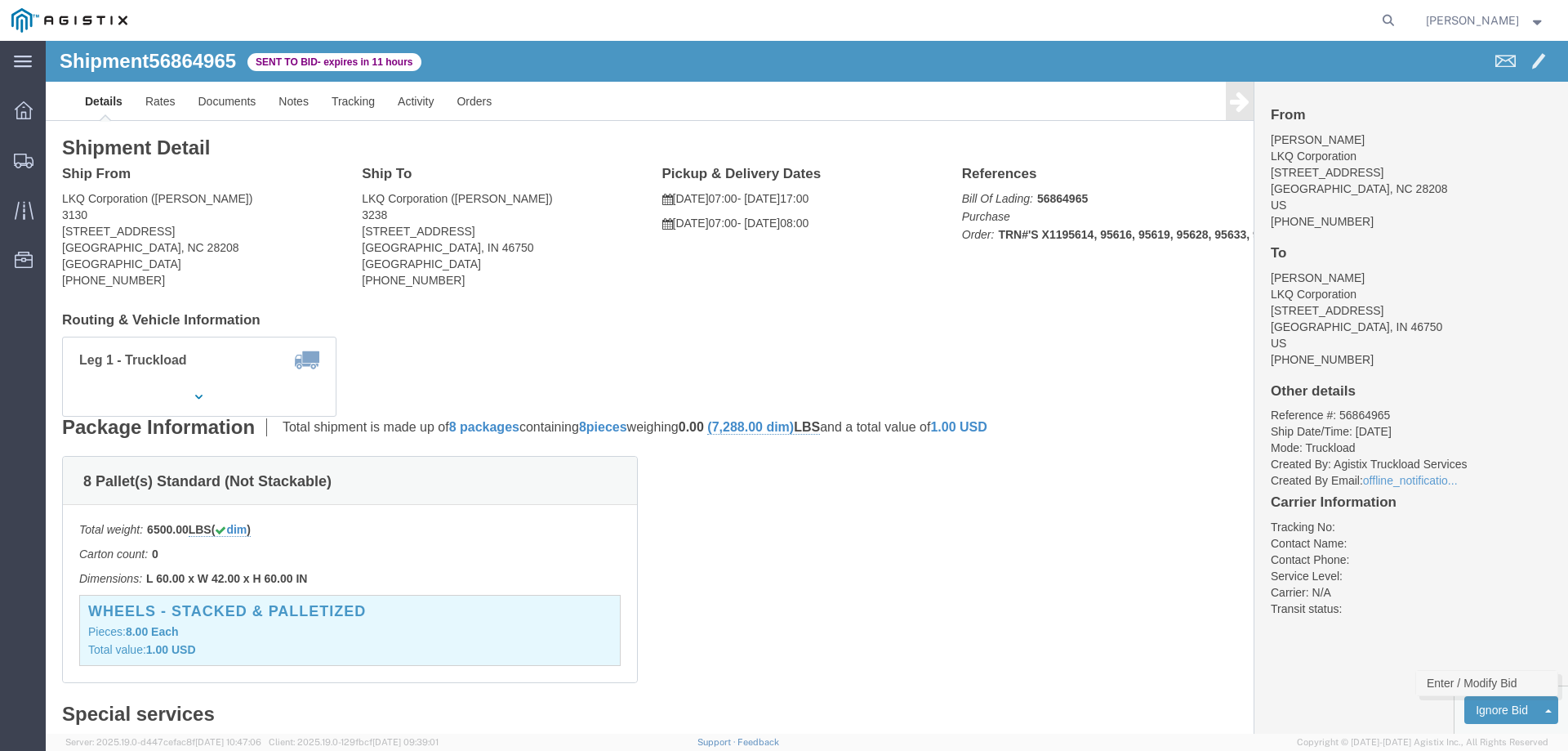
click link "Enter / Modify Bid"
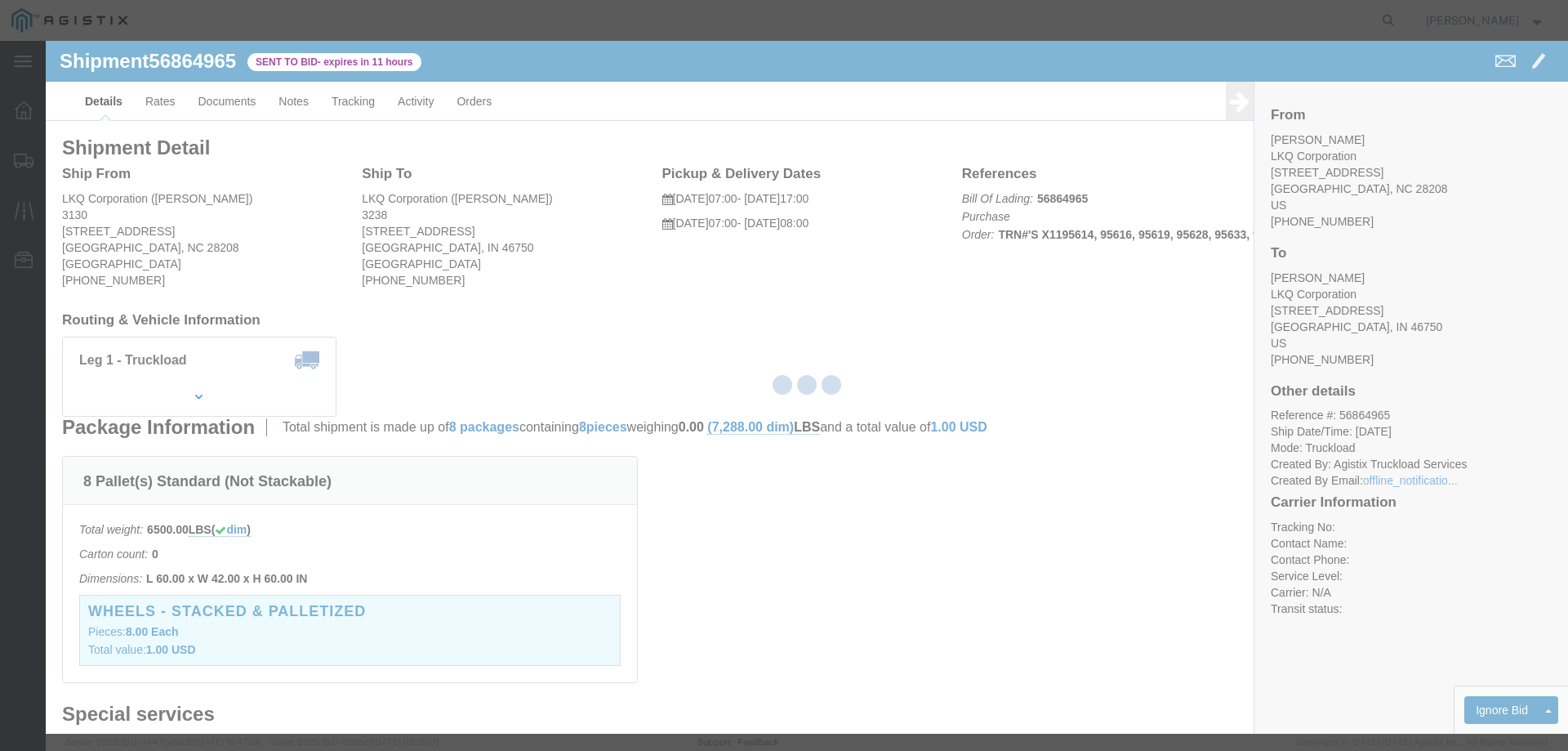
select select "146"
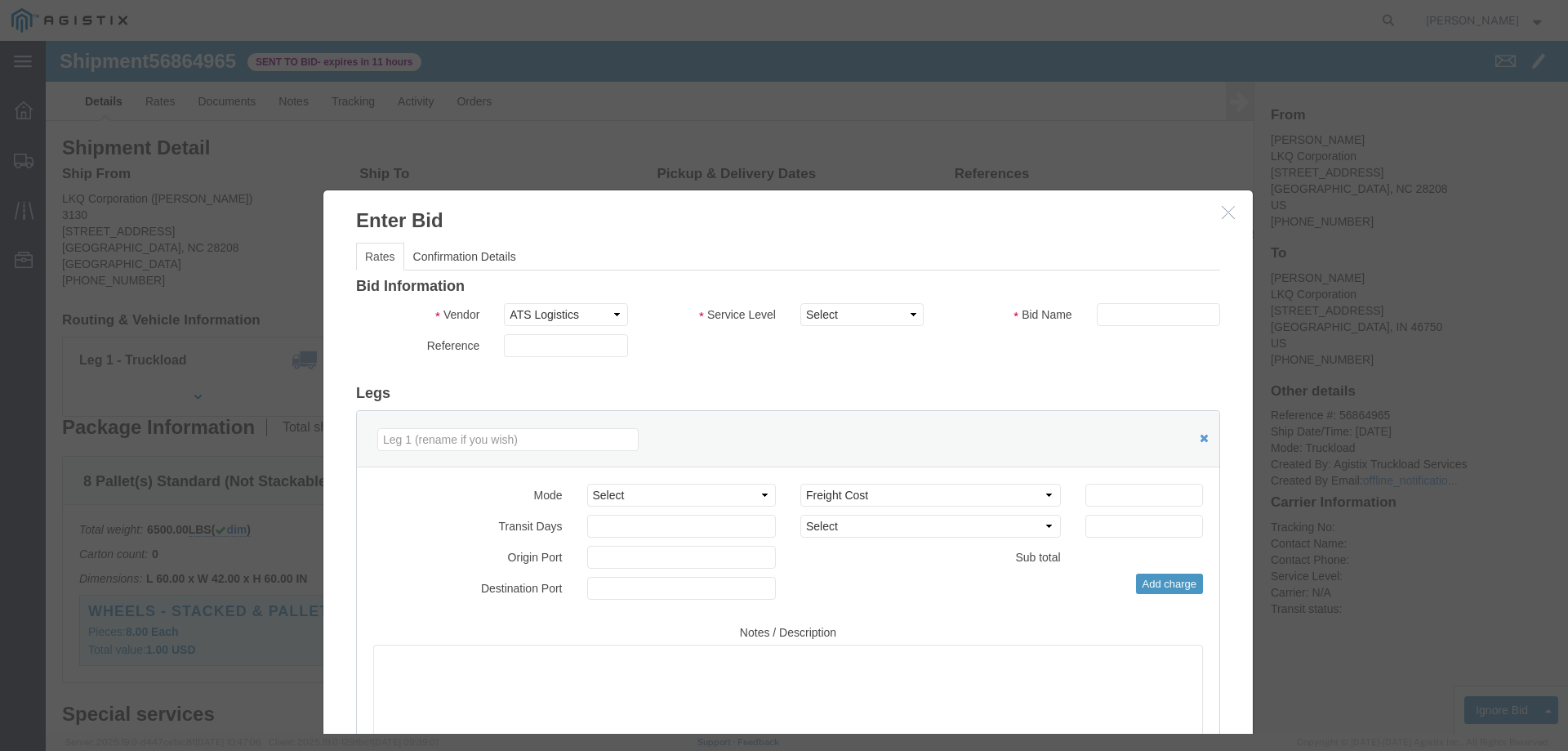
drag, startPoint x: 823, startPoint y: 41, endPoint x: 786, endPoint y: 30, distance: 38.6
click h3 "Enter Bid"
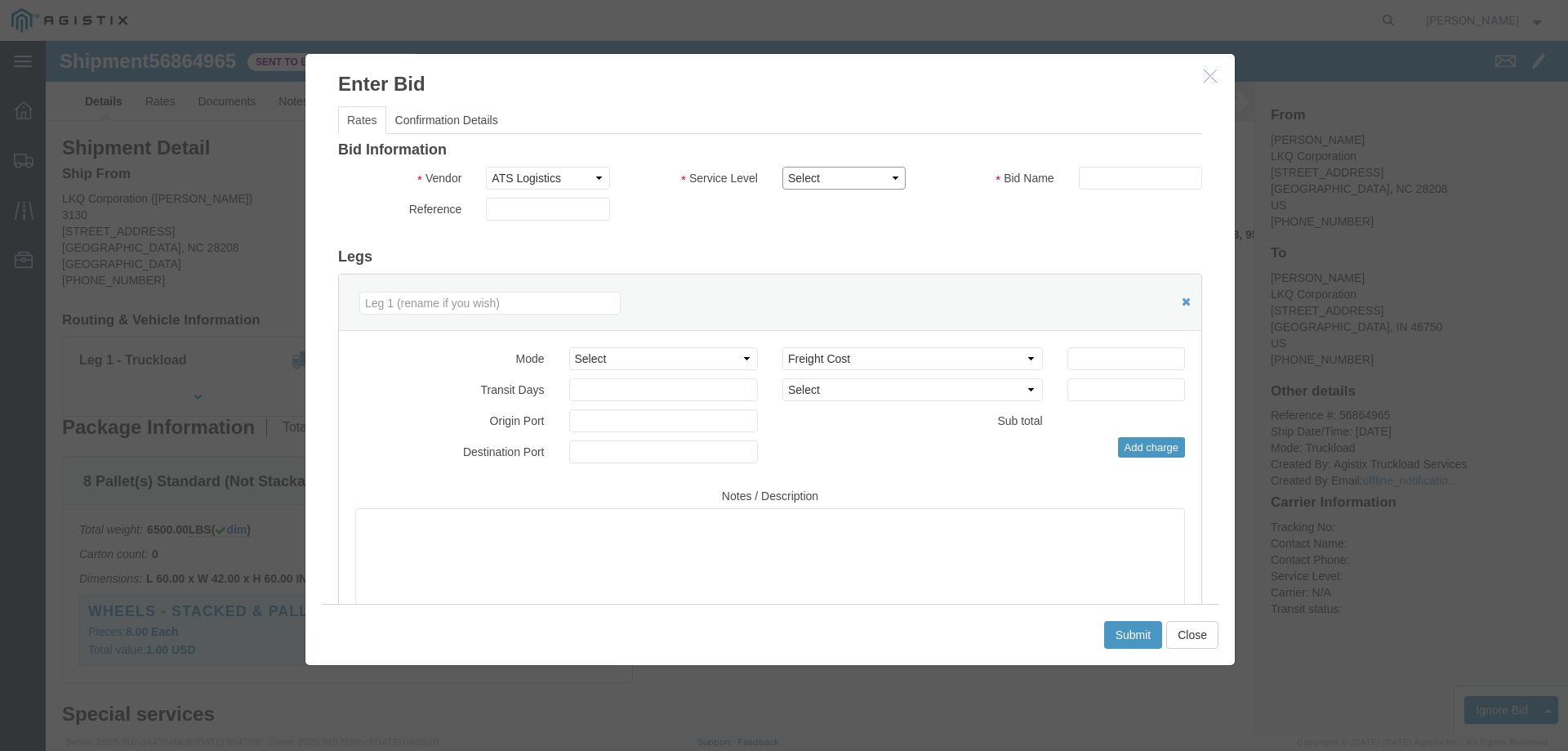
click select "Select CONESTOGA DFRM/STEP Economy TL Flatbed Intermodal LTL Standard Next Day …"
select select "25032"
click select "Select CONESTOGA DFRM/STEP Economy TL Flatbed Intermodal LTL Standard Next Day …"
drag, startPoint x: 1041, startPoint y: 149, endPoint x: 1053, endPoint y: 138, distance: 16.3
click input "text"
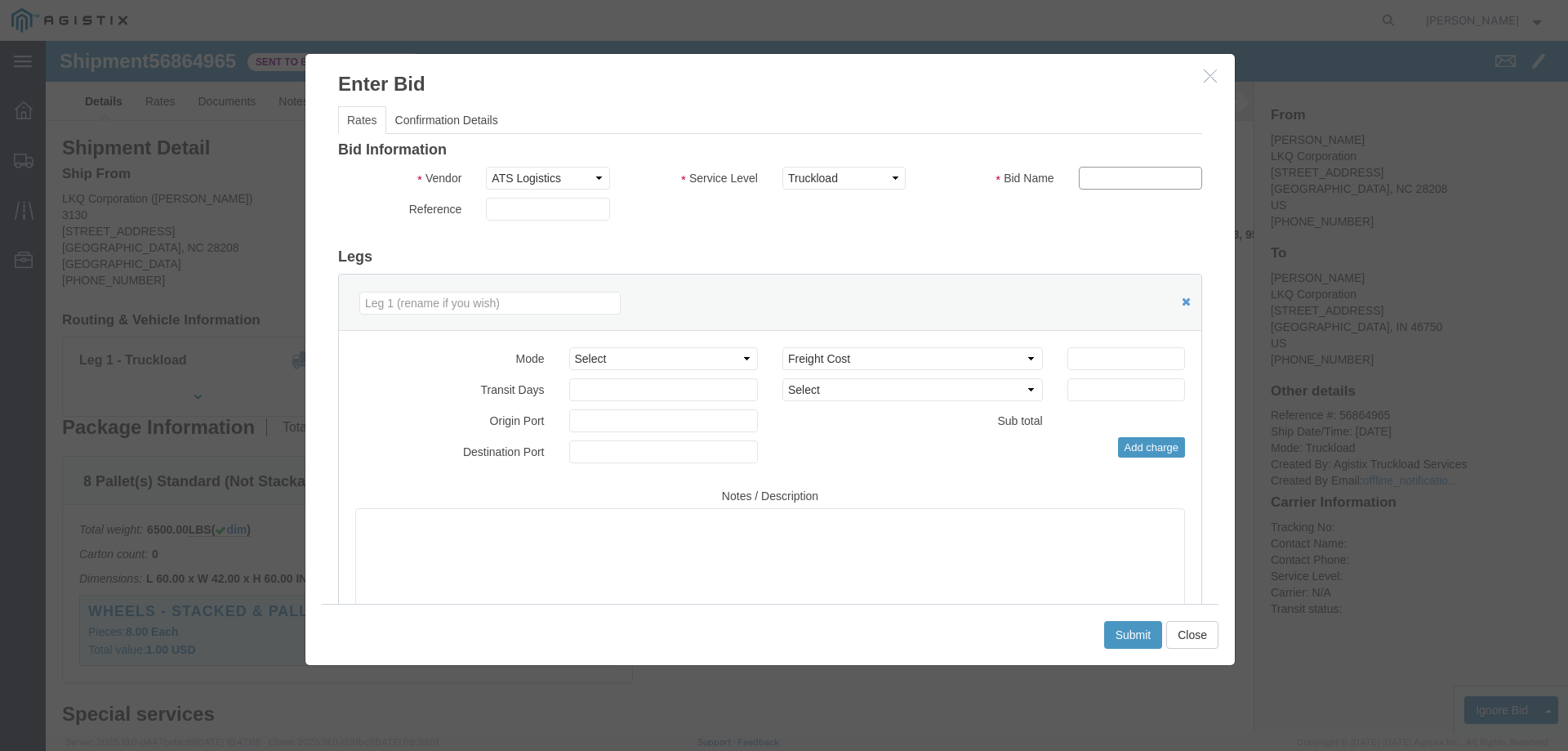
type input "ats"
click div "Select 2 Day Service 3 Axle Winch Truck 3 to 5 Day Service 96L Domestic Flat Ra…"
click input "number"
type input "825"
click button "Submit"
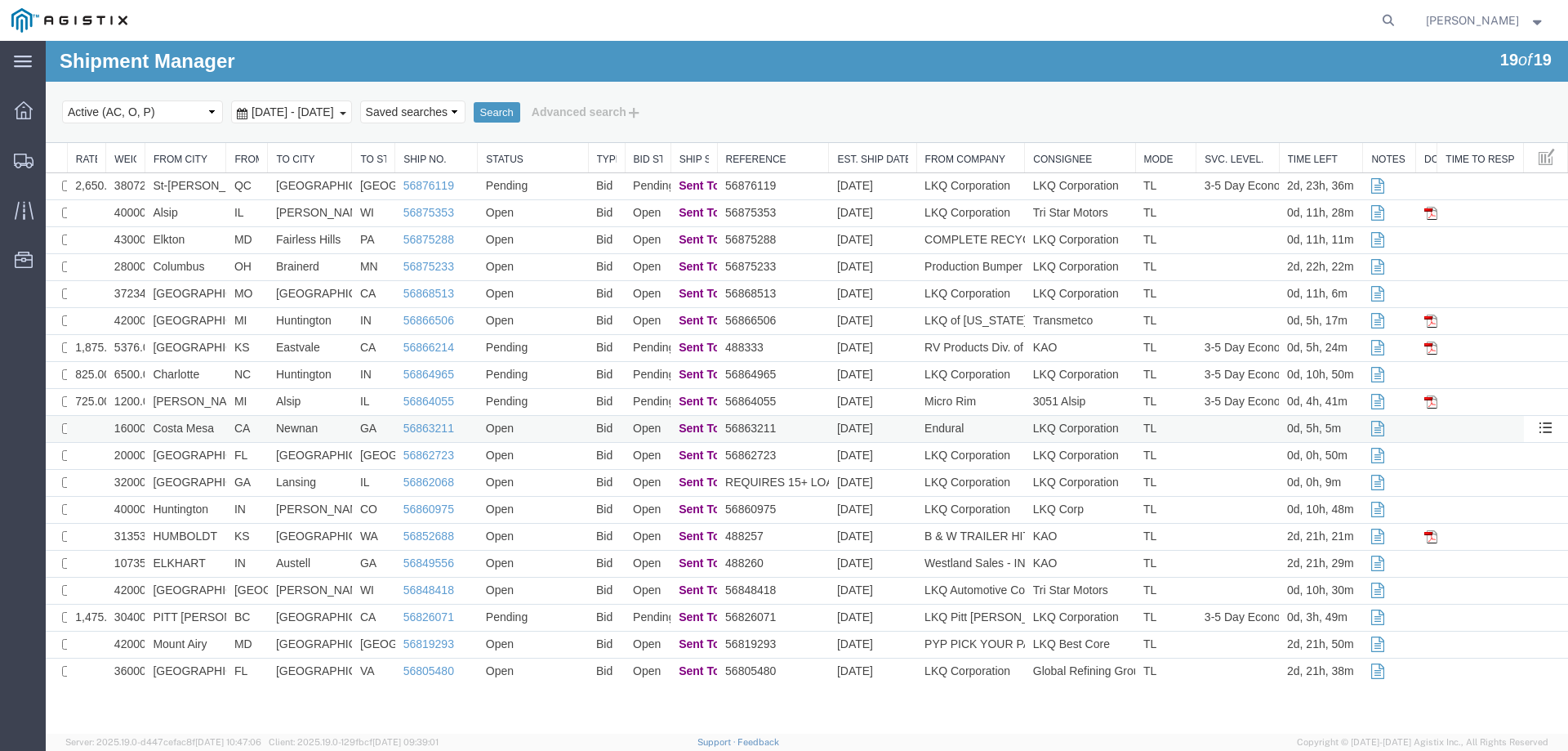
click at [217, 429] on td "Costa Mesa" at bounding box center [185, 430] width 82 height 27
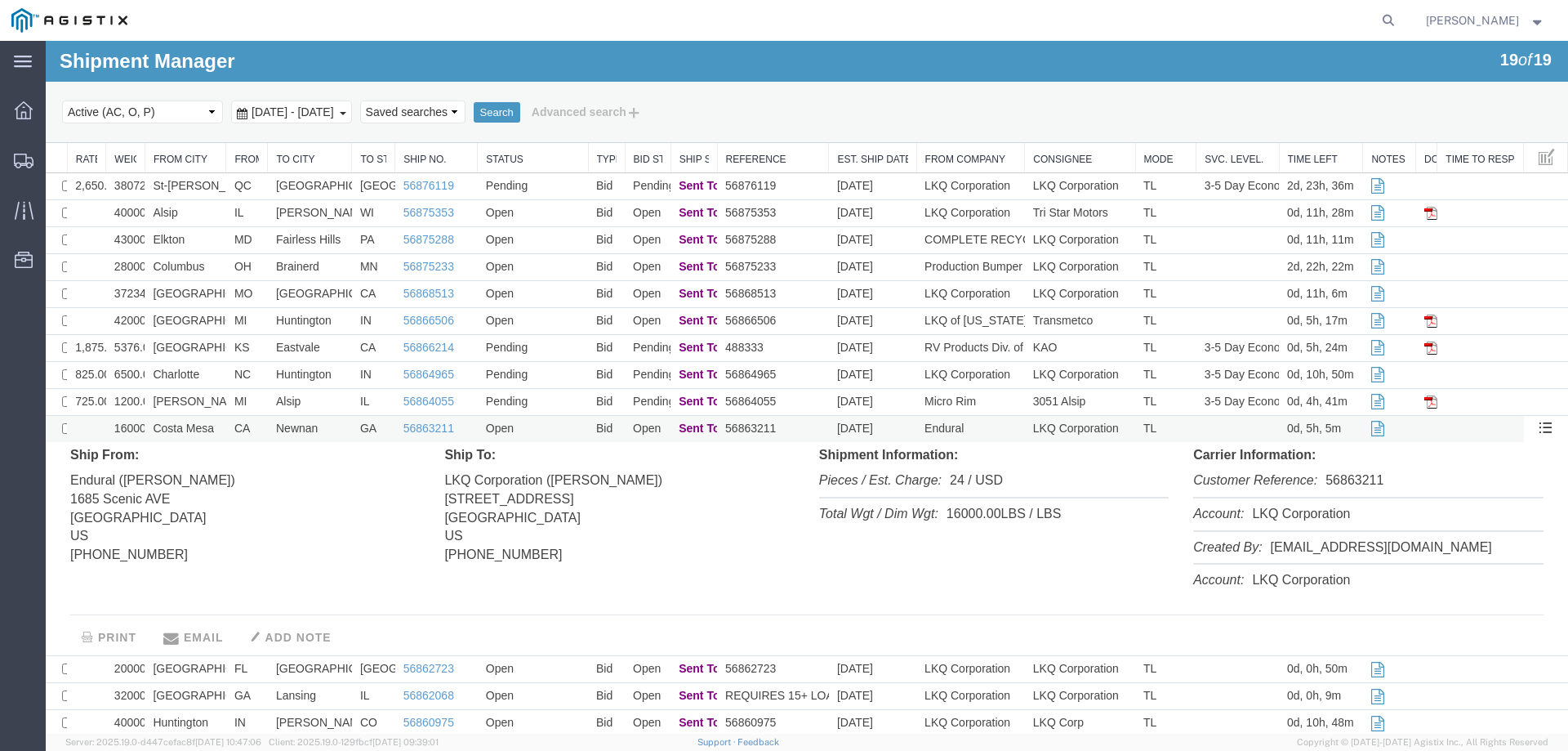
click at [217, 429] on td "Costa Mesa" at bounding box center [185, 430] width 82 height 27
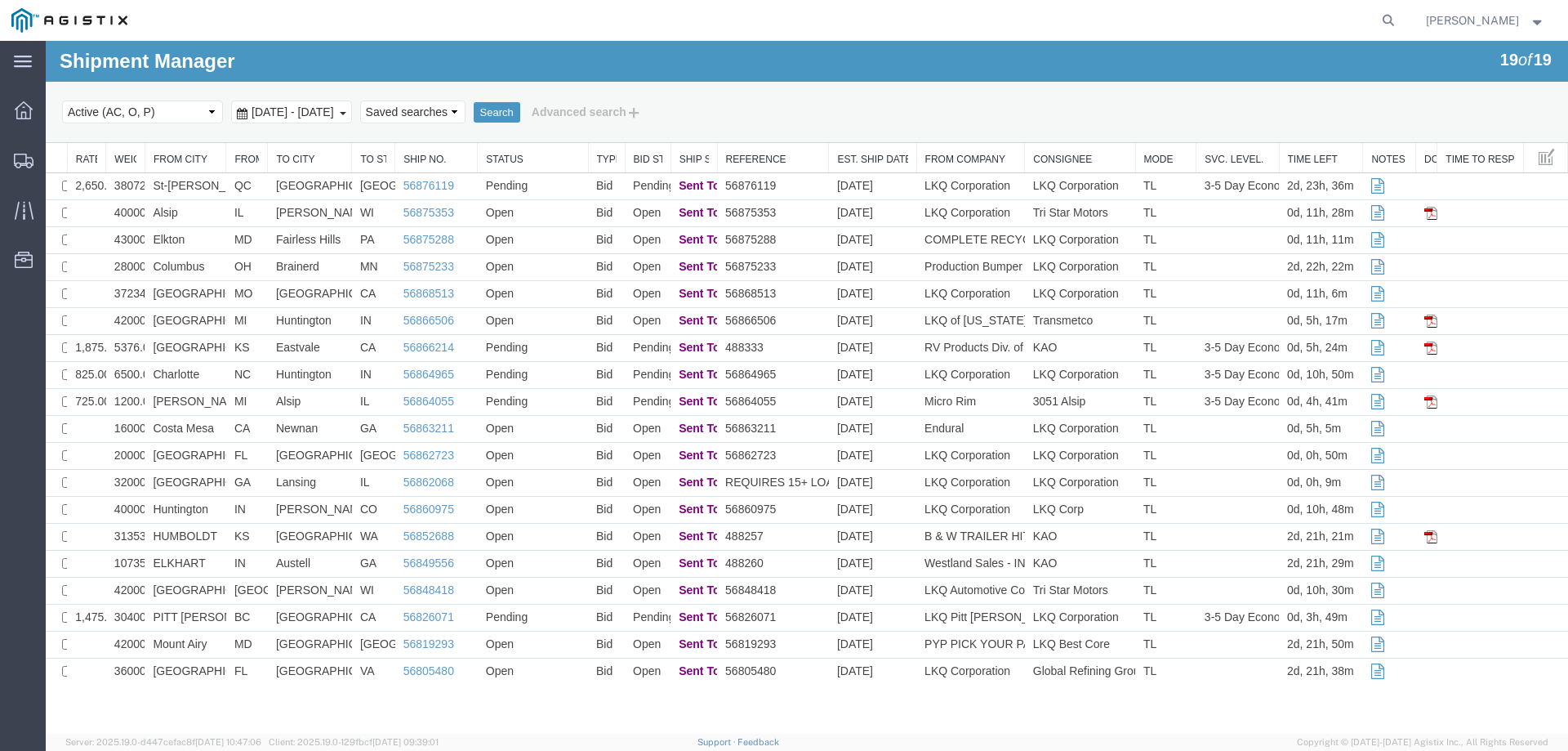
click at [818, 101] on div "Select status Active (AC, O, P) All Approved Awaiting Confirmation (AC) Booked …" at bounding box center [806, 111] width 1490 height 28
click at [424, 345] on link "56866214" at bounding box center [429, 347] width 50 height 13
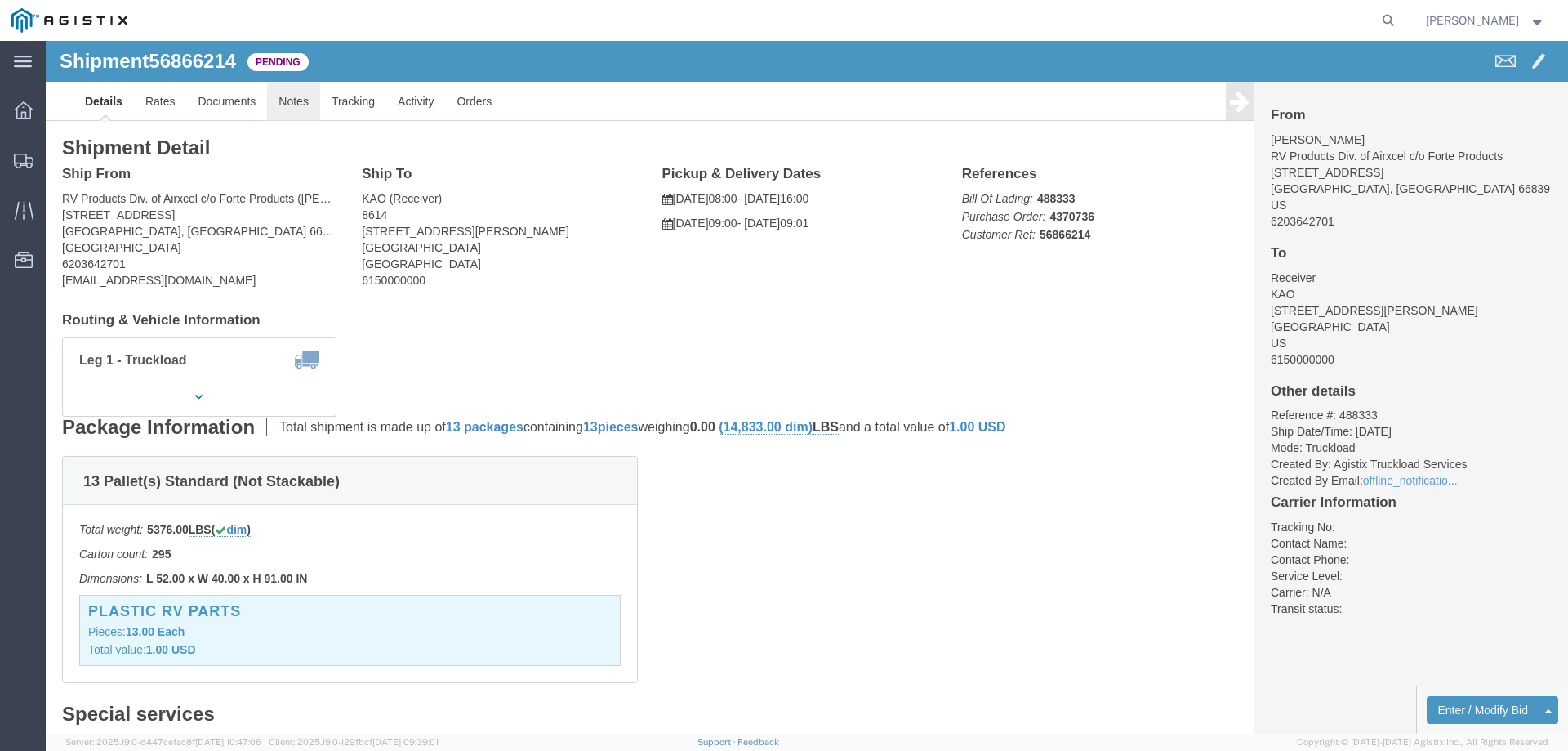
click link "Notes"
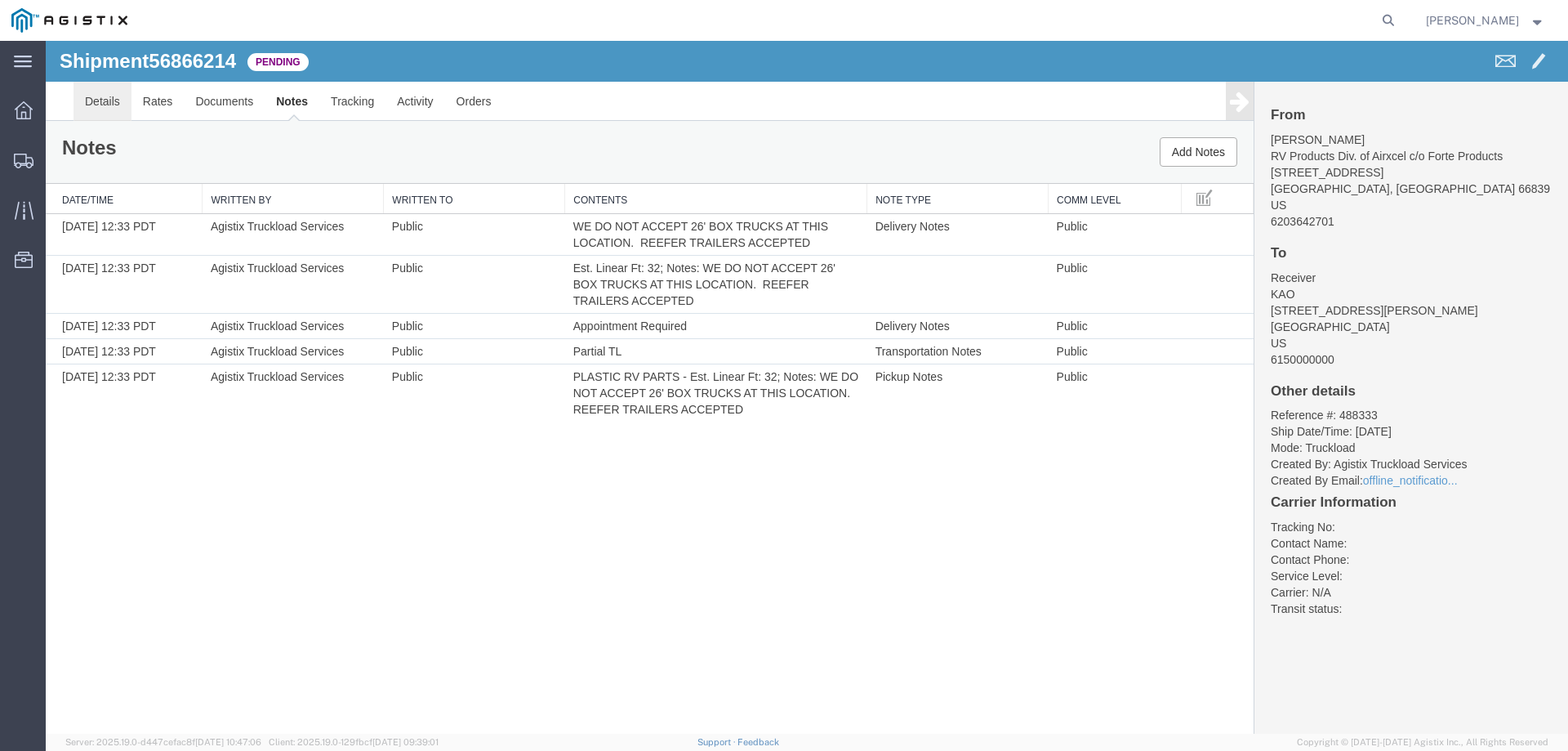
click at [103, 104] on link "Details" at bounding box center [102, 101] width 58 height 39
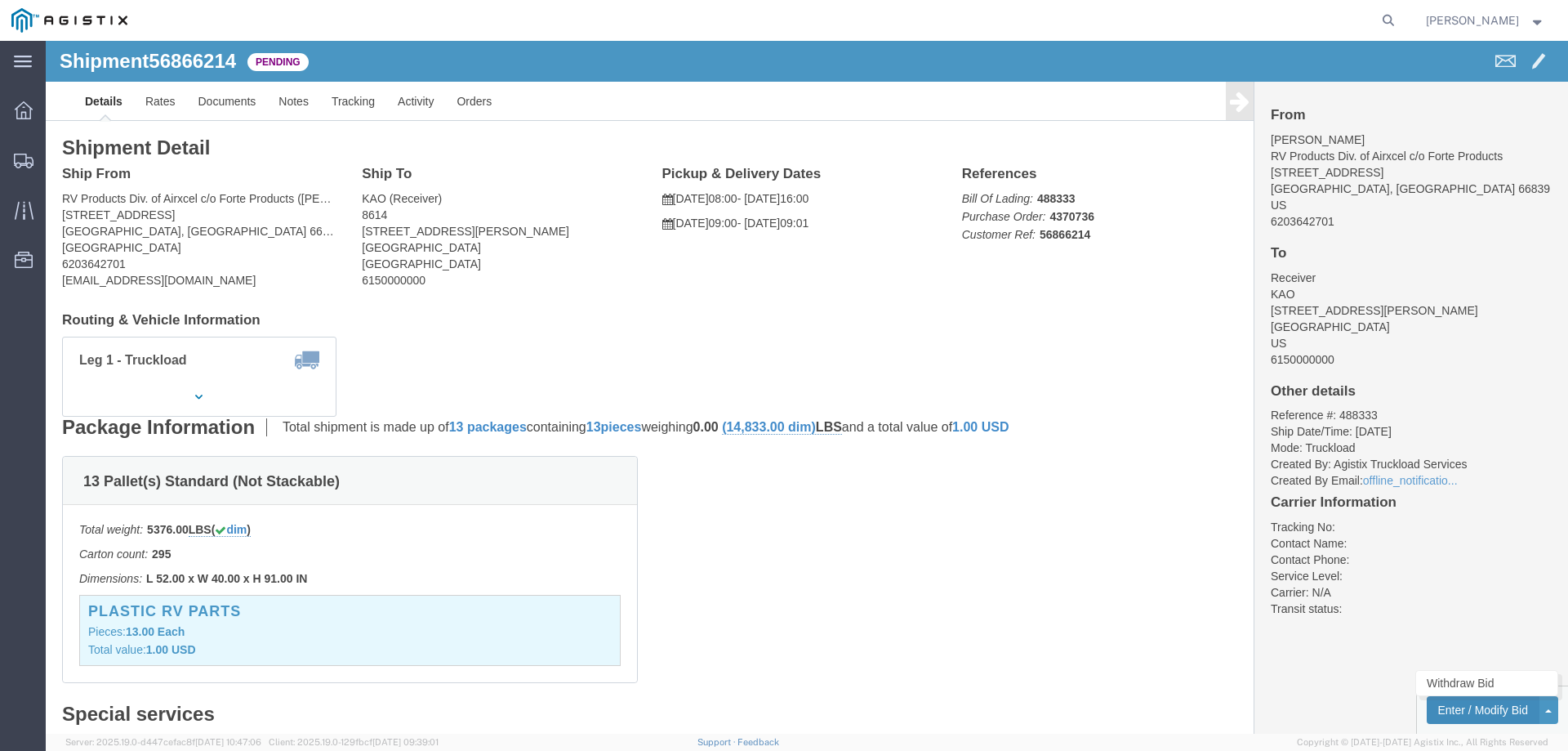
click button "Enter / Modify Bid"
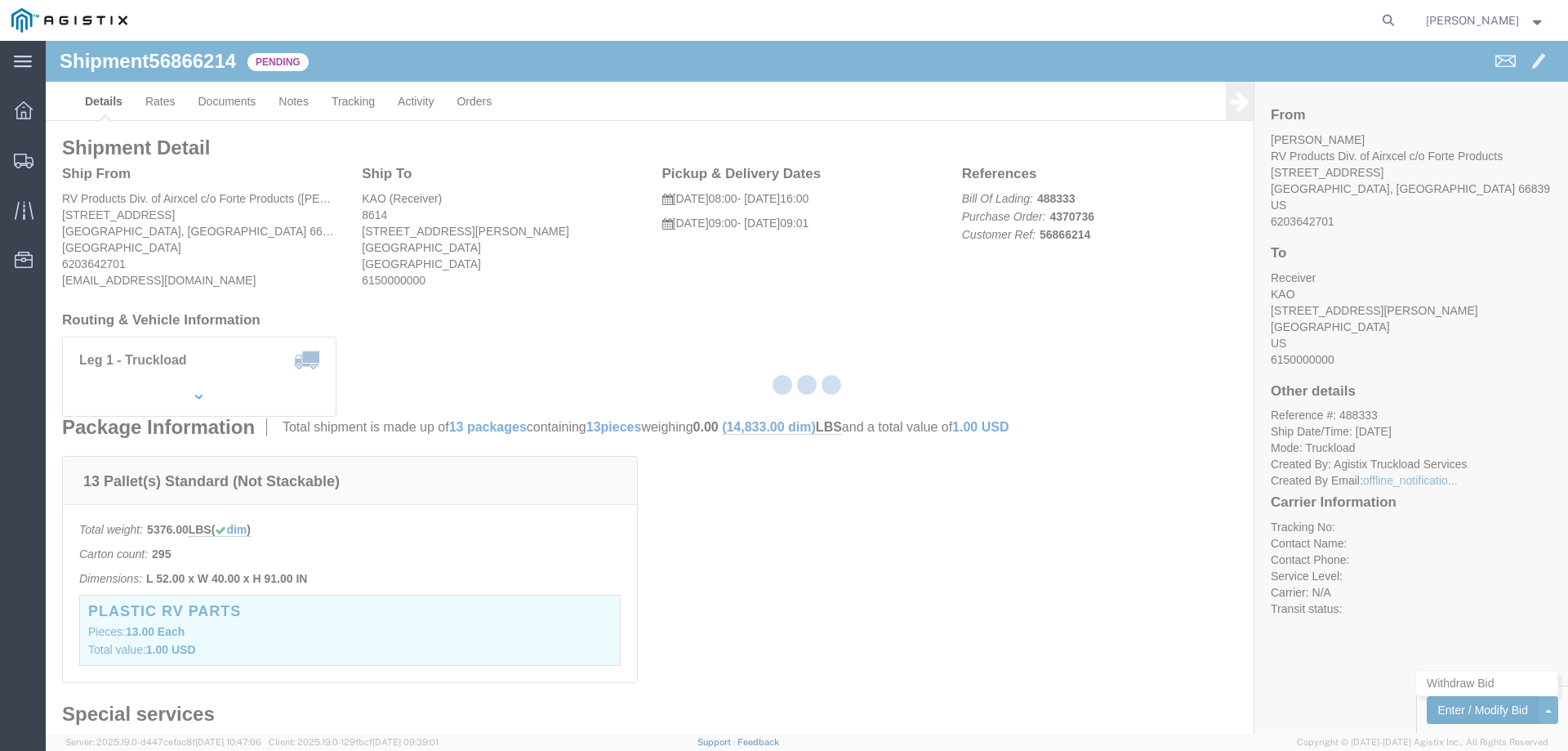
select select "146"
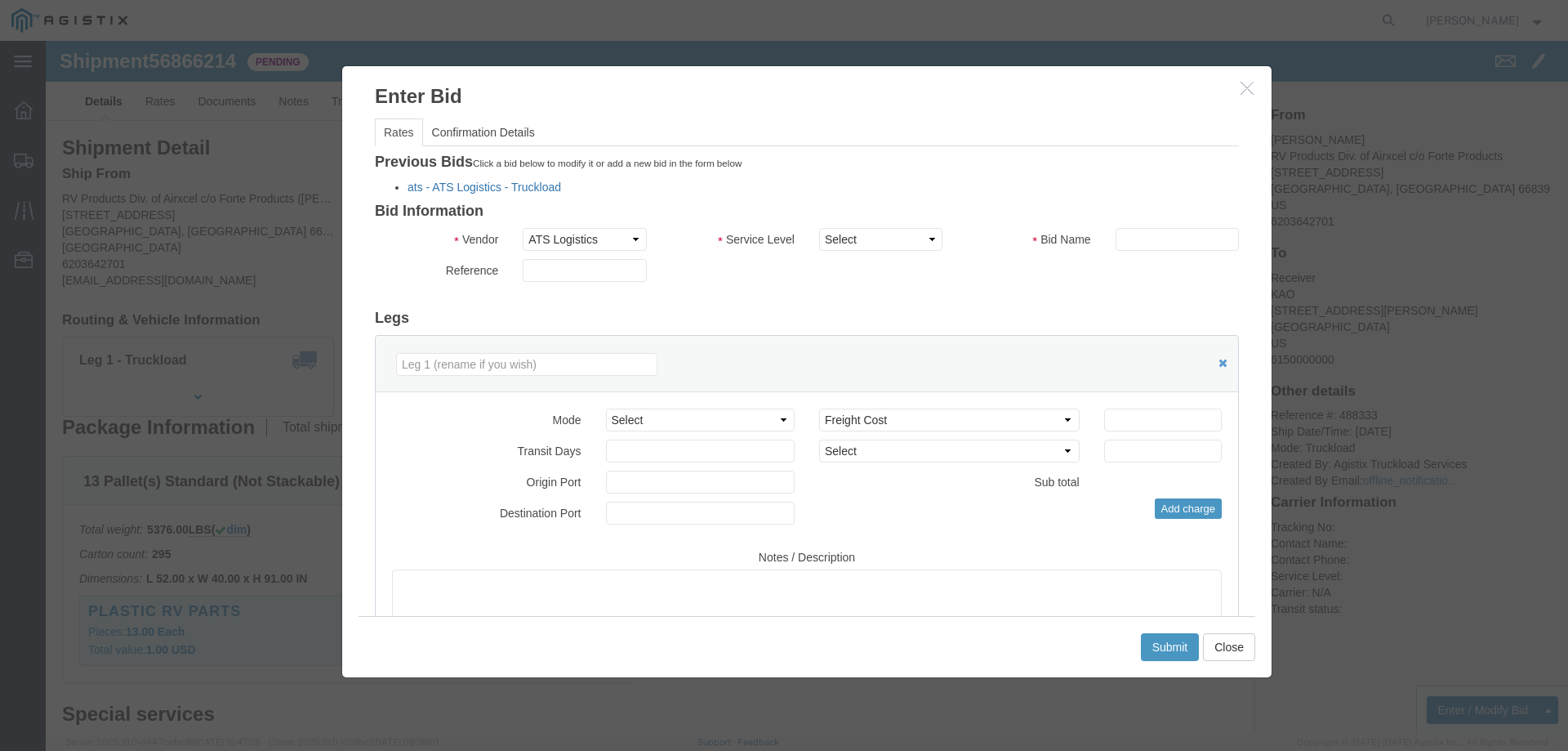
click link "ats - ATS Logistics - Truckload"
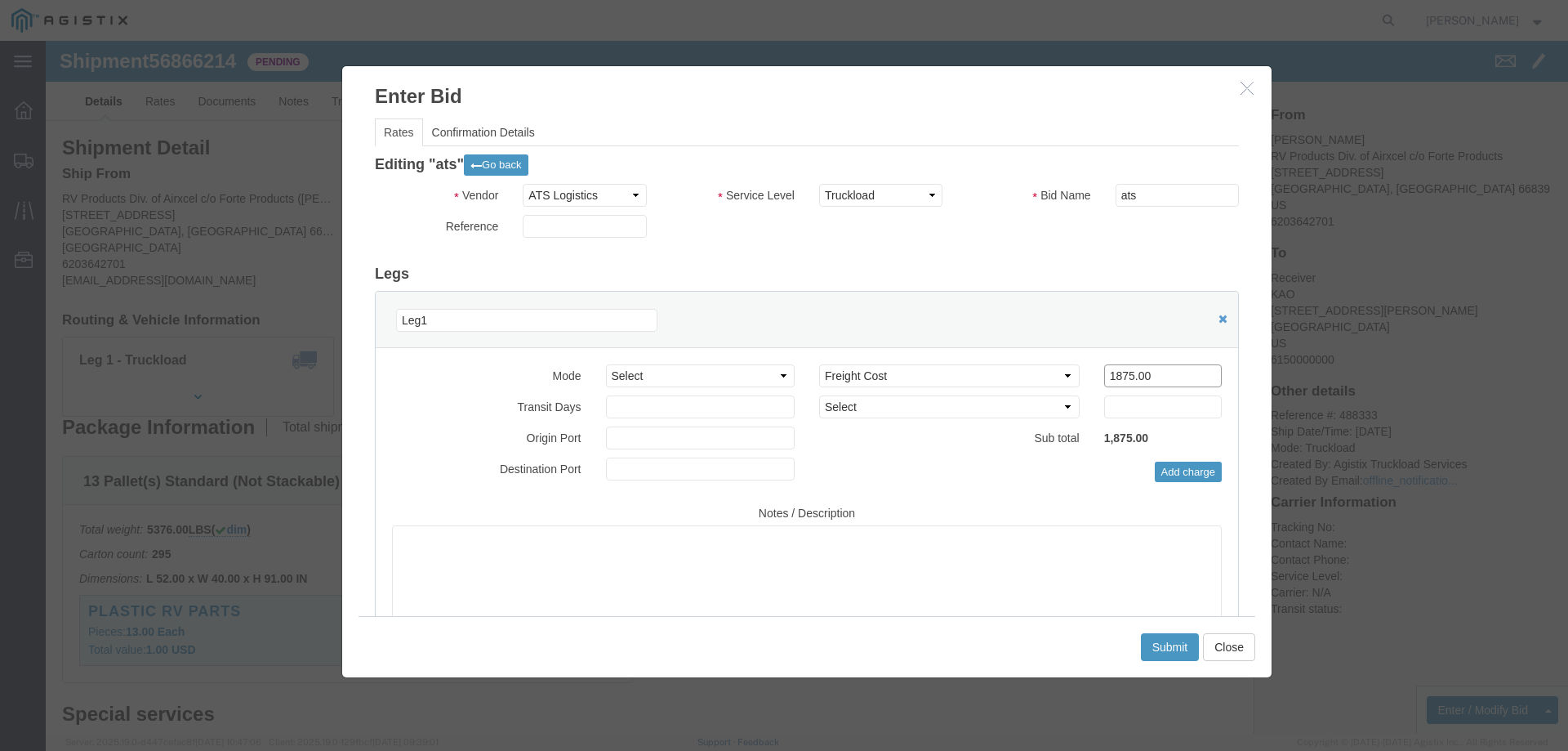
drag, startPoint x: 1099, startPoint y: 341, endPoint x: 954, endPoint y: 338, distance: 145.0
click div "Select 2 Day Service 3 Axle Winch Truck 3 to 5 Day Service 96L Domestic Flat Ra…"
type input "2050"
click button "Submit"
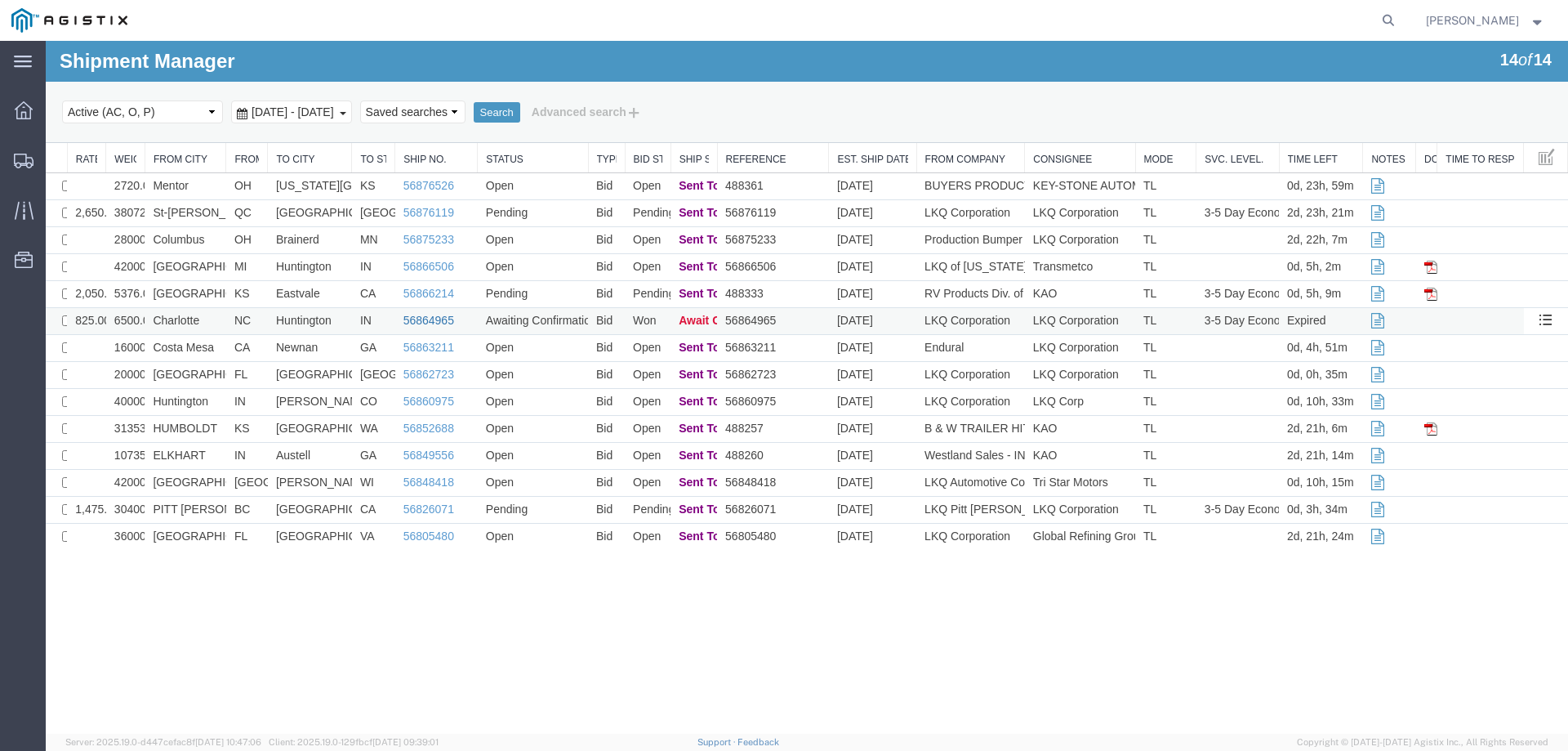
click at [433, 319] on link "56864965" at bounding box center [429, 320] width 50 height 13
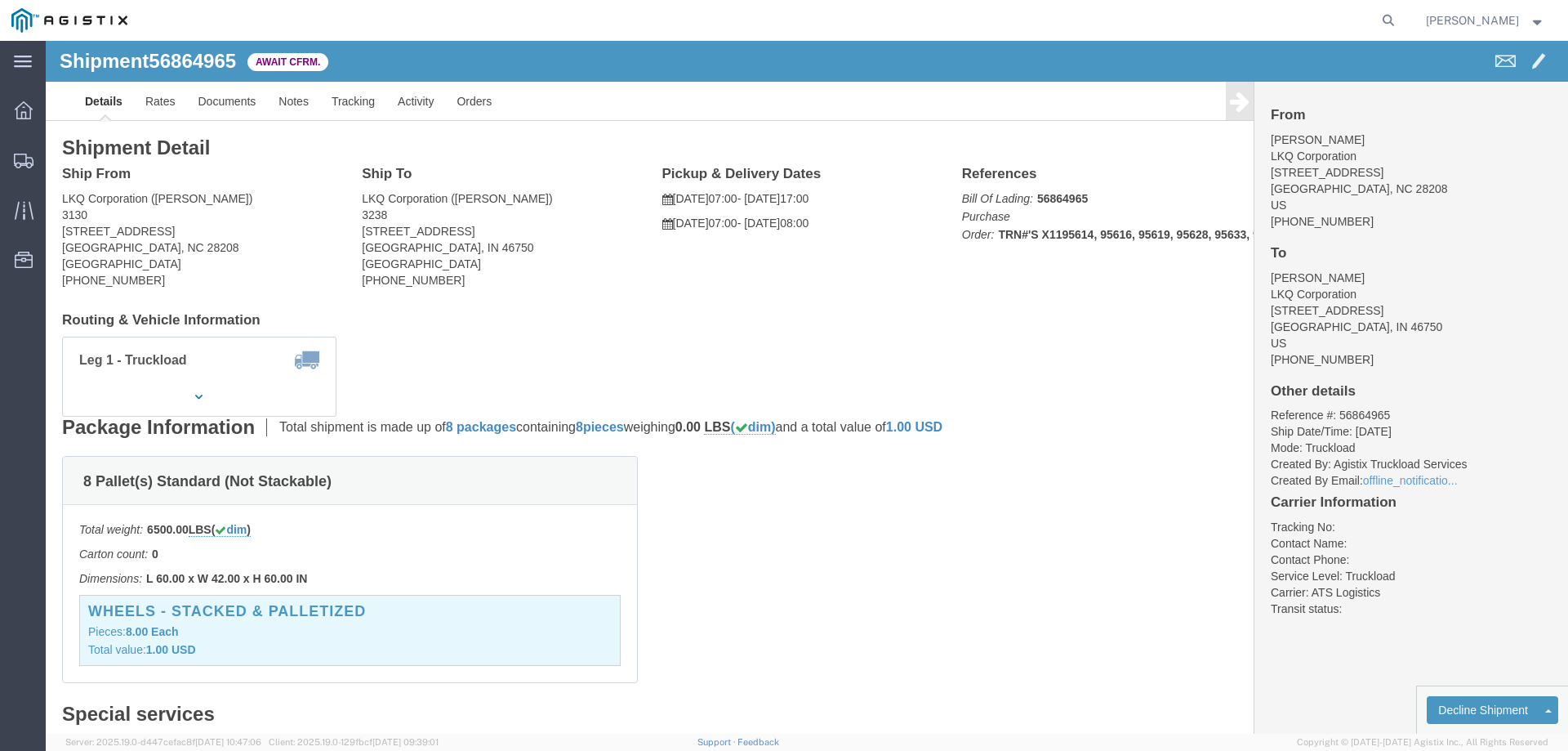
click b "56864965"
copy b "56864965"
click link "Confirm"
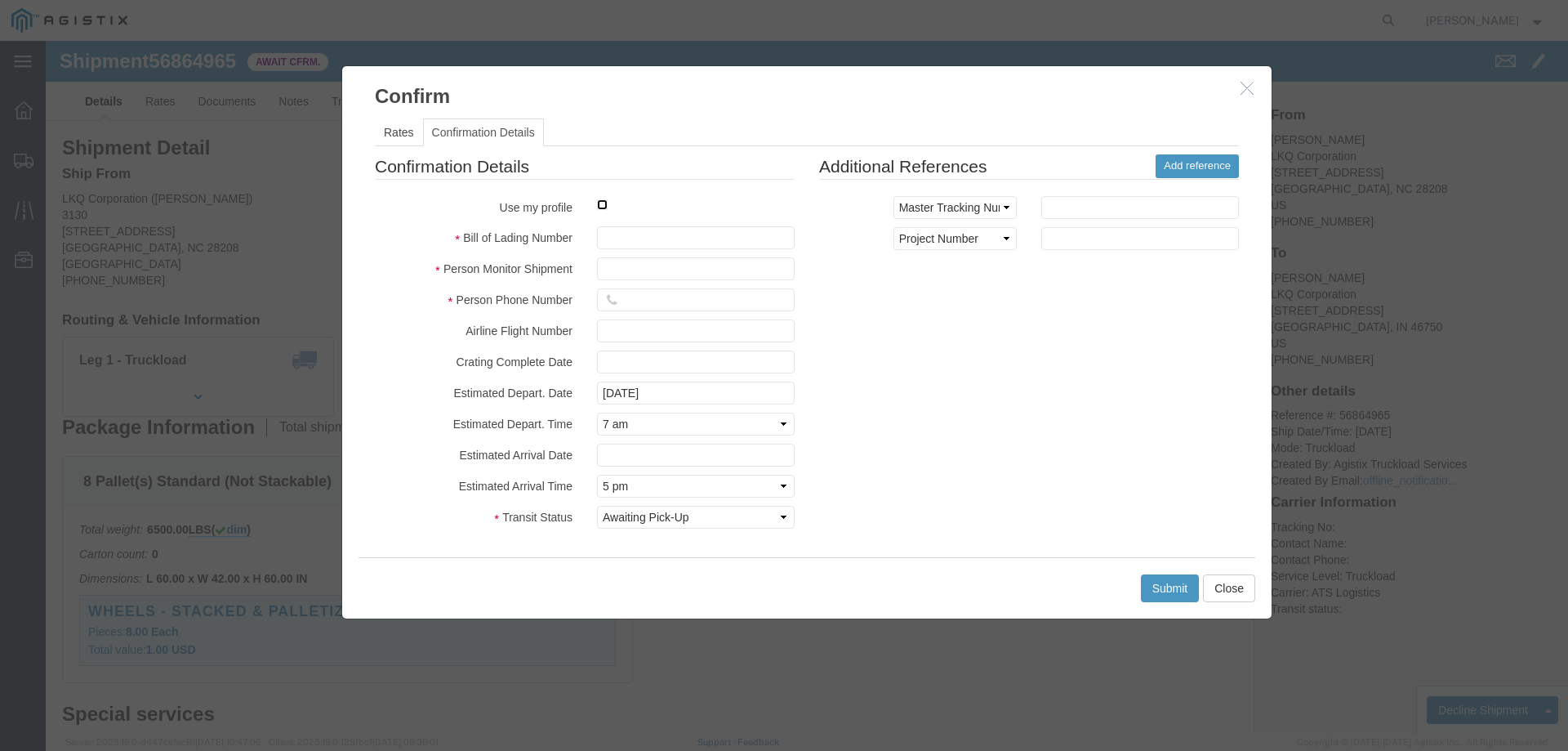
drag, startPoint x: 554, startPoint y: 163, endPoint x: 570, endPoint y: 170, distance: 17.5
click input "checkbox"
checkbox input "true"
type input "Jesse Jordan"
type input "3204977237"
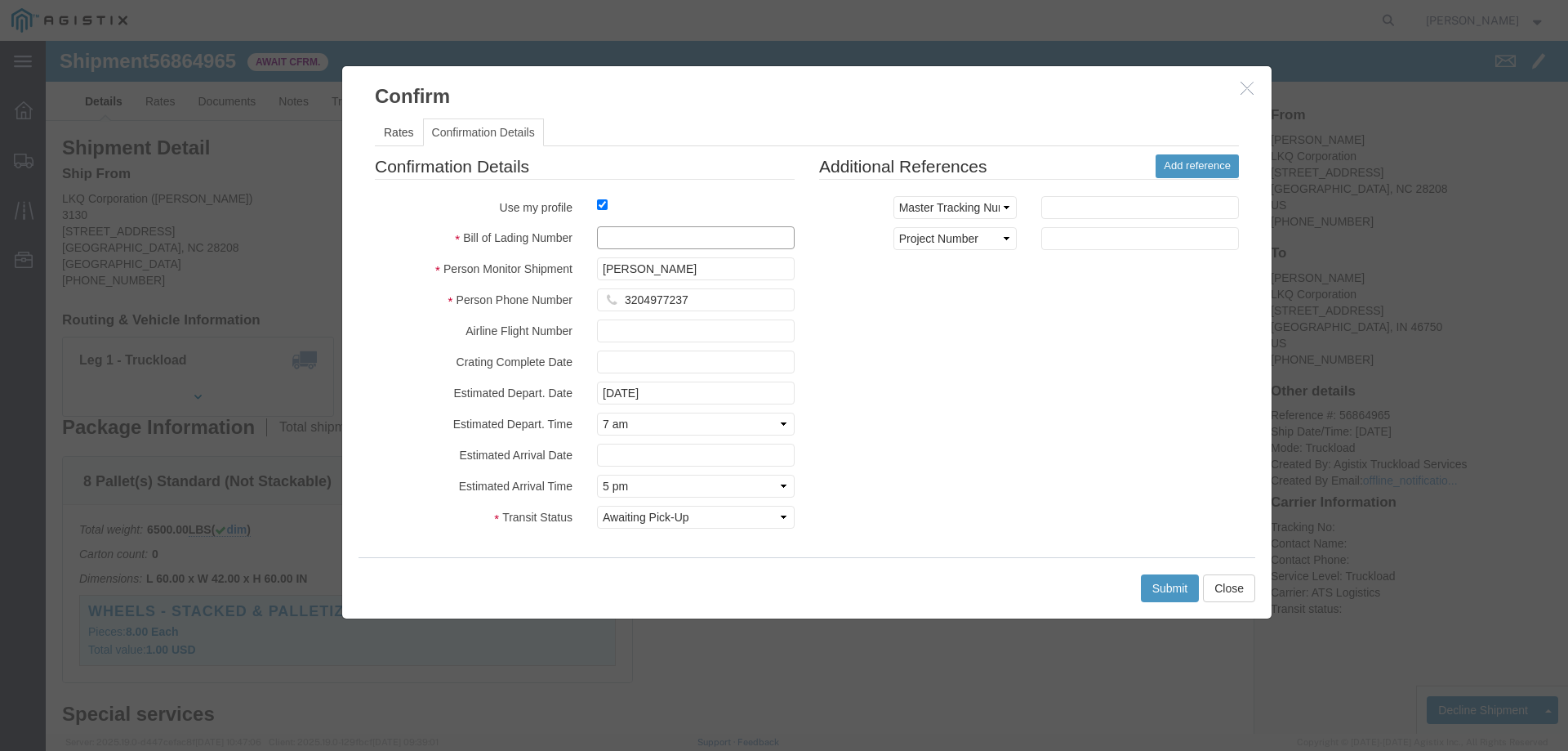
click input "text"
paste input "56864965"
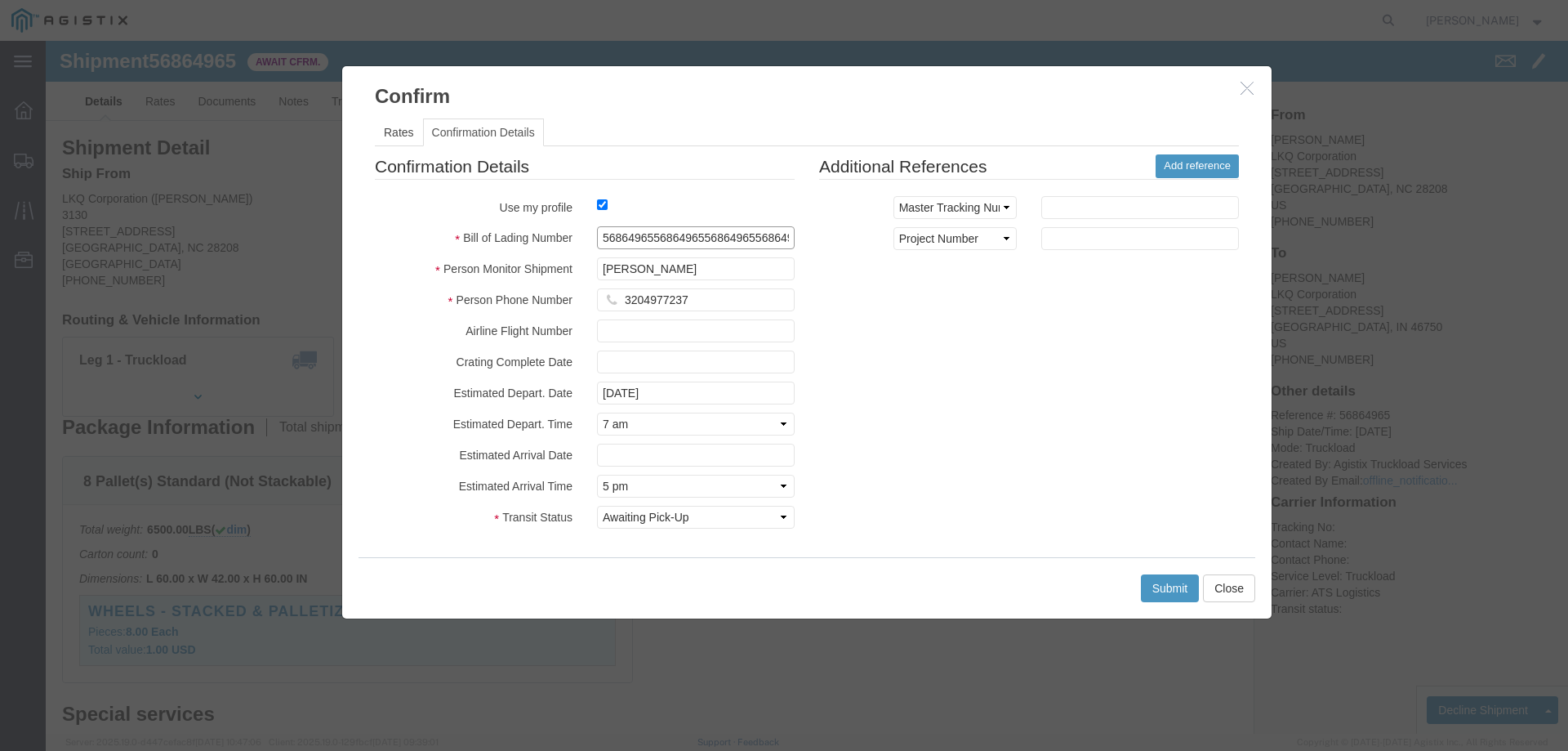
paste input "56864965"
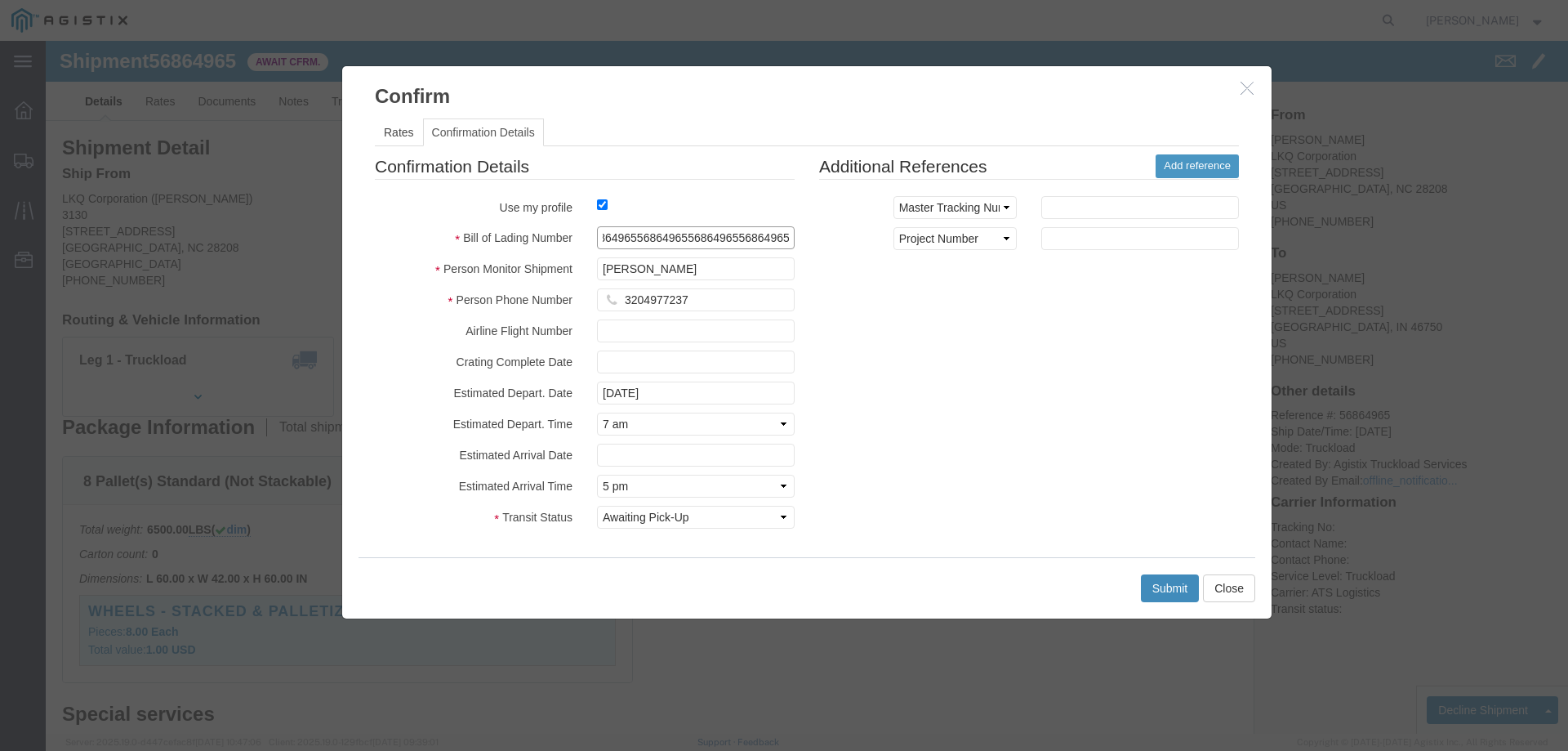
paste input "56864965"
paste
type input "5686496556864965568649655686496556864965568649655686496556864965568649655686496…"
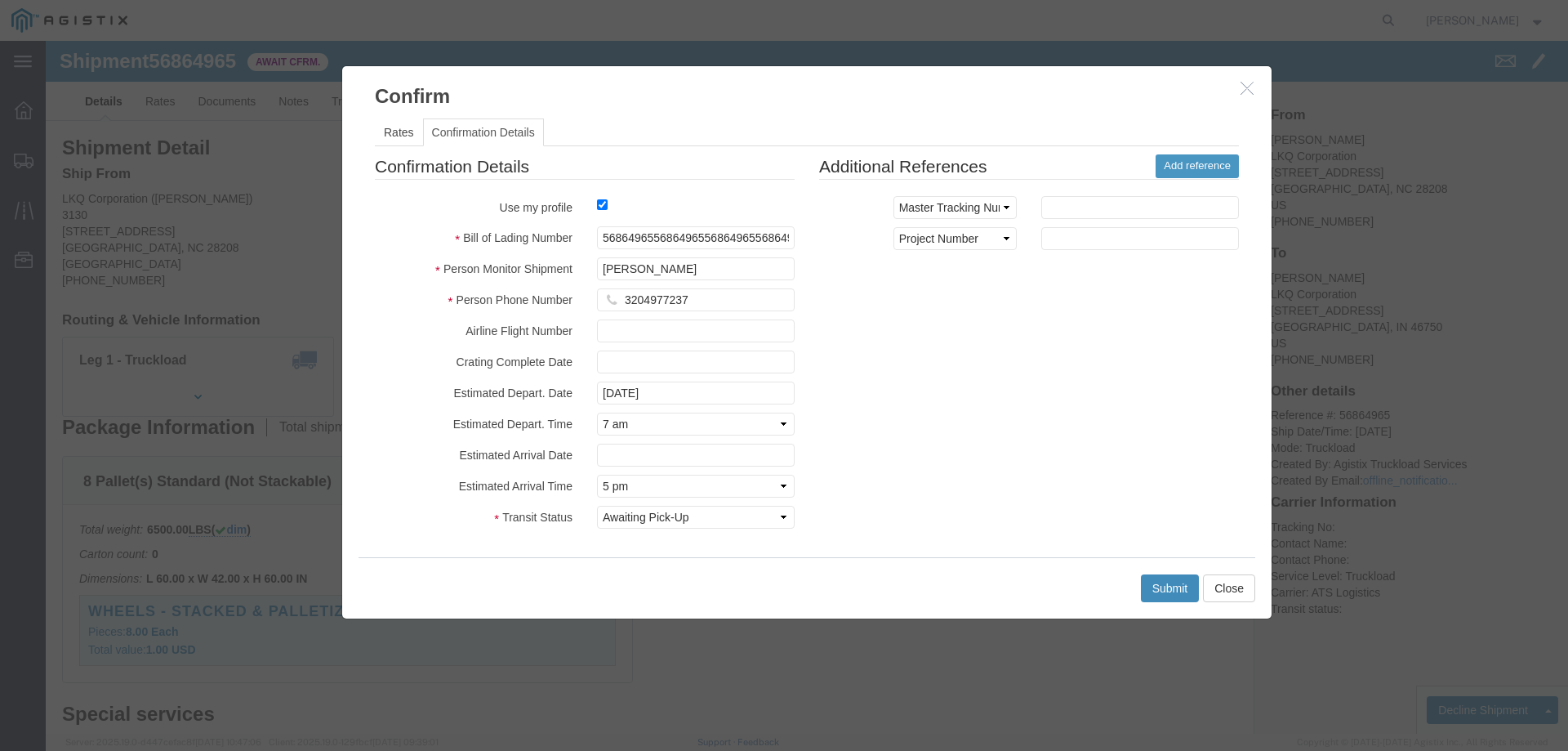
drag, startPoint x: 1134, startPoint y: 544, endPoint x: 630, endPoint y: 196, distance: 612.5
click div "Confirm Rates Confirmation Details Bid Information Vendor ATS Logistics Service…"
drag, startPoint x: 553, startPoint y: 201, endPoint x: 891, endPoint y: 211, distance: 338.1
click div "Confirmation Details Use my profile Bill of Lading Number 568649655686496556864…"
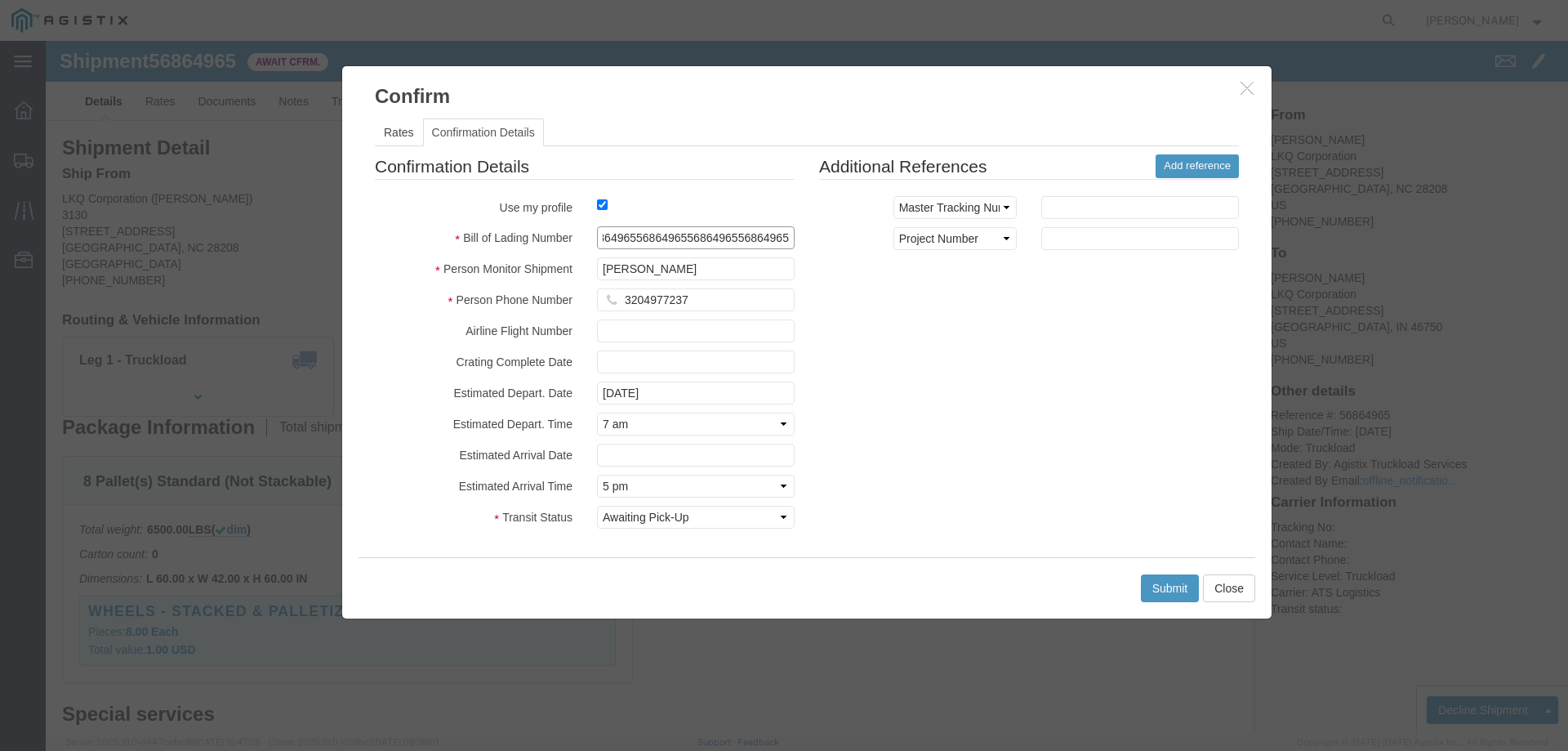
paste input "text"
type input "56864965"
click button "Submit"
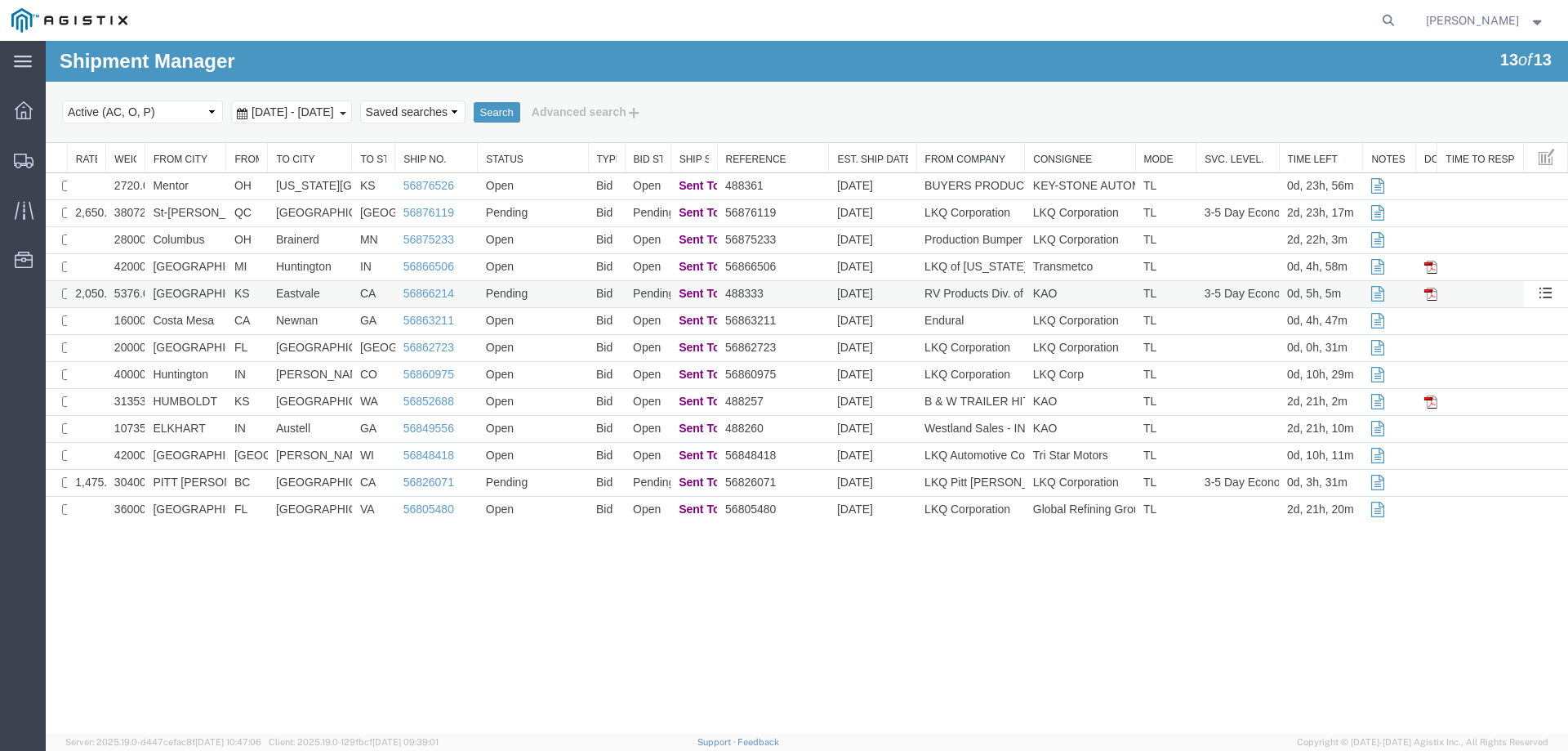
click at [218, 295] on td "Burlington" at bounding box center [185, 294] width 82 height 27
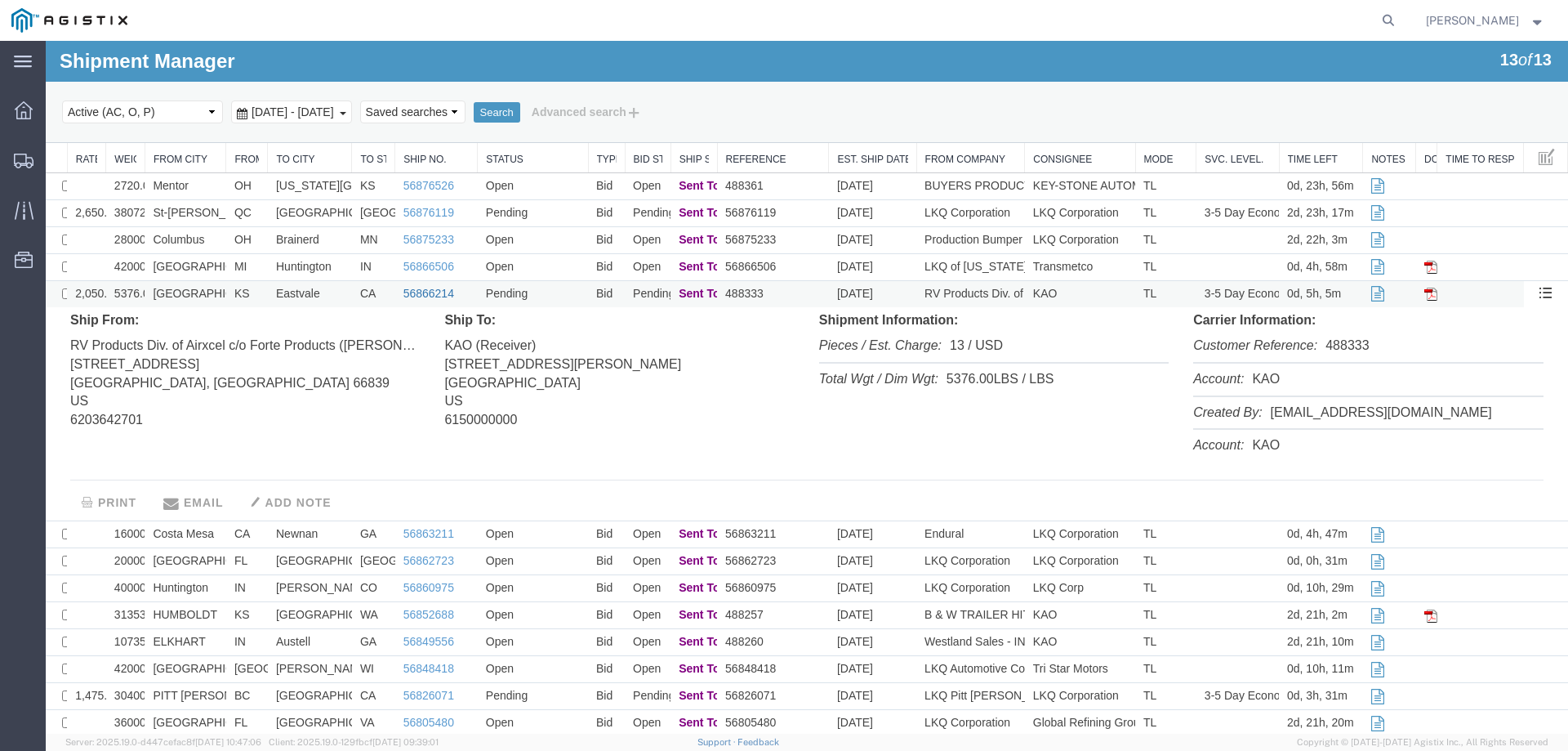
click at [412, 289] on link "56866214" at bounding box center [429, 293] width 50 height 13
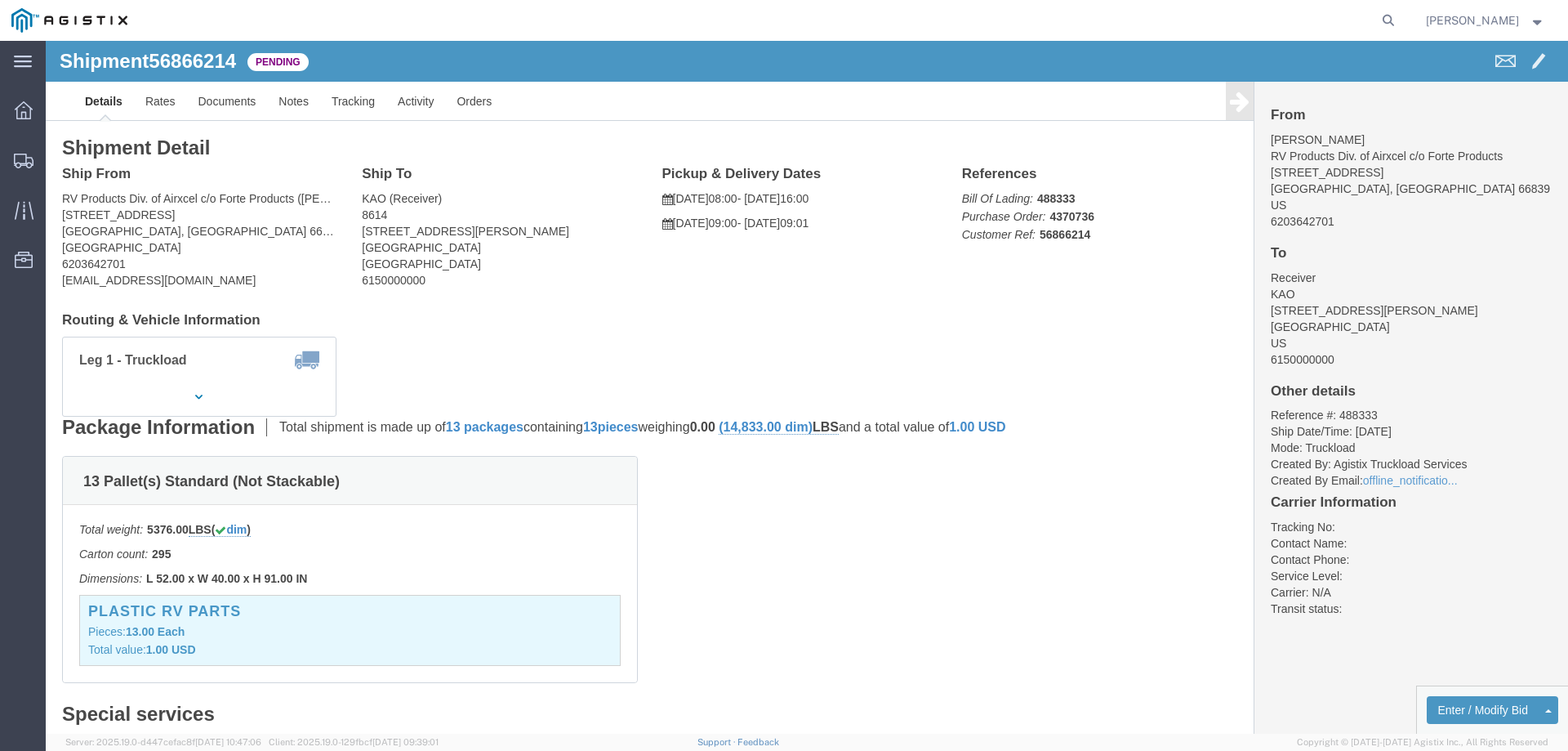
click div "Shipment Detail Ship From RV Products Div. of Airxcel c/o Forte Products (Sarah…"
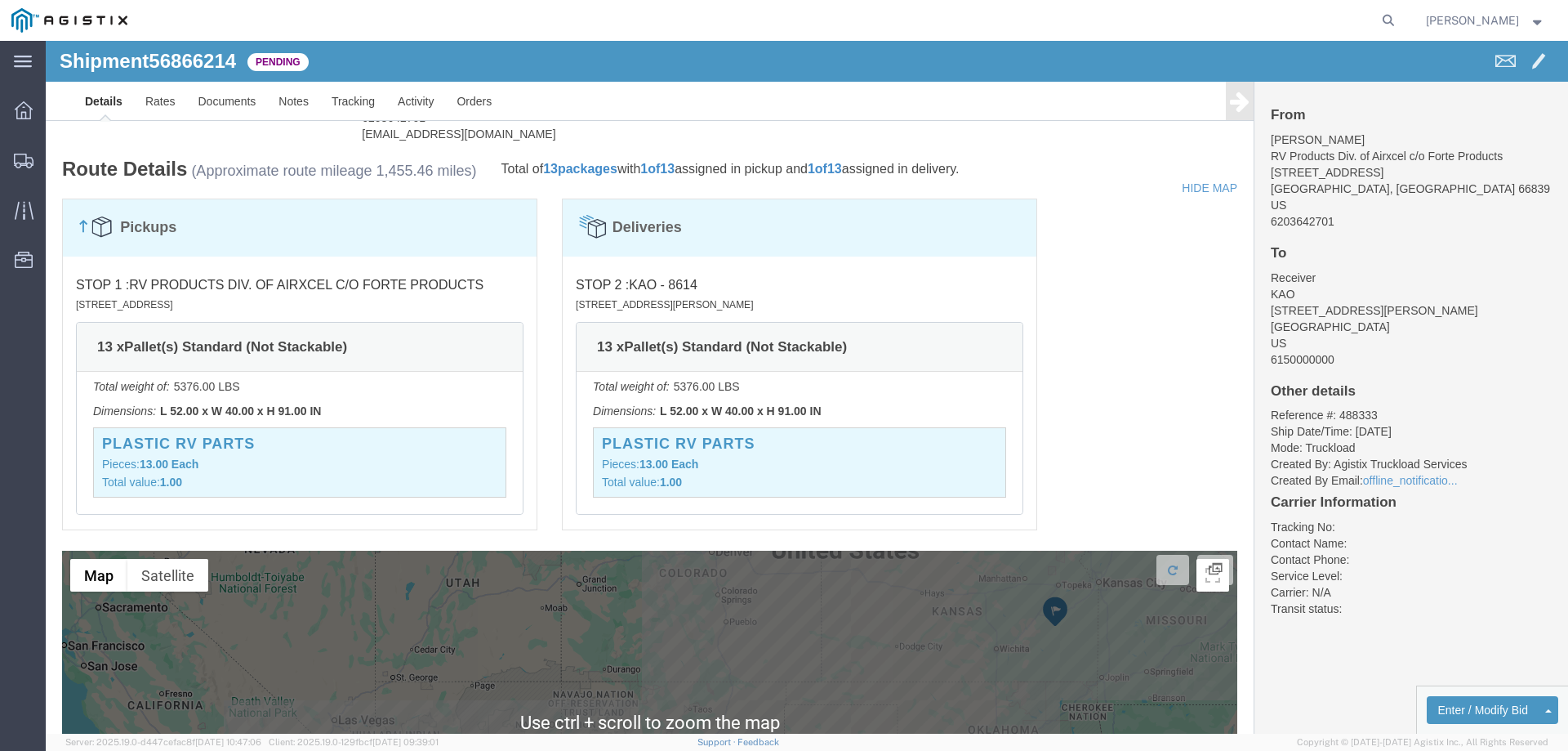
scroll to position [1081, 0]
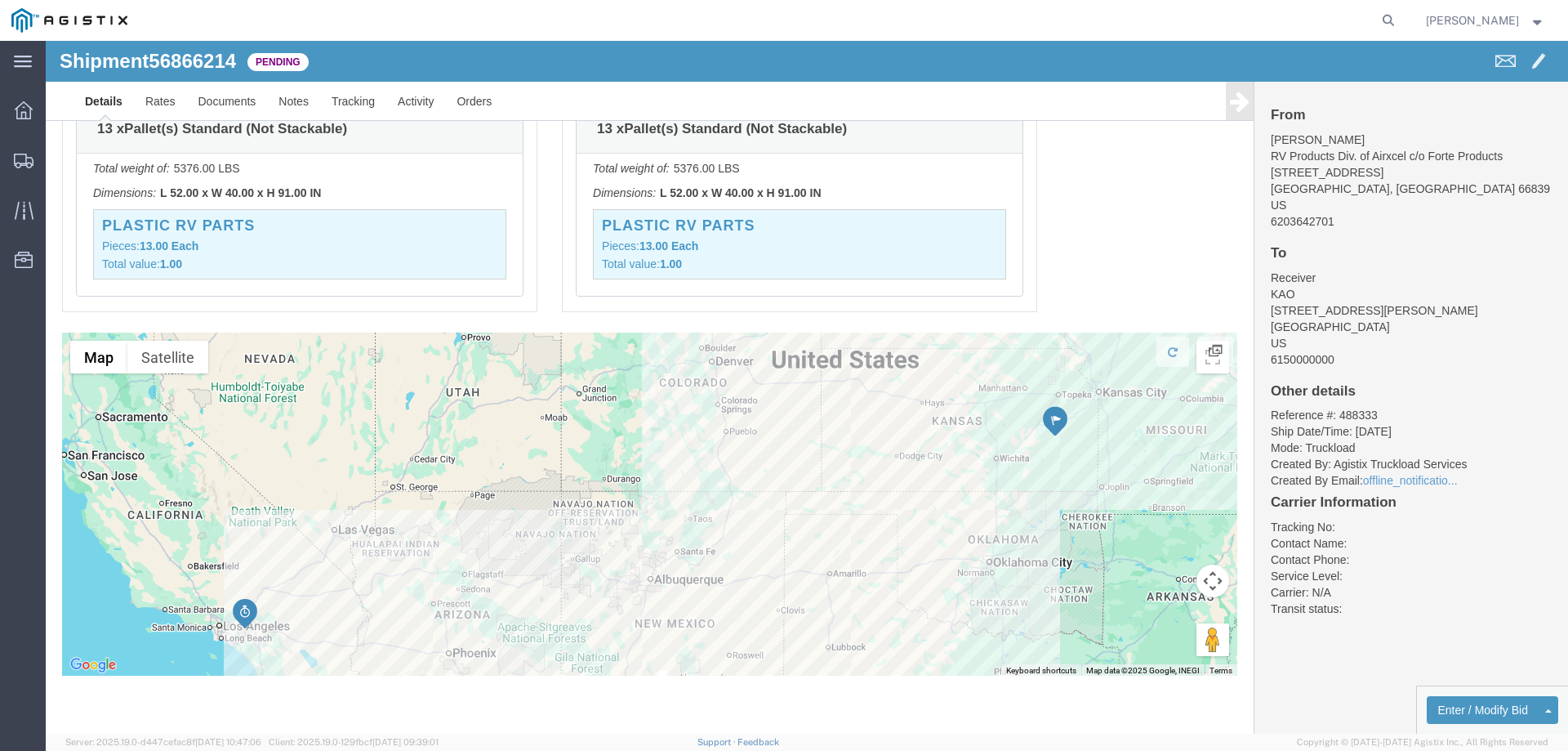
click div "Pickups STOP 1 : RV Products Div. of Airxcel c/o Forte Products 1290 10th RD SW…"
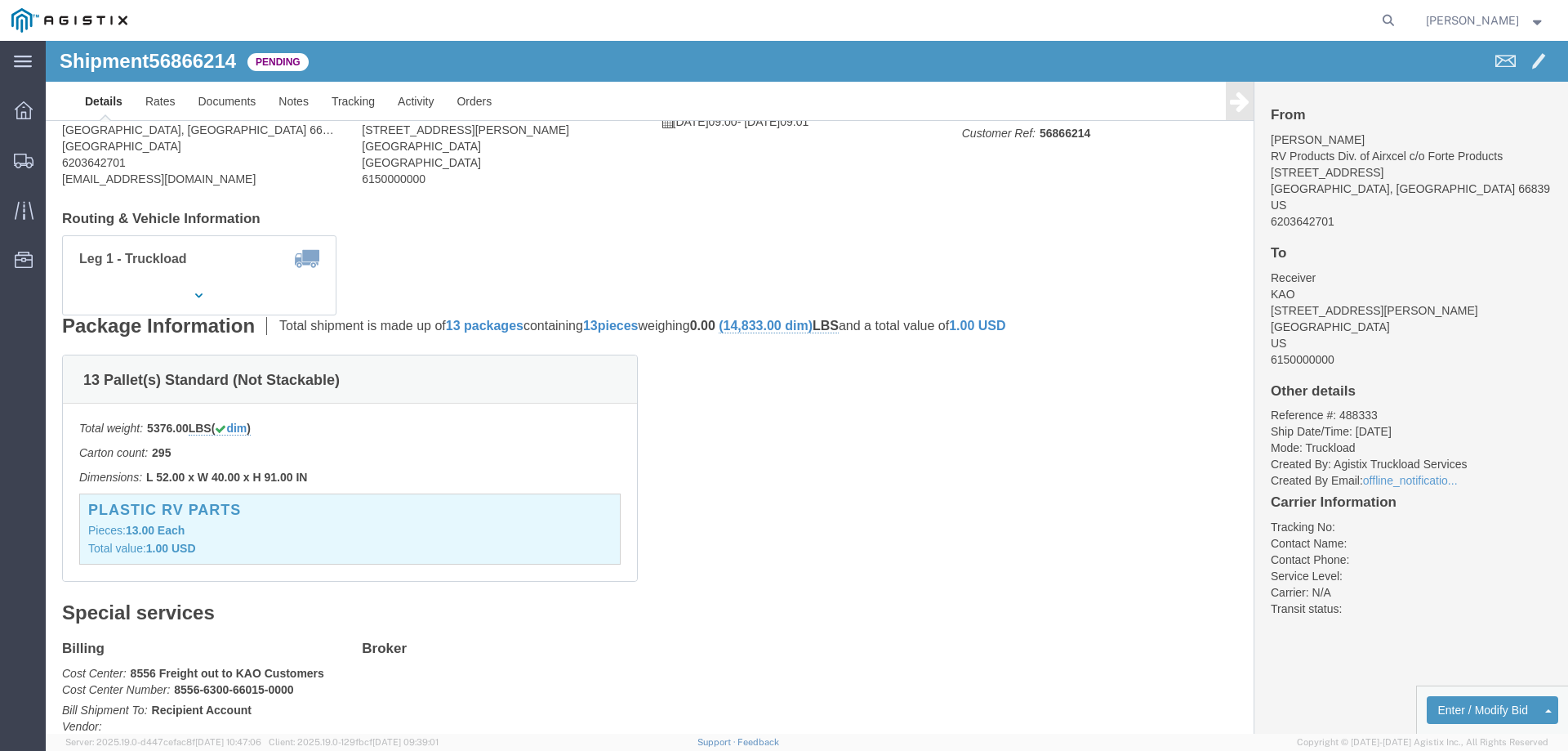
scroll to position [0, 0]
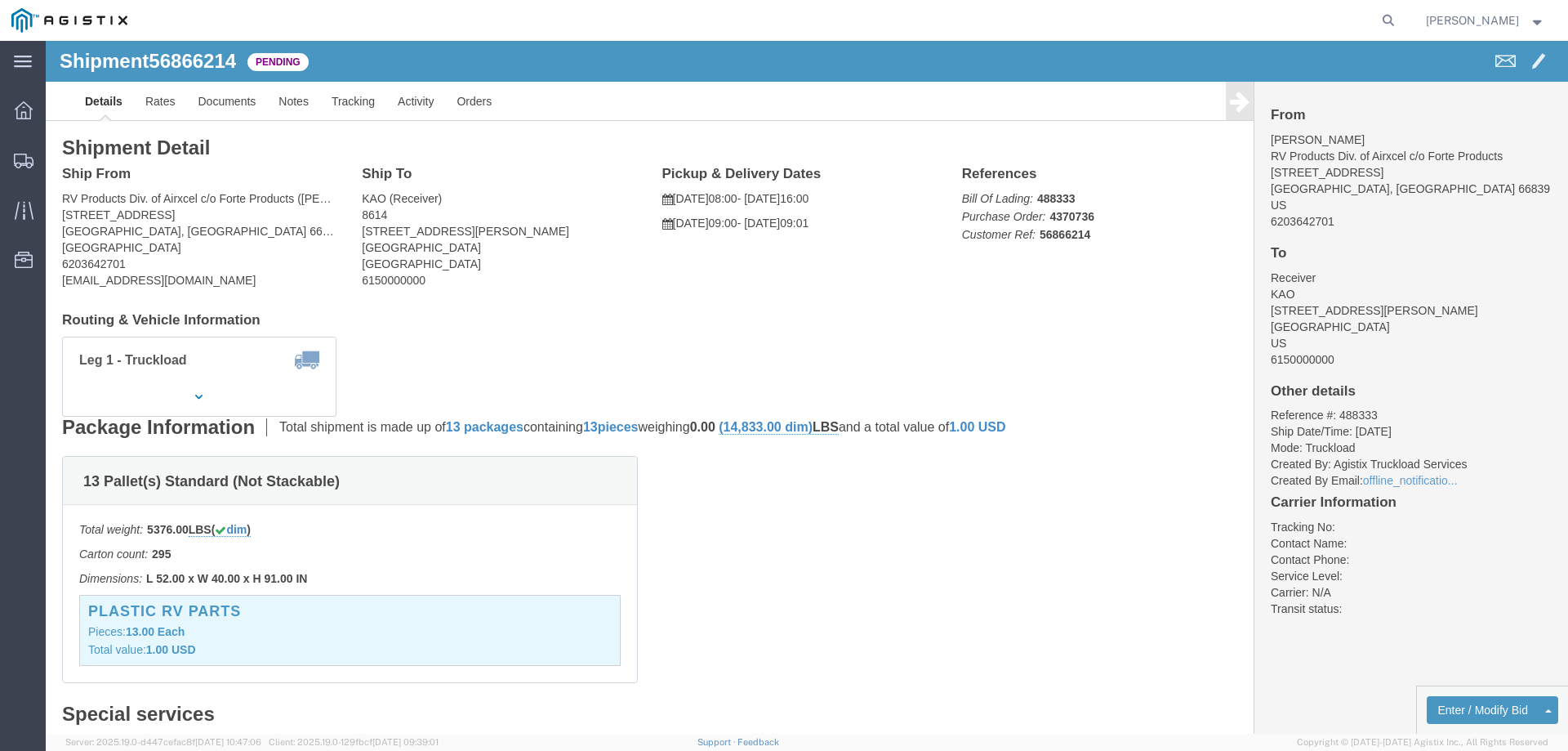
click div "Ship To KAO (Receiver) 8614 15640 Cantu-Galleano Ranch Rd Eastvale, CA 91752 Un…"
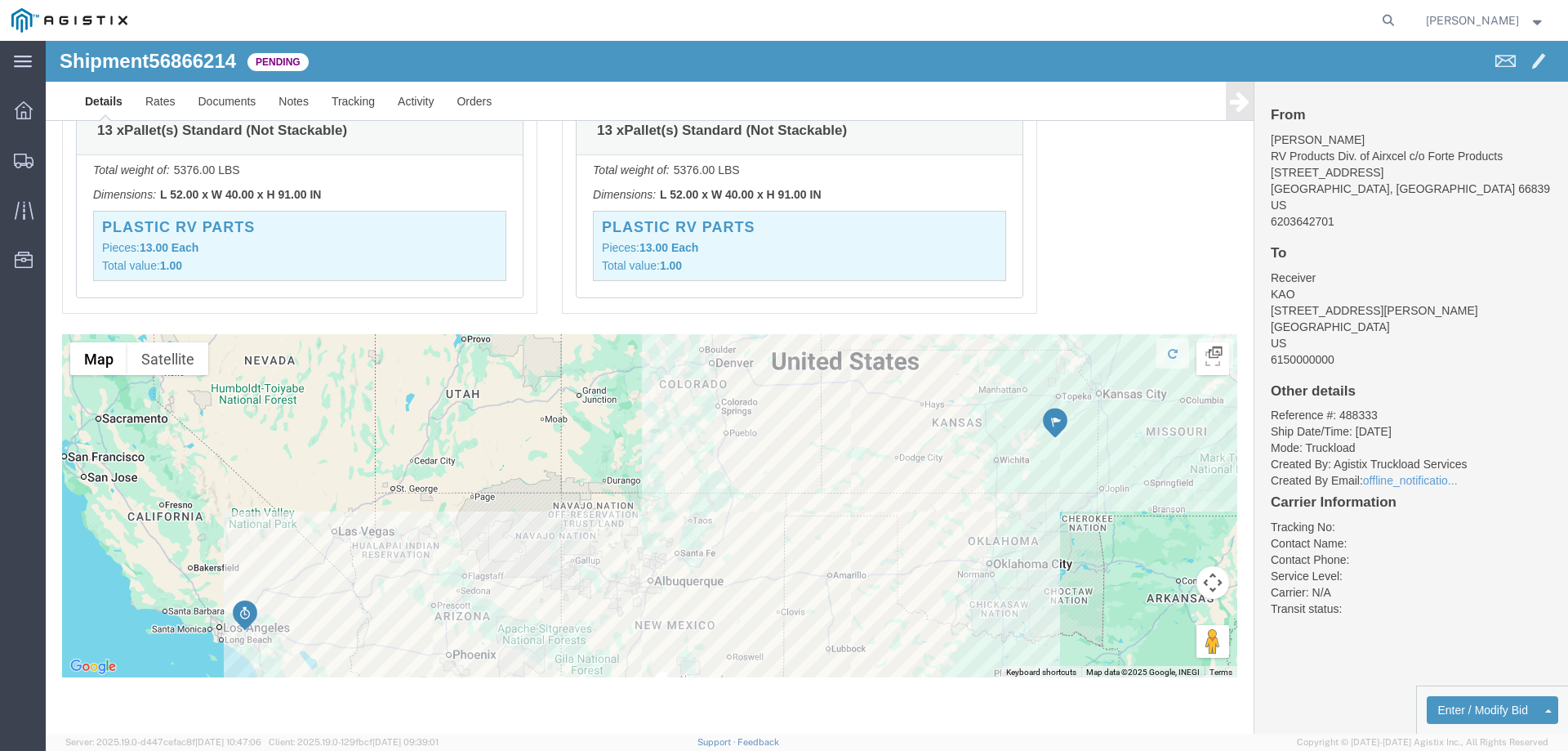
scroll to position [1081, 0]
click at [8, 160] on div at bounding box center [23, 160] width 46 height 32
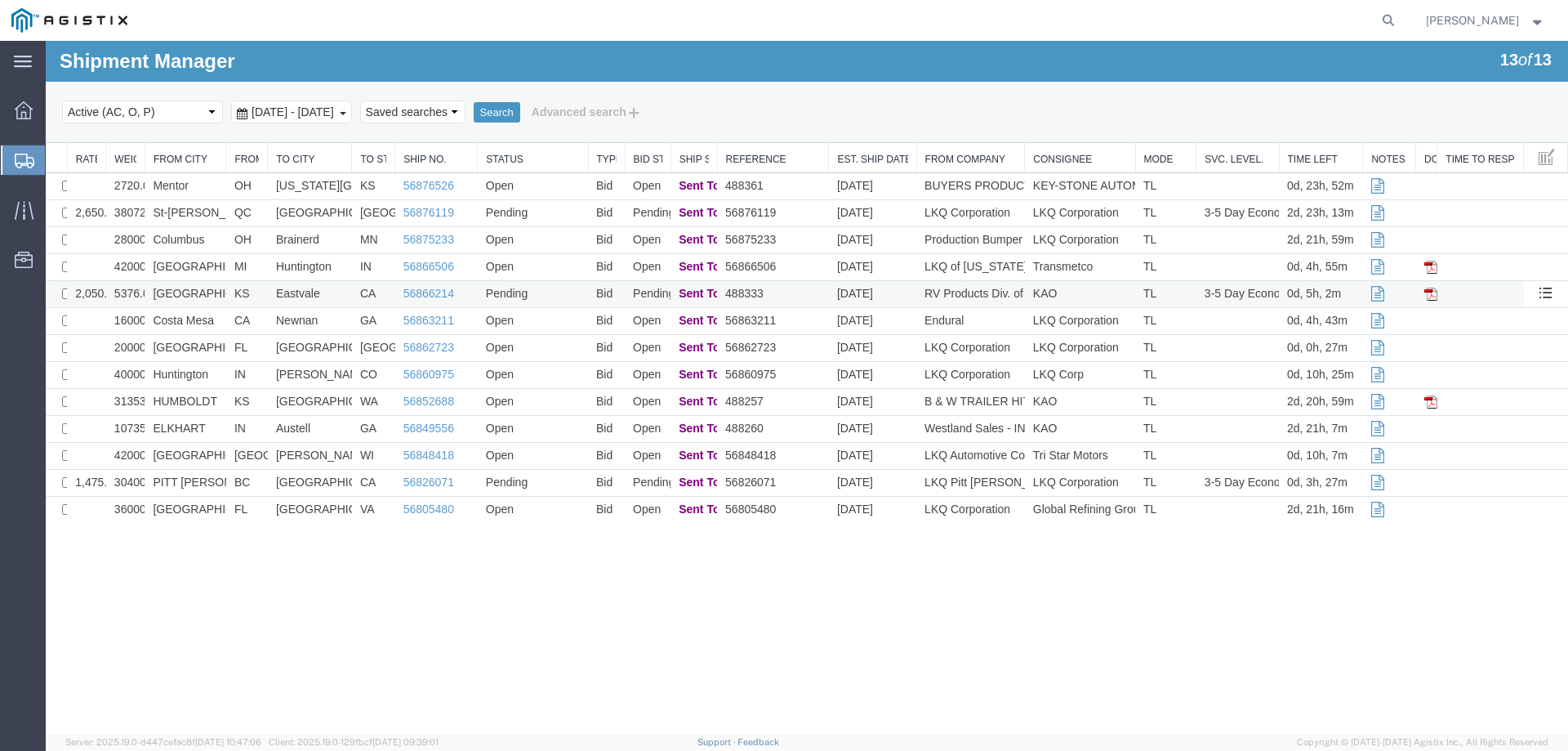
click at [562, 296] on td "Pending" at bounding box center [533, 294] width 110 height 27
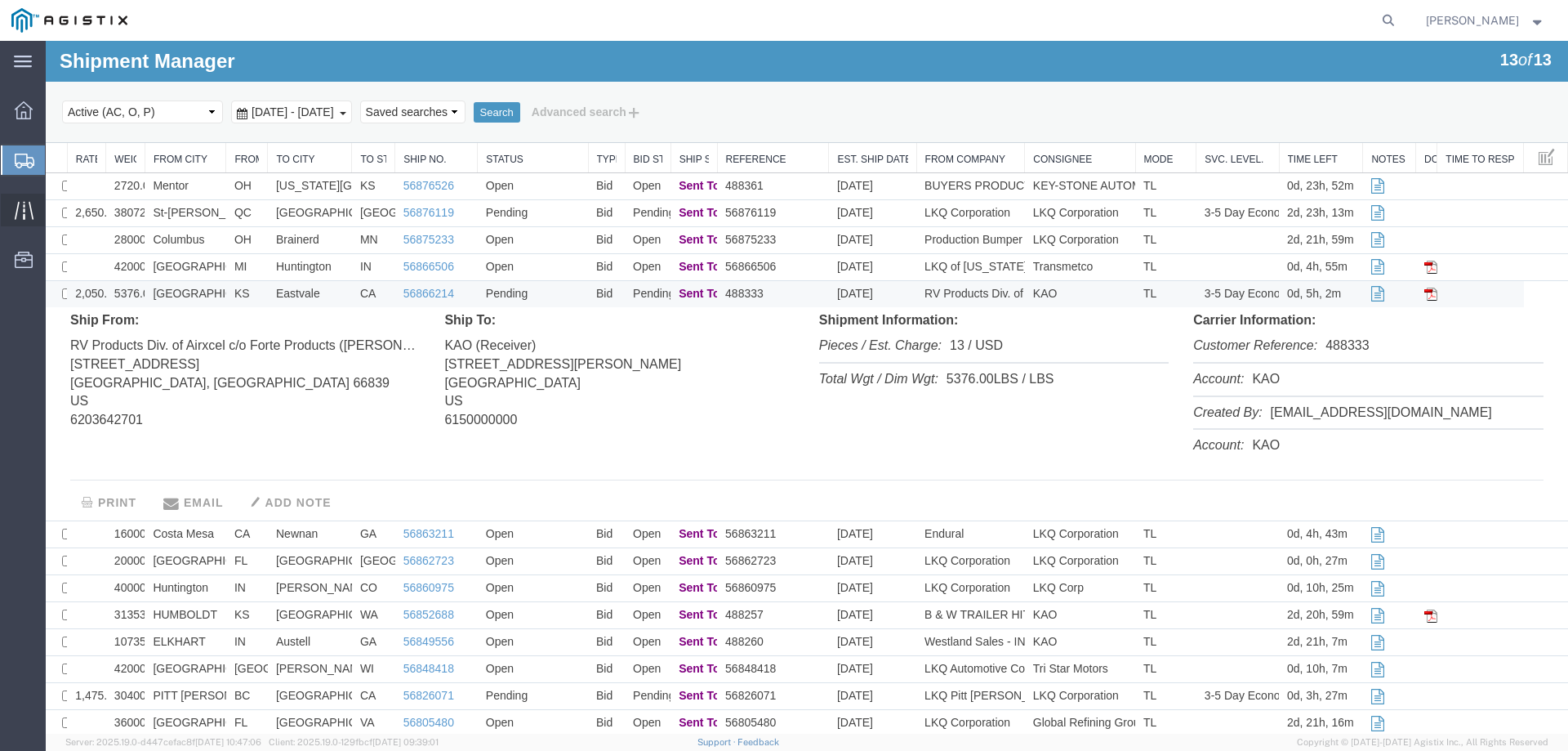
click at [26, 201] on icon at bounding box center [23, 210] width 19 height 19
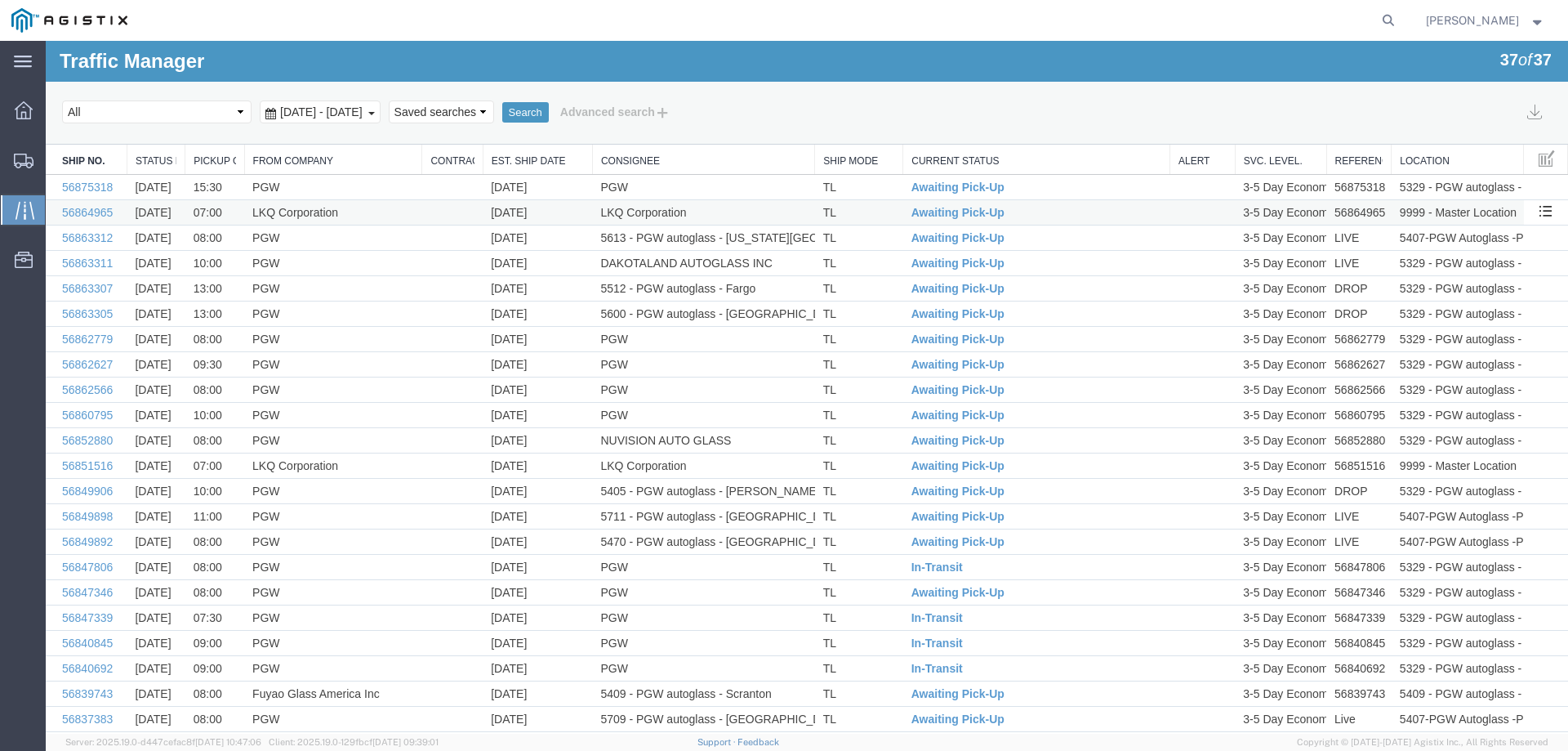
click at [428, 210] on td at bounding box center [452, 213] width 60 height 25
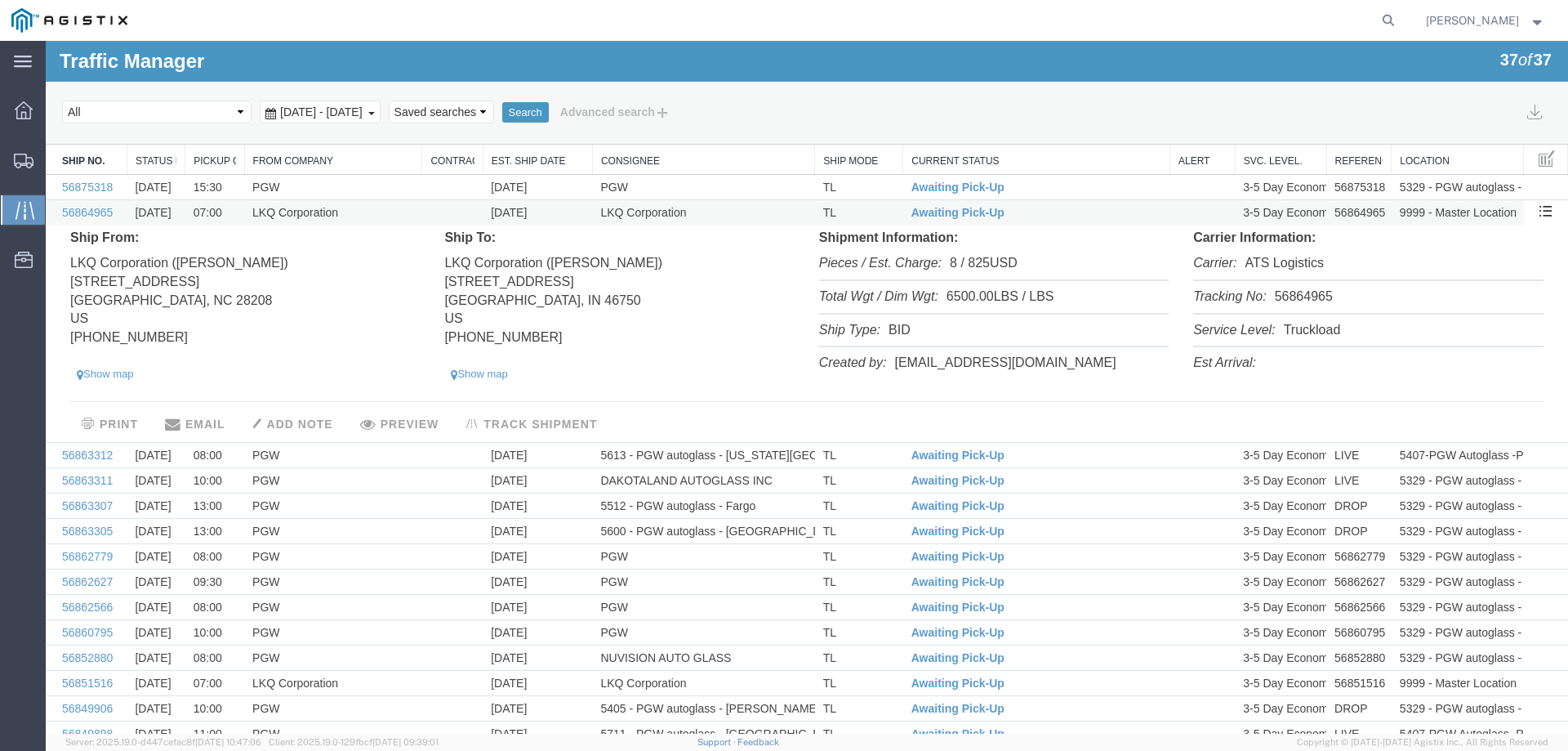
click at [397, 209] on td "LKQ Corporation" at bounding box center [333, 213] width 179 height 25
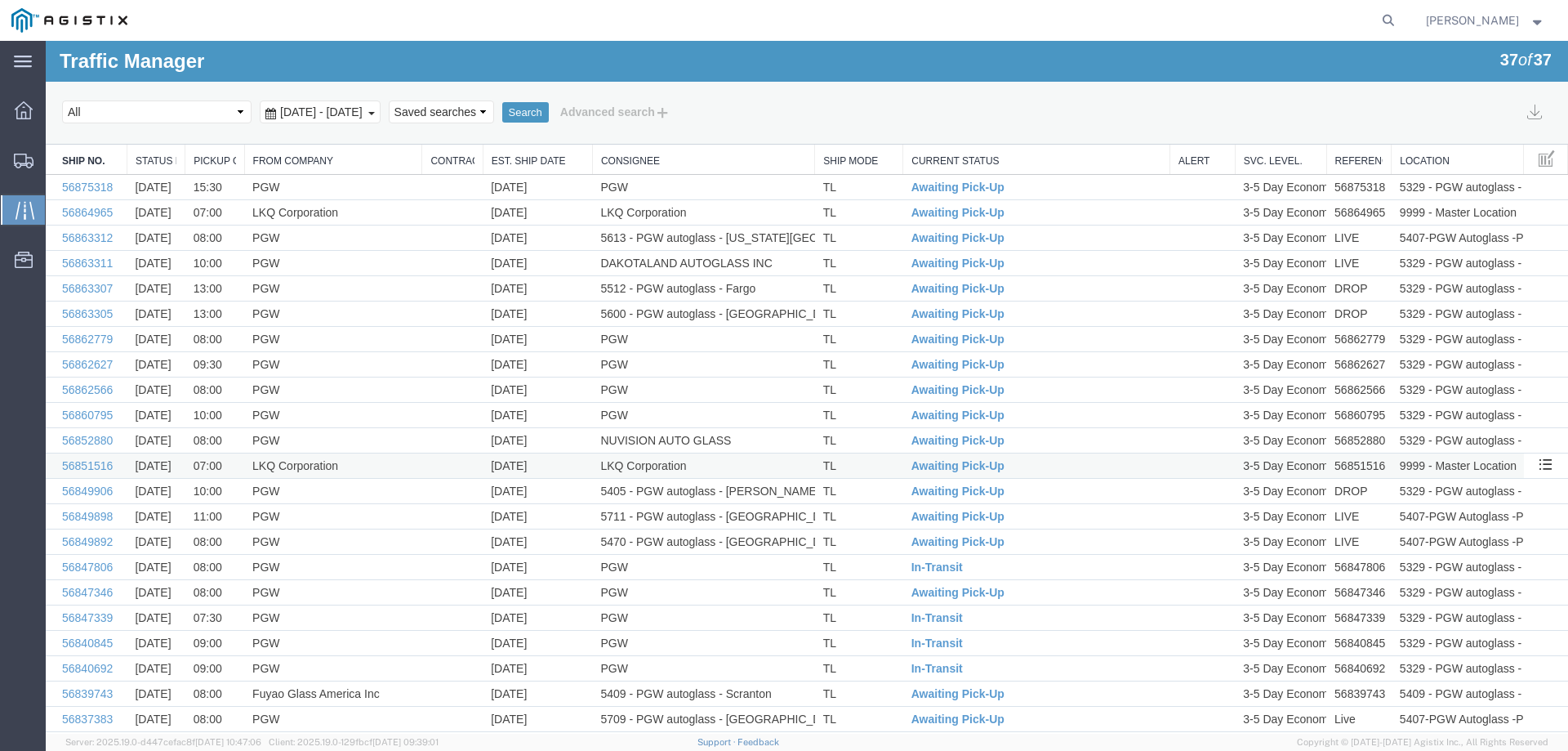
click at [406, 468] on td "LKQ Corporation" at bounding box center [333, 466] width 179 height 25
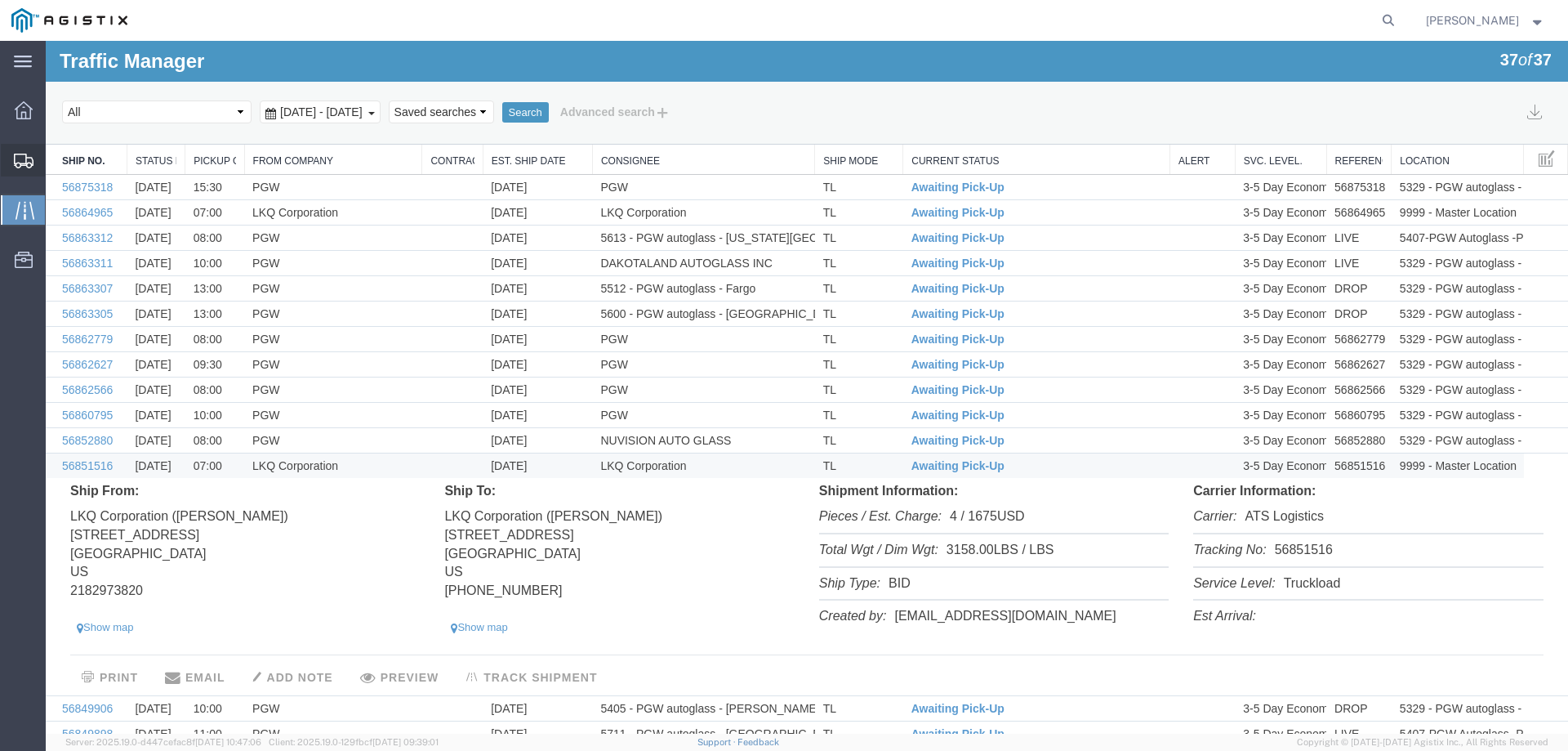
click at [9, 155] on div at bounding box center [23, 160] width 46 height 32
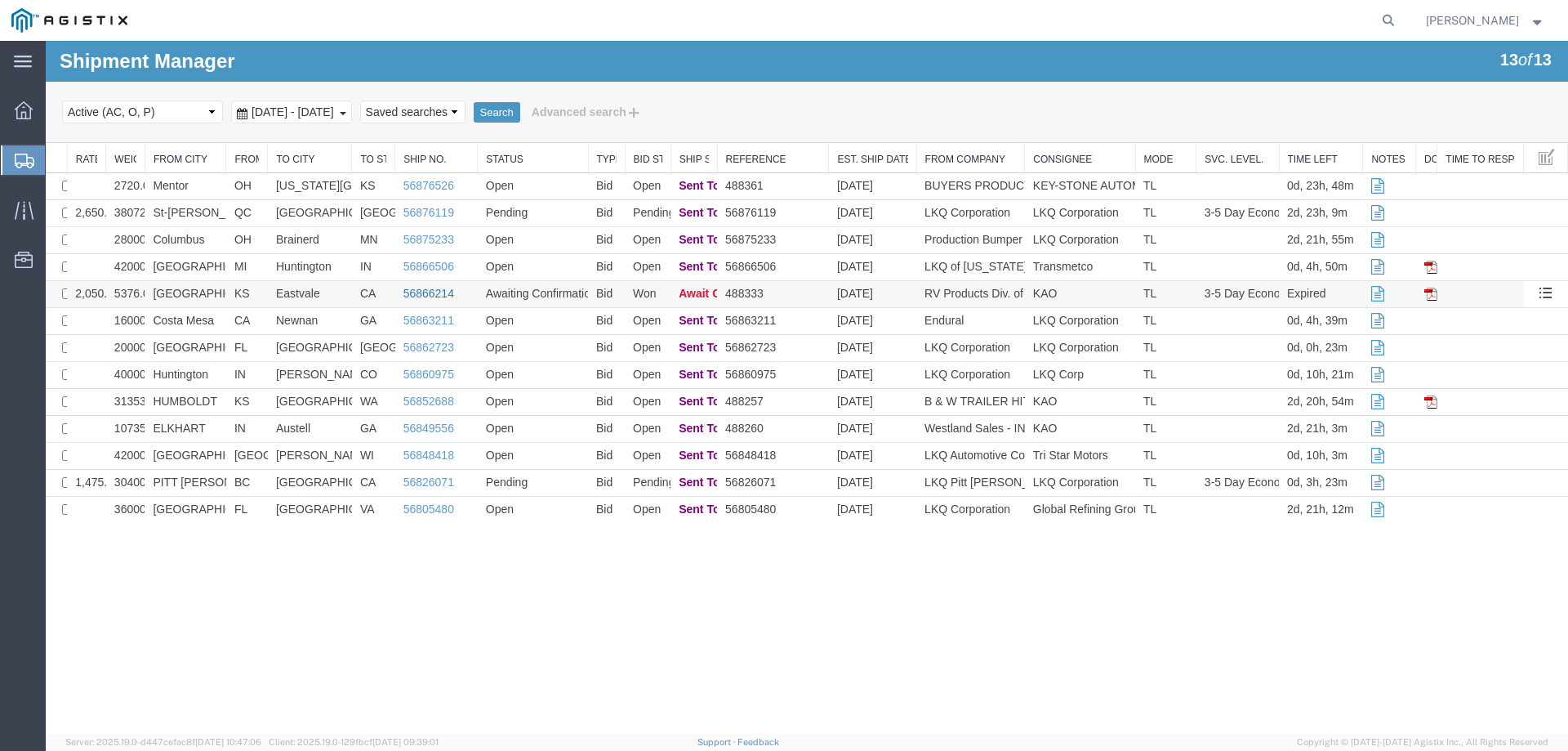
click at [414, 290] on link "56866214" at bounding box center [429, 293] width 50 height 13
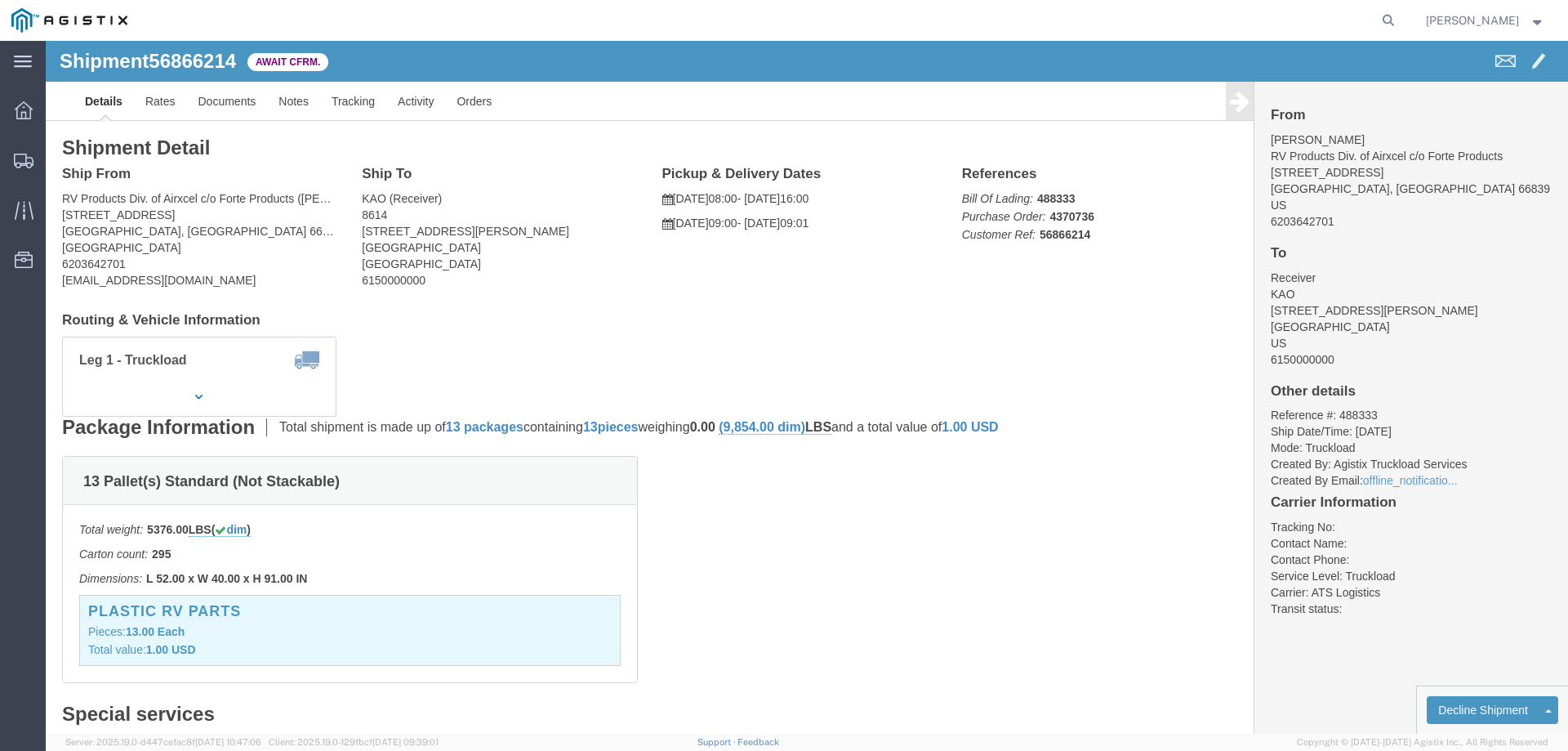
click b "56866214"
copy b "56866214"
click link "Confirm"
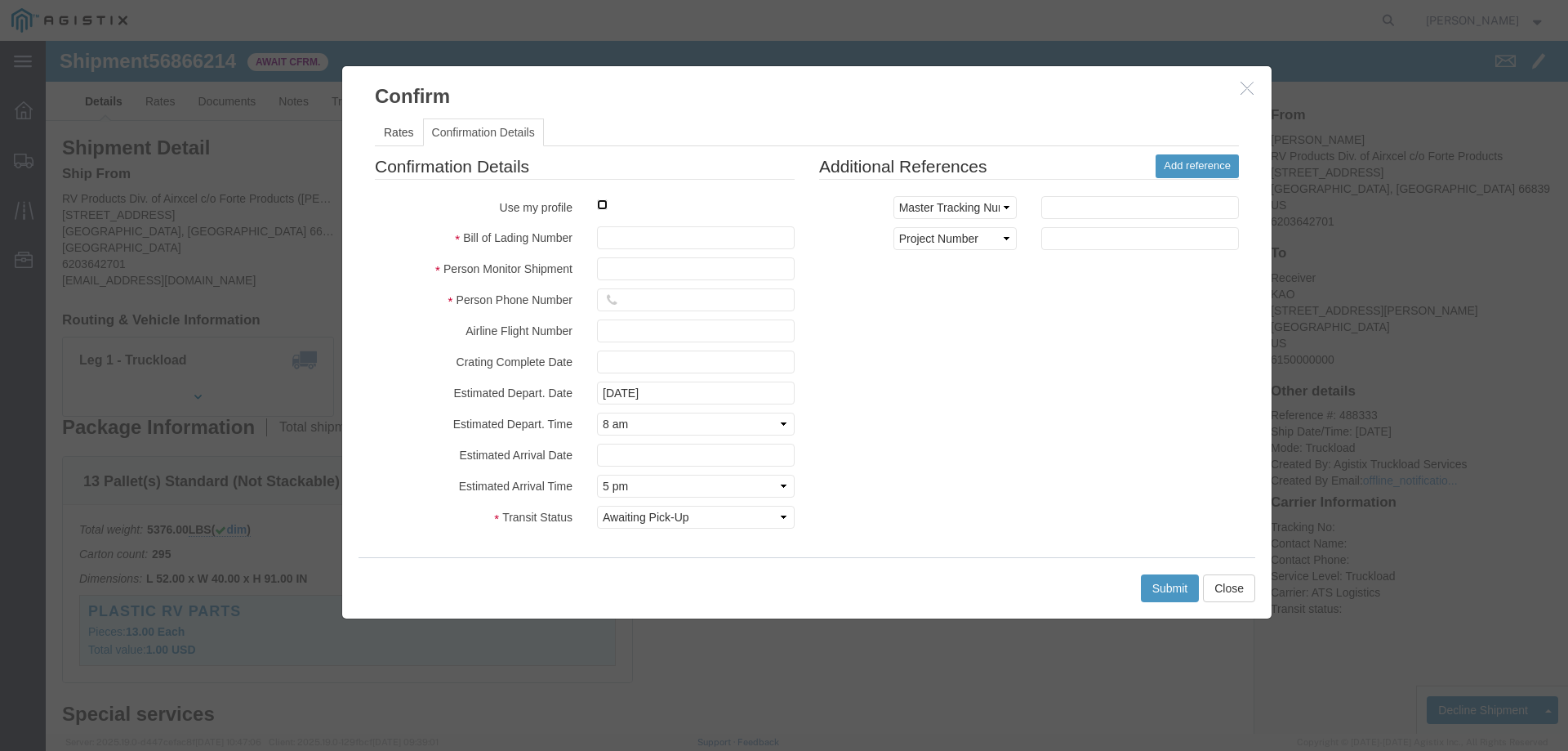
click input "checkbox"
checkbox input "true"
type input "Jesse Jordan"
type input "3204977237"
click input "text"
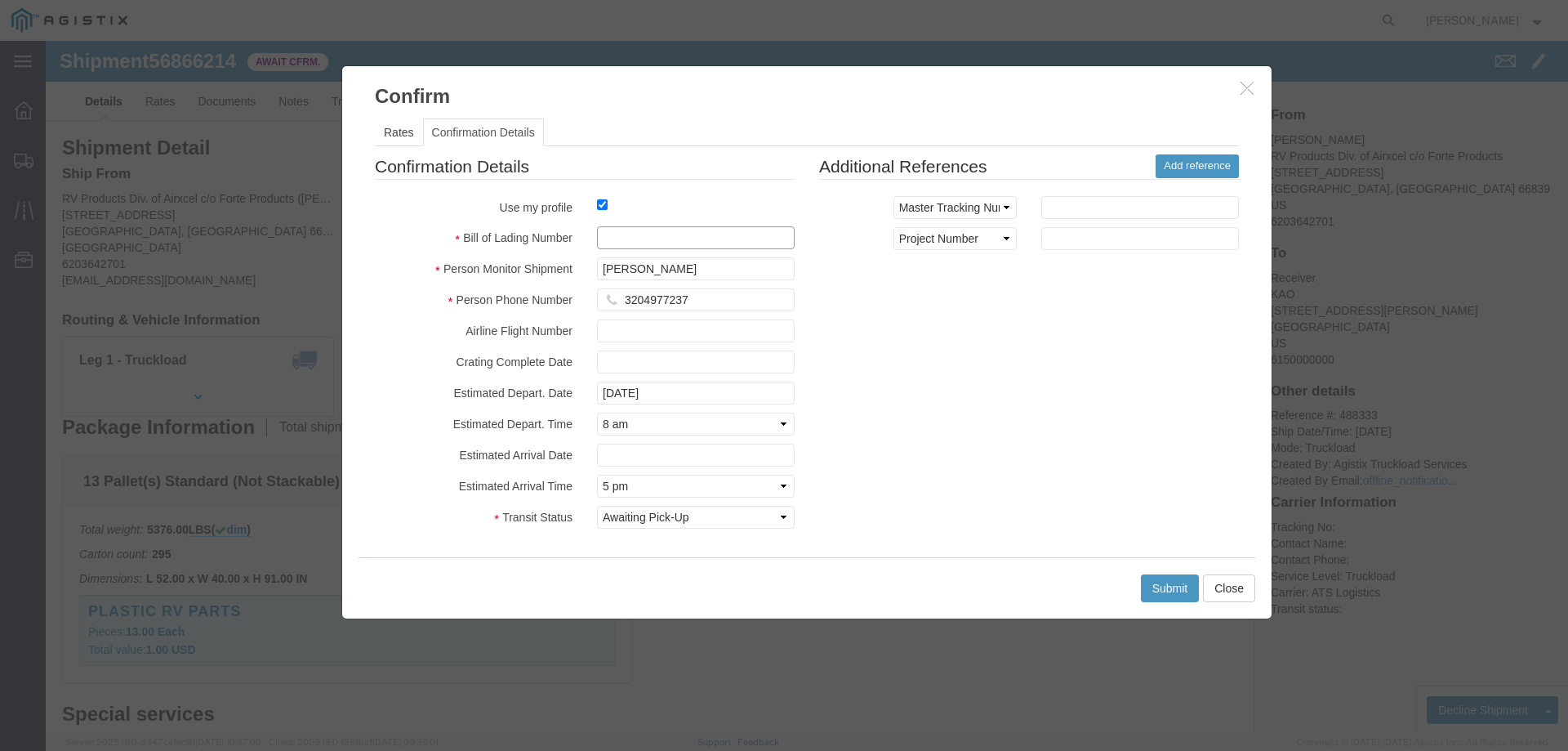
paste input "56866214"
type input "56866214"
click button "Submit"
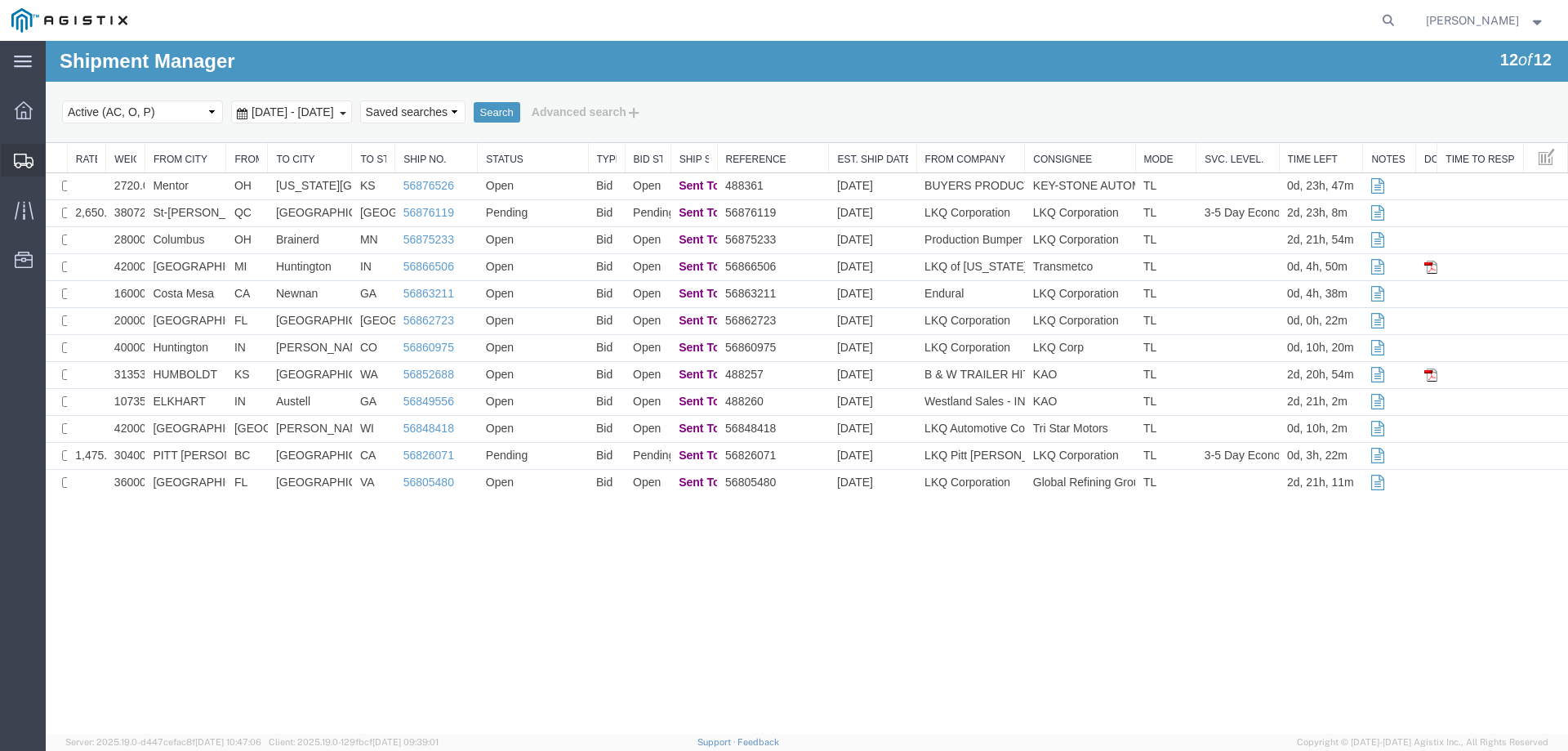
click at [30, 162] on icon at bounding box center [23, 161] width 20 height 14
click at [22, 206] on icon at bounding box center [22, 210] width 19 height 18
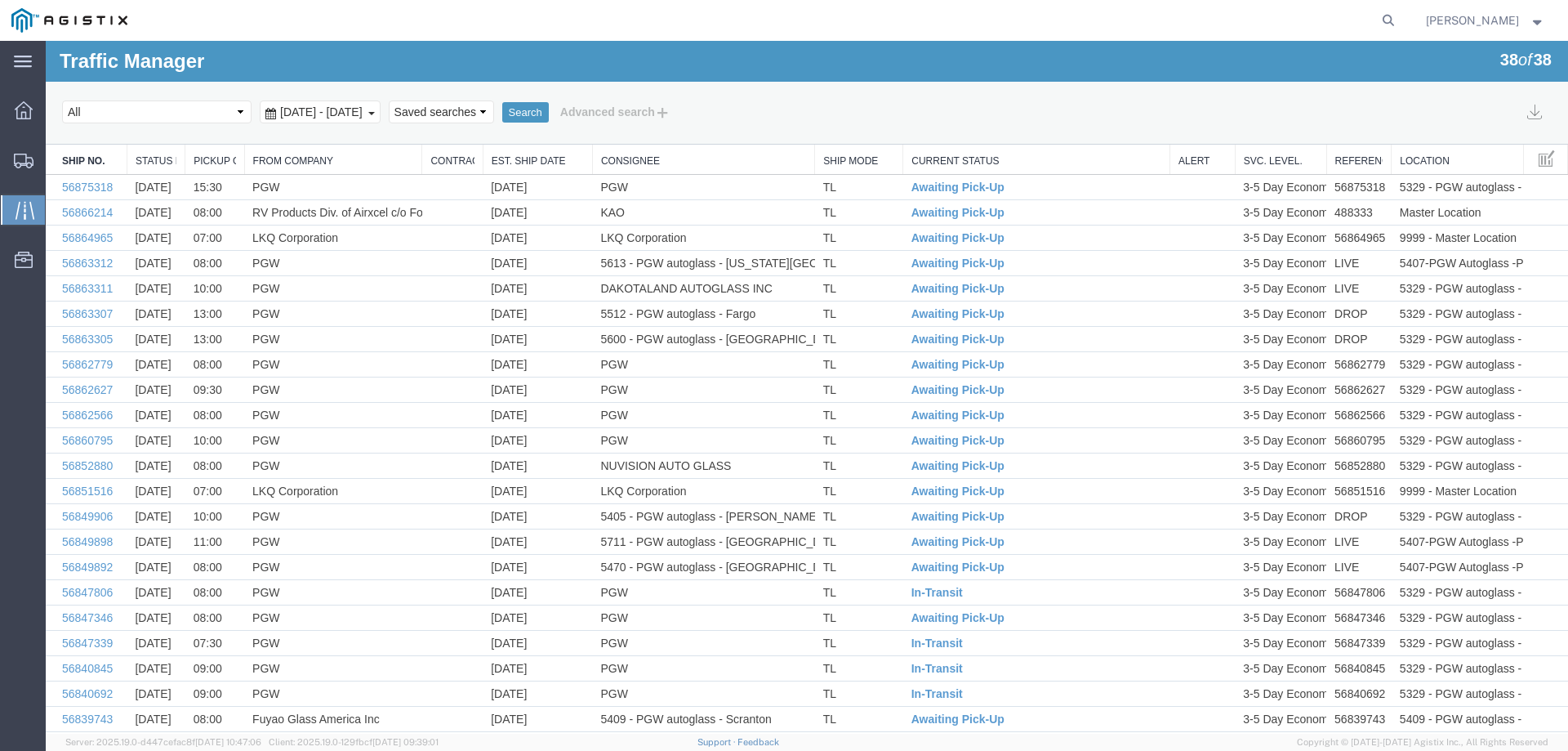
click at [431, 209] on td at bounding box center [452, 213] width 60 height 25
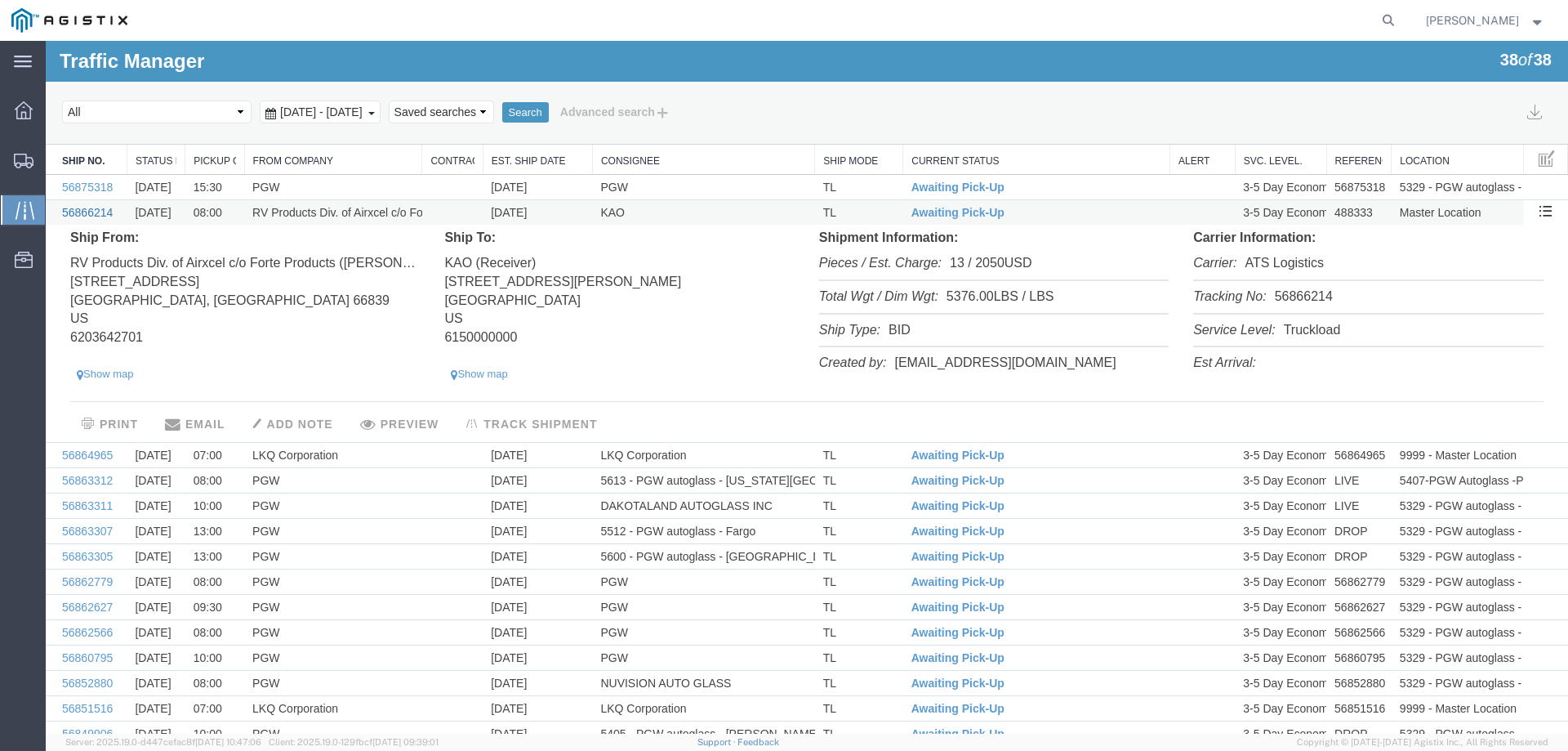
click at [69, 215] on link "56866214" at bounding box center [87, 212] width 50 height 13
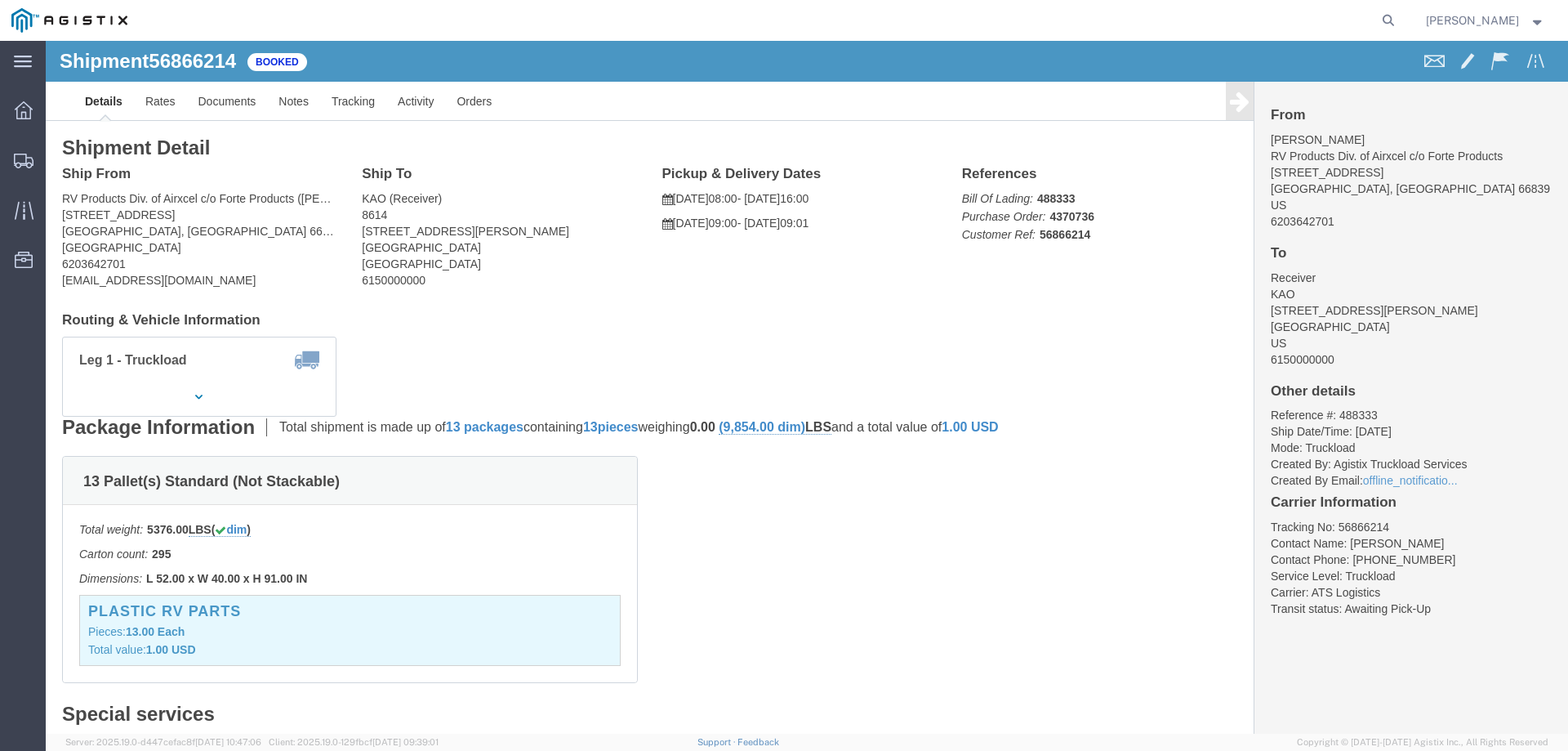
click address "RV Products Div. of Airxcel c/o Forte Products (Sarah Thomas) 1290 10th RD SW B…"
drag, startPoint x: 157, startPoint y: 240, endPoint x: 13, endPoint y: 254, distance: 144.7
click div "Ship From RV Products Div. of Airxcel c/o Forte Products (Sarah Thomas) 1290 10…"
copy address "bpship@forteproducts.com"
click at [12, 204] on div at bounding box center [23, 210] width 46 height 32
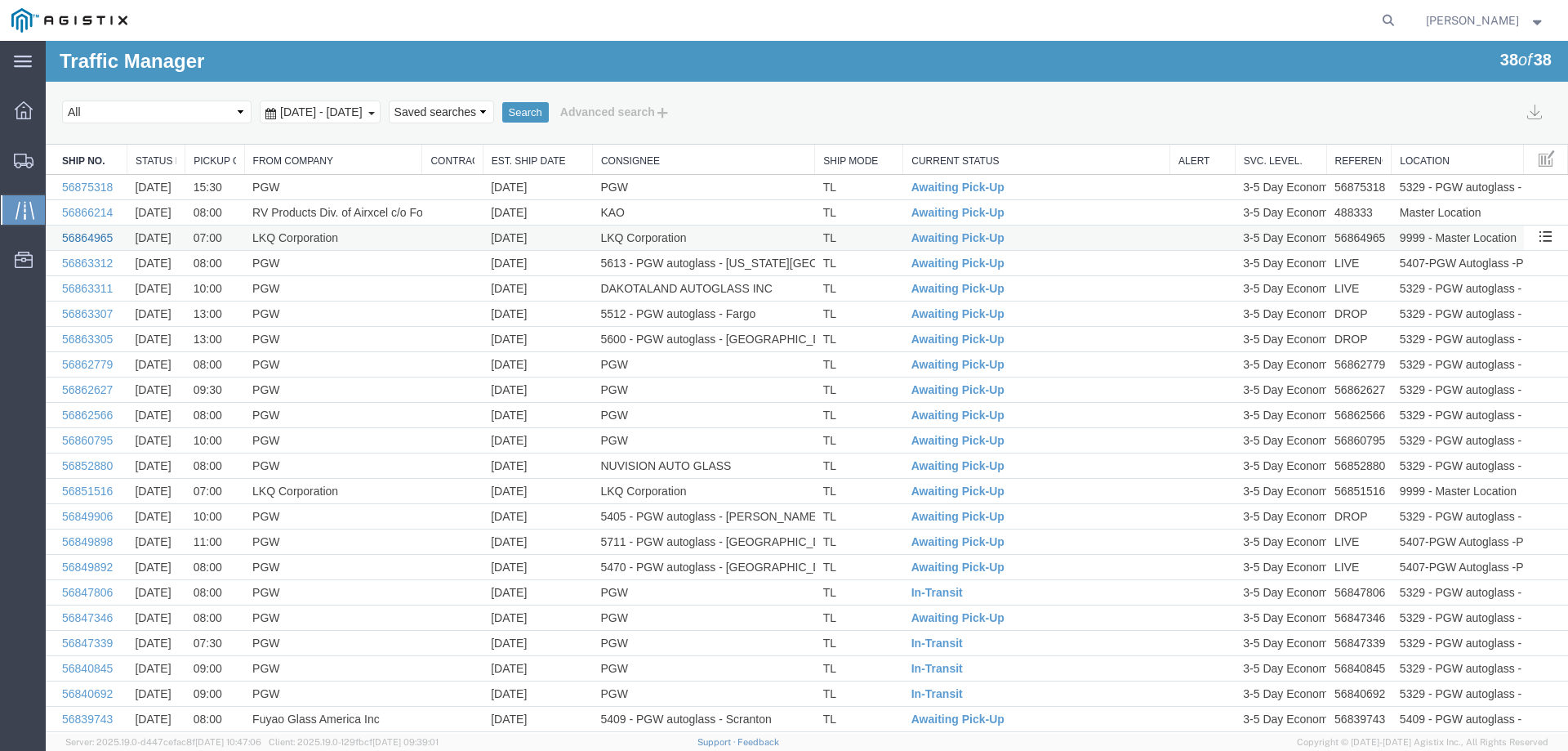
click at [71, 231] on link "56864965" at bounding box center [87, 238] width 50 height 13
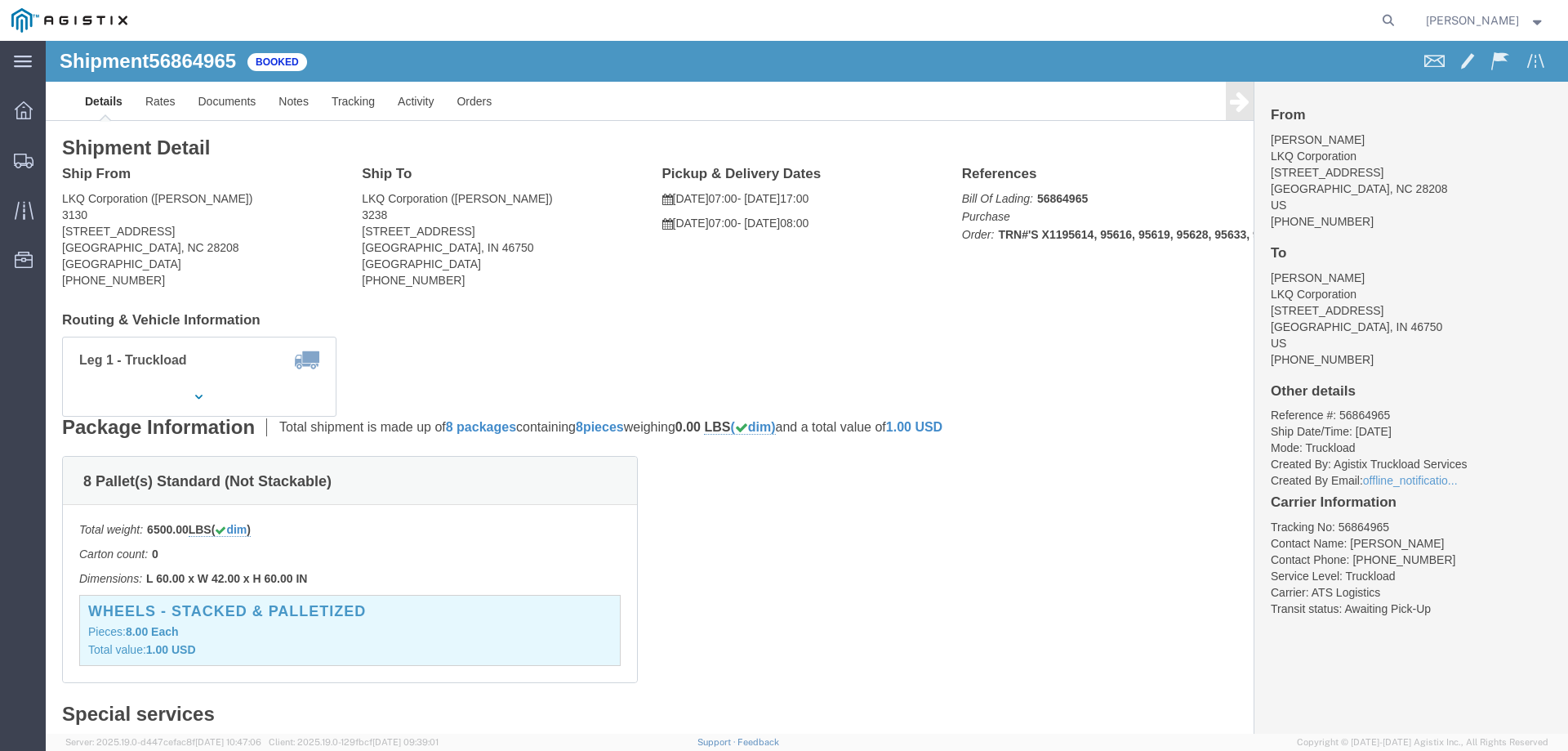
click div "Leg 1 - Truckload Vehicle 1: Standard Dry Van (53 Feet) Number of trucks: 1"
click button "button"
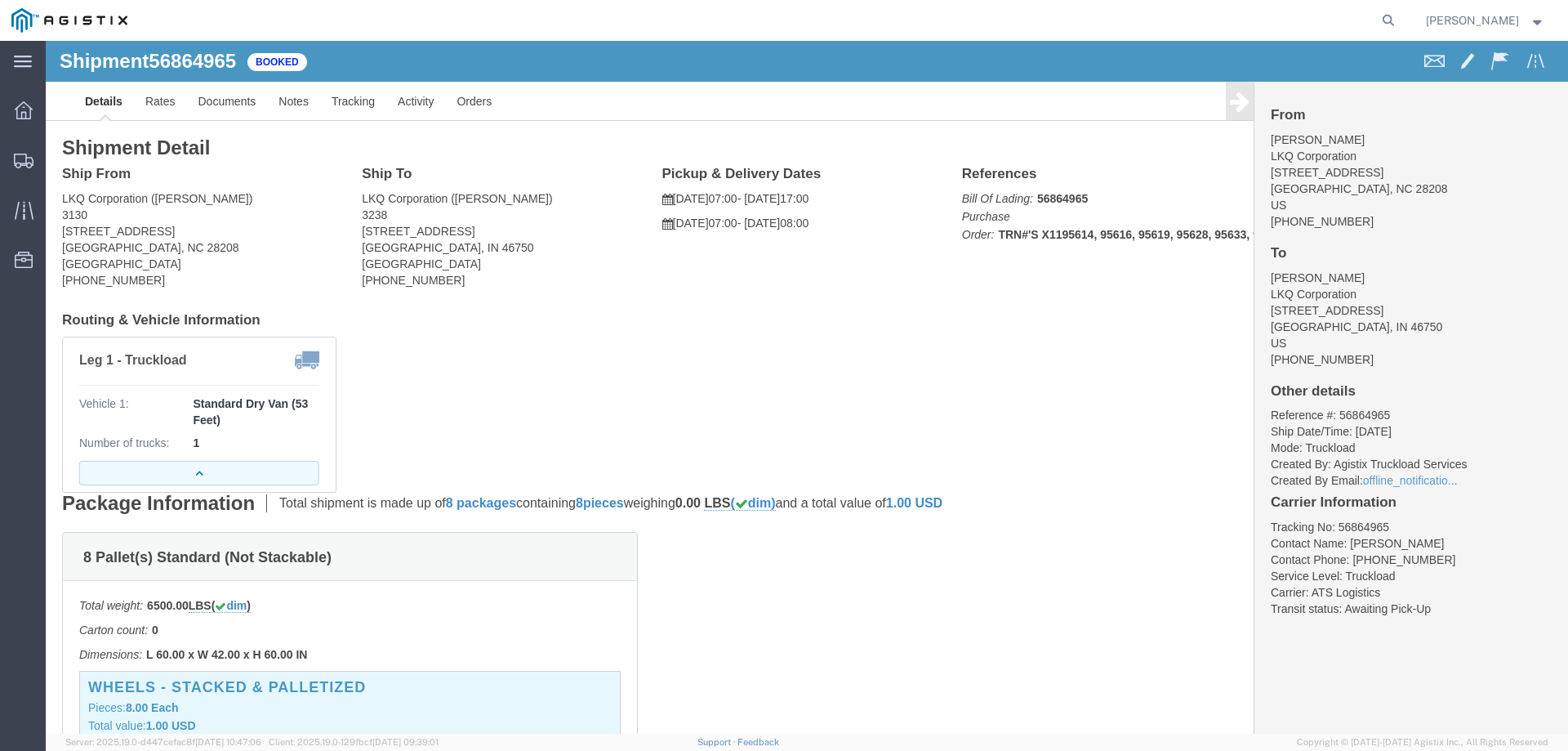
click button "button"
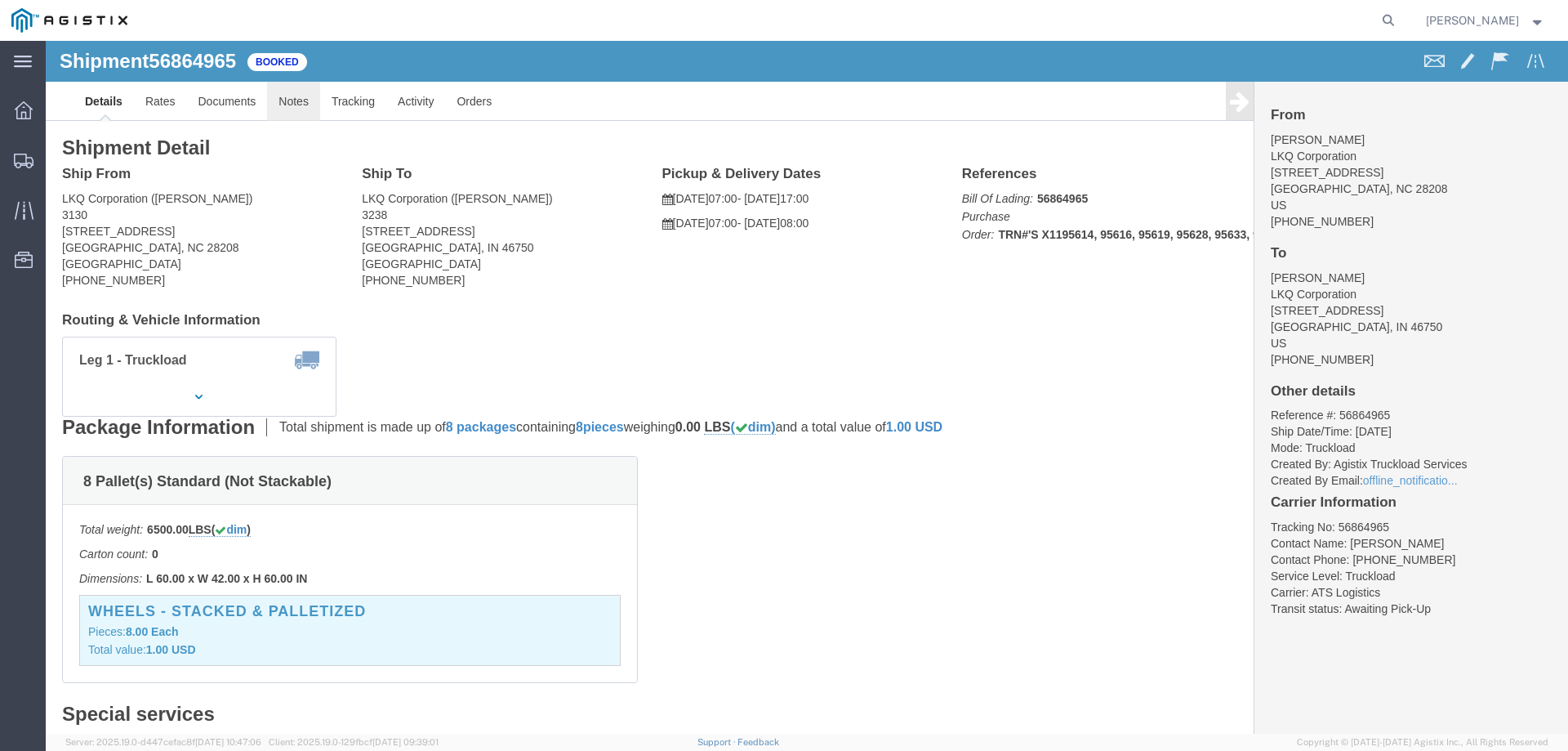
click link "Notes"
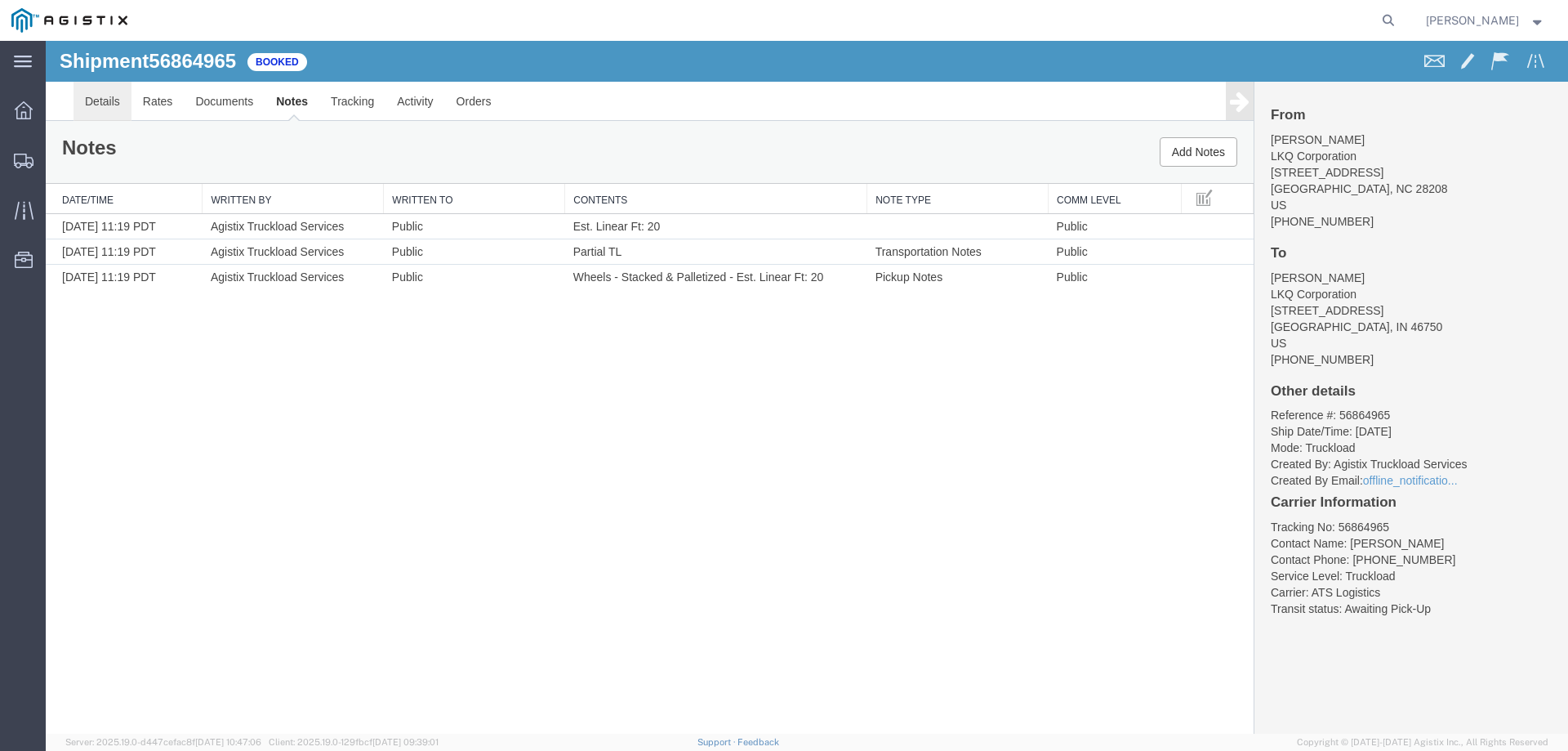
click at [100, 106] on link "Details" at bounding box center [102, 101] width 58 height 39
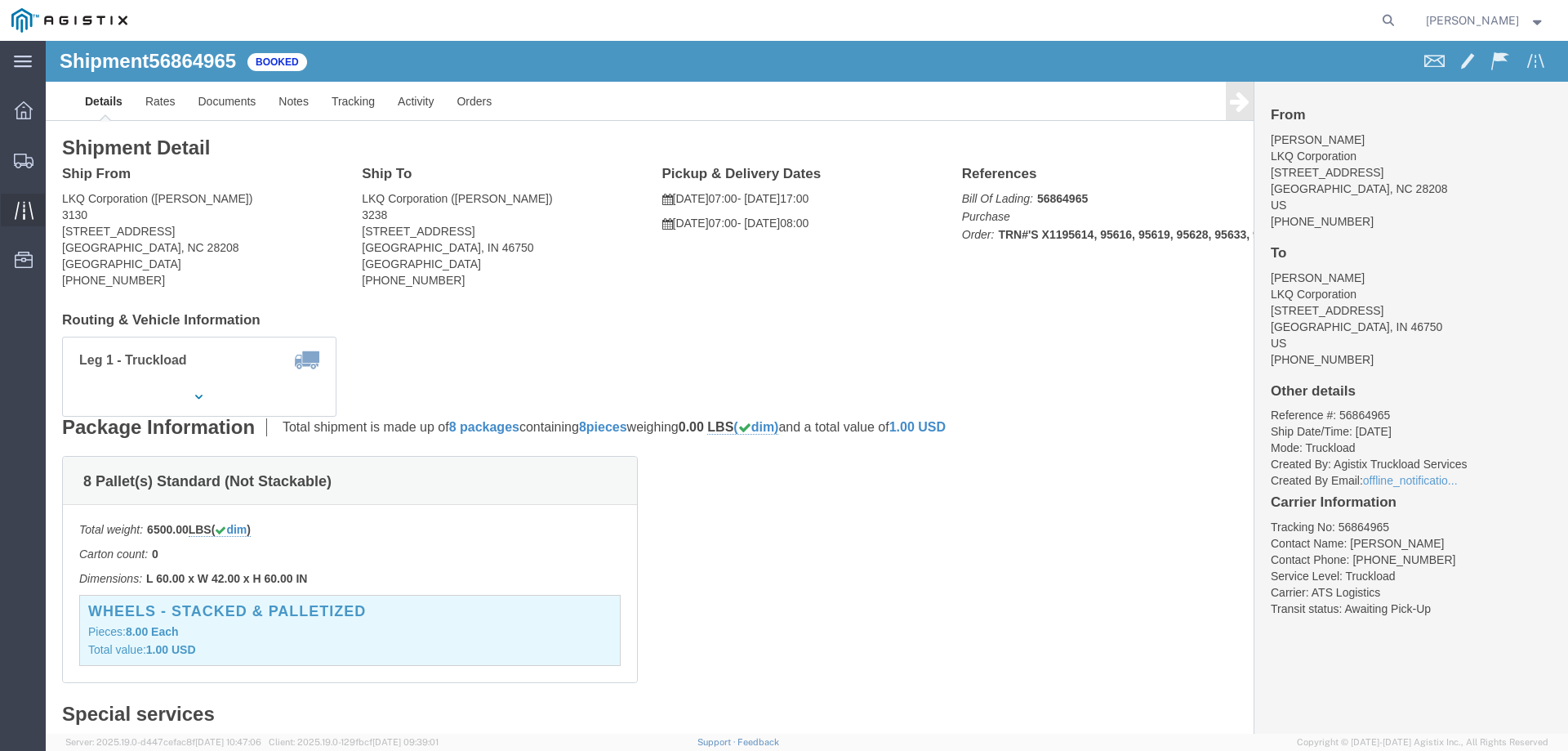
click at [31, 202] on icon at bounding box center [23, 210] width 19 height 19
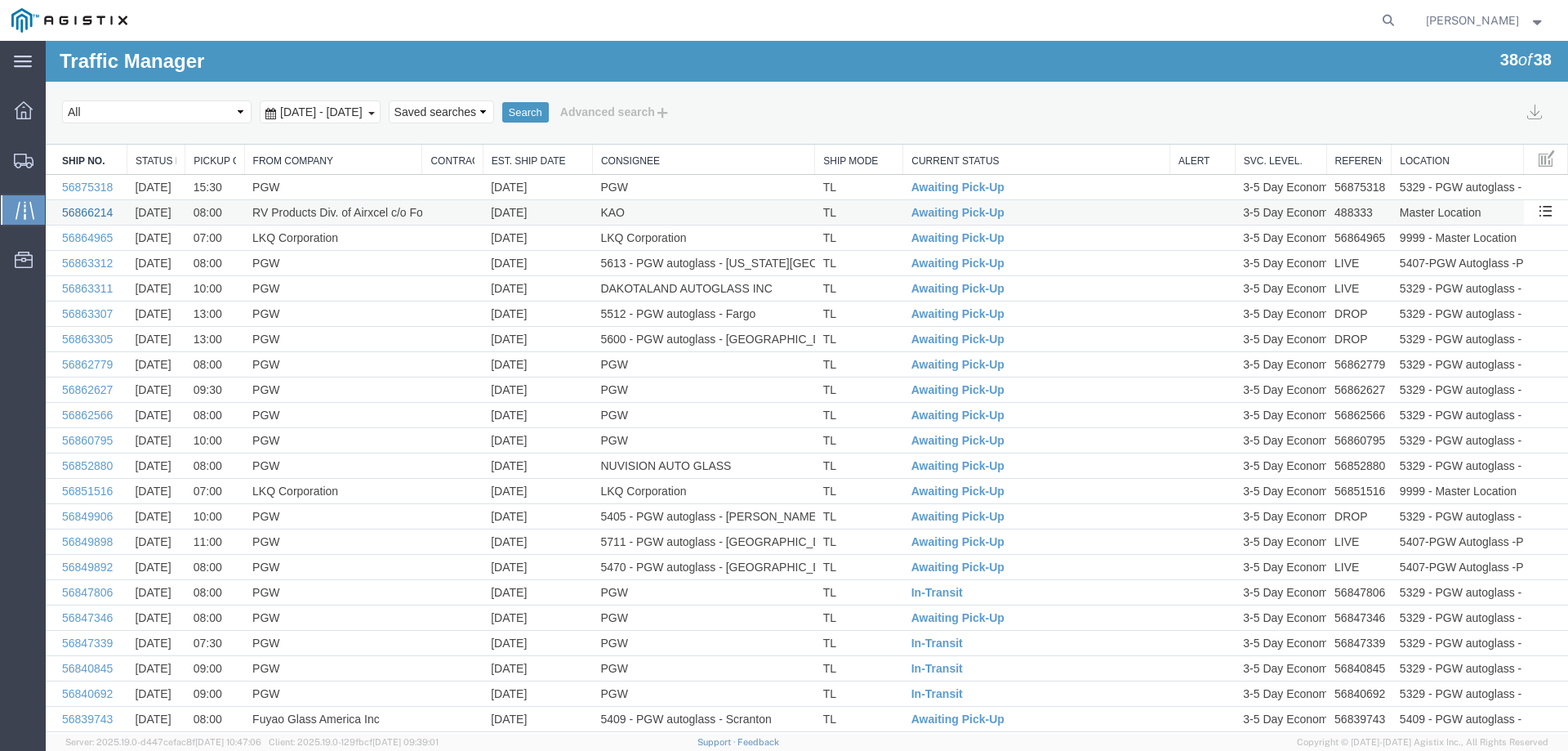
click at [87, 214] on link "56866214" at bounding box center [87, 212] width 50 height 13
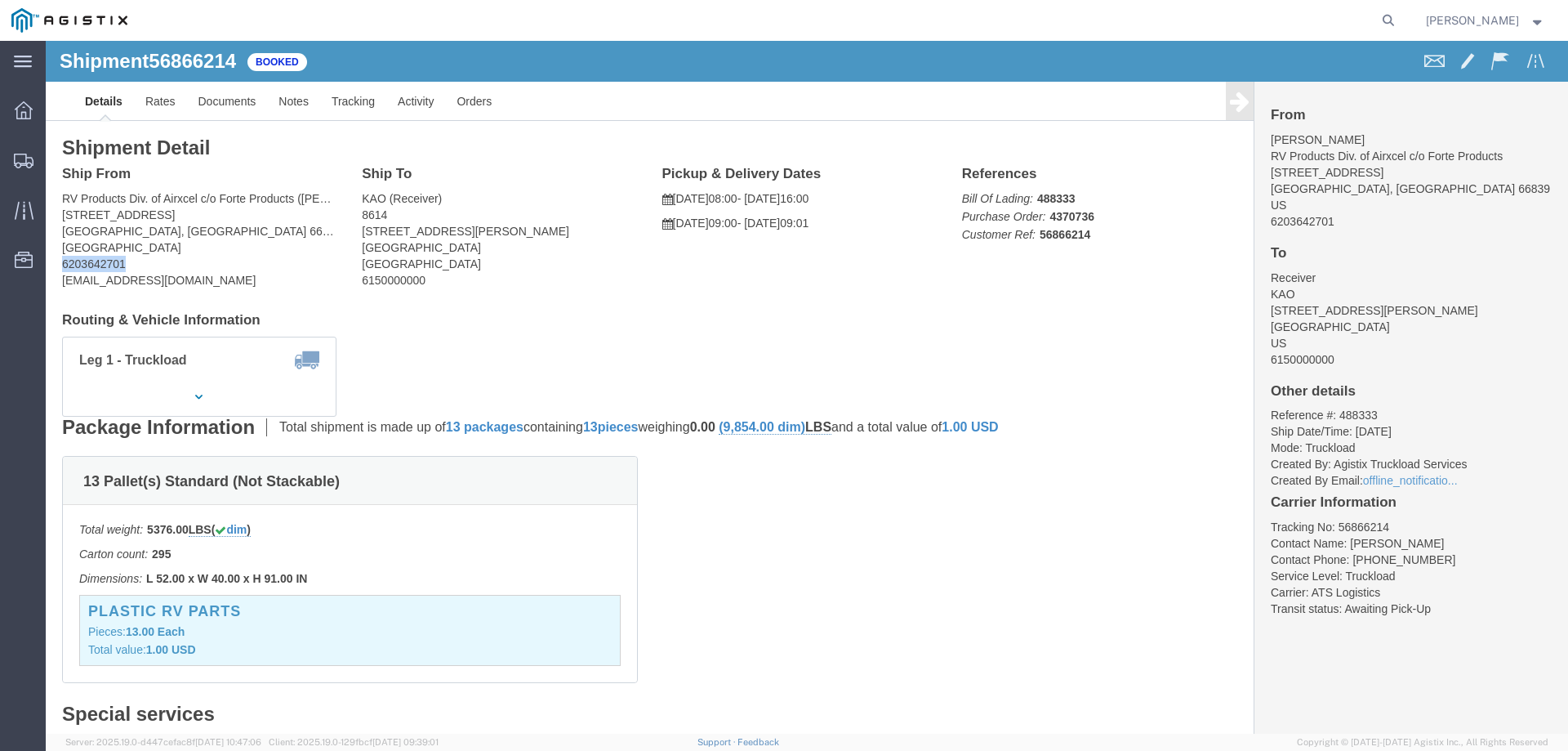
drag, startPoint x: 79, startPoint y: 224, endPoint x: 16, endPoint y: 224, distance: 63.0
click address "RV Products Div. of Airxcel c/o Forte Products (Sarah Thomas) 1290 10th RD SW B…"
copy address "6203642701"
drag, startPoint x: 177, startPoint y: 238, endPoint x: 12, endPoint y: 240, distance: 165.0
click div "Ship From RV Products Div. of Airxcel c/o Forte Products (Sarah Thomas) 1290 10…"
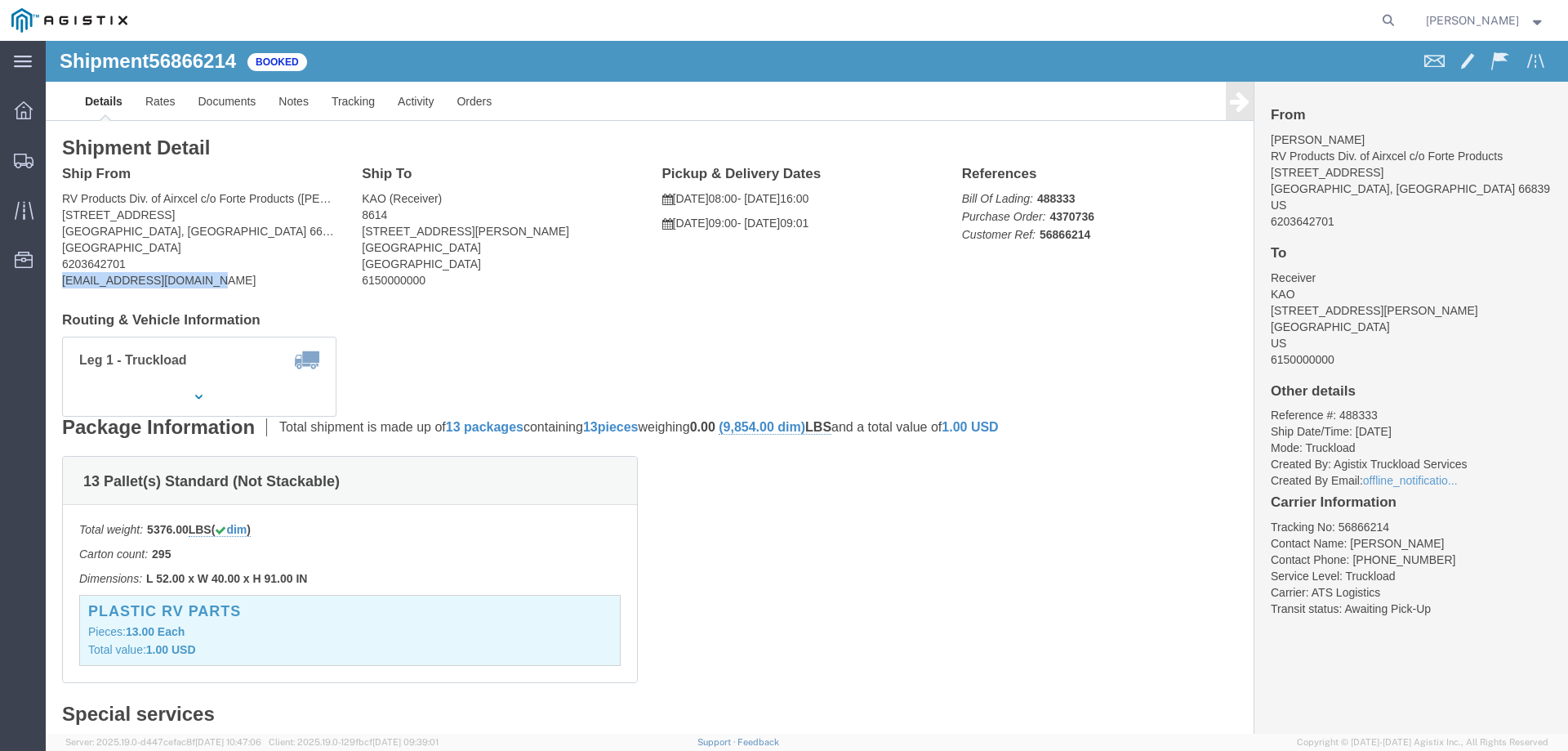
copy address "bpship@forteproducts.com"
drag, startPoint x: 1086, startPoint y: 205, endPoint x: 914, endPoint y: 158, distance: 178.3
click div "References Bill Of Lading: 488333 Purchase Order: 4370736 Customer Ref: 5686621…"
drag, startPoint x: 904, startPoint y: 151, endPoint x: 1042, endPoint y: 205, distance: 148.2
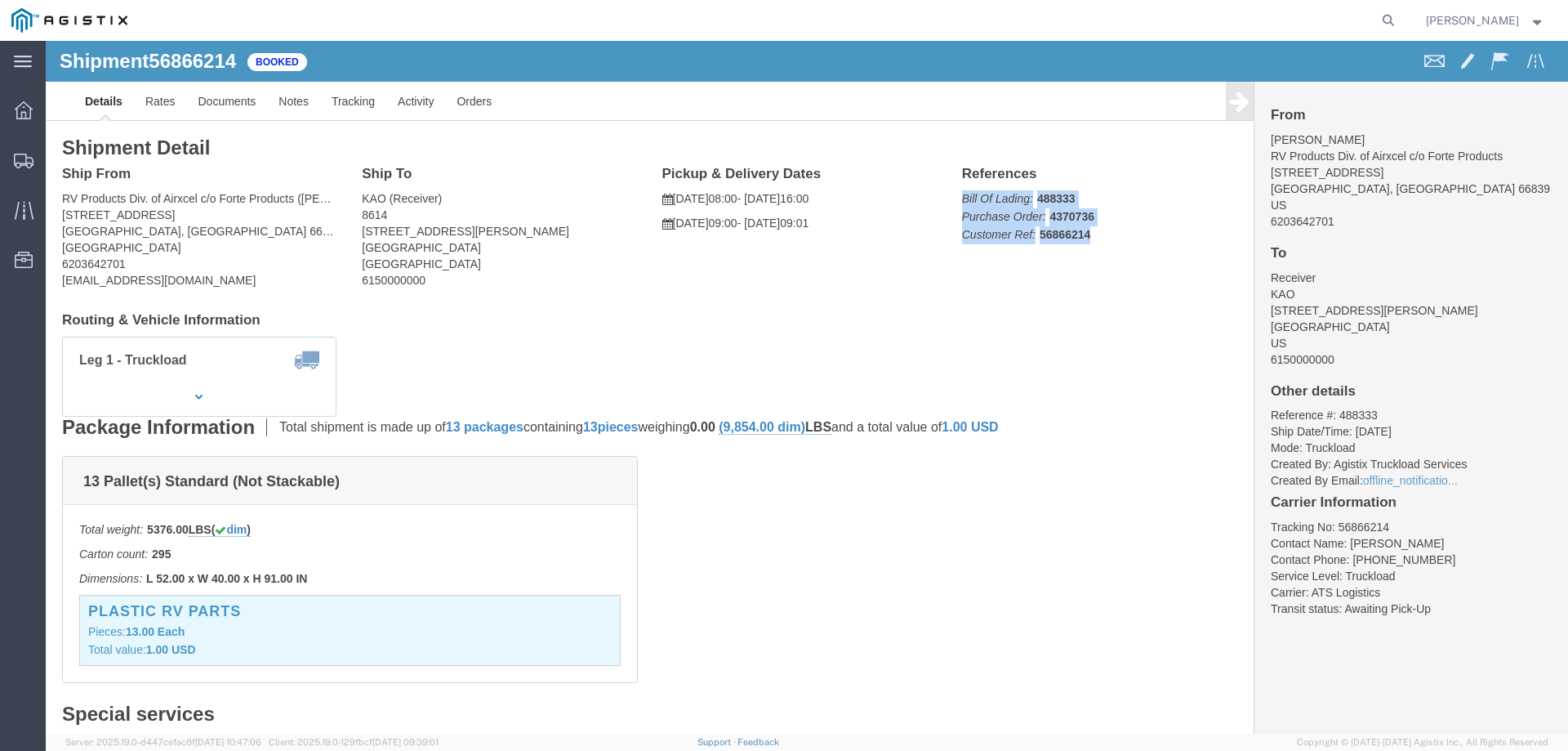
click div "References Bill Of Lading: 488333 Purchase Order: 4370736 Customer Ref: 5686621…"
drag, startPoint x: 993, startPoint y: 181, endPoint x: 911, endPoint y: 152, distance: 87.0
click icon "Bill Of Lading:"
drag, startPoint x: 911, startPoint y: 152, endPoint x: 1044, endPoint y: 209, distance: 144.7
click div "References Bill Of Lading: 488333 Purchase Order: 4370736 Customer Ref: 5686621…"
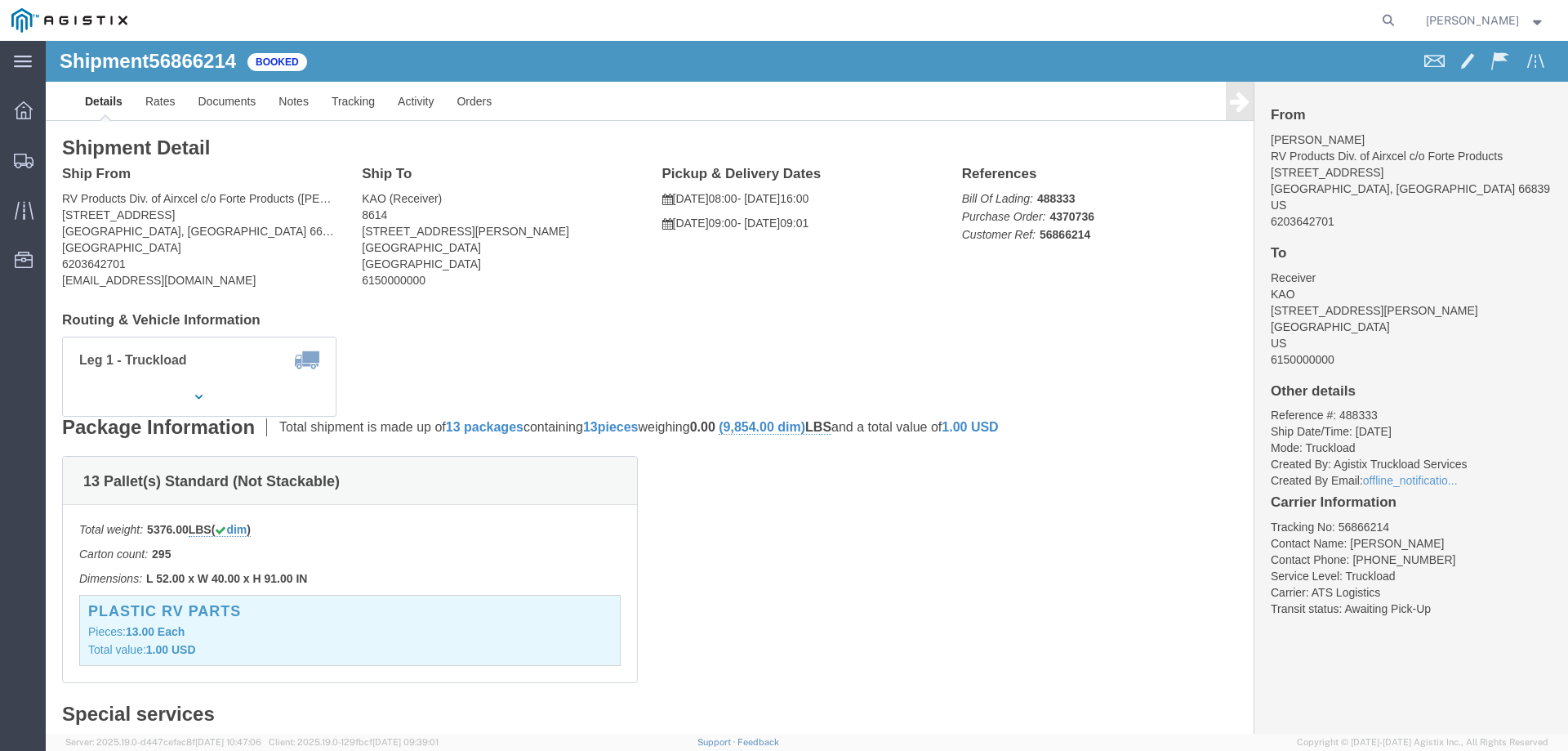
click b "L 52.00 x W 40.00 x H 91.00 IN"
drag, startPoint x: 110, startPoint y: 537, endPoint x: 292, endPoint y: 540, distance: 182.0
click p "Dimensions: L 52.00 x W 40.00 x H 91.00 IN"
copy b "52.00 x W 40.00 x H 91.00 IN"
drag, startPoint x: 493, startPoint y: 189, endPoint x: 352, endPoint y: 197, distance: 141.2
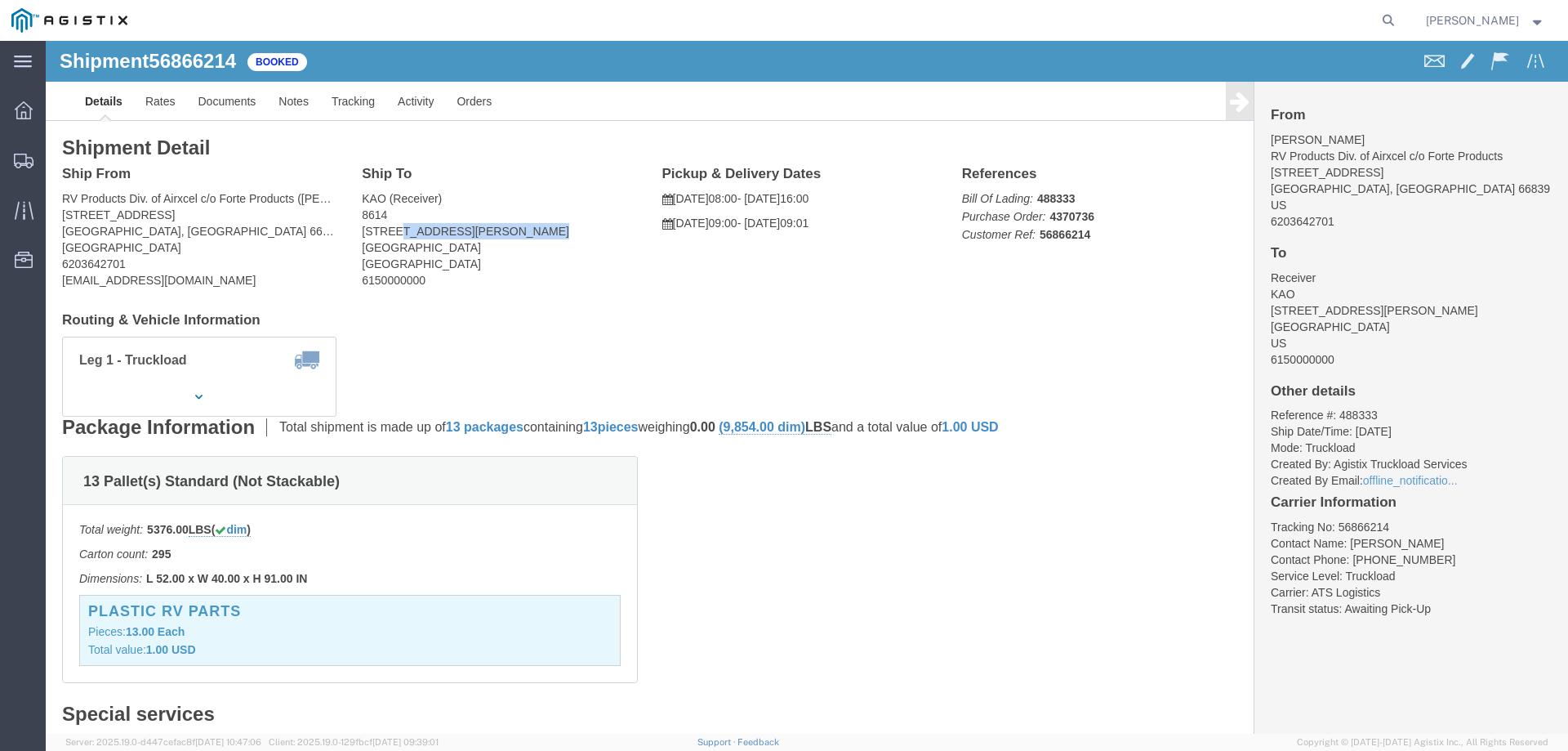
click address "KAO (Receiver) 8614 15640 Cantu-Galleano Ranch Rd Eastvale, CA 91752 United Sta…"
copy address "Cantu-Galleano Ranch Rd"
click p "Bill Of Lading: 488333 Purchase Order: 4370736 Customer Ref: 56866214"
click b "56866214"
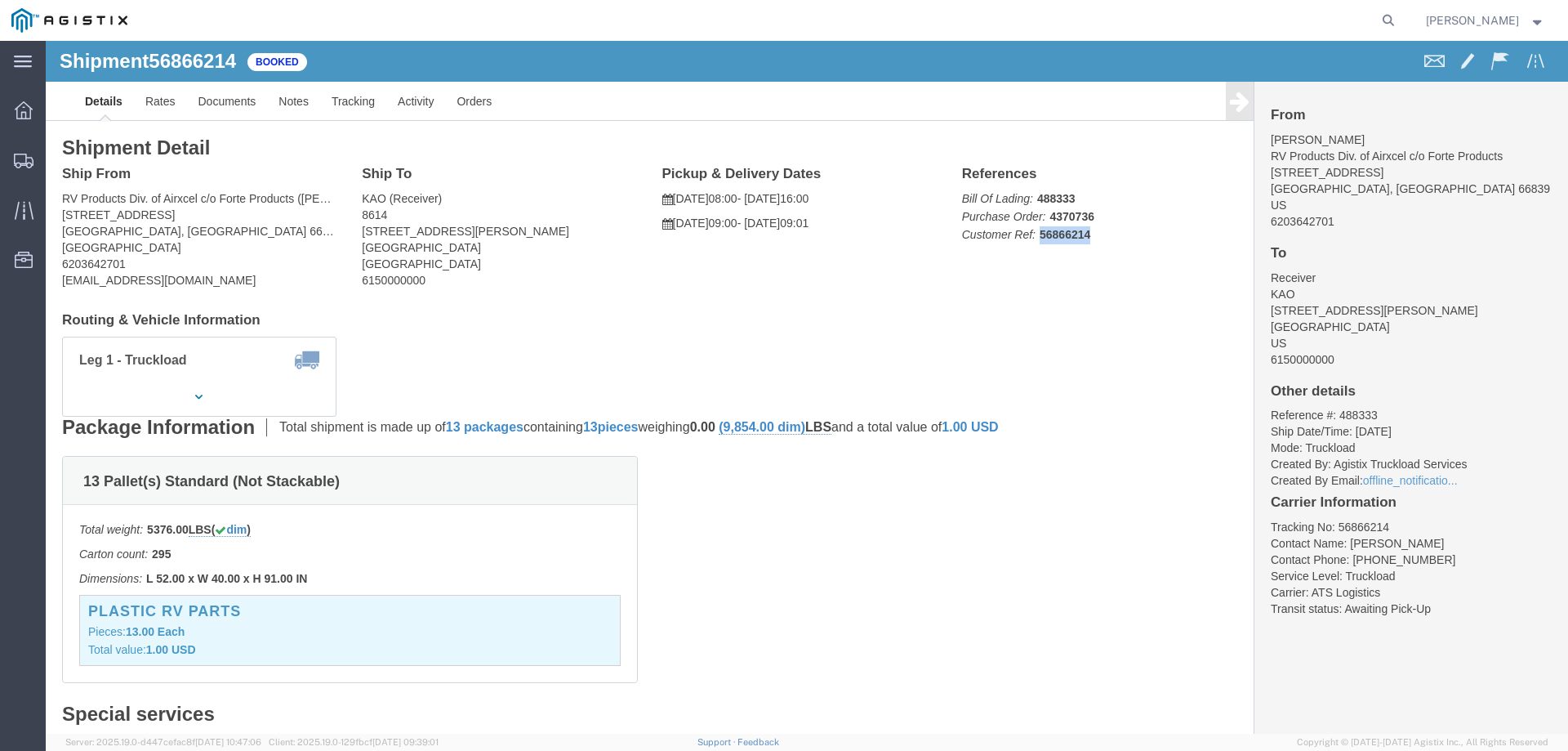
click b "56866214"
copy b "56866214"
drag, startPoint x: 107, startPoint y: 242, endPoint x: 11, endPoint y: 242, distance: 96.0
click div "Ship From RV Products Div. of Airxcel c/o Forte Products (Sarah Thomas) 1290 10…"
click at [13, 160] on icon at bounding box center [23, 161] width 20 height 14
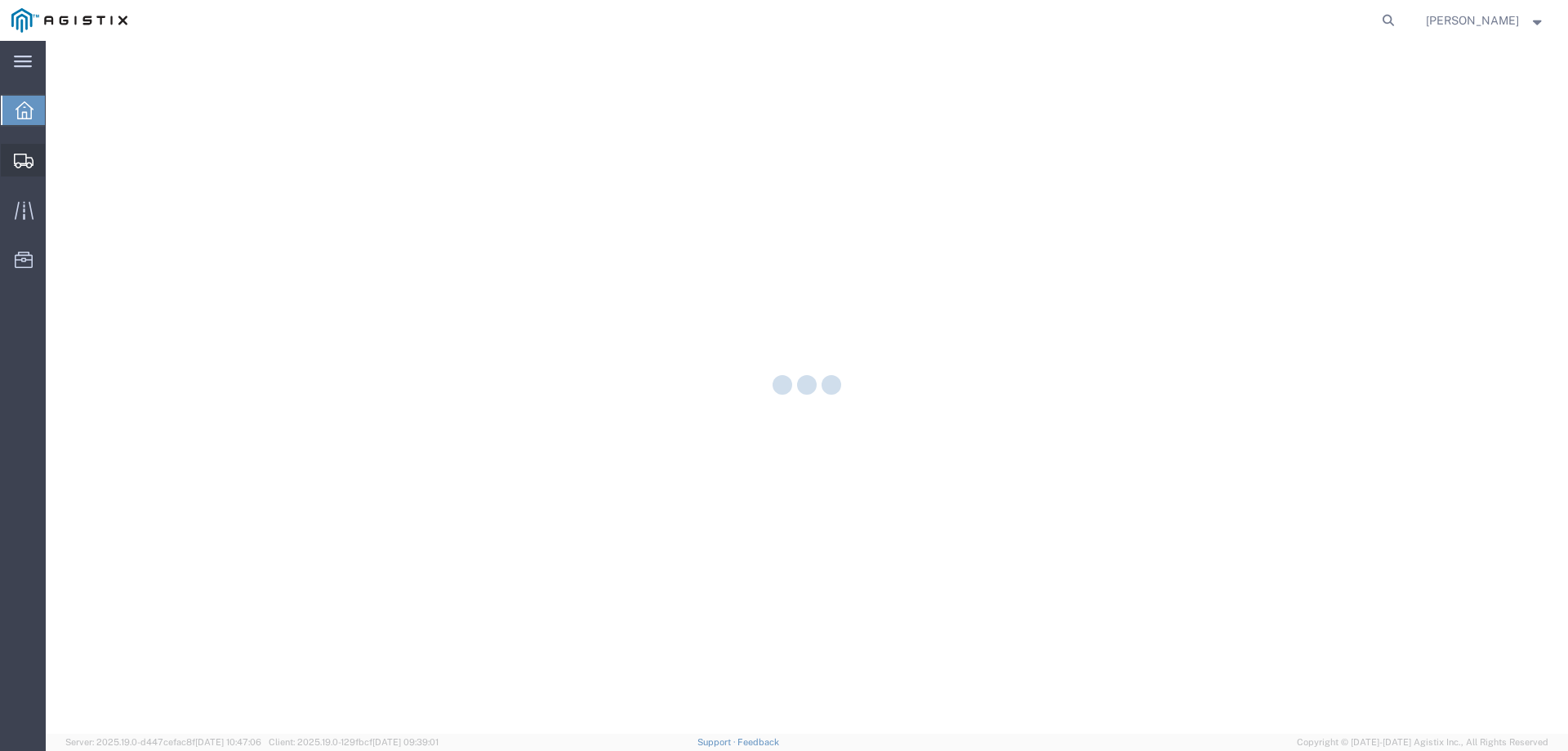
click at [22, 158] on icon at bounding box center [23, 161] width 20 height 14
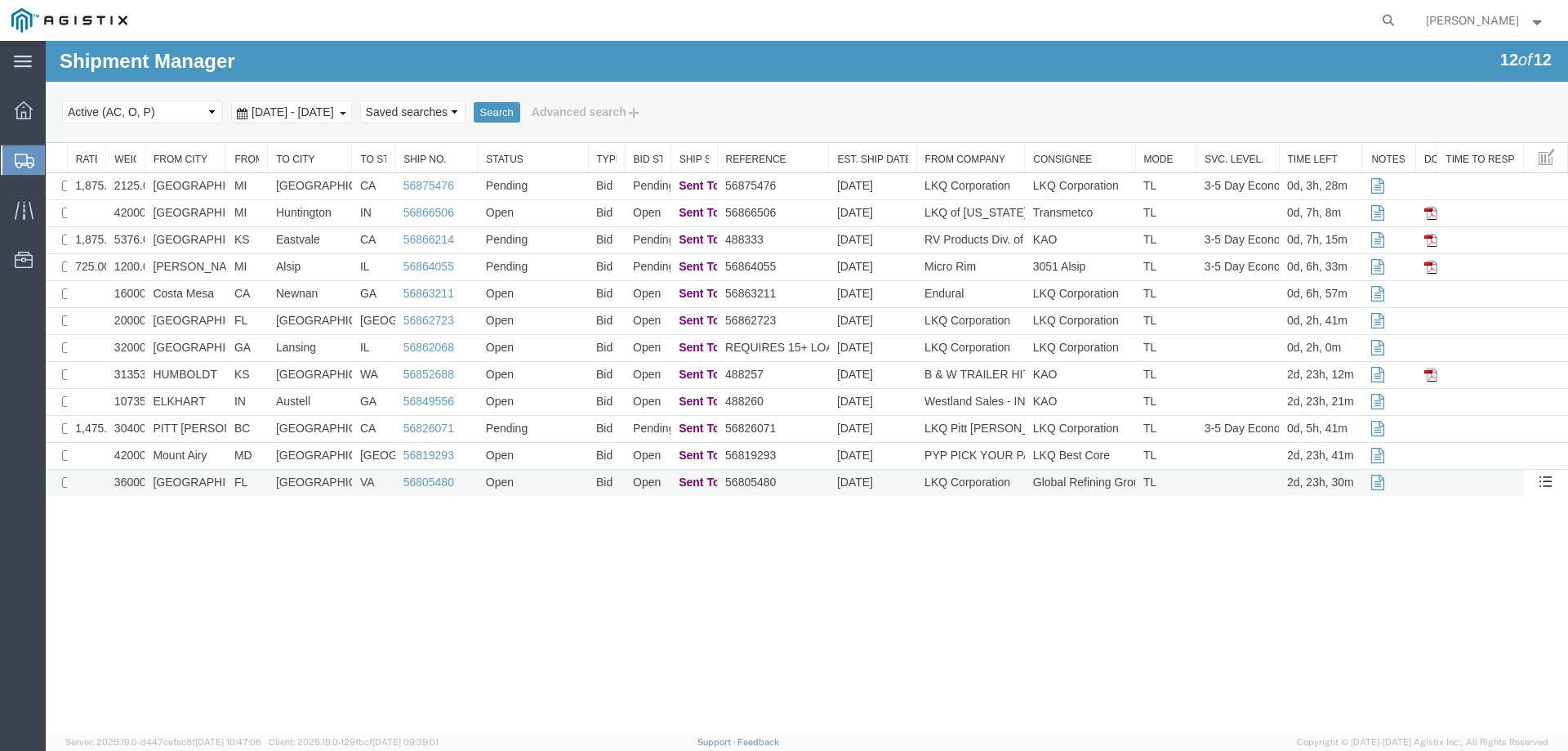
drag, startPoint x: 765, startPoint y: 537, endPoint x: 763, endPoint y: 479, distance: 58.0
click at [765, 538] on div "Shipment Manager 12 of 12 Search Select status Active (AC, O, P) All Approved A…" at bounding box center [806, 388] width 1522 height 693
click at [573, 328] on td "Open" at bounding box center [533, 321] width 110 height 27
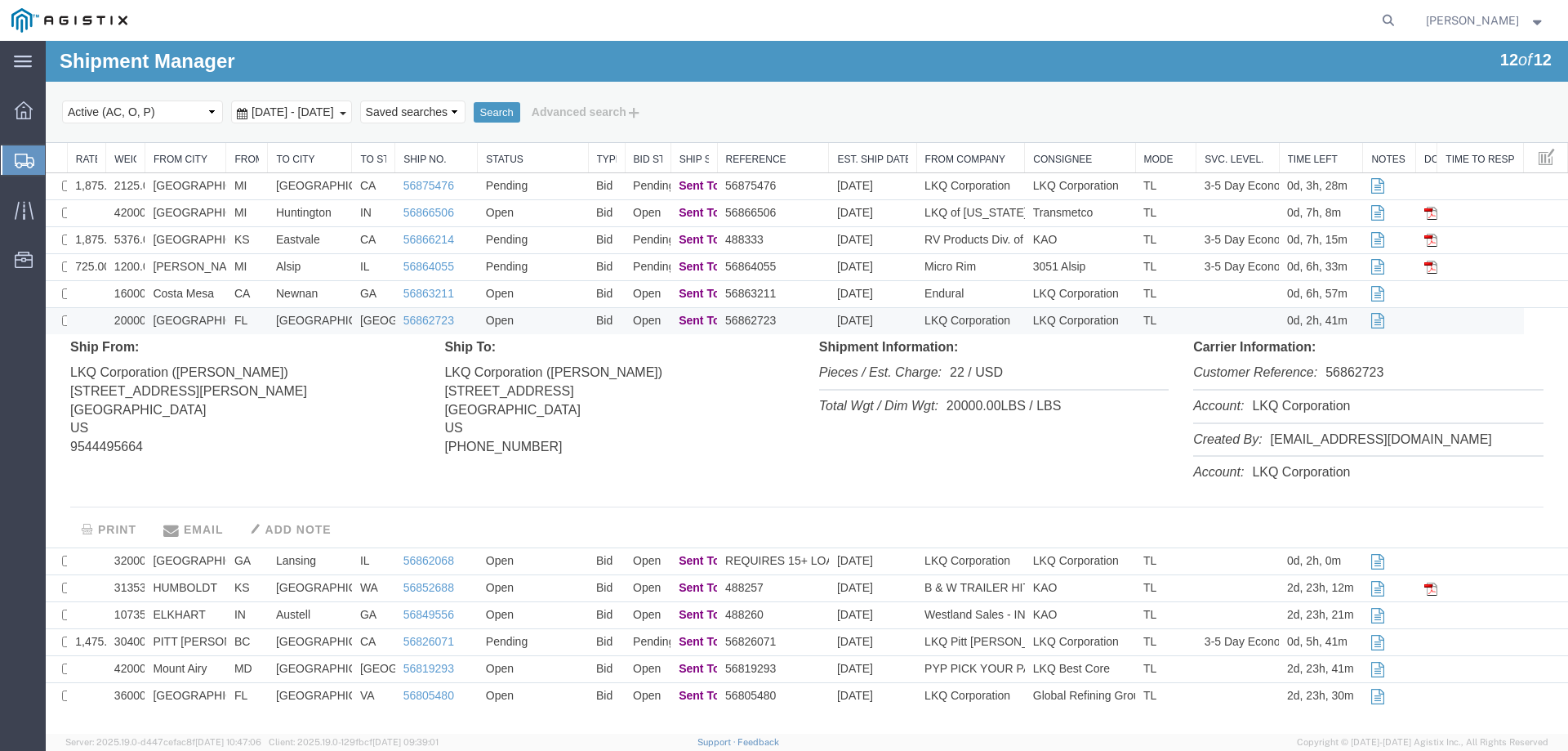
click at [561, 324] on td "Open" at bounding box center [533, 321] width 110 height 27
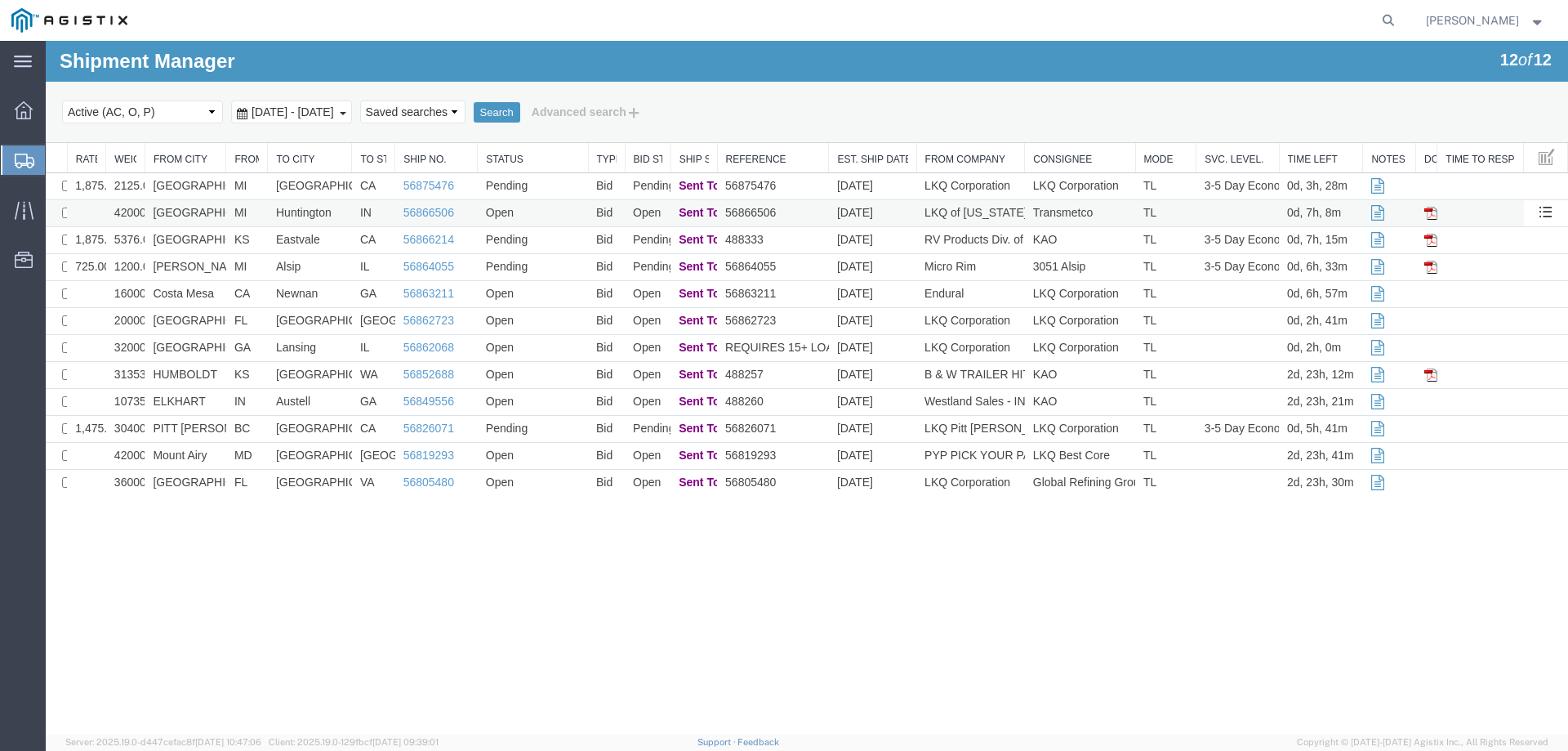
click at [236, 208] on td "MI" at bounding box center [247, 214] width 41 height 27
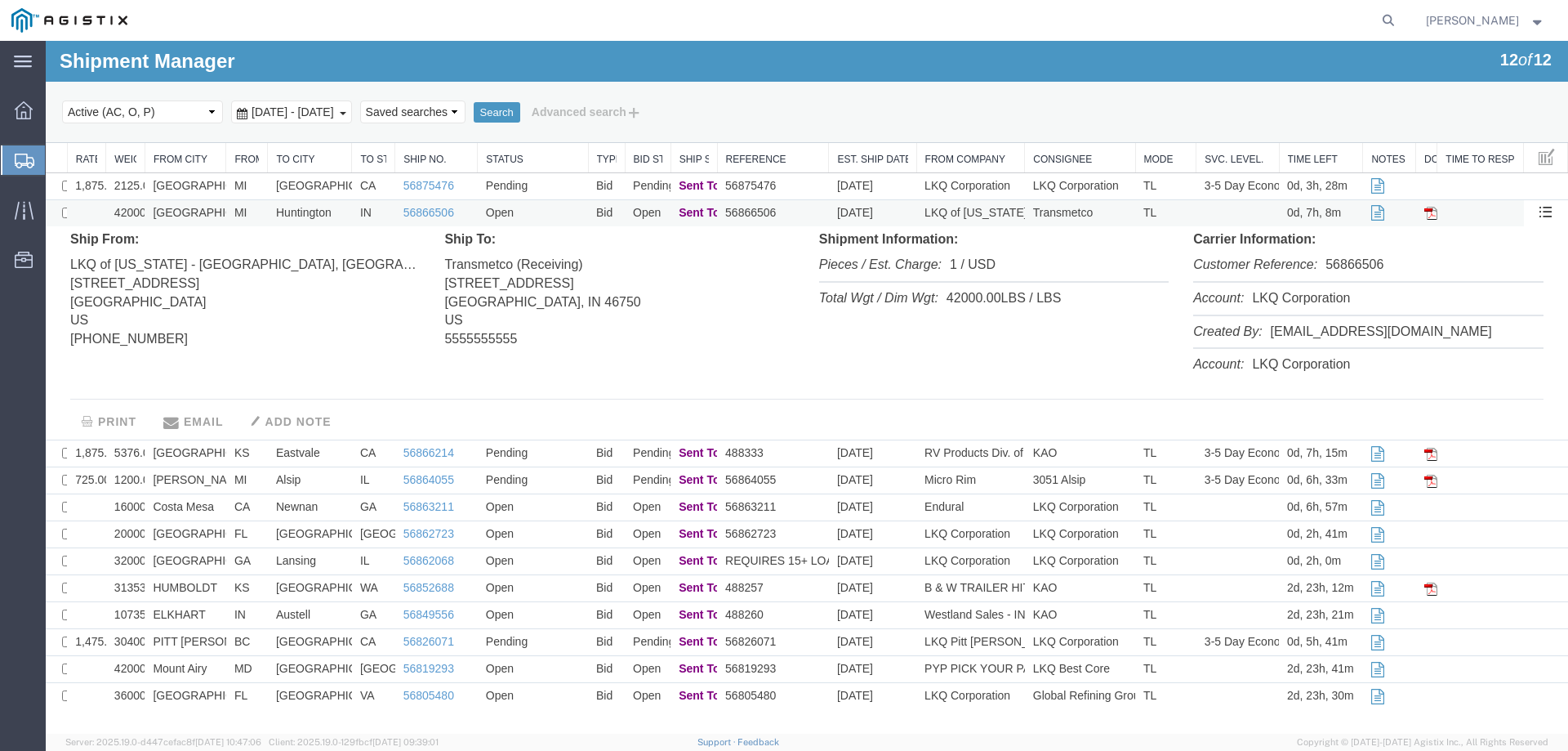
click at [236, 208] on td "MI" at bounding box center [247, 214] width 41 height 27
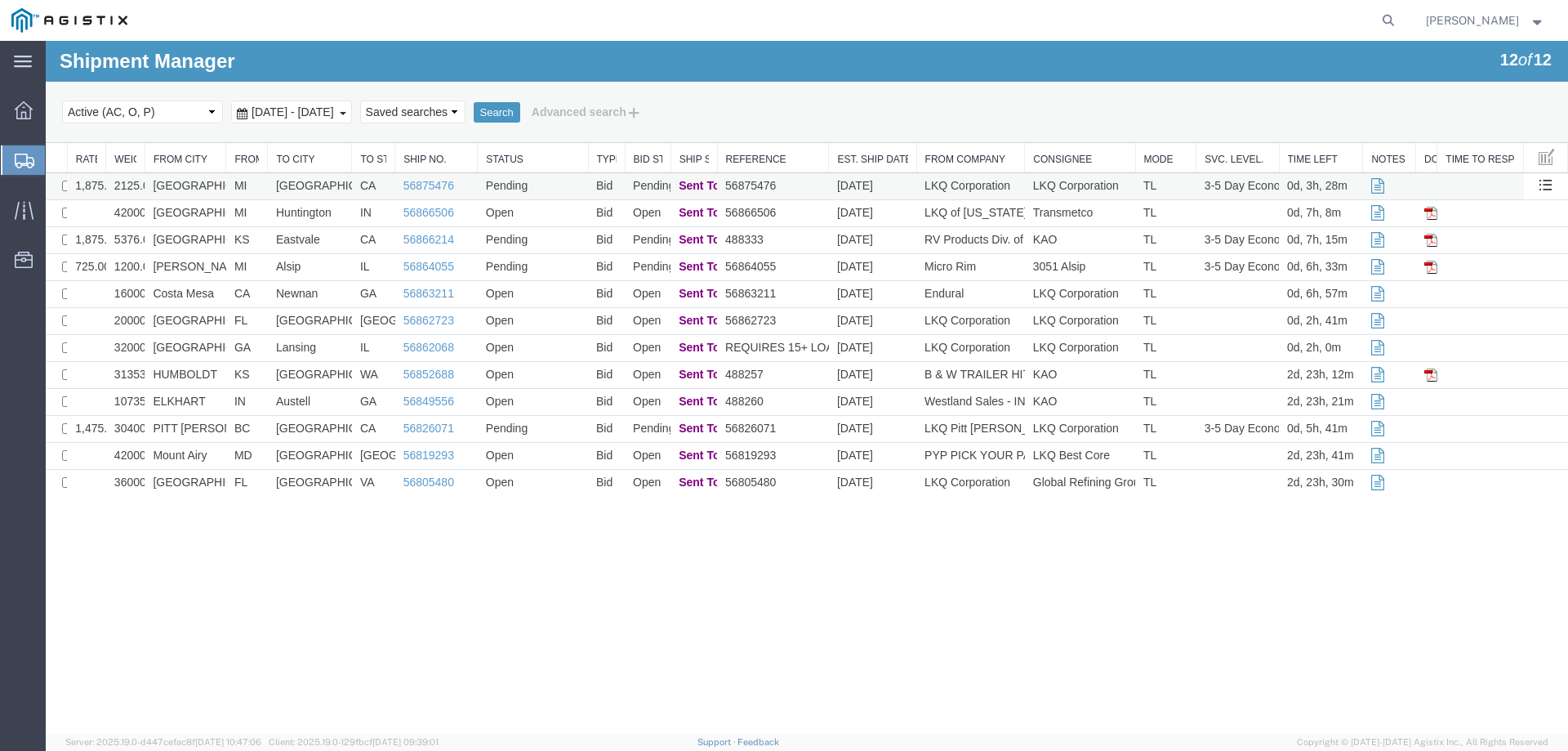
click at [243, 188] on td "MI" at bounding box center [247, 187] width 41 height 27
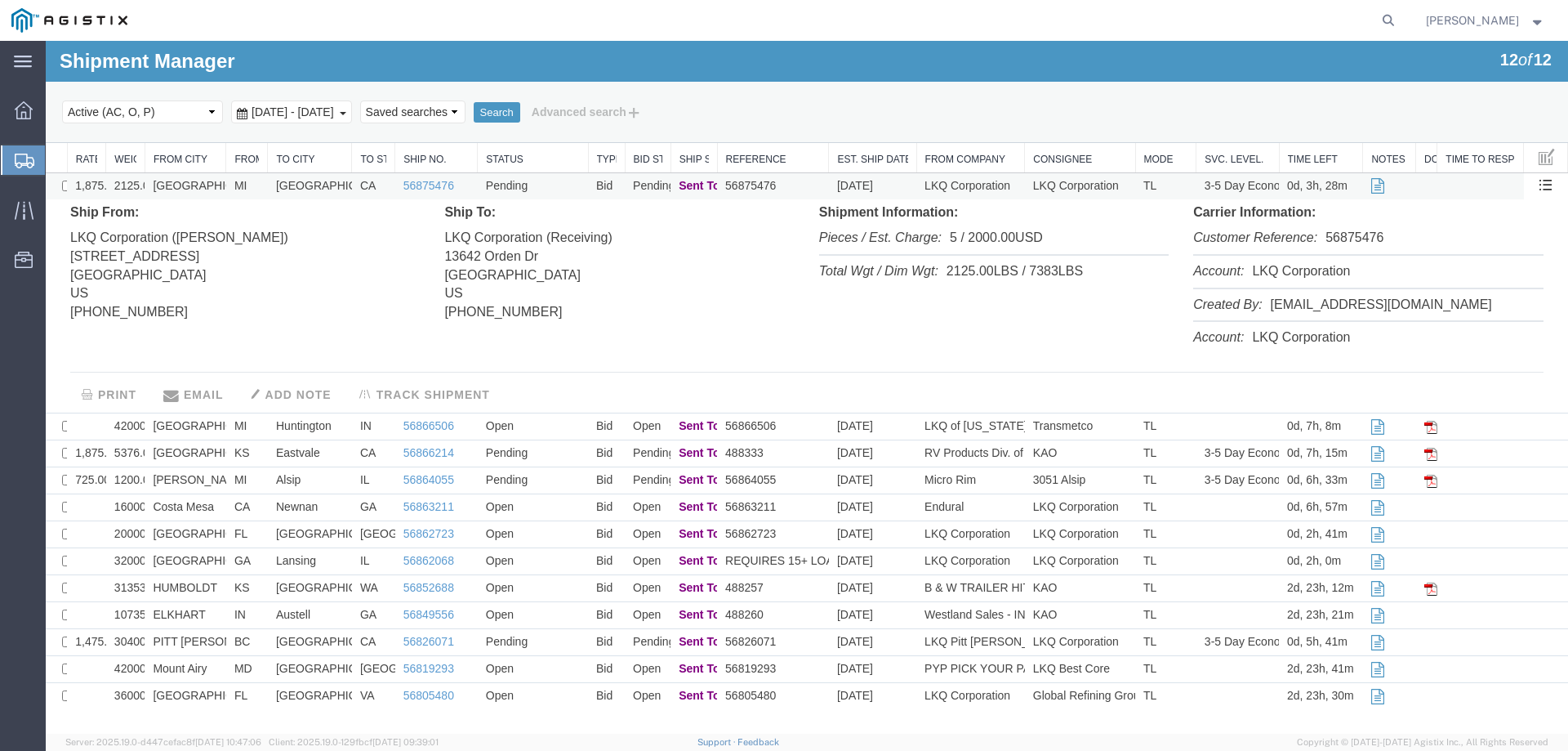
click at [243, 188] on td "MI" at bounding box center [247, 187] width 41 height 27
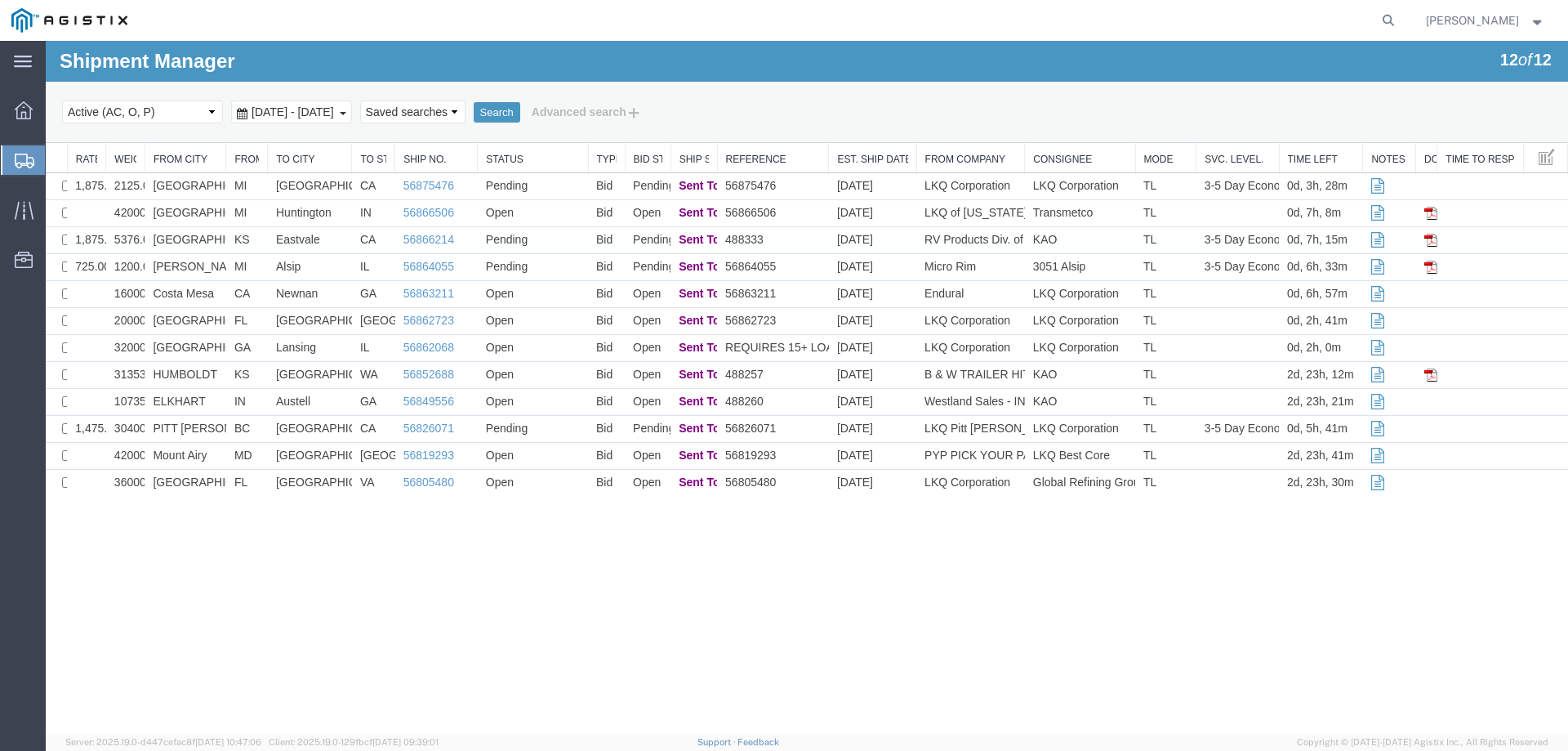
click at [964, 104] on div "Select status Active (AC, O, P) All Approved Awaiting Confirmation (AC) Booked …" at bounding box center [806, 111] width 1490 height 28
click at [885, 40] on div at bounding box center [771, 21] width 1263 height 41
click at [17, 211] on icon at bounding box center [22, 210] width 19 height 18
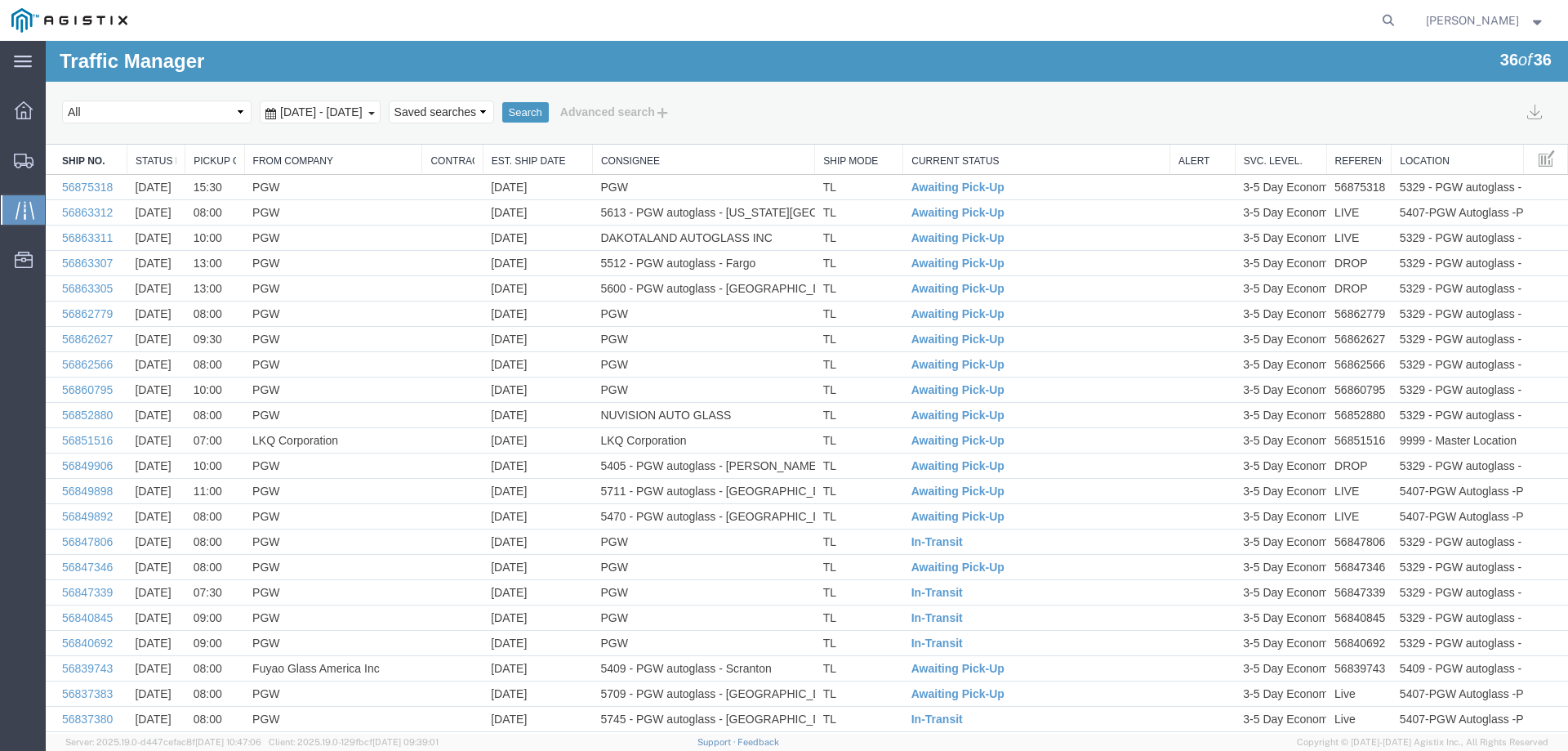
click at [514, 157] on link "Est. Ship Date" at bounding box center [537, 161] width 92 height 13
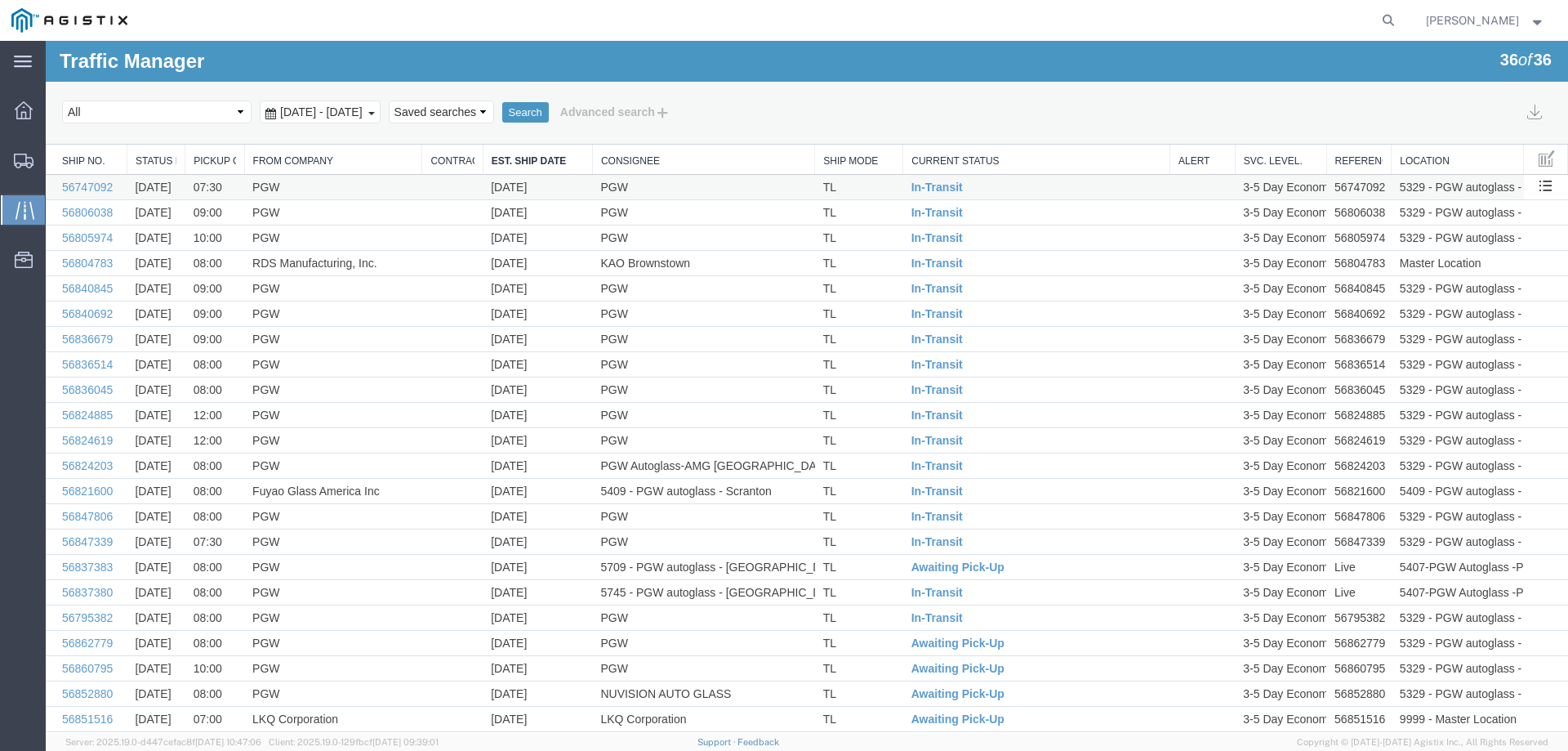
click at [686, 179] on td "PGW" at bounding box center [703, 188] width 222 height 25
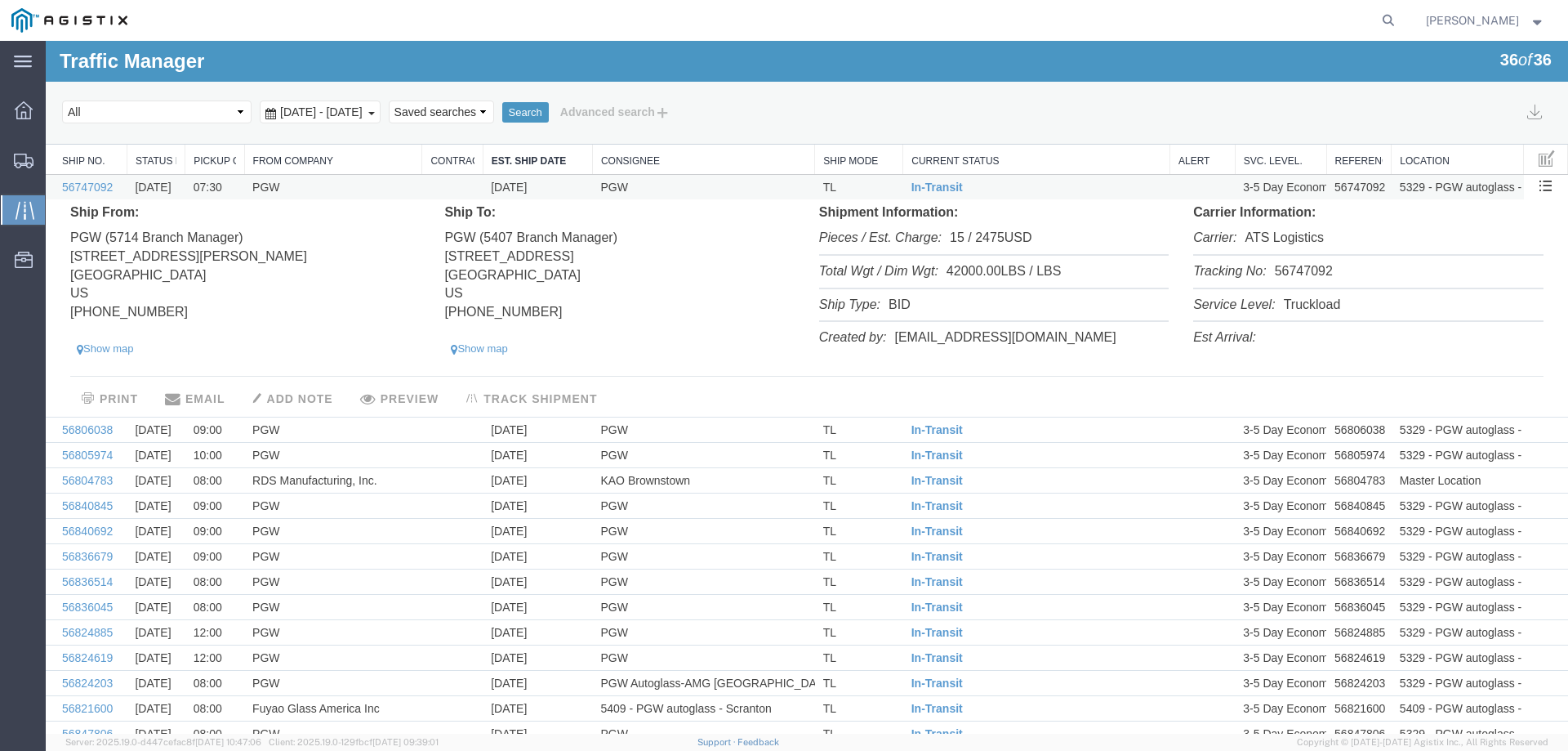
click at [688, 185] on td "PGW" at bounding box center [703, 188] width 222 height 25
